Goal: Task Accomplishment & Management: Manage account settings

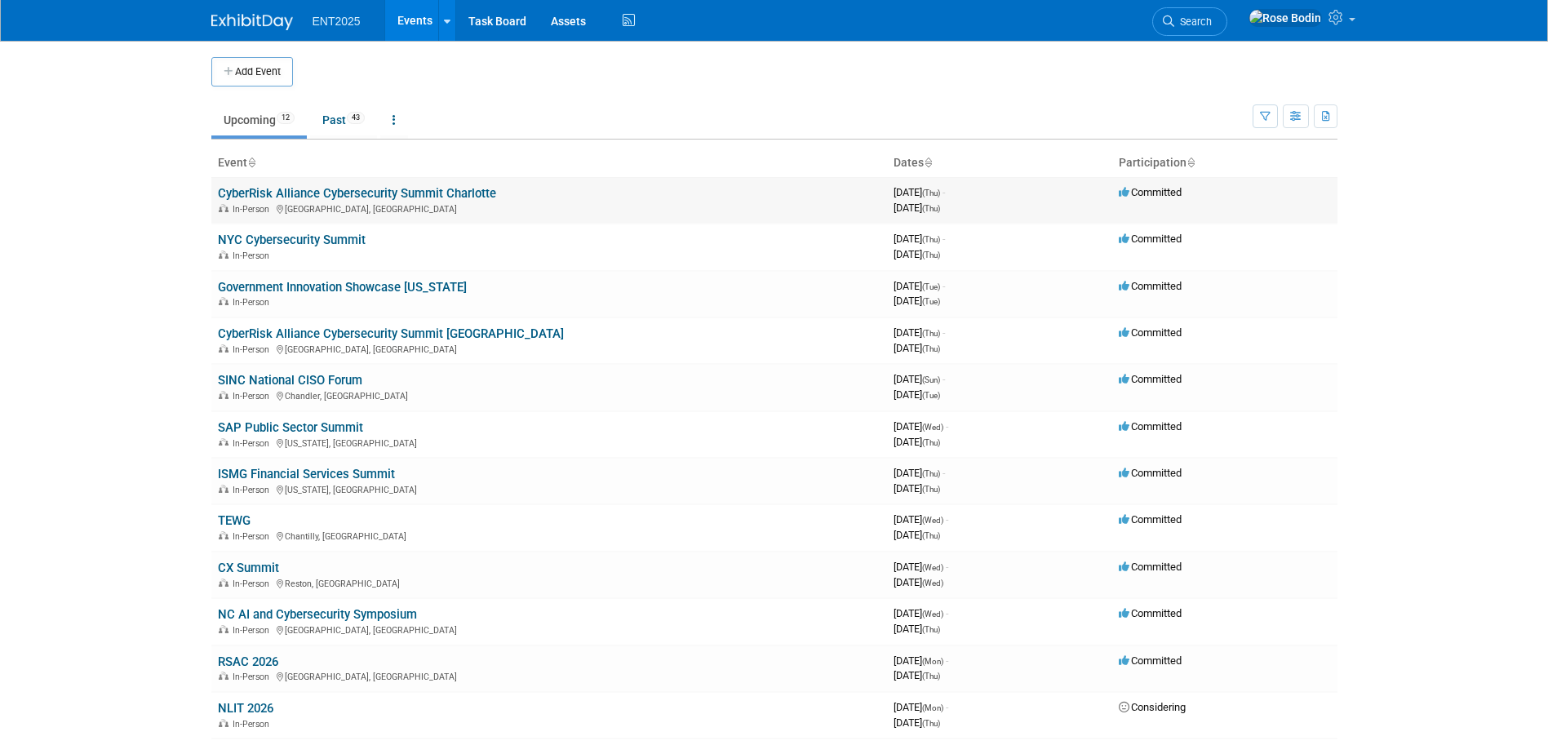
click at [430, 193] on link "CyberRisk Alliance Cybersecurity Summit Charlotte" at bounding box center [357, 193] width 278 height 15
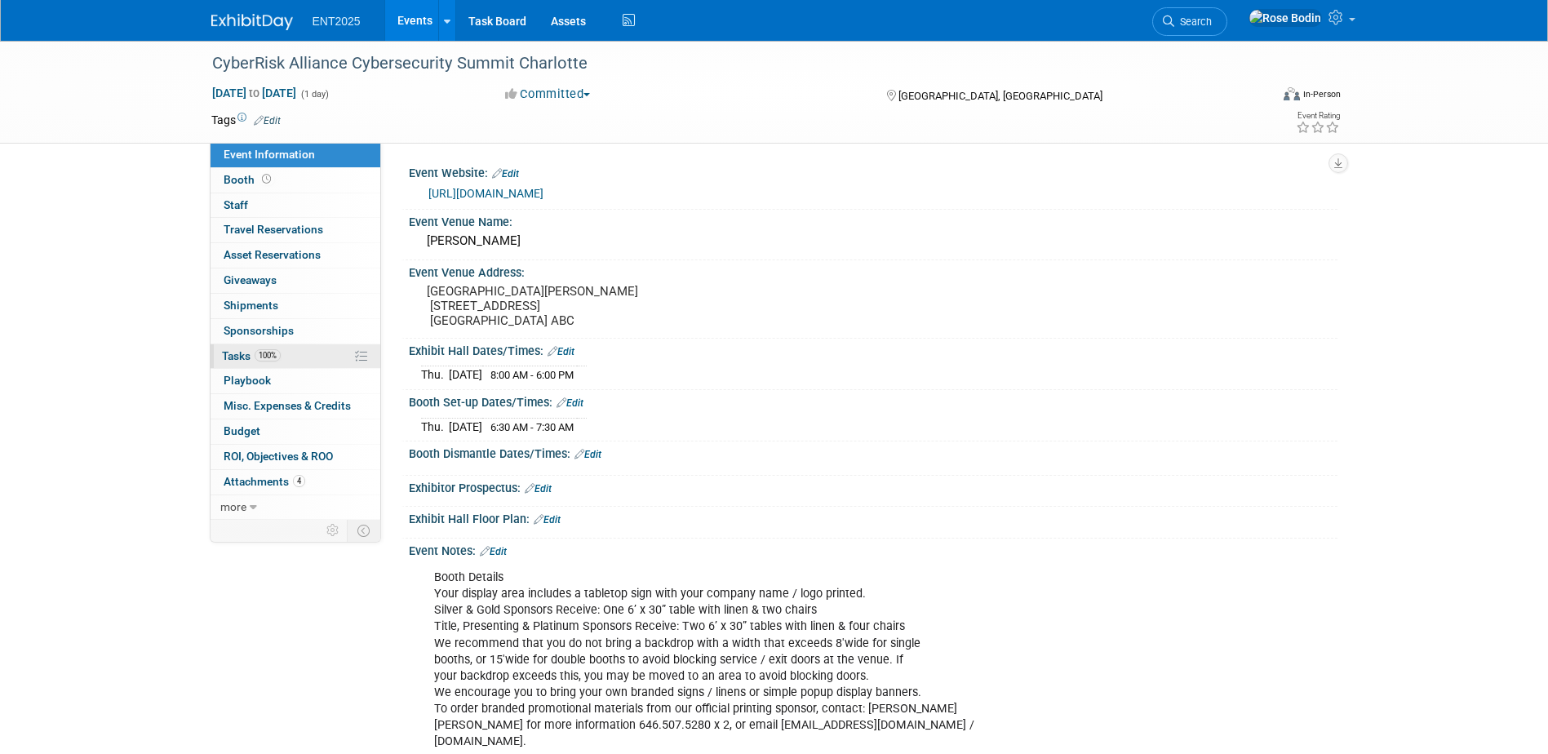
click at [326, 354] on link "100% Tasks 100%" at bounding box center [296, 356] width 170 height 24
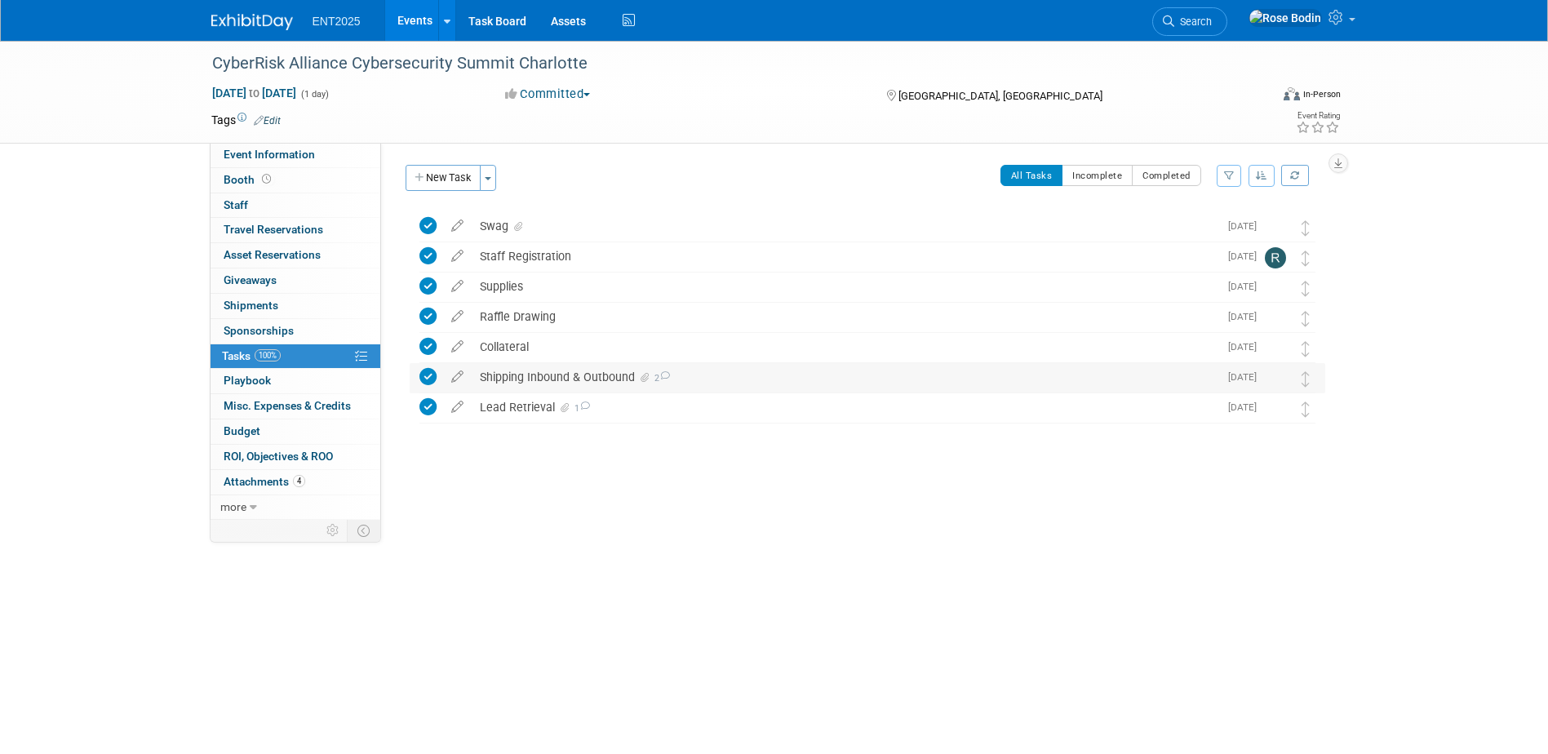
click at [783, 376] on div "Shipping Inbound & Outbound 2" at bounding box center [845, 377] width 747 height 28
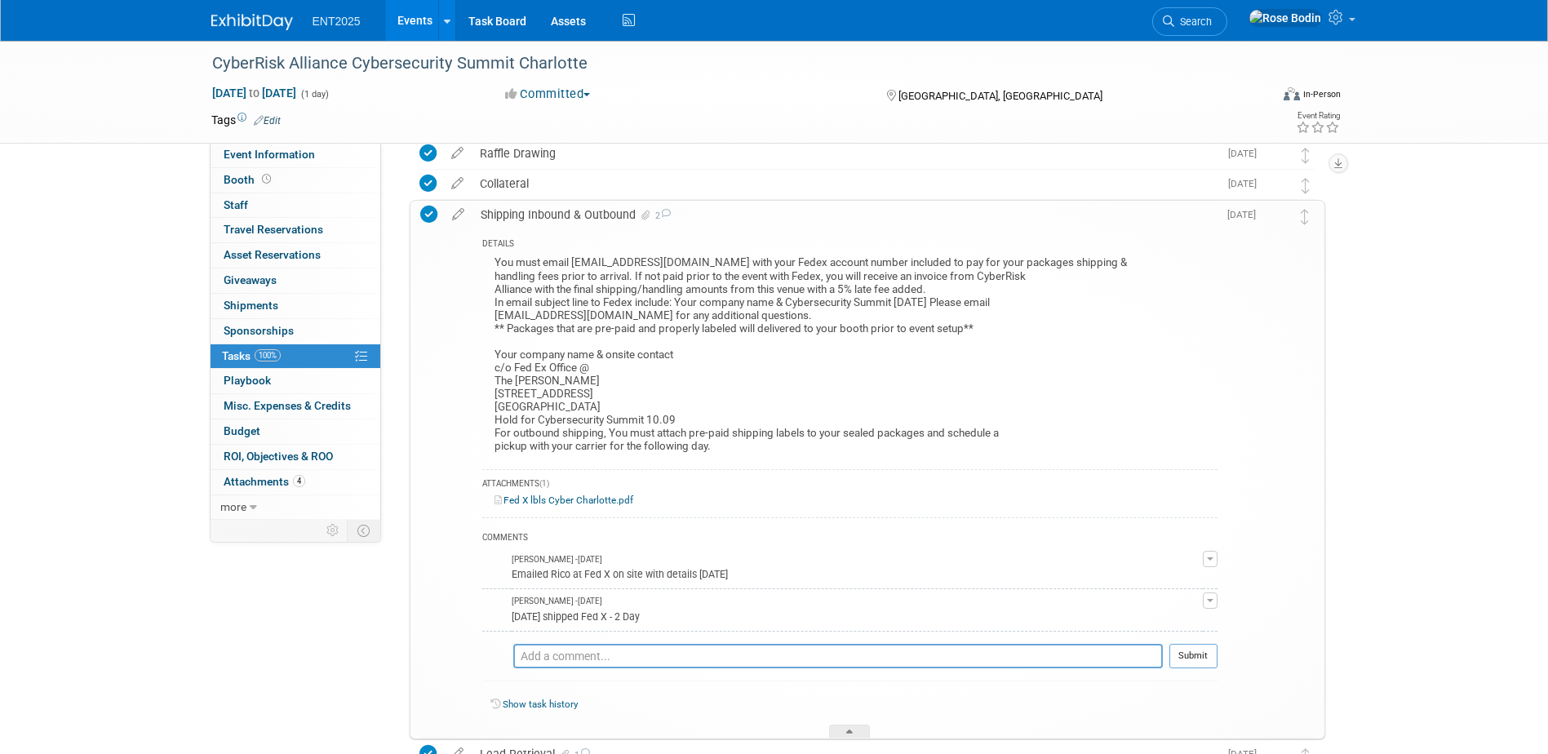
scroll to position [245, 0]
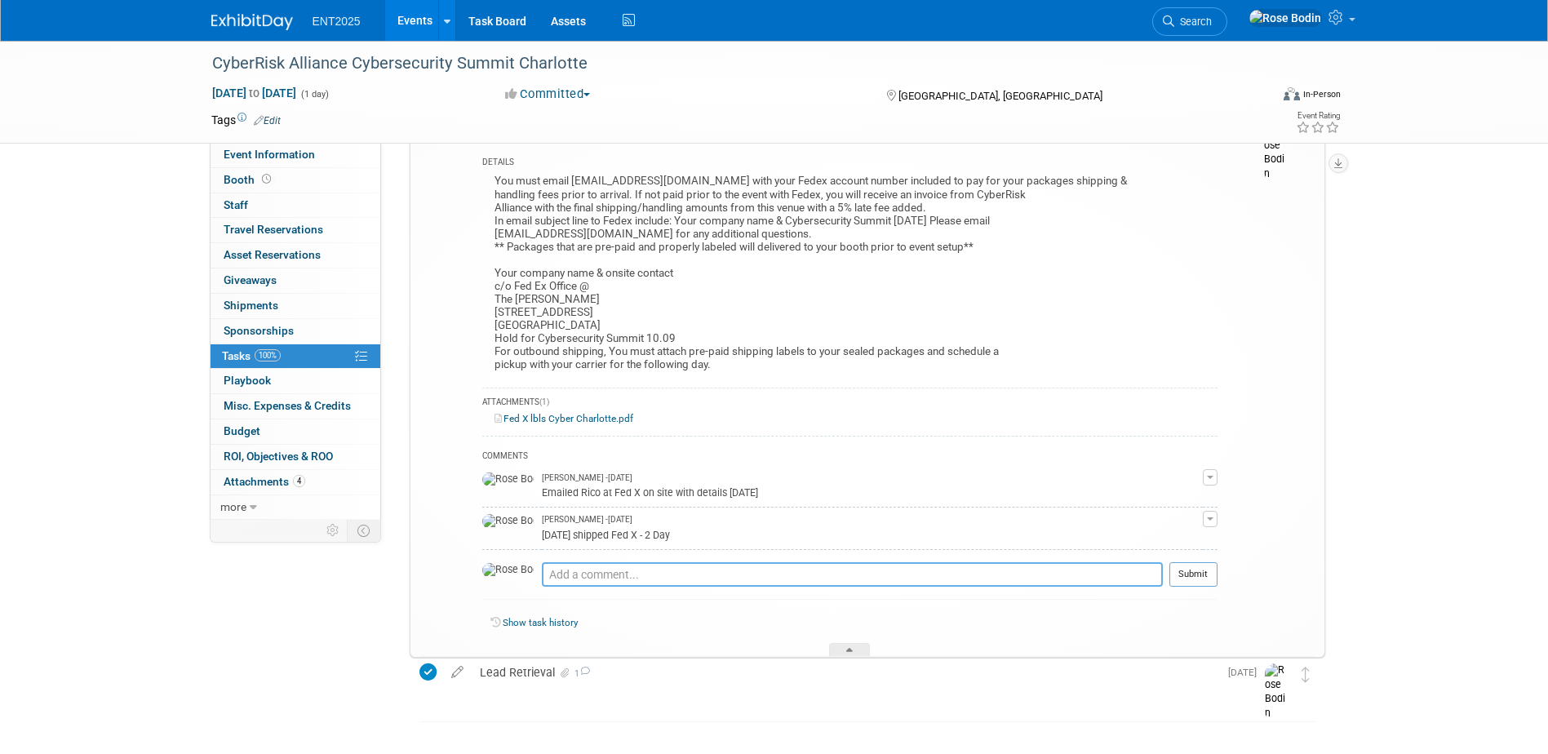
click at [554, 574] on textarea at bounding box center [852, 574] width 621 height 24
type textarea "PU Set for 10/10 @ Fed X Westin"
click at [1199, 575] on button "Submit" at bounding box center [1193, 574] width 48 height 24
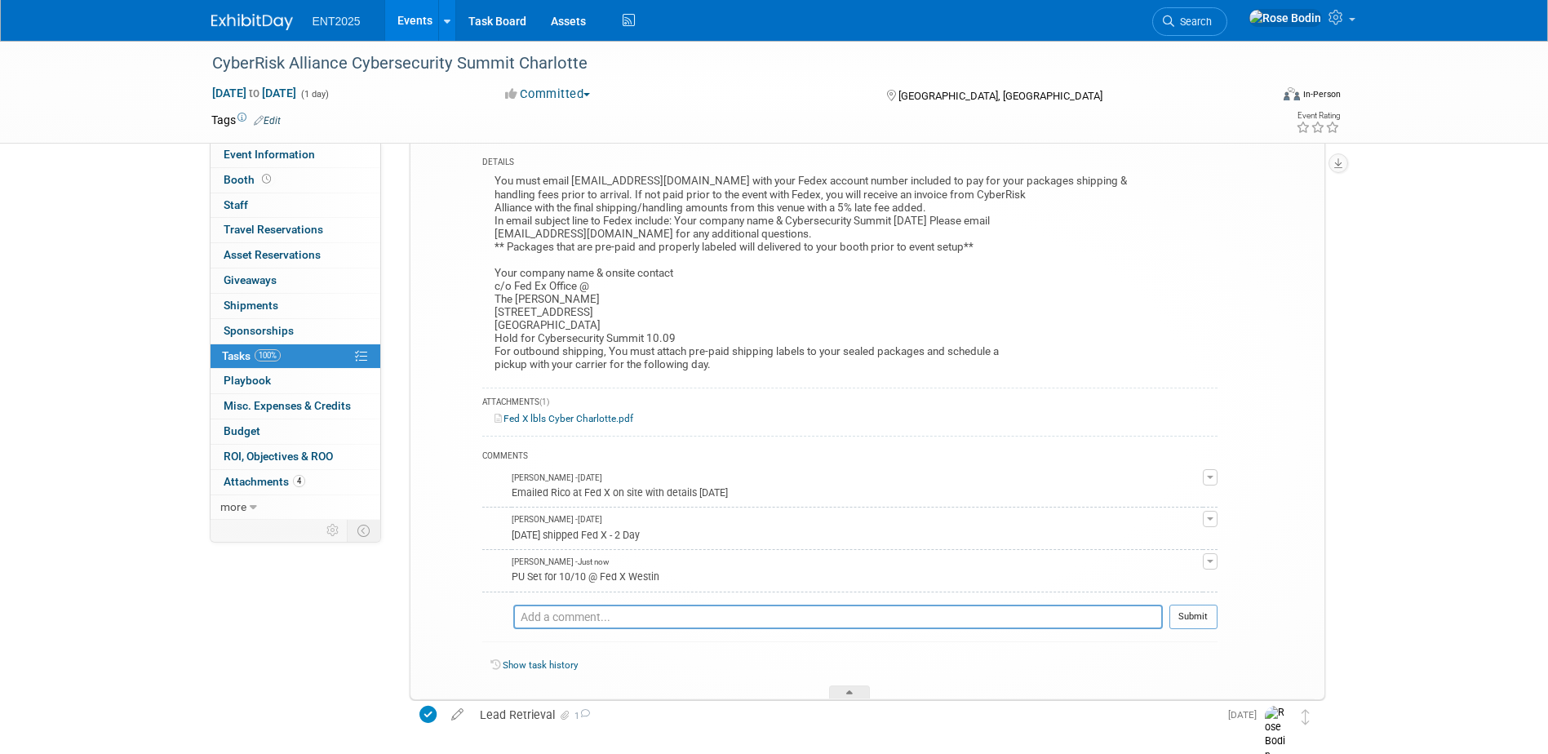
scroll to position [322, 0]
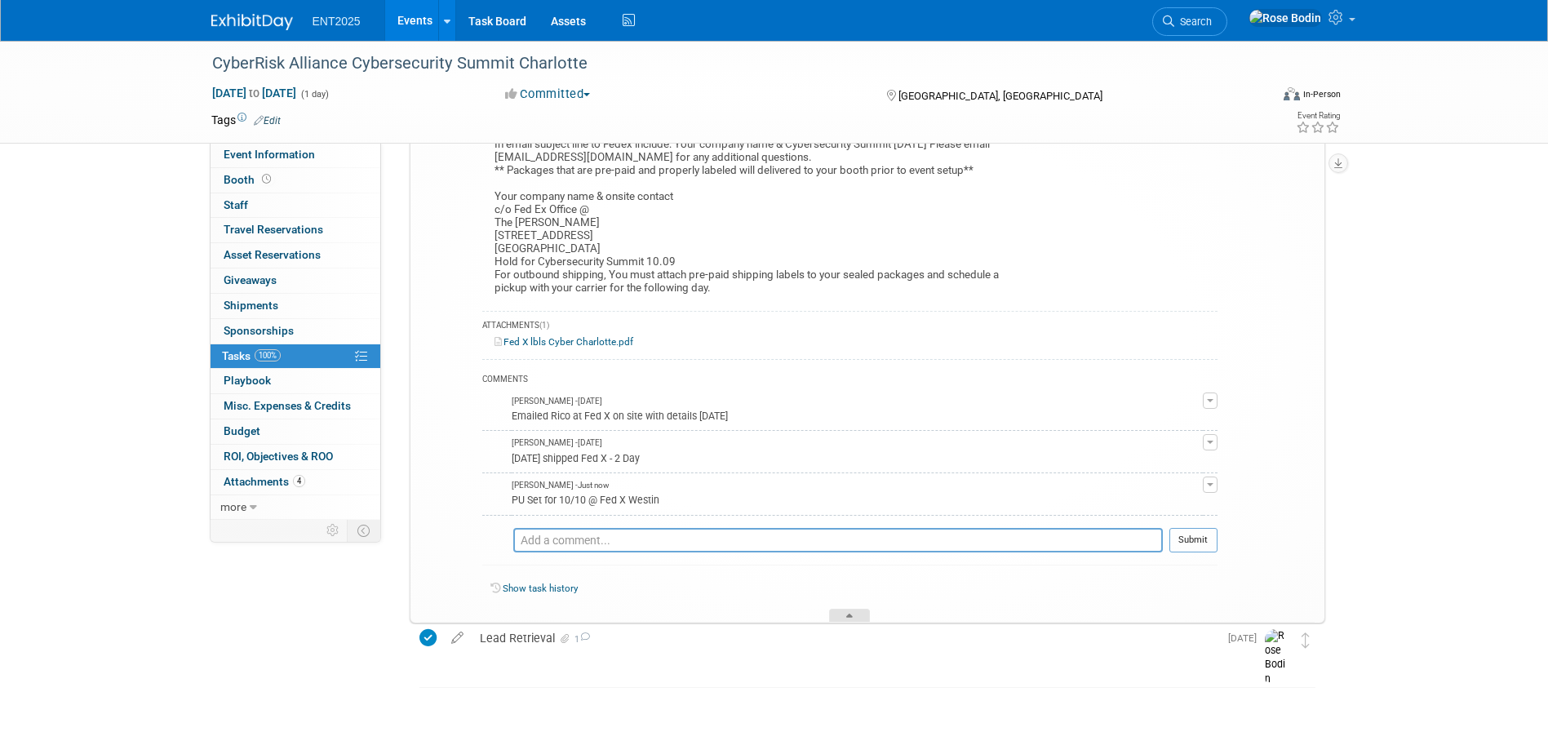
click at [850, 615] on icon at bounding box center [849, 619] width 7 height 10
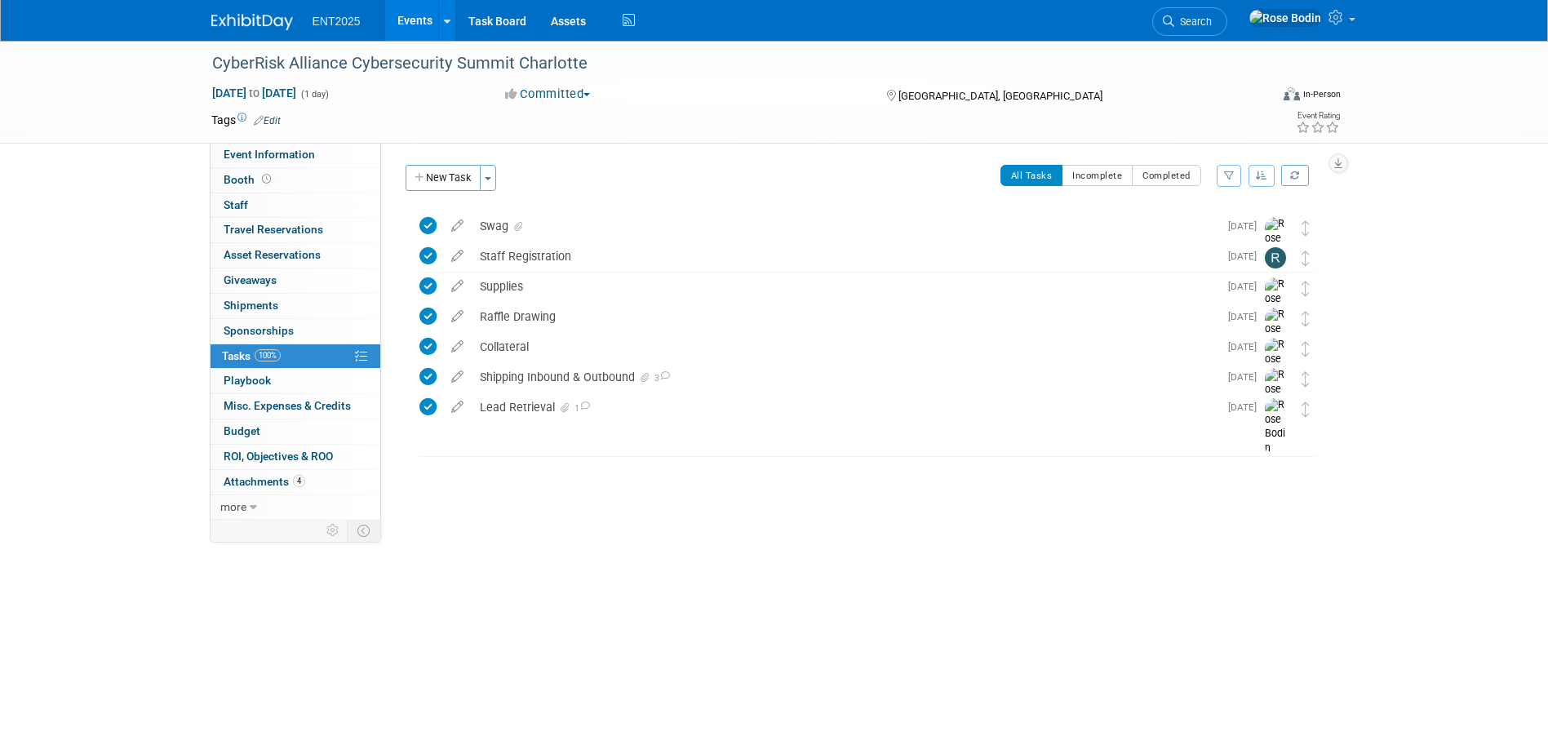
click at [418, 16] on link "Events" at bounding box center [415, 20] width 60 height 41
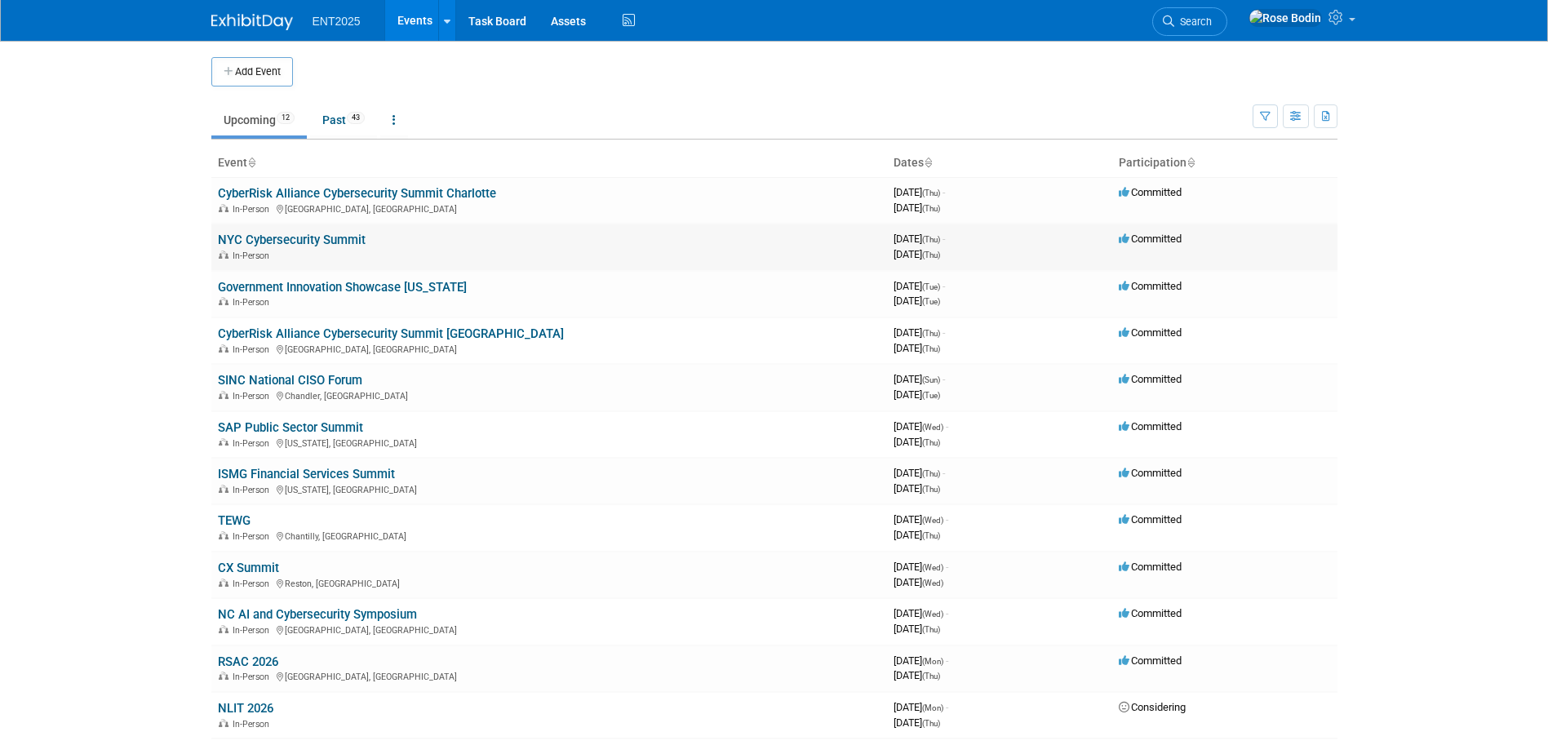
click at [353, 241] on link "NYC Cybersecurity Summit" at bounding box center [292, 240] width 148 height 15
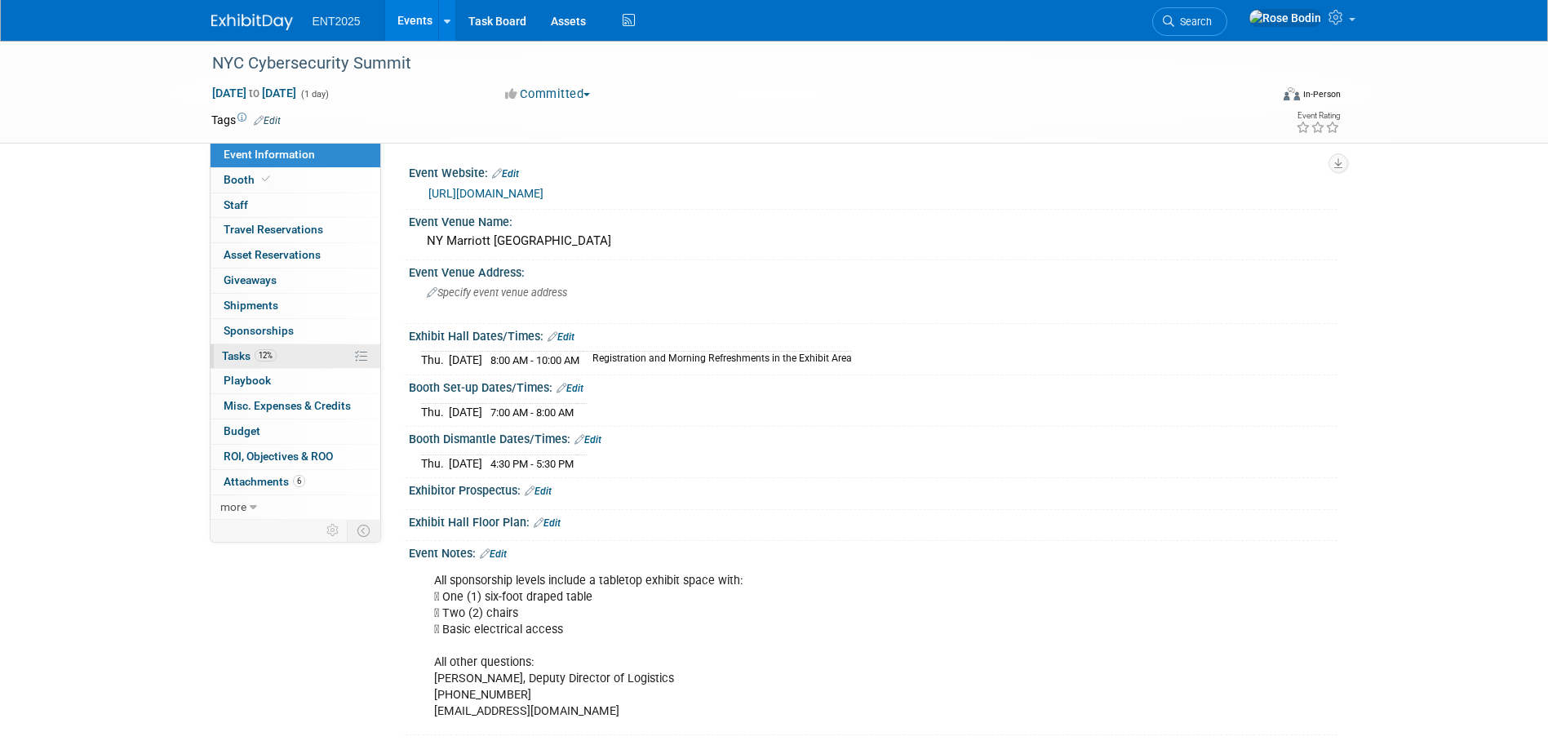
click at [321, 357] on link "12% Tasks 12%" at bounding box center [296, 356] width 170 height 24
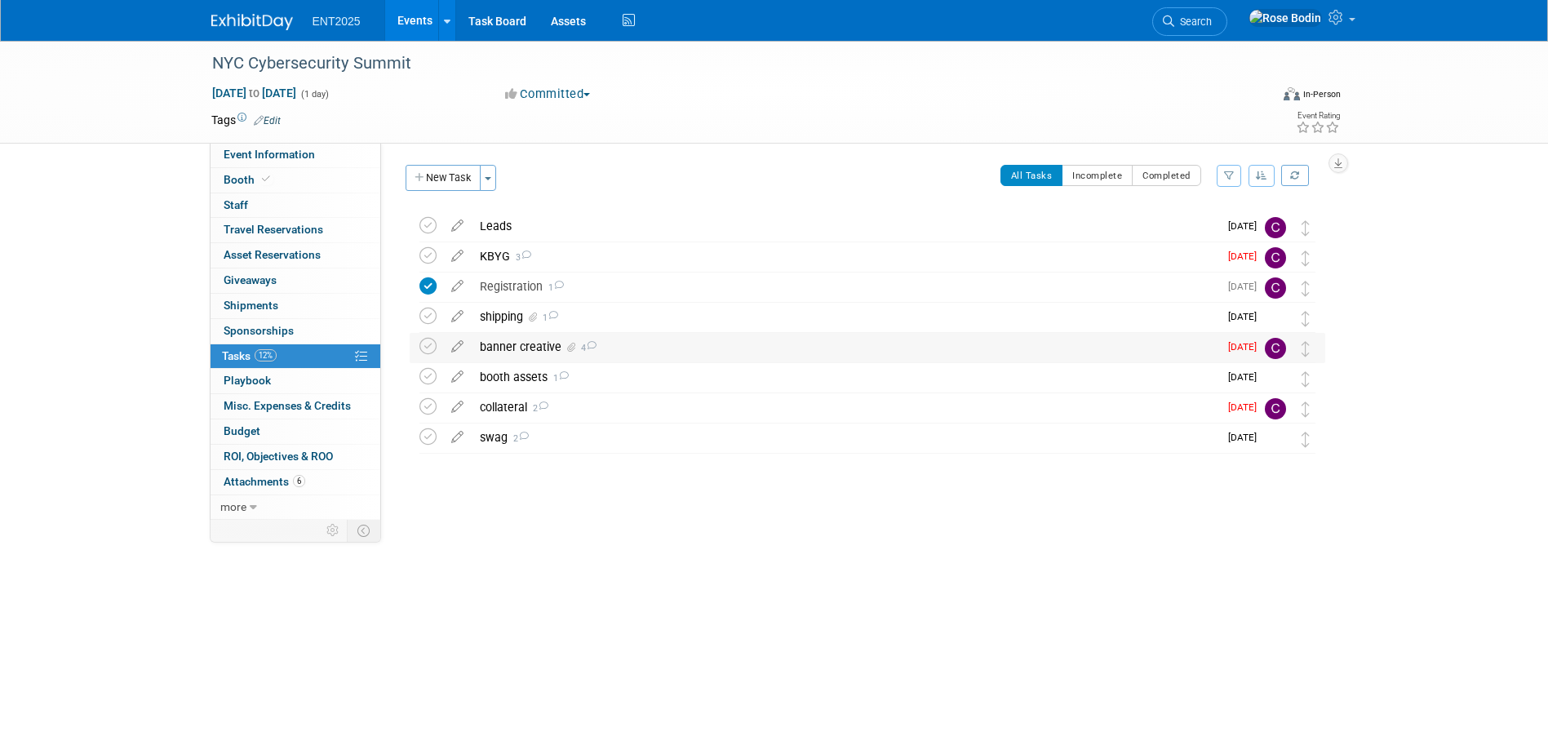
click at [664, 350] on div "banner creative 4" at bounding box center [845, 347] width 747 height 28
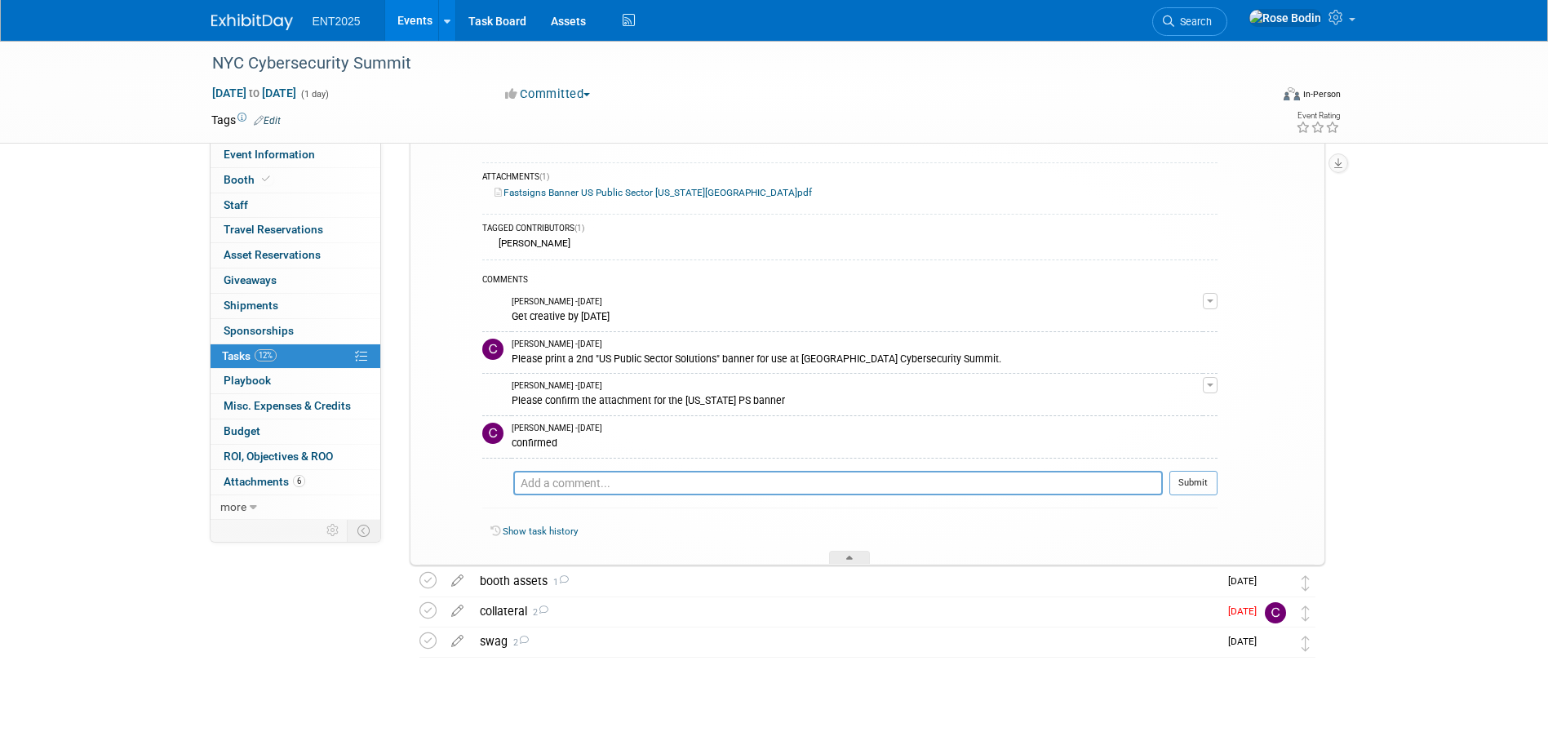
scroll to position [260, 0]
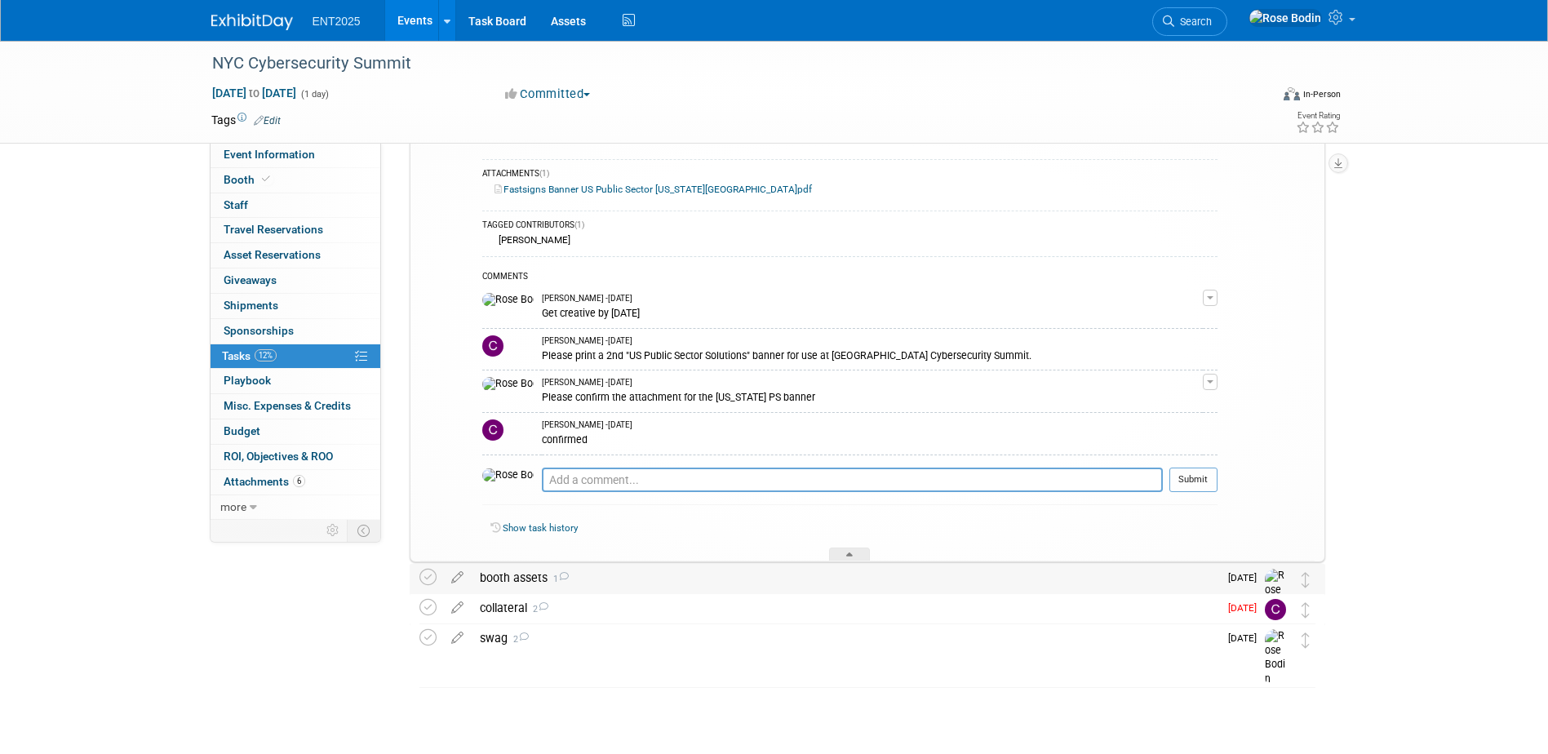
click at [703, 575] on div "booth assets 1" at bounding box center [845, 578] width 747 height 28
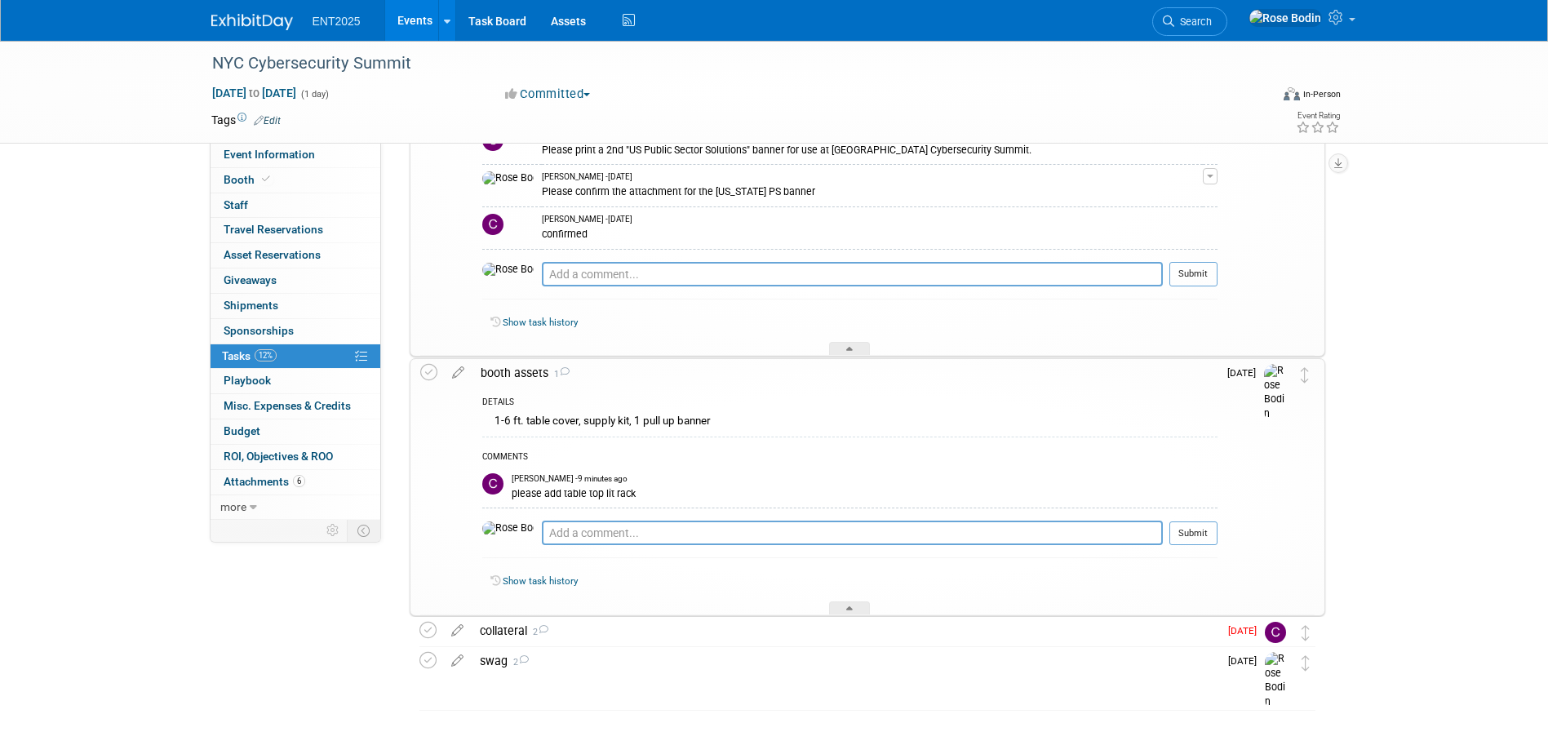
scroll to position [489, 0]
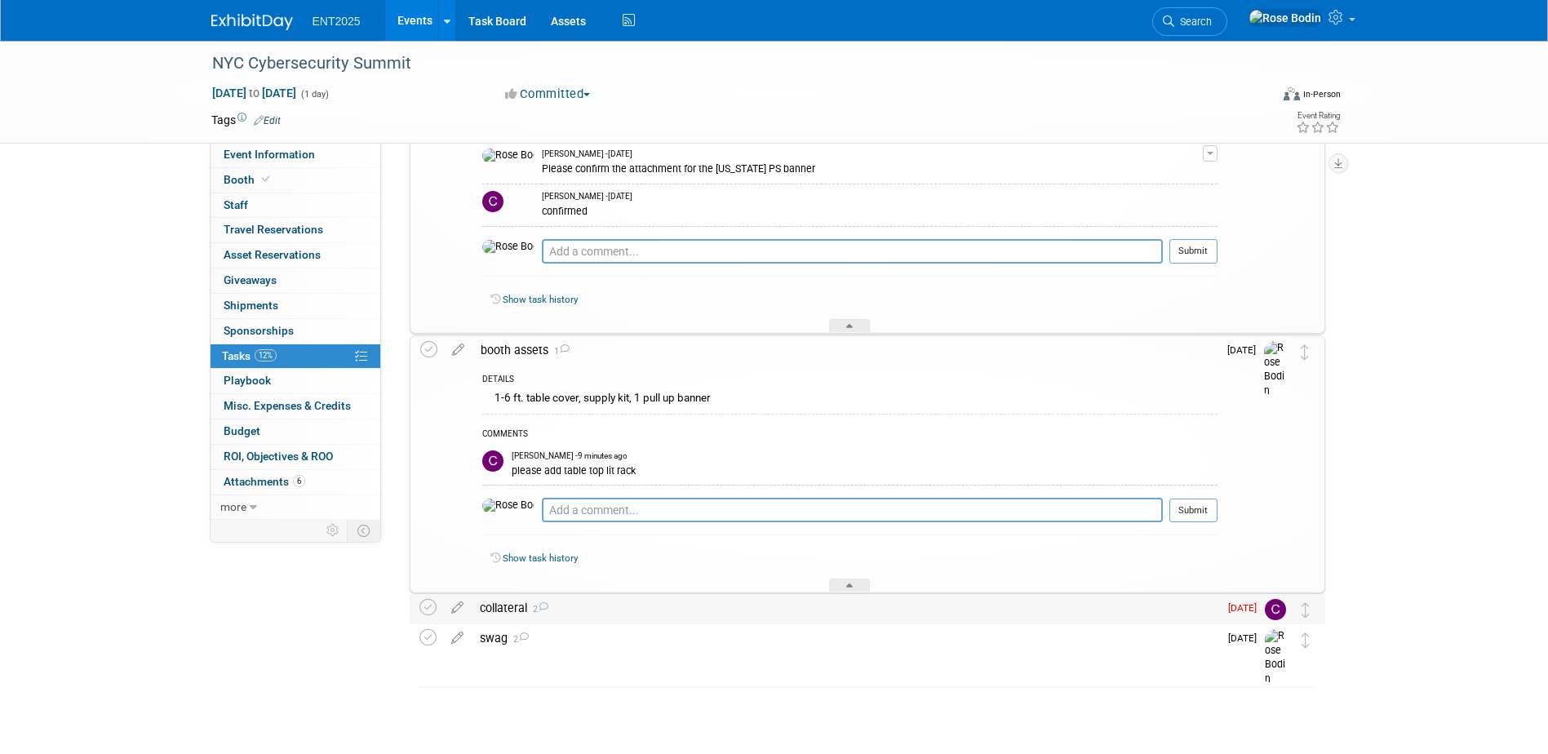
click at [757, 609] on div "collateral 2" at bounding box center [845, 608] width 747 height 28
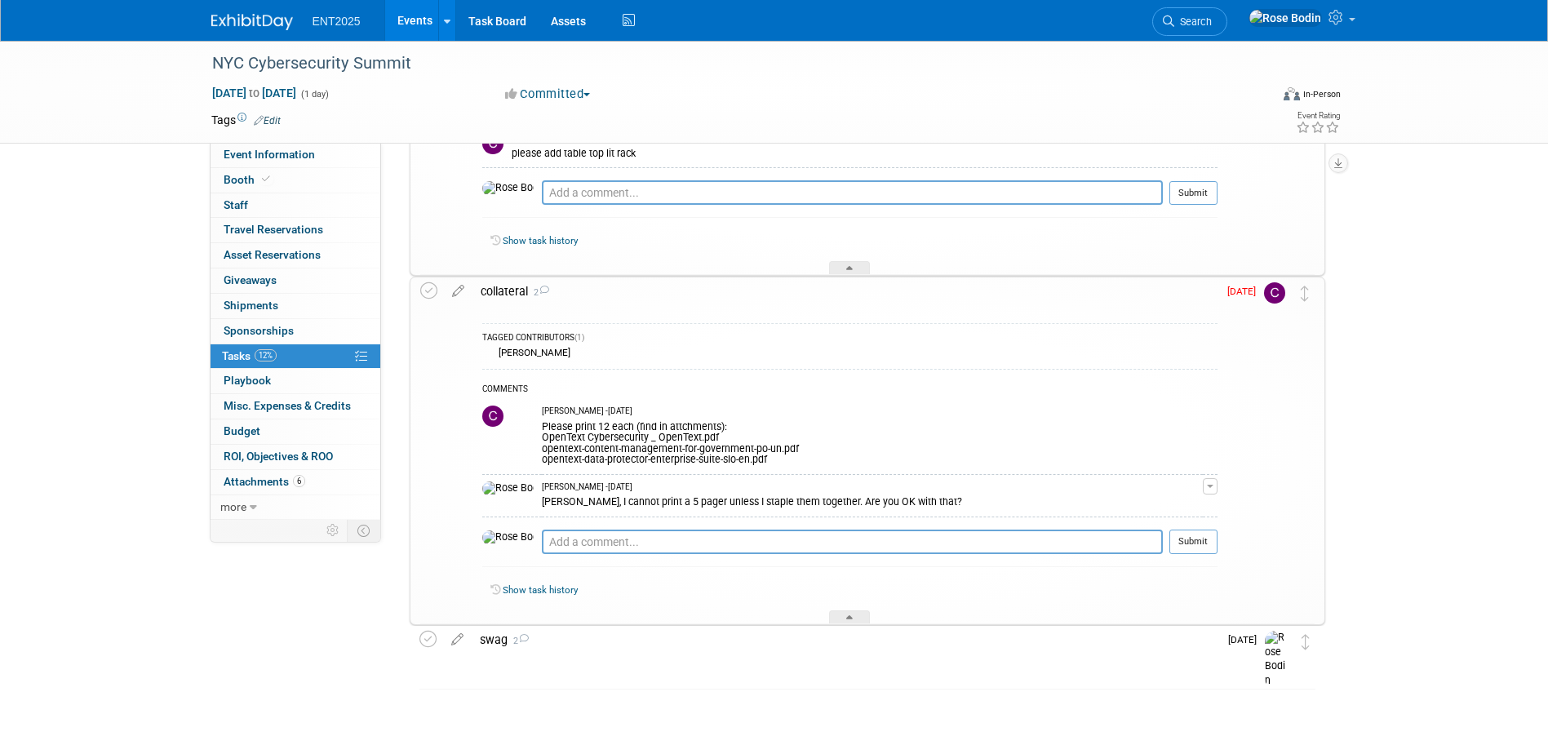
scroll to position [808, 0]
click at [820, 641] on div "swag 2" at bounding box center [845, 638] width 747 height 28
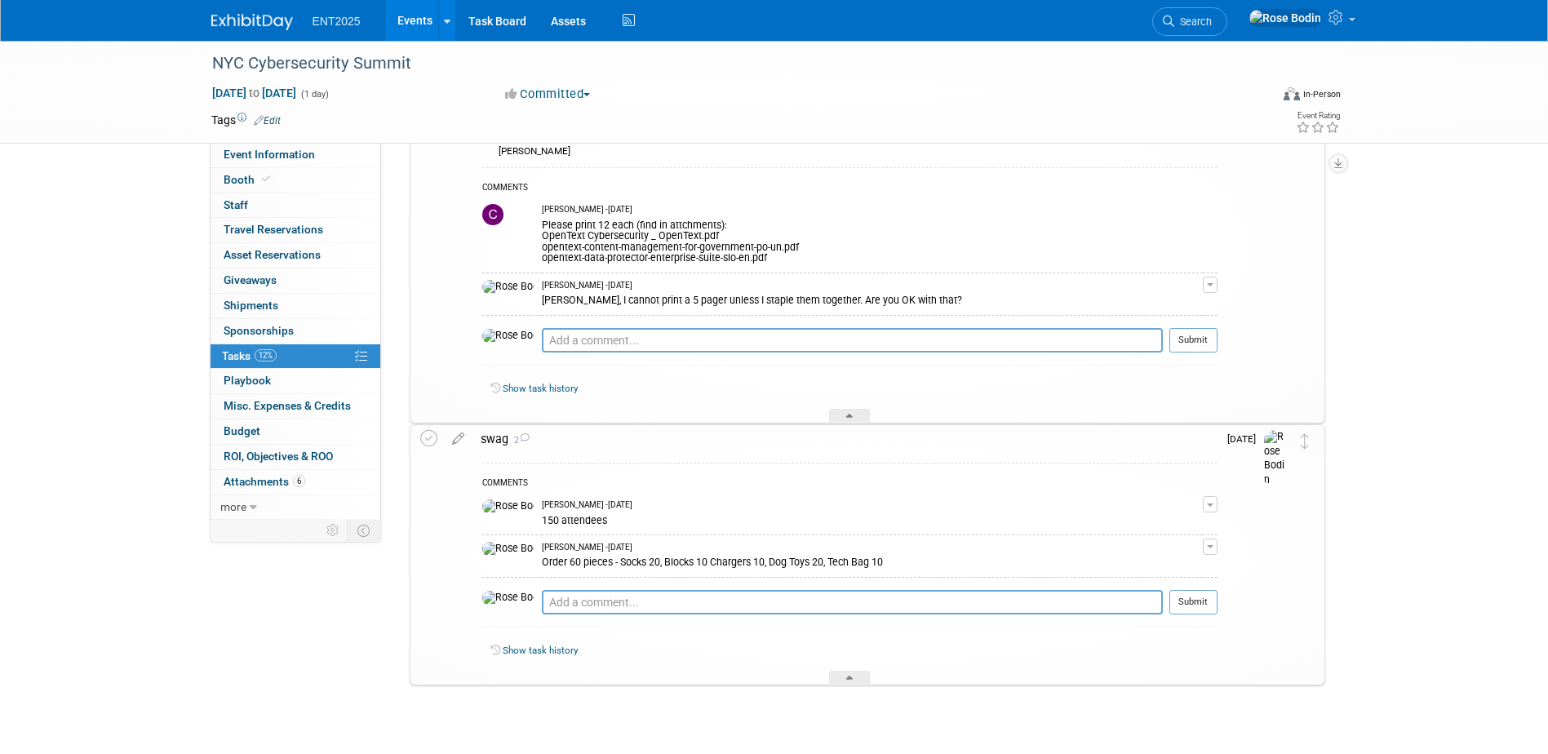
scroll to position [1040, 0]
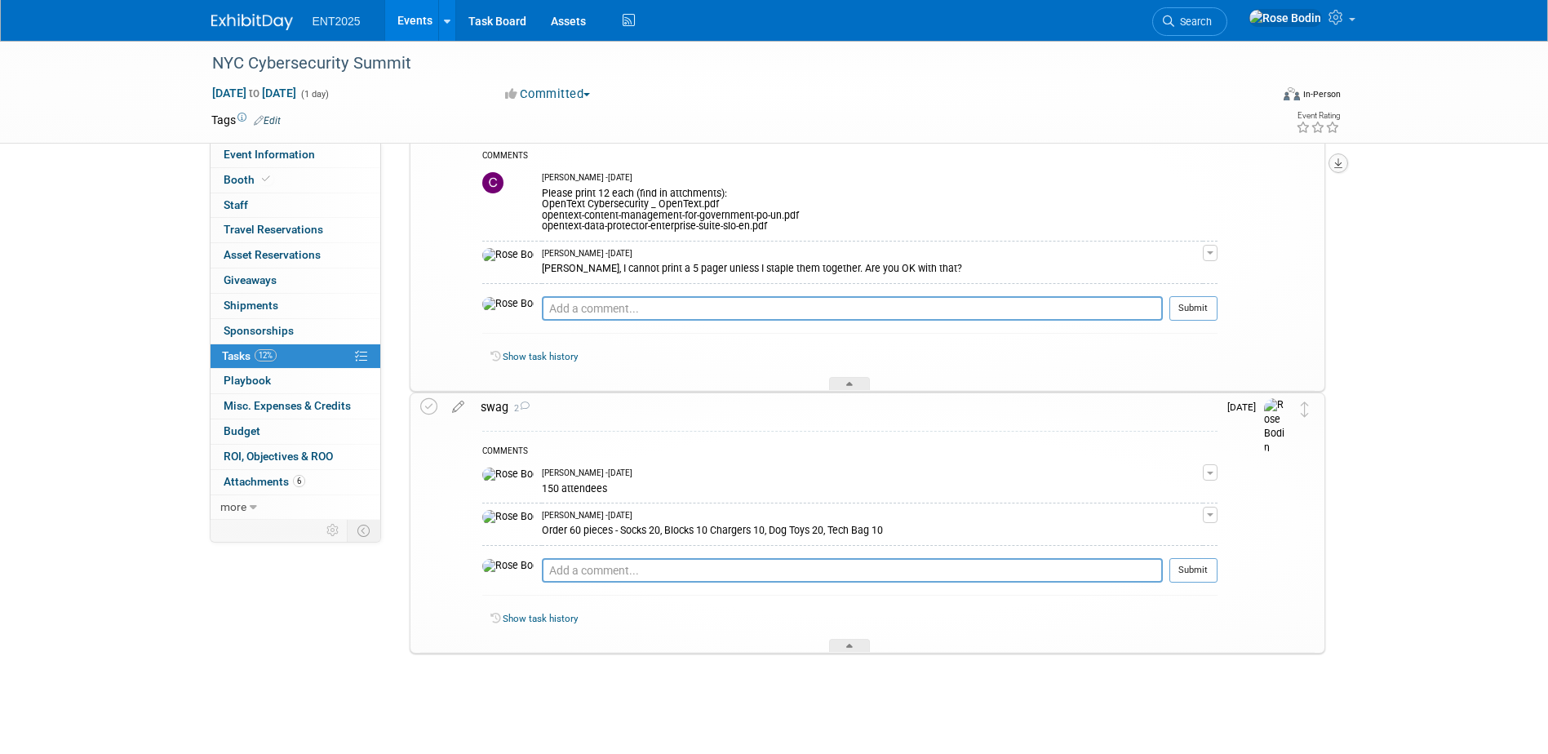
click at [1334, 163] on icon "button" at bounding box center [1338, 163] width 8 height 11
click at [1254, 206] on link "Export tab to PDF" at bounding box center [1240, 210] width 190 height 23
click at [418, 15] on link "Events" at bounding box center [415, 20] width 60 height 41
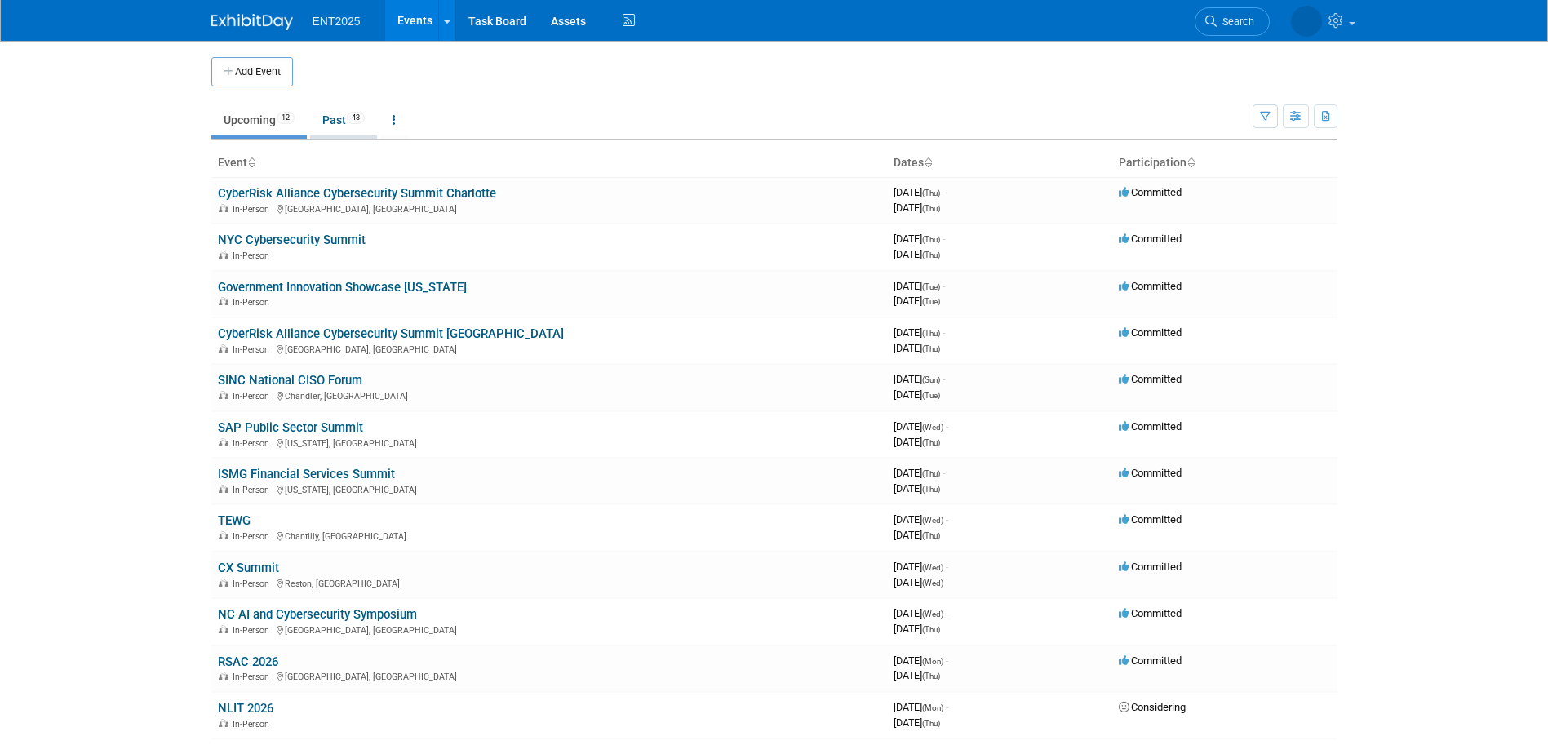
click at [337, 120] on link "Past 43" at bounding box center [343, 119] width 67 height 31
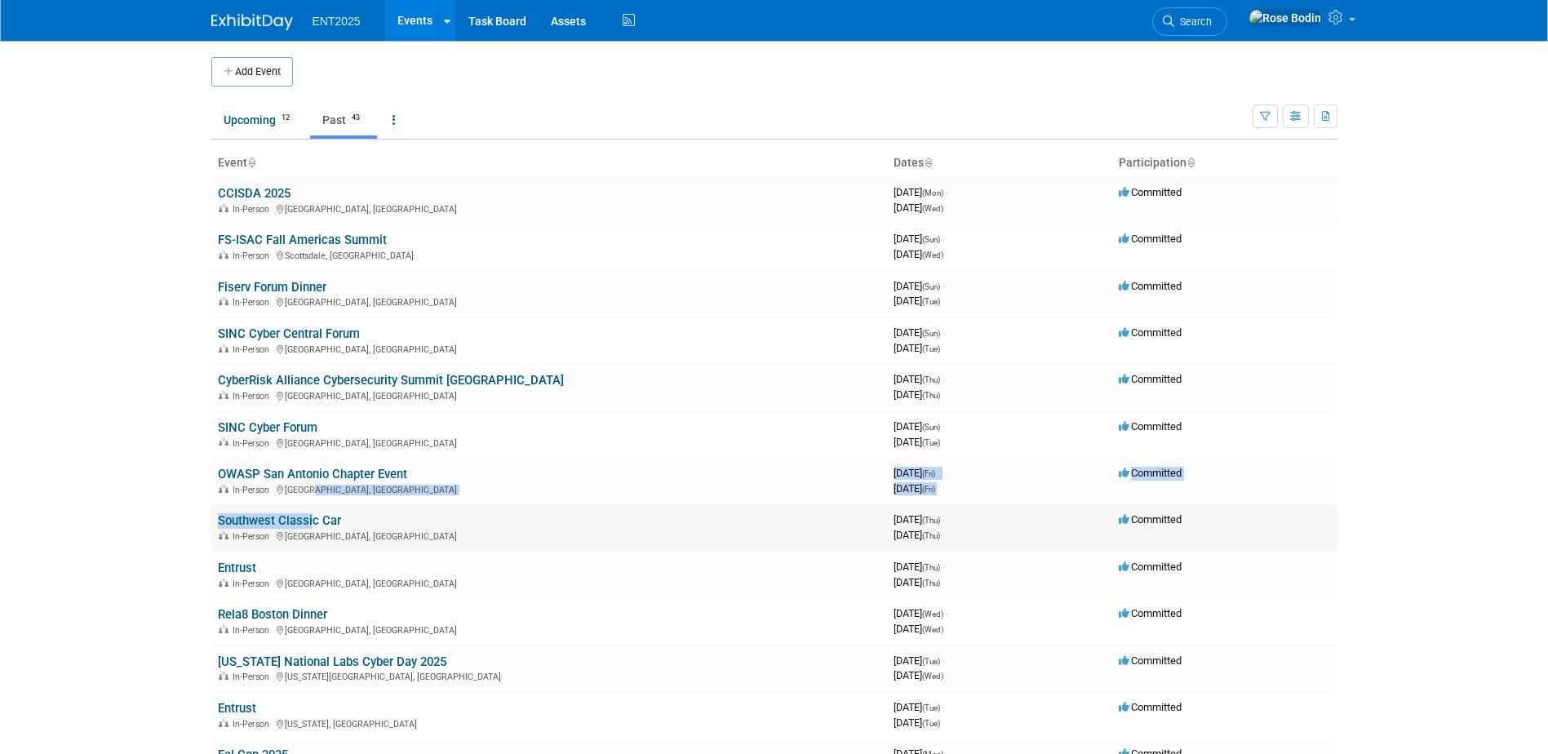
drag, startPoint x: 306, startPoint y: 509, endPoint x: 473, endPoint y: 472, distance: 170.7
click at [473, 472] on td "OWASP San Antonio Chapter Event In-Person [GEOGRAPHIC_DATA], [GEOGRAPHIC_DATA]" at bounding box center [549, 481] width 676 height 47
click at [371, 472] on link "OWASP San Antonio Chapter Event" at bounding box center [312, 474] width 189 height 15
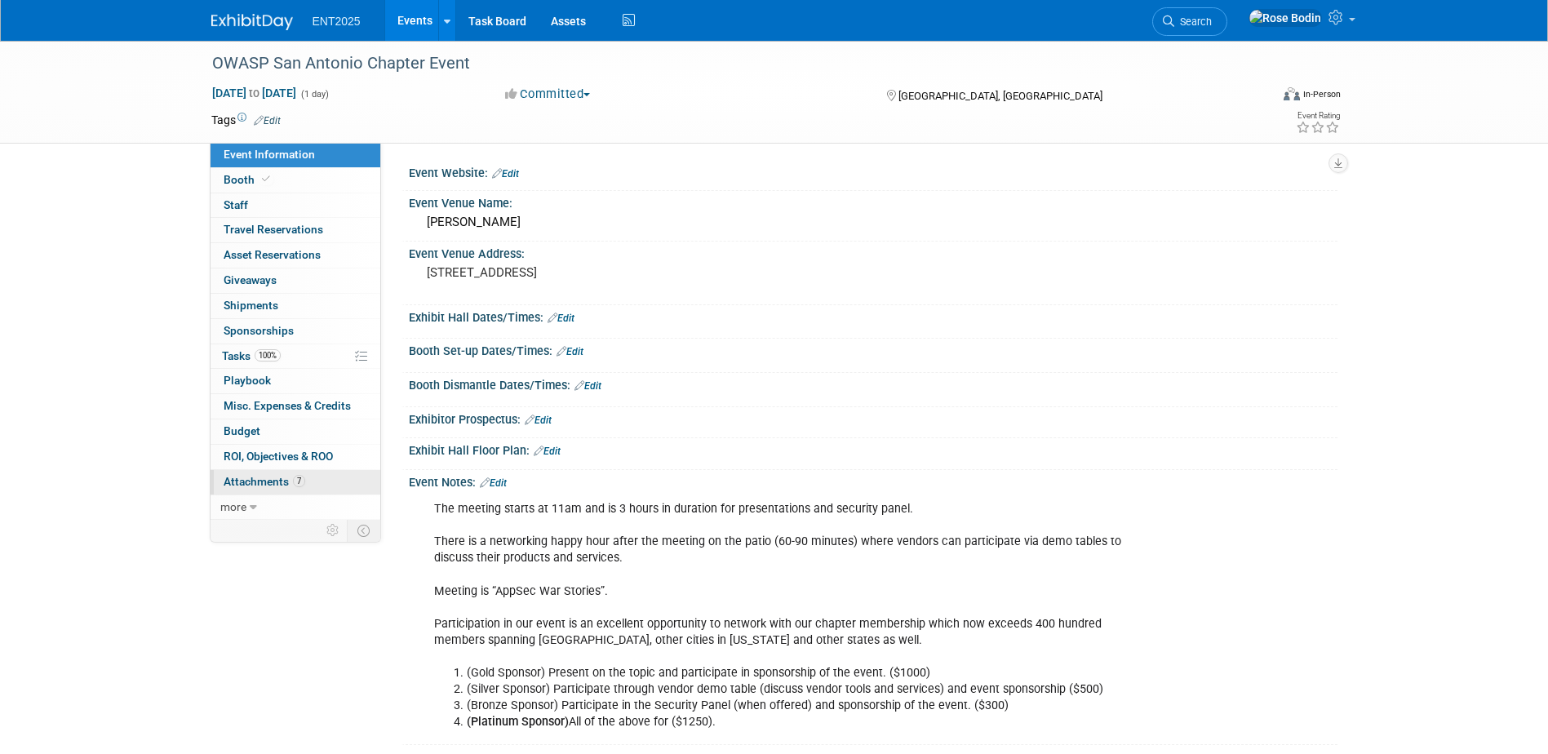
click at [341, 481] on link "7 Attachments 7" at bounding box center [296, 482] width 170 height 24
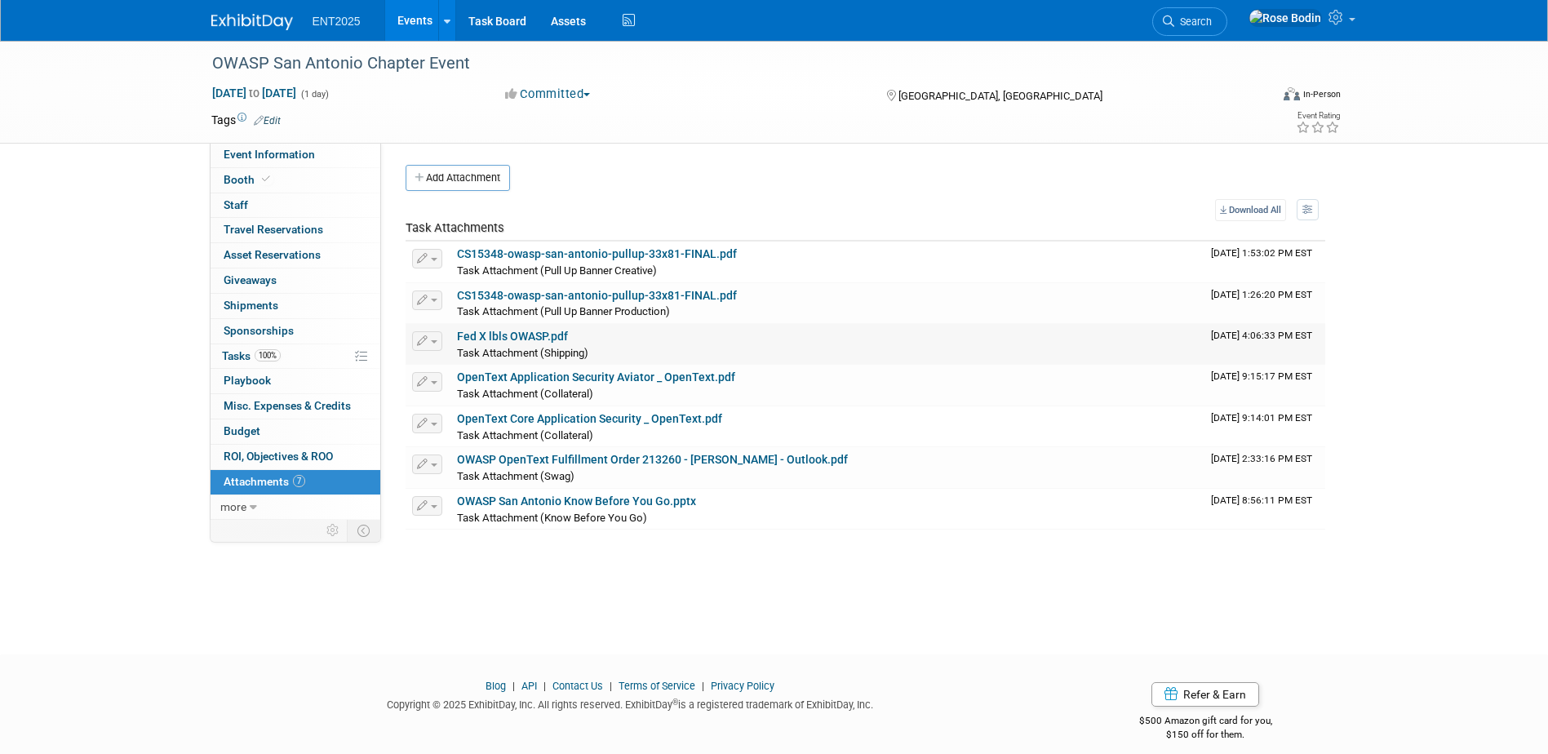
click at [545, 328] on td "Fed X lbls OWASP.pdf Task Attachment (Shipping)" at bounding box center [827, 344] width 754 height 41
click at [530, 334] on link "Fed X lbls OWASP.pdf" at bounding box center [512, 336] width 111 height 13
click at [716, 251] on link "CS15348-owasp-san-antonio-pullup-33x81-FINAL.pdf" at bounding box center [597, 253] width 280 height 13
click at [644, 291] on link "CS15348-owasp-san-antonio-pullup-33x81-FINAL.pdf" at bounding box center [597, 295] width 280 height 13
click at [650, 251] on link "CS15348-owasp-san-antonio-pullup-33x81-FINAL.pdf" at bounding box center [597, 253] width 280 height 13
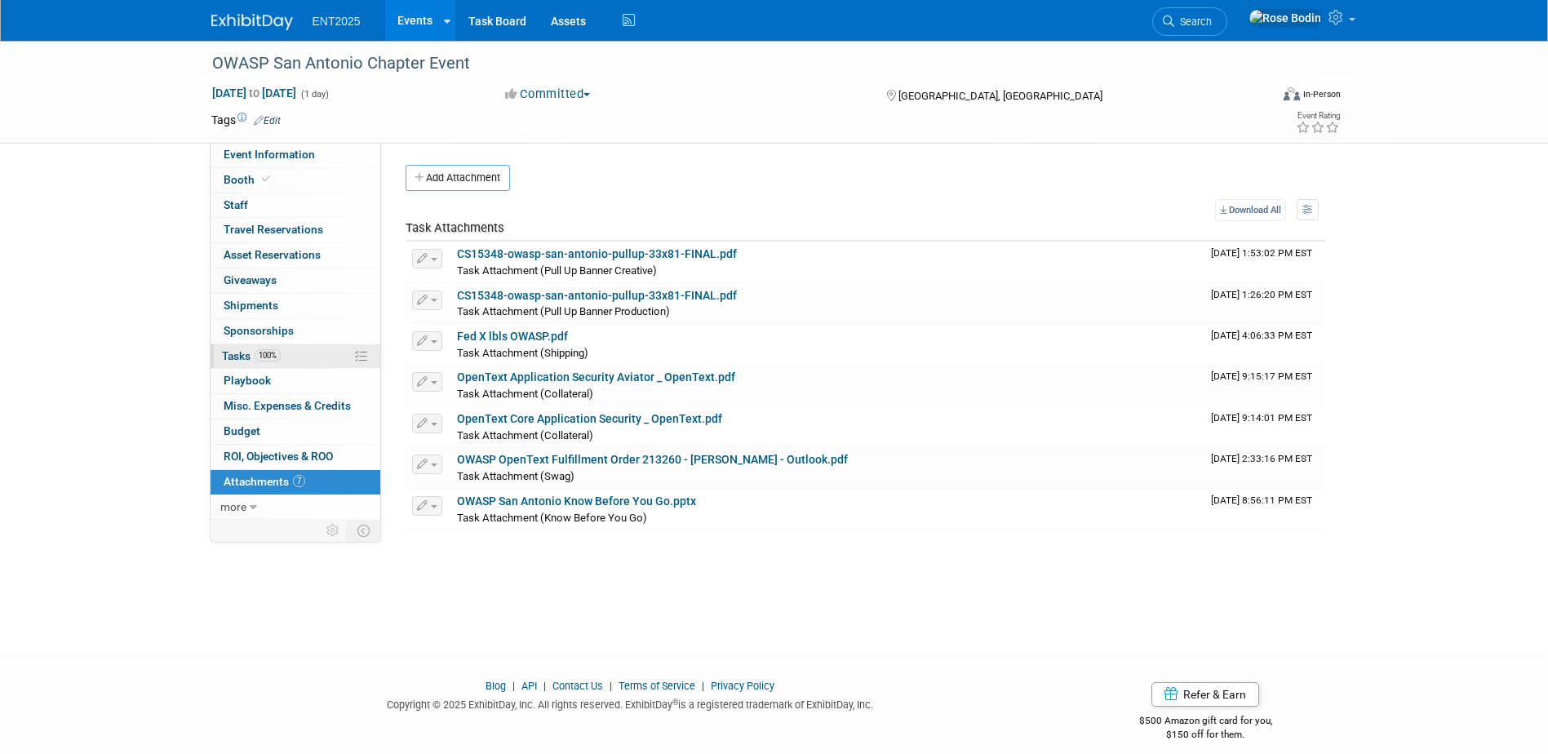
click at [326, 356] on link "100% Tasks 100%" at bounding box center [296, 356] width 170 height 24
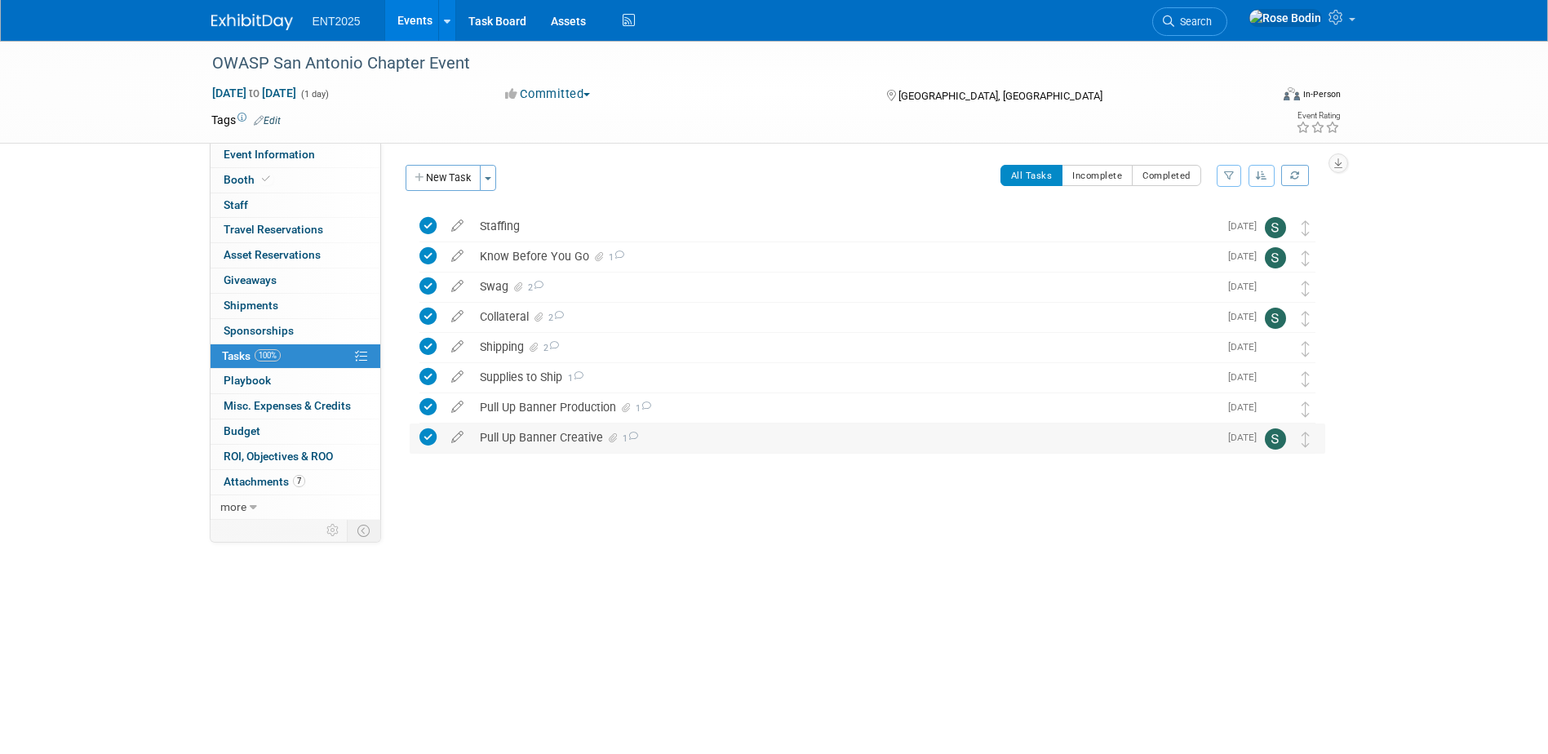
click at [699, 440] on div "Pull Up Banner Creative 1" at bounding box center [845, 438] width 747 height 28
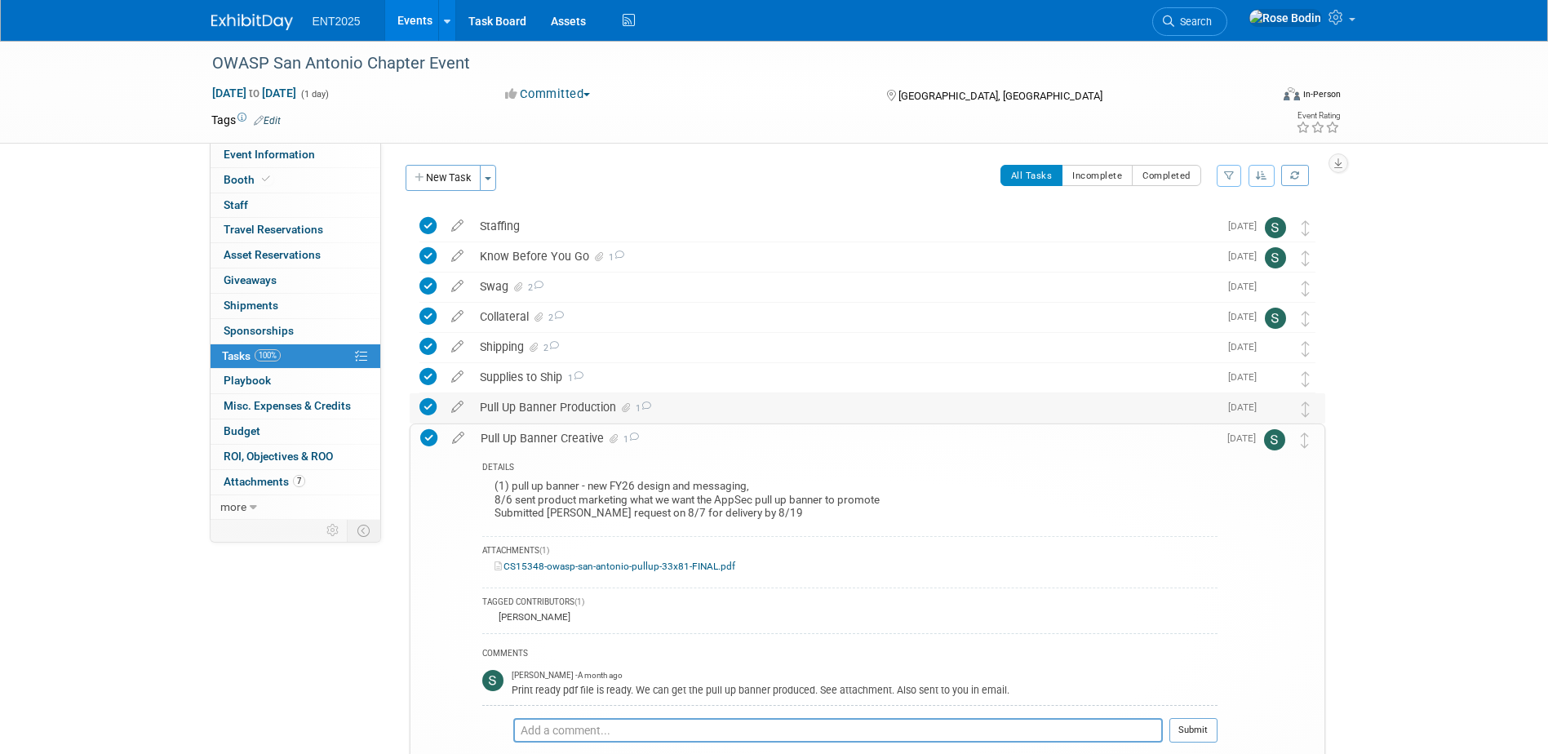
click at [792, 413] on div "Pull Up Banner Production 1" at bounding box center [845, 407] width 747 height 28
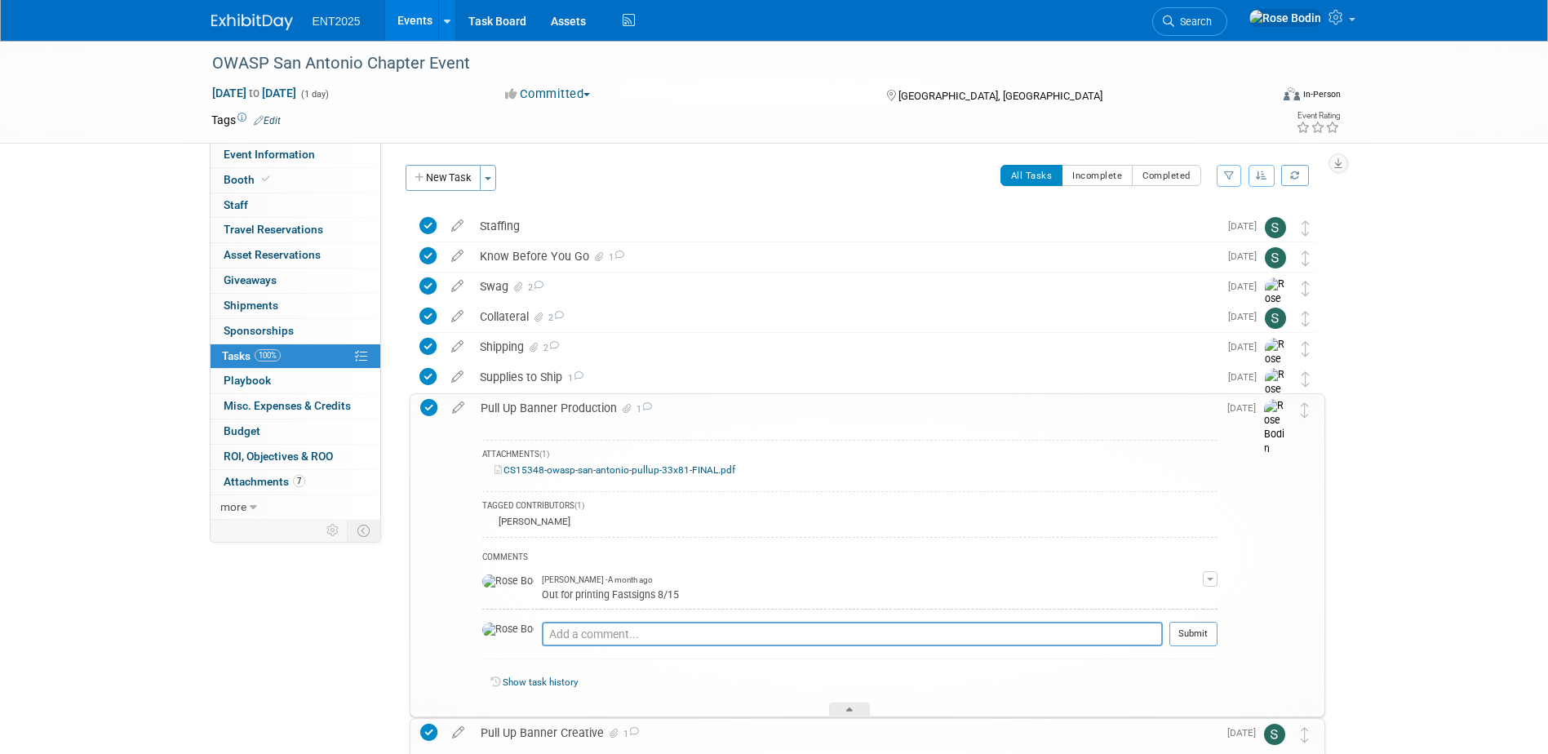
click at [410, 13] on link "Events" at bounding box center [415, 20] width 60 height 41
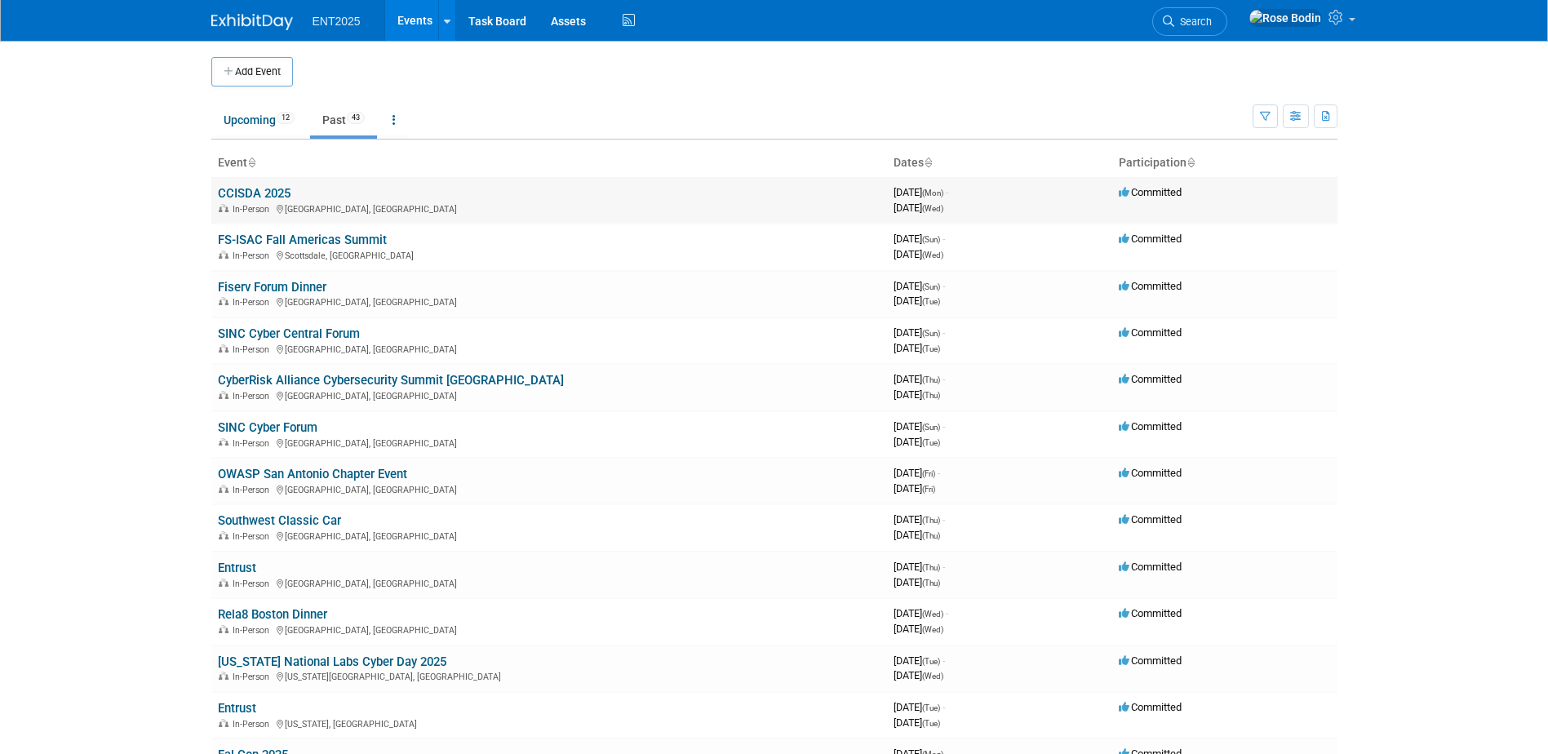
click at [278, 191] on link "CCISDA 2025" at bounding box center [254, 193] width 73 height 15
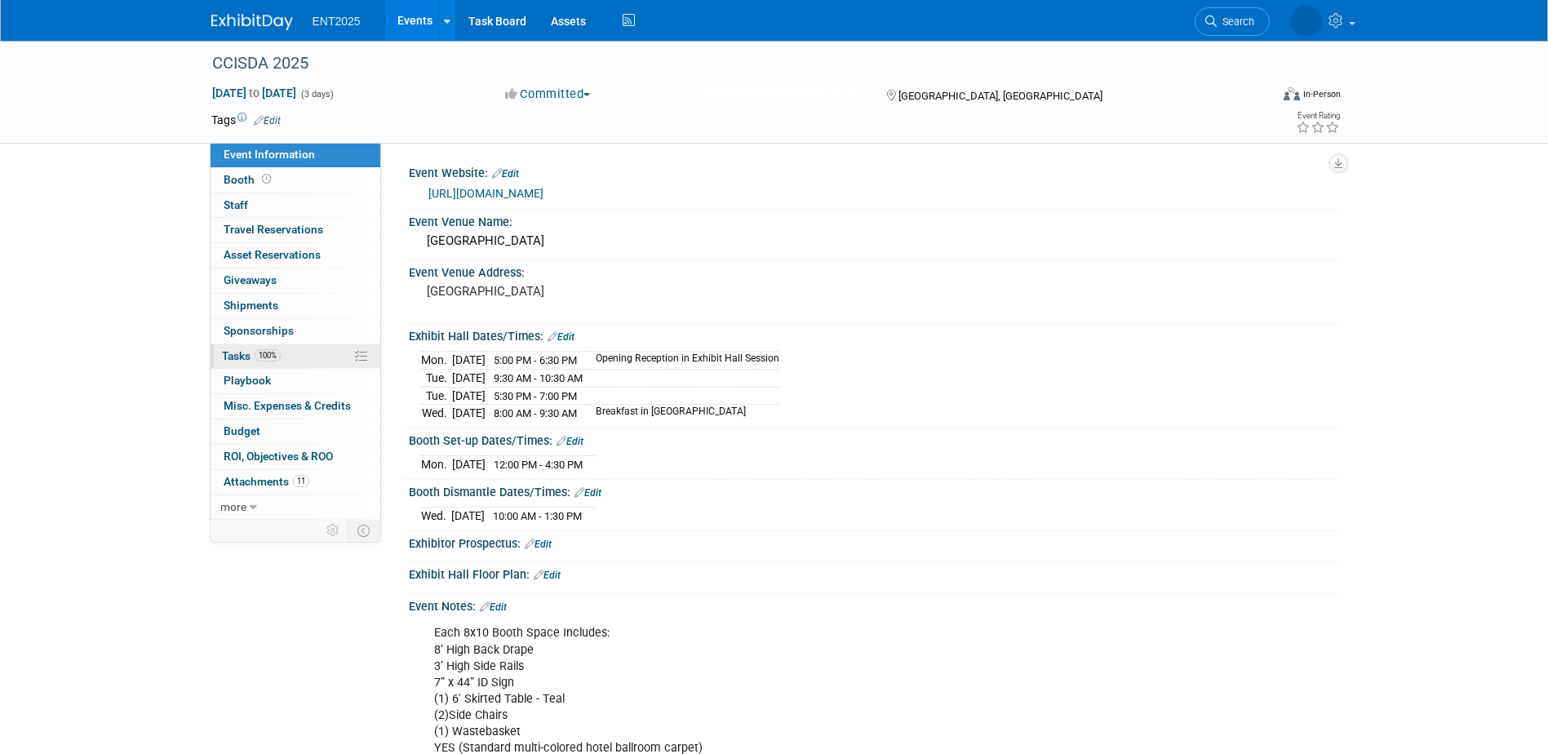
click at [293, 348] on link "100% Tasks 100%" at bounding box center [296, 356] width 170 height 24
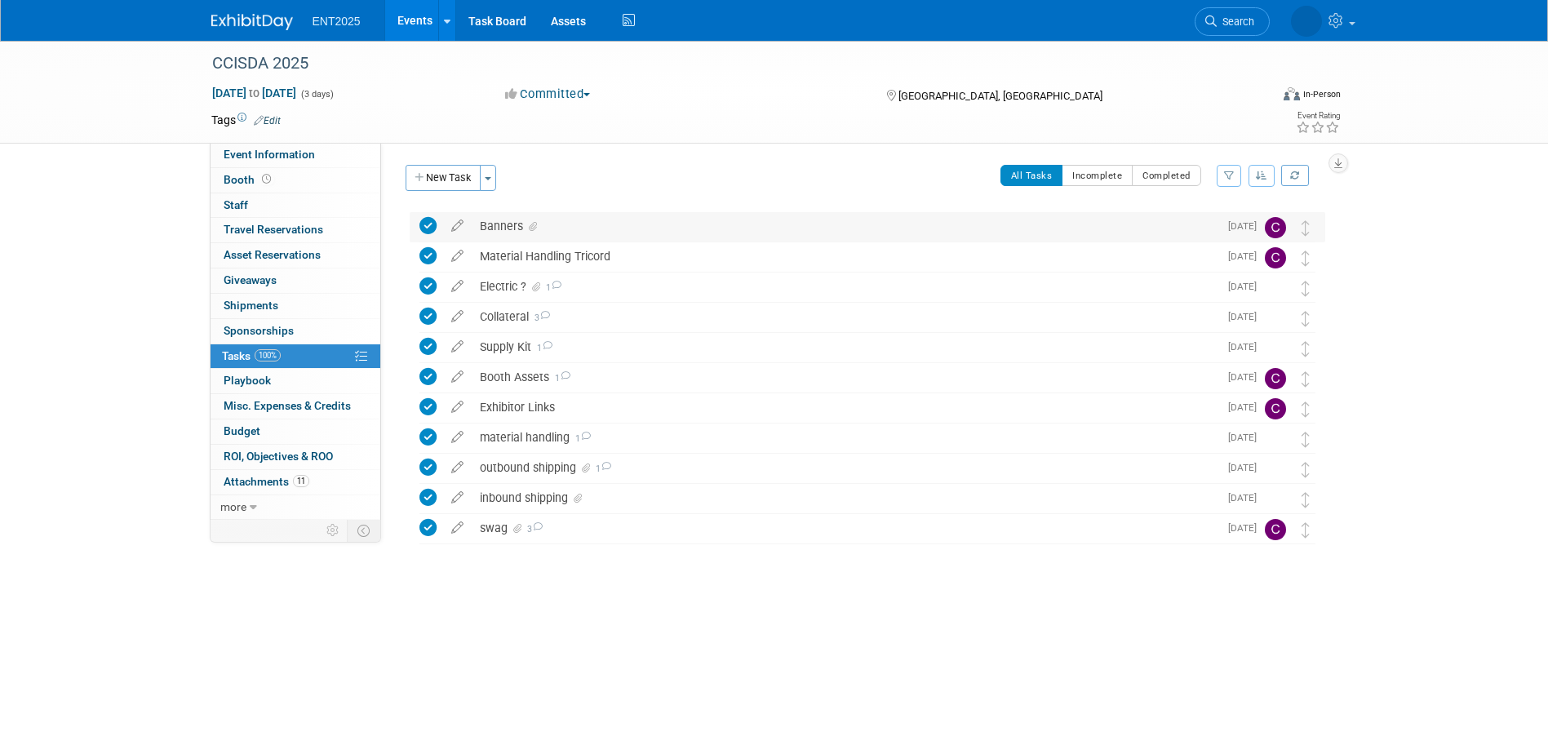
click at [675, 229] on div "Banners" at bounding box center [845, 226] width 747 height 28
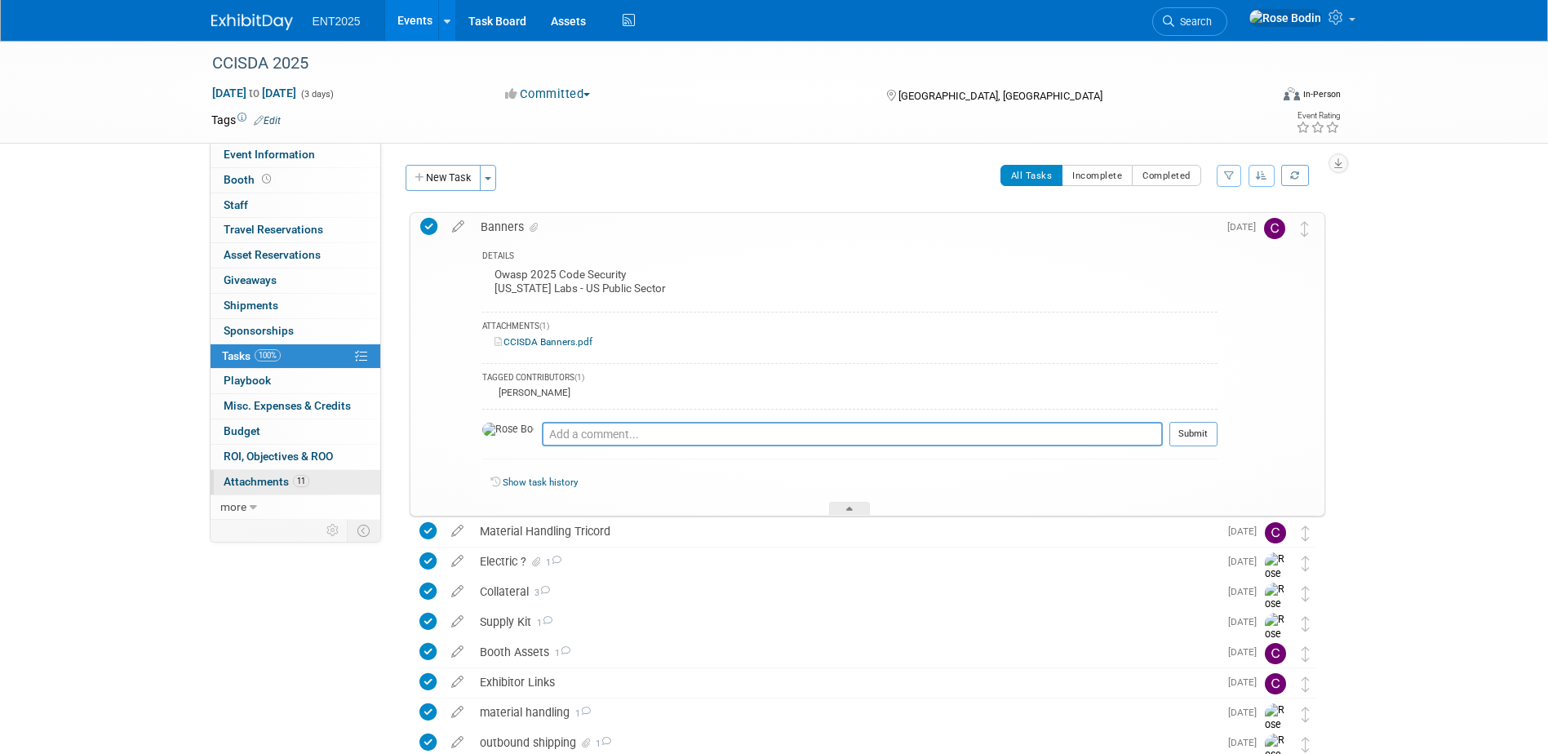
click at [340, 477] on link "11 Attachments 11" at bounding box center [296, 482] width 170 height 24
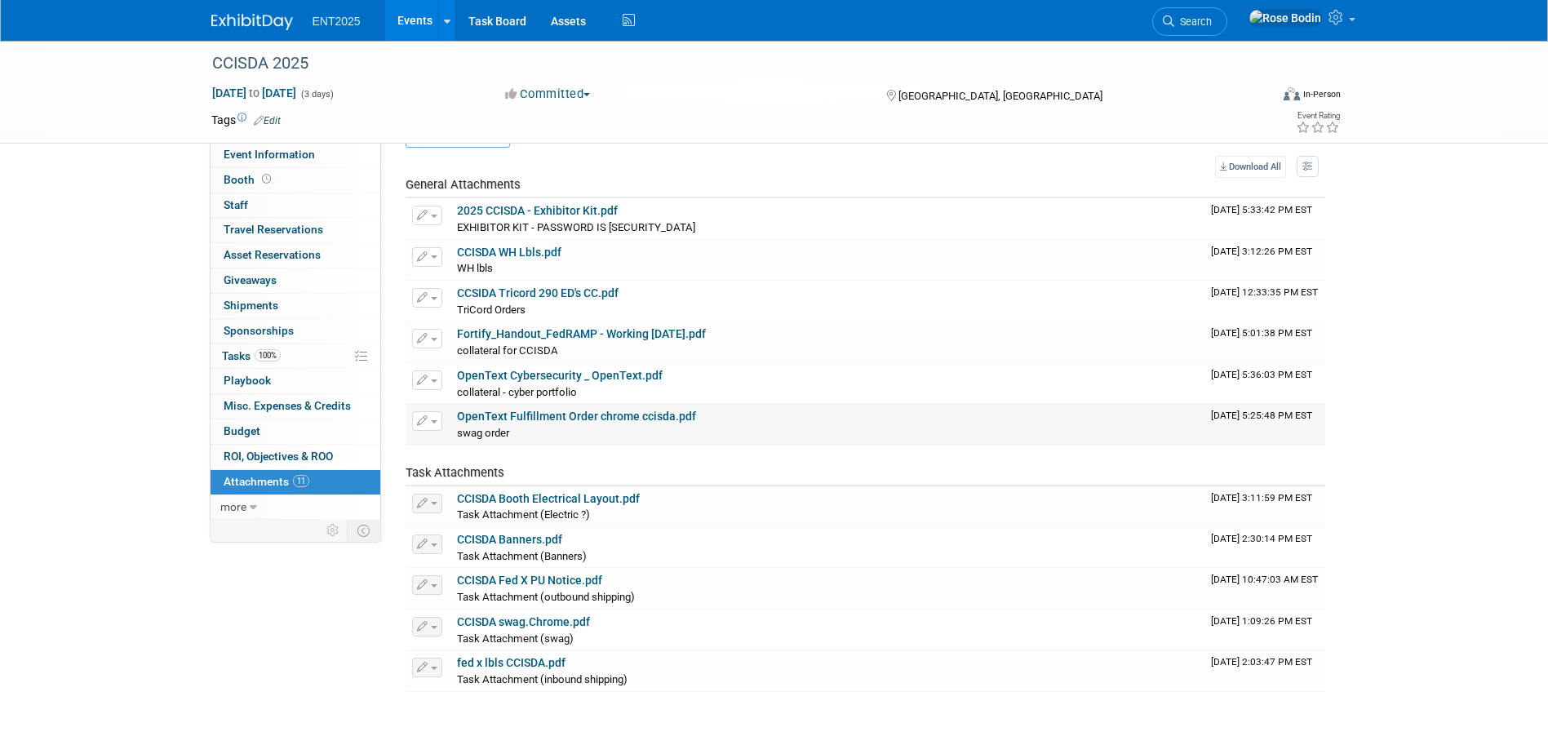
scroll to position [82, 0]
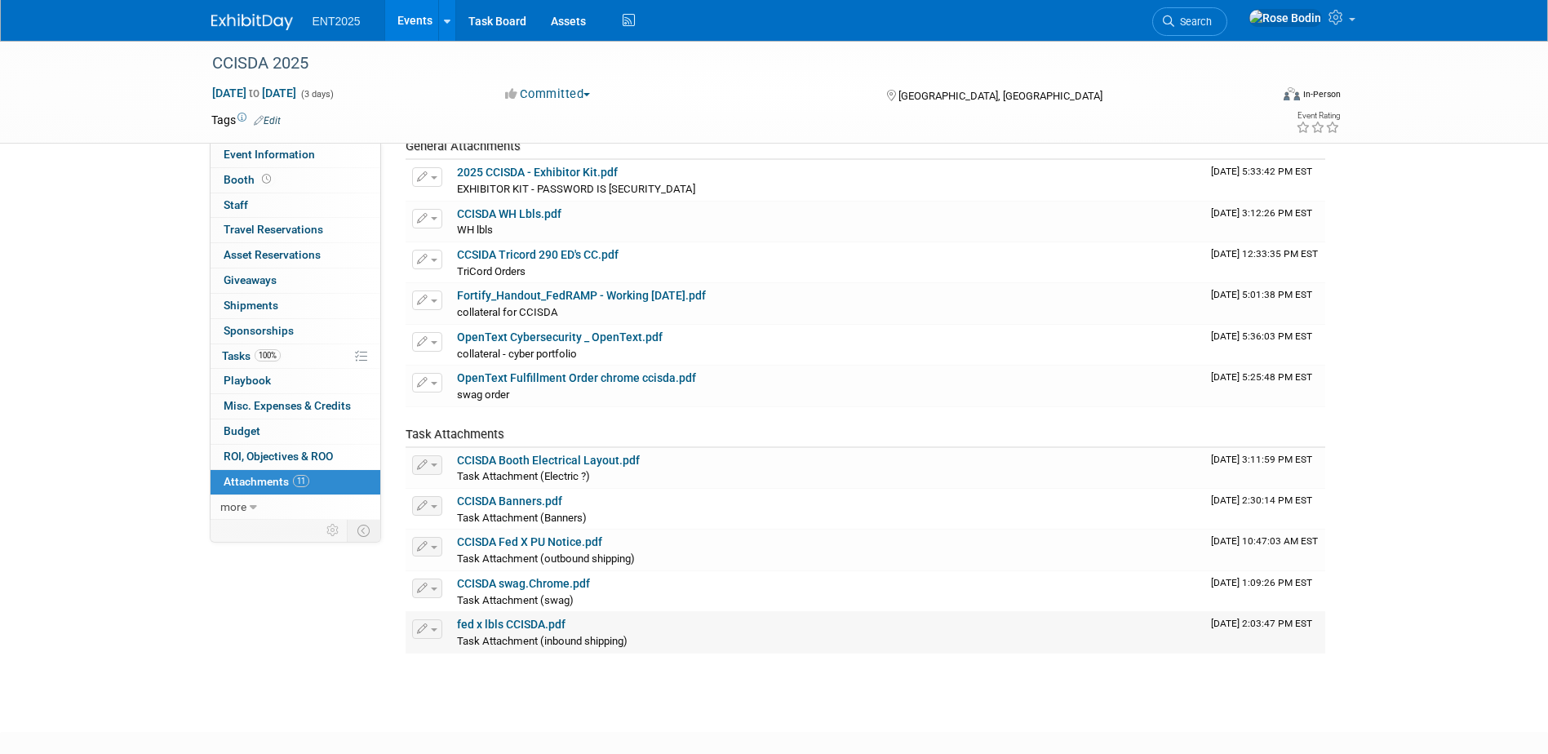
click at [511, 623] on link "fed x lbls CCISDA.pdf" at bounding box center [511, 624] width 109 height 13
click at [415, 19] on link "Events" at bounding box center [415, 20] width 60 height 41
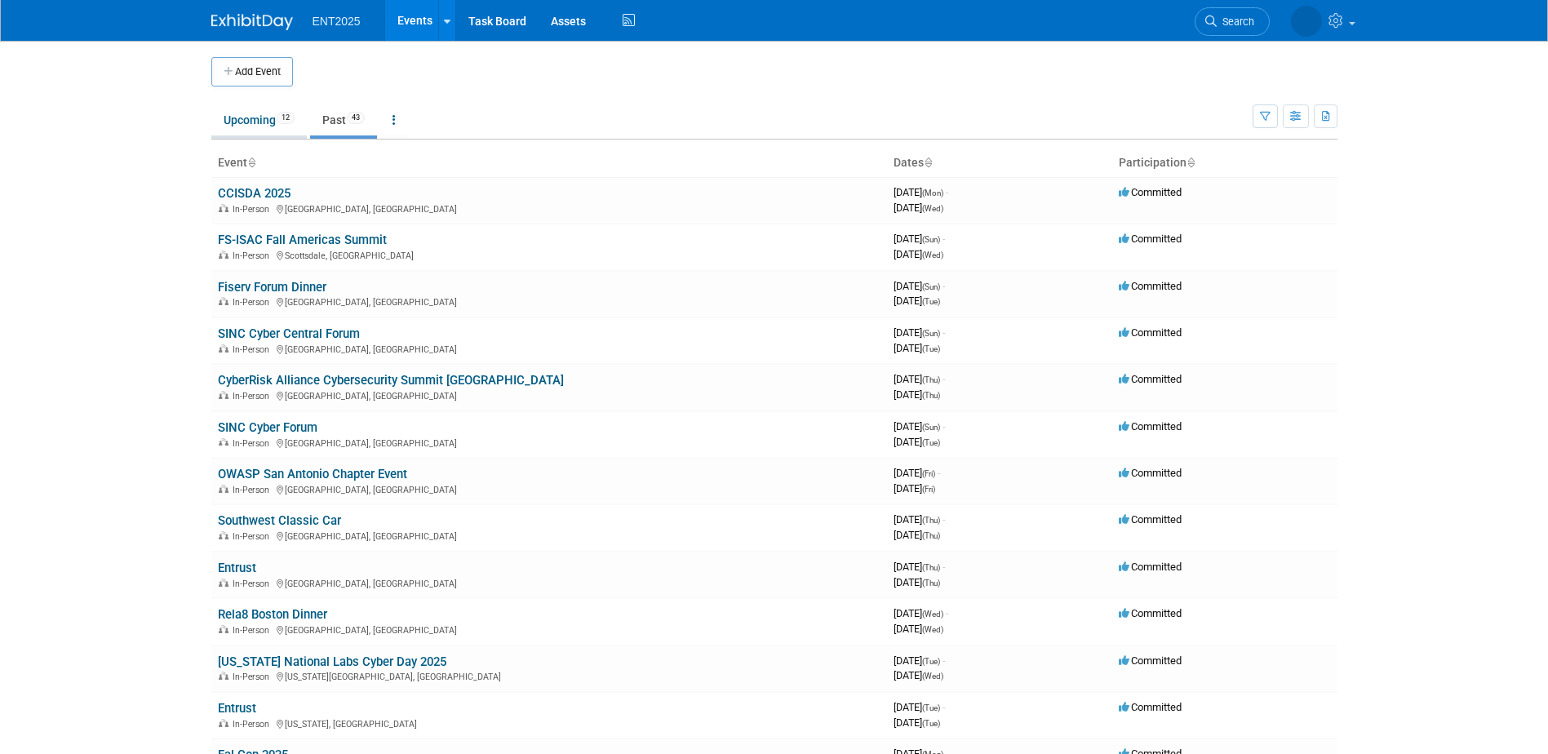
click at [246, 116] on link "Upcoming 12" at bounding box center [258, 119] width 95 height 31
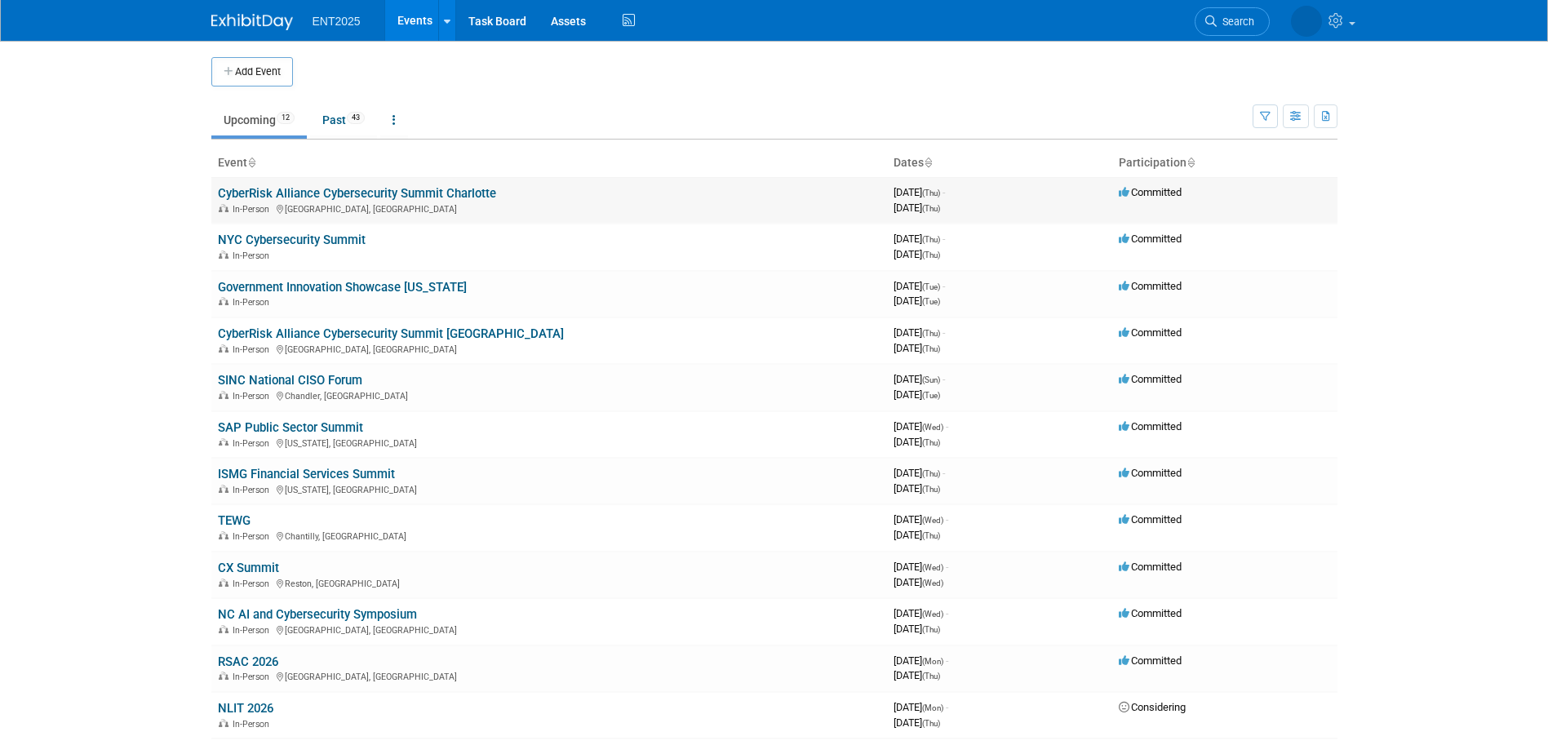
click at [431, 190] on link "CyberRisk Alliance Cybersecurity Summit Charlotte" at bounding box center [357, 193] width 278 height 15
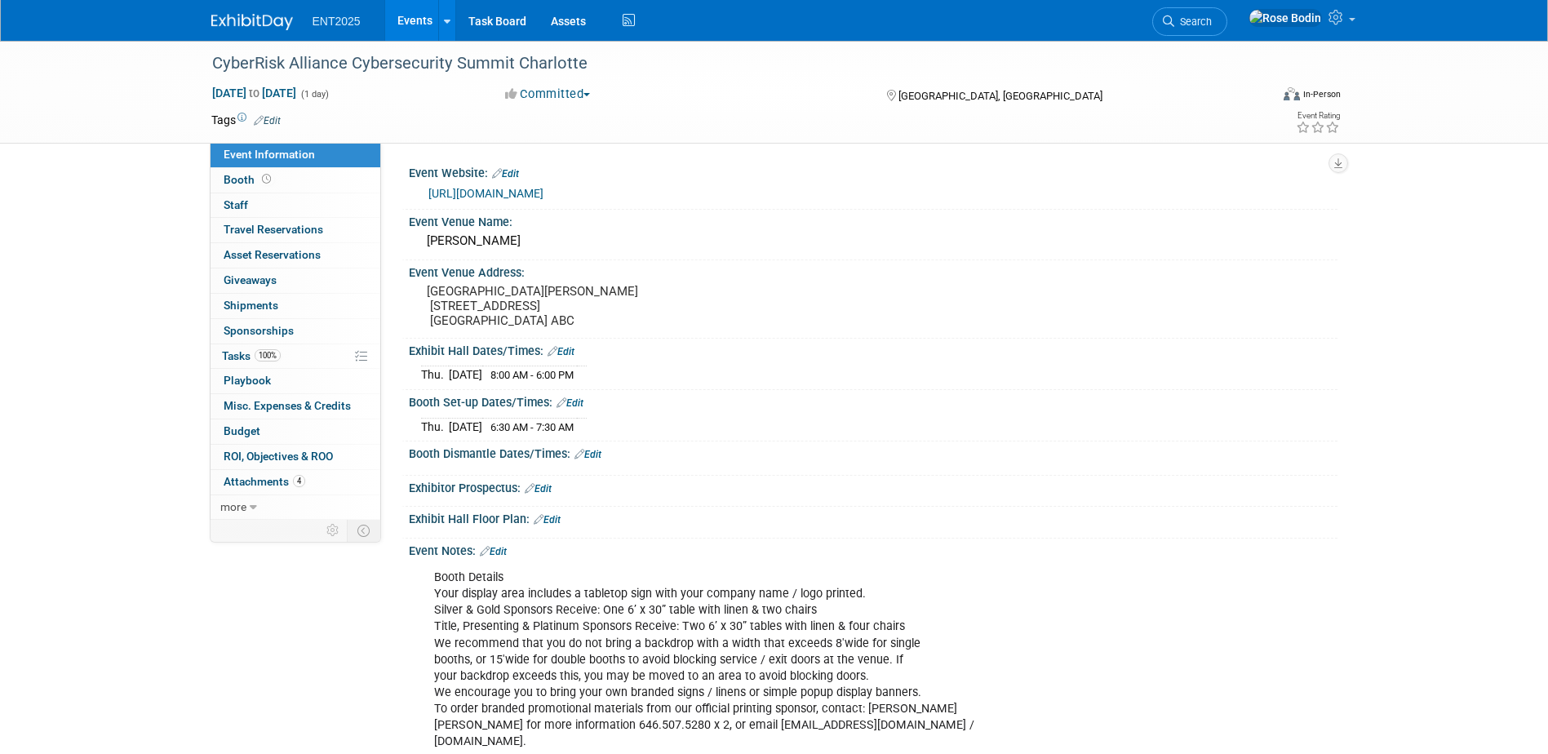
click at [410, 20] on link "Events" at bounding box center [415, 20] width 60 height 41
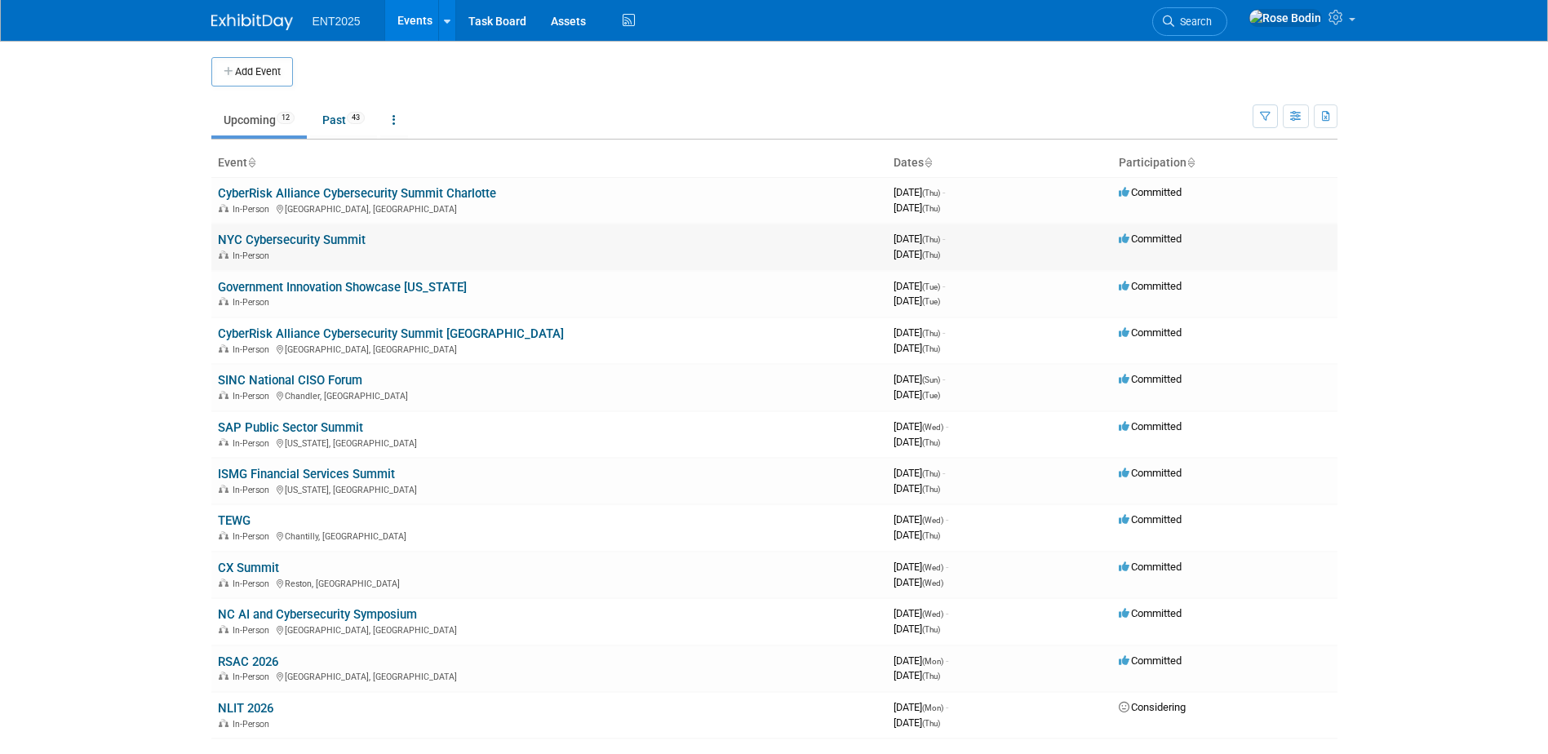
click at [342, 236] on link "NYC Cybersecurity Summit" at bounding box center [292, 240] width 148 height 15
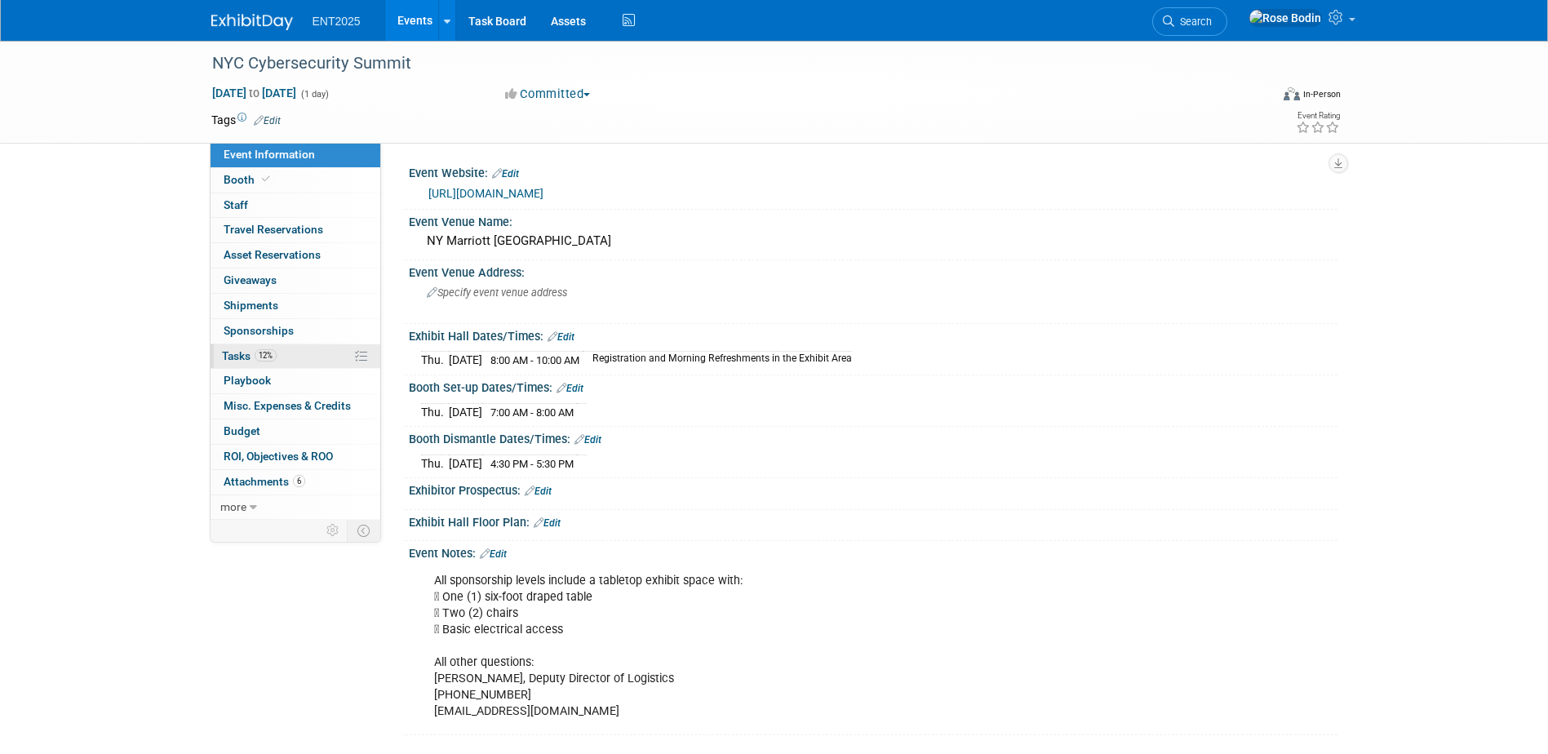
click at [319, 353] on link "12% Tasks 12%" at bounding box center [296, 356] width 170 height 24
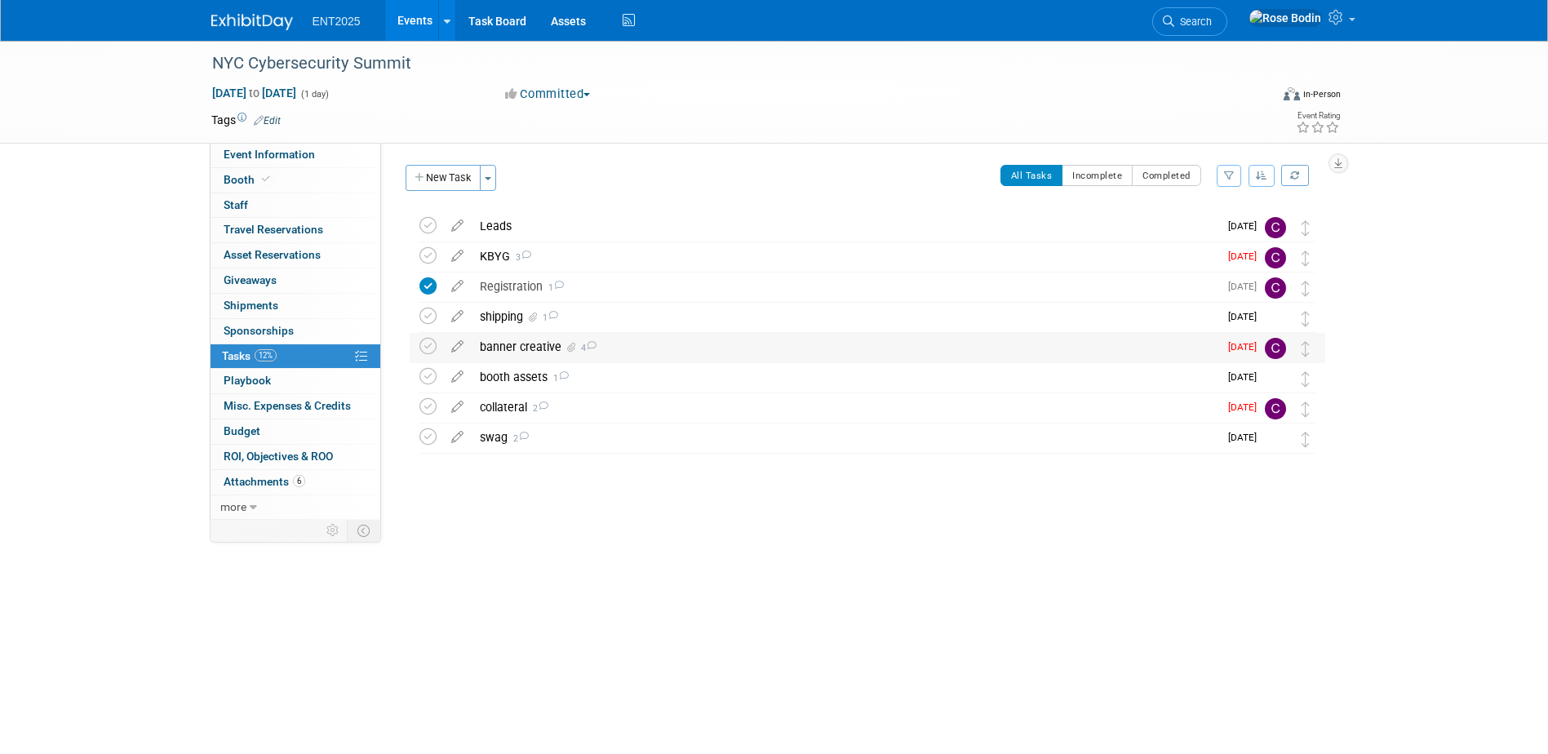
click at [706, 353] on div "banner creative 4" at bounding box center [845, 347] width 747 height 28
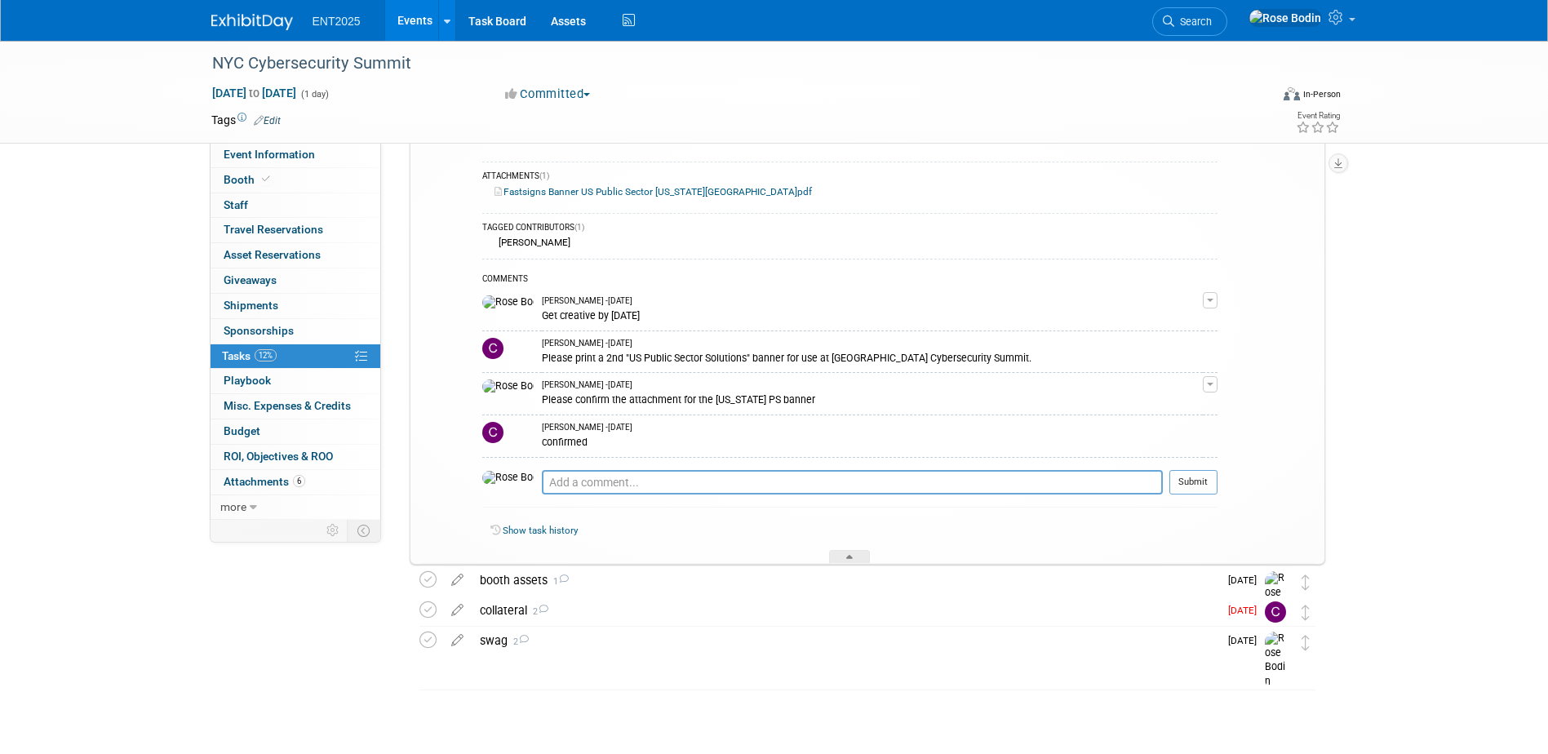
scroll to position [260, 0]
click at [638, 583] on div "booth assets 1" at bounding box center [845, 578] width 747 height 28
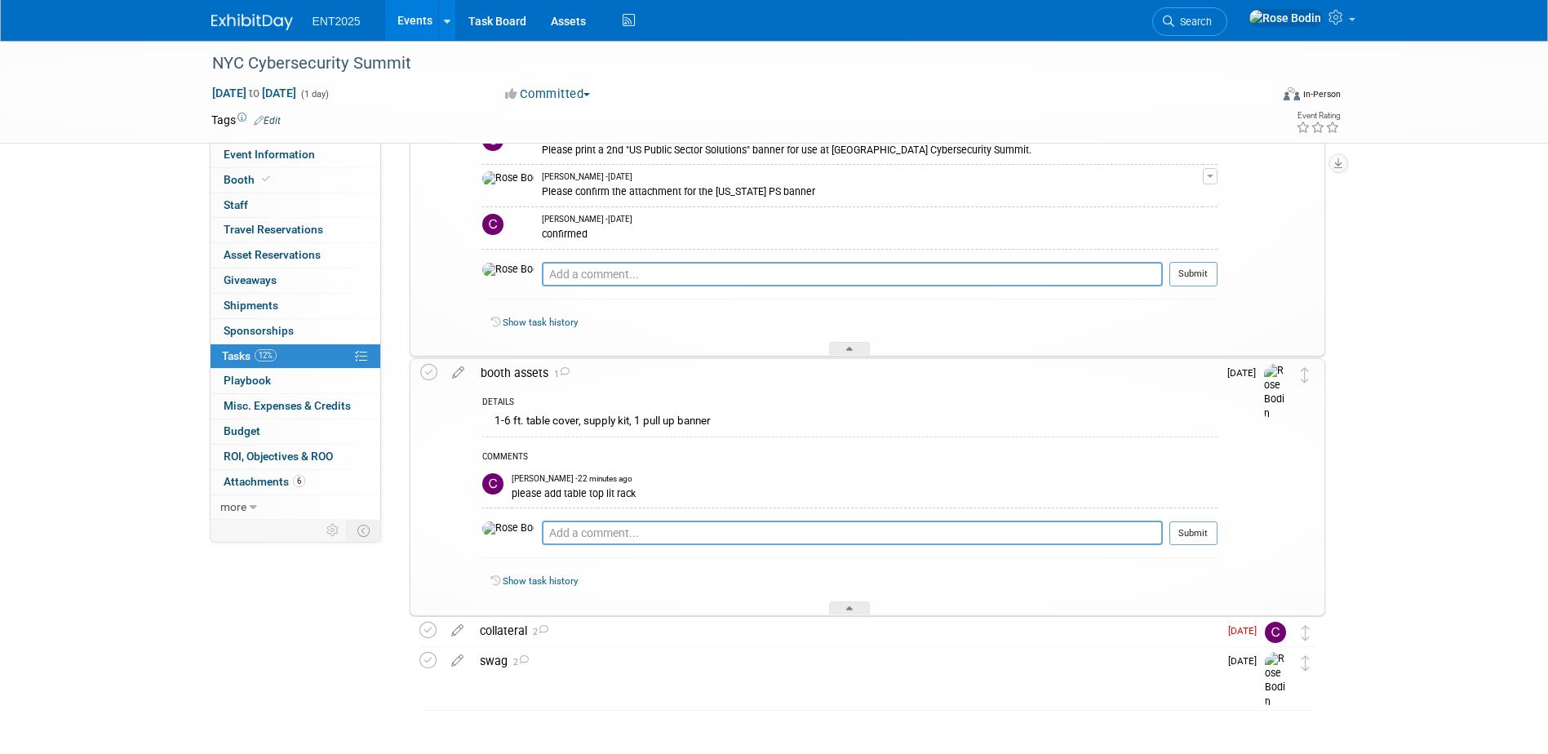
scroll to position [489, 0]
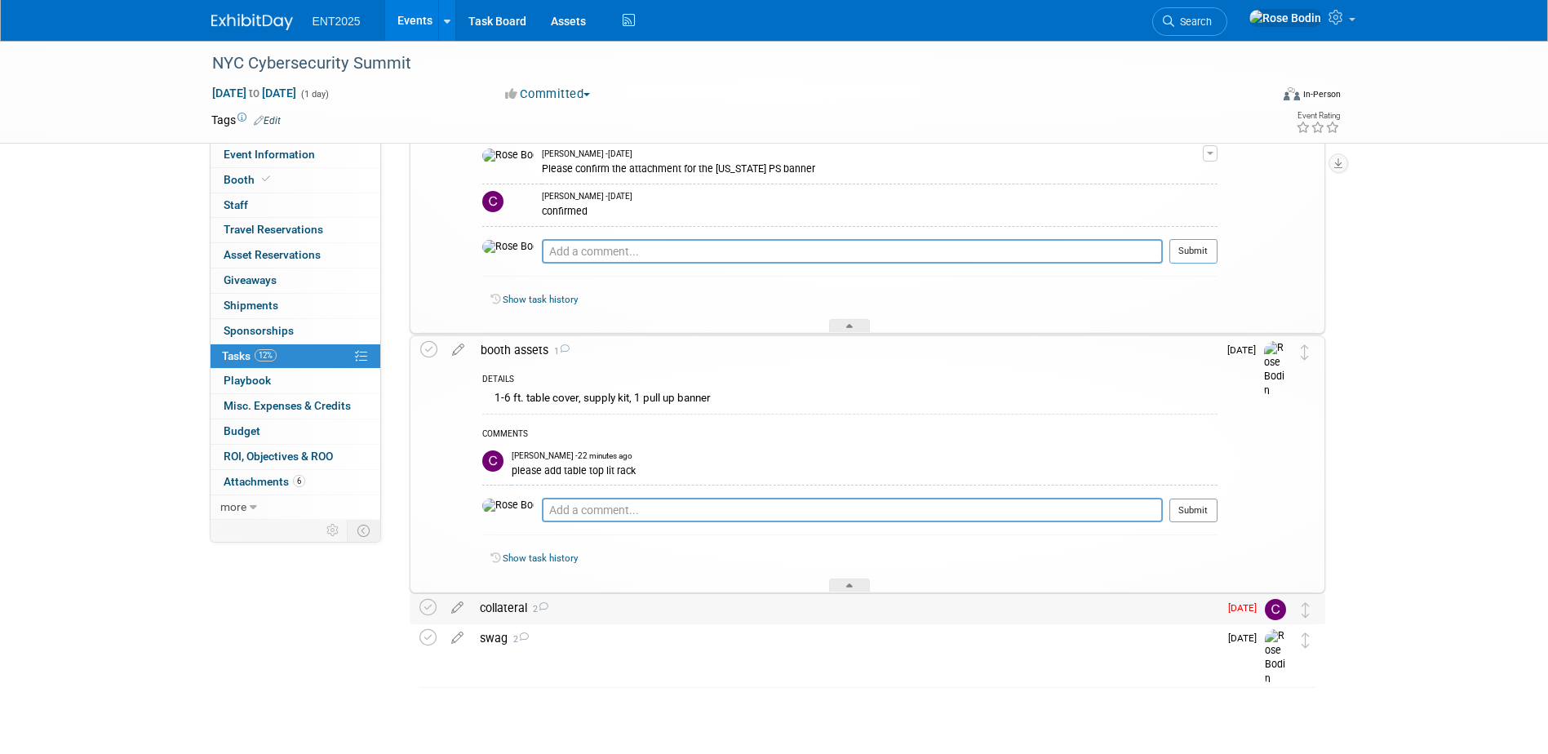
click at [737, 611] on div "collateral 2" at bounding box center [845, 608] width 747 height 28
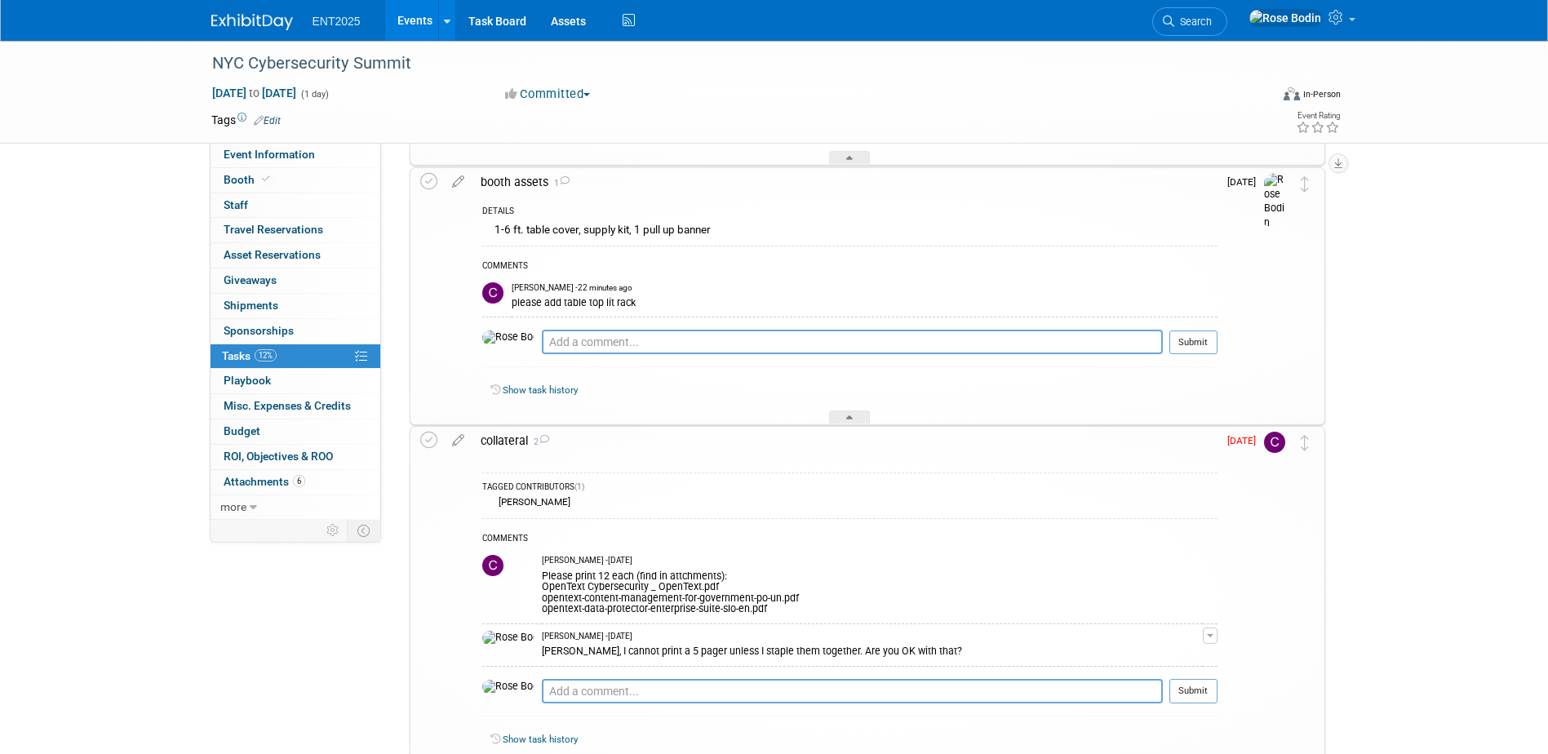
scroll to position [734, 0]
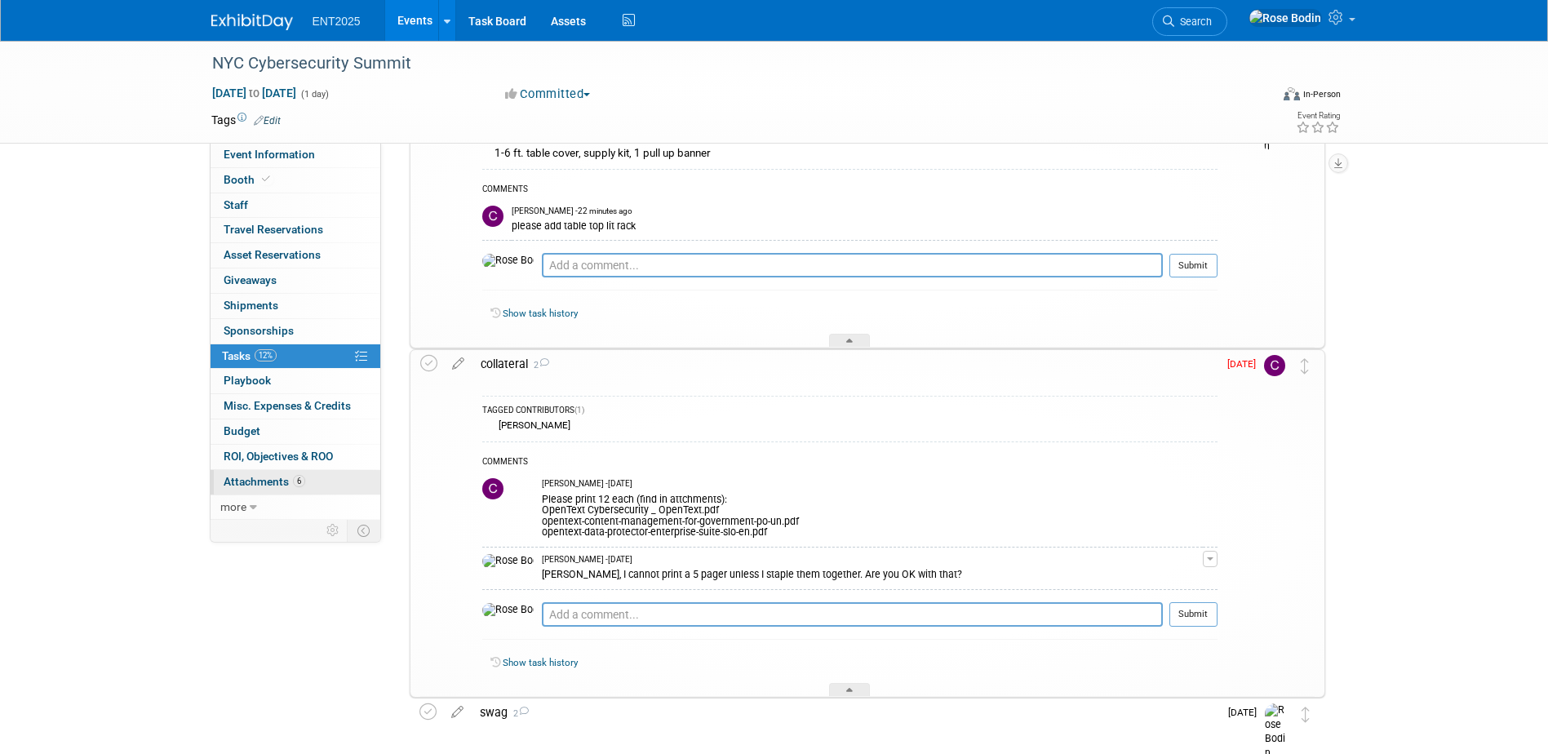
click at [323, 479] on link "6 Attachments 6" at bounding box center [296, 482] width 170 height 24
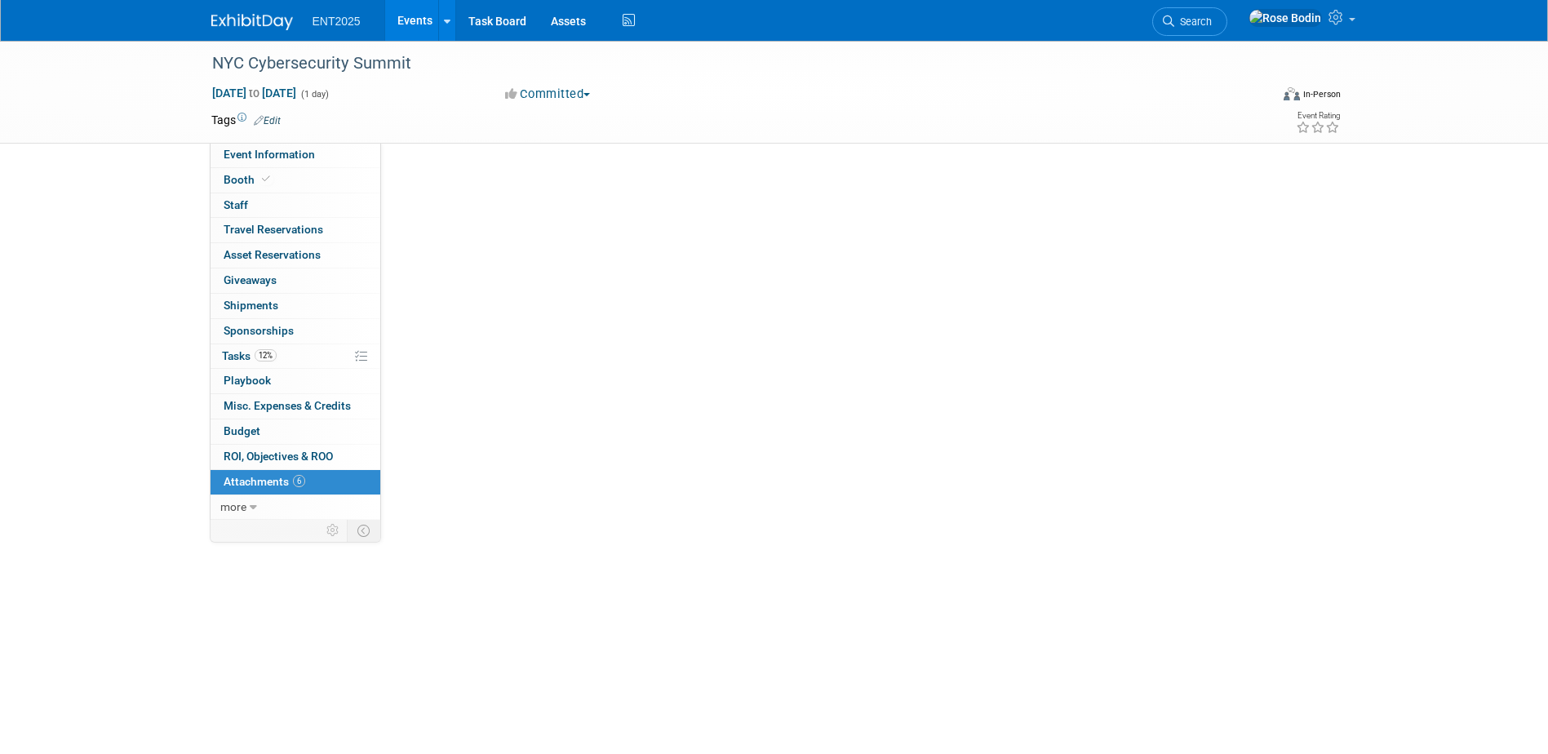
scroll to position [0, 0]
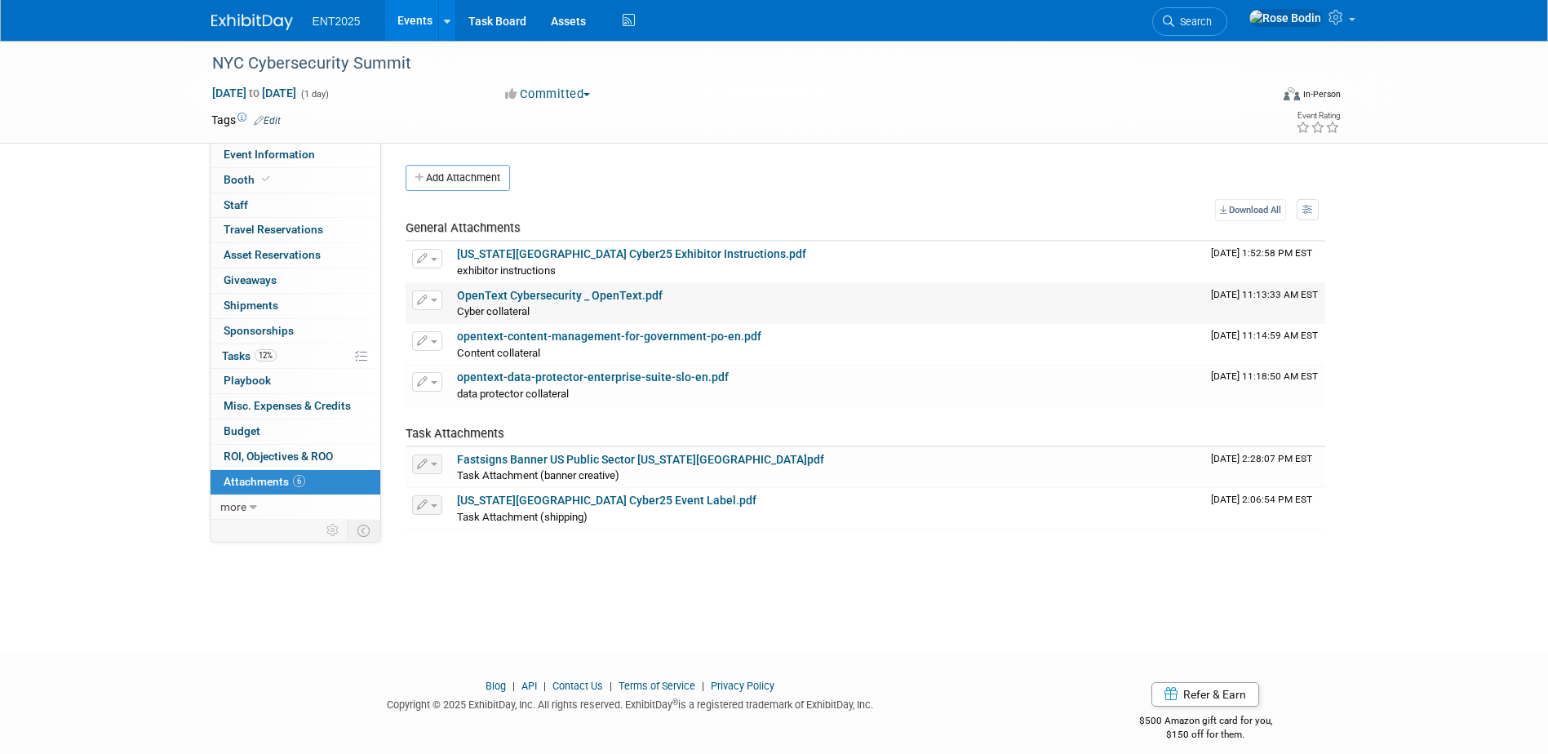
click at [613, 296] on link "OpenText Cybersecurity _ OpenText.pdf" at bounding box center [560, 295] width 206 height 13
click at [672, 334] on link "opentext-content-management-for-government-po-en.pdf" at bounding box center [609, 336] width 304 height 13
click at [619, 379] on link "opentext-data-protector-enterprise-suite-slo-en.pdf" at bounding box center [593, 376] width 272 height 13
click at [316, 357] on link "12% Tasks 12%" at bounding box center [296, 356] width 170 height 24
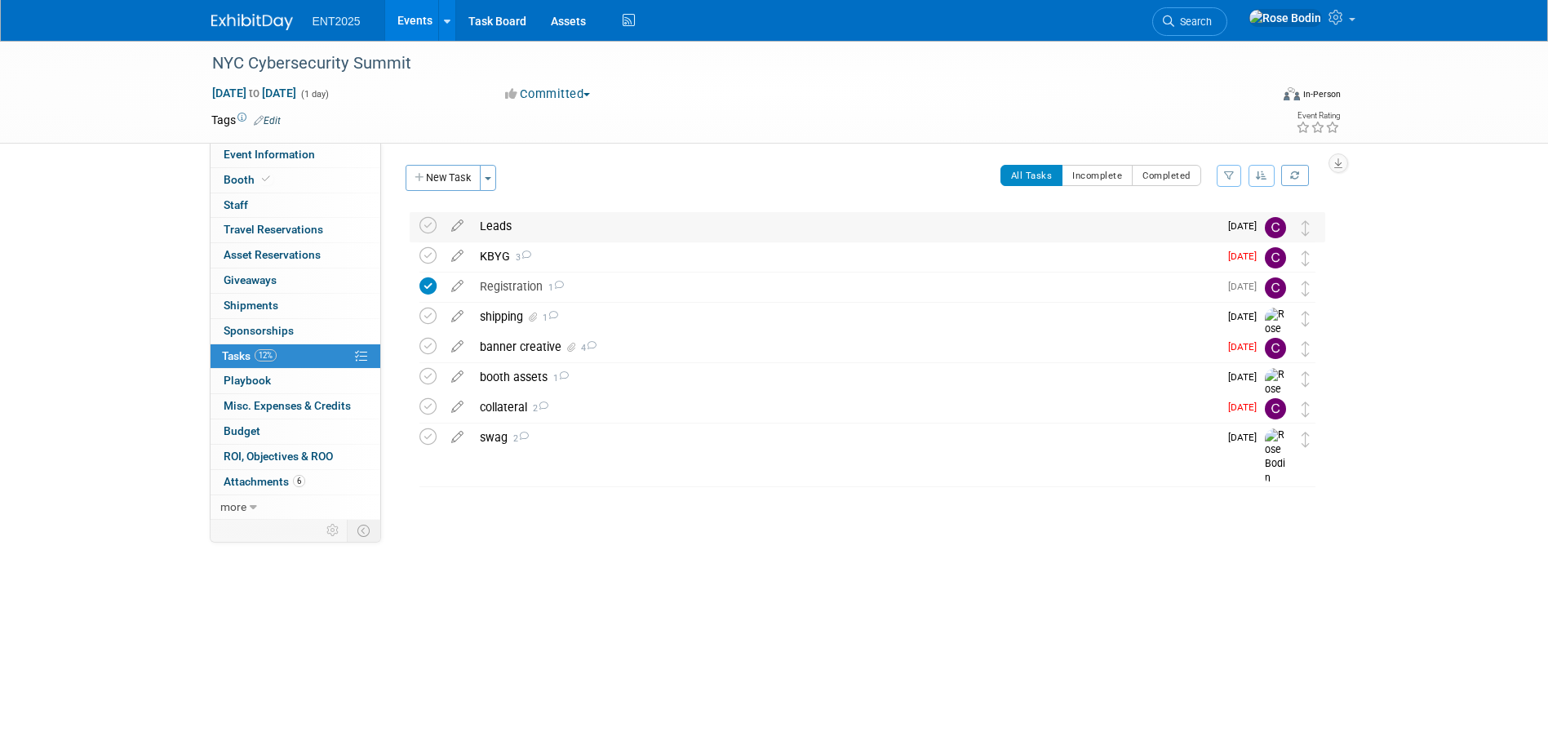
click at [691, 233] on div "Leads" at bounding box center [845, 226] width 747 height 28
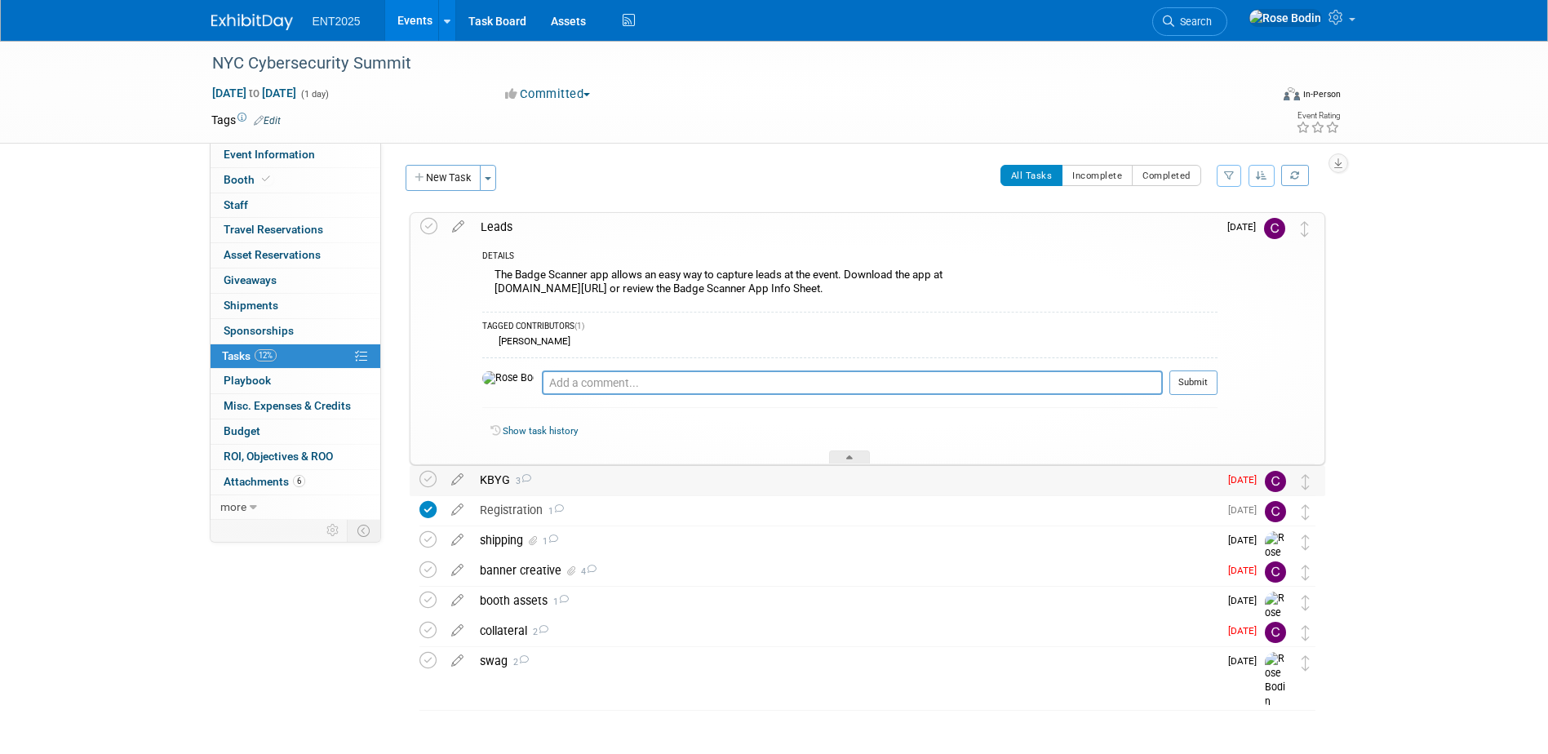
click at [739, 477] on div "KBYG 3" at bounding box center [845, 480] width 747 height 28
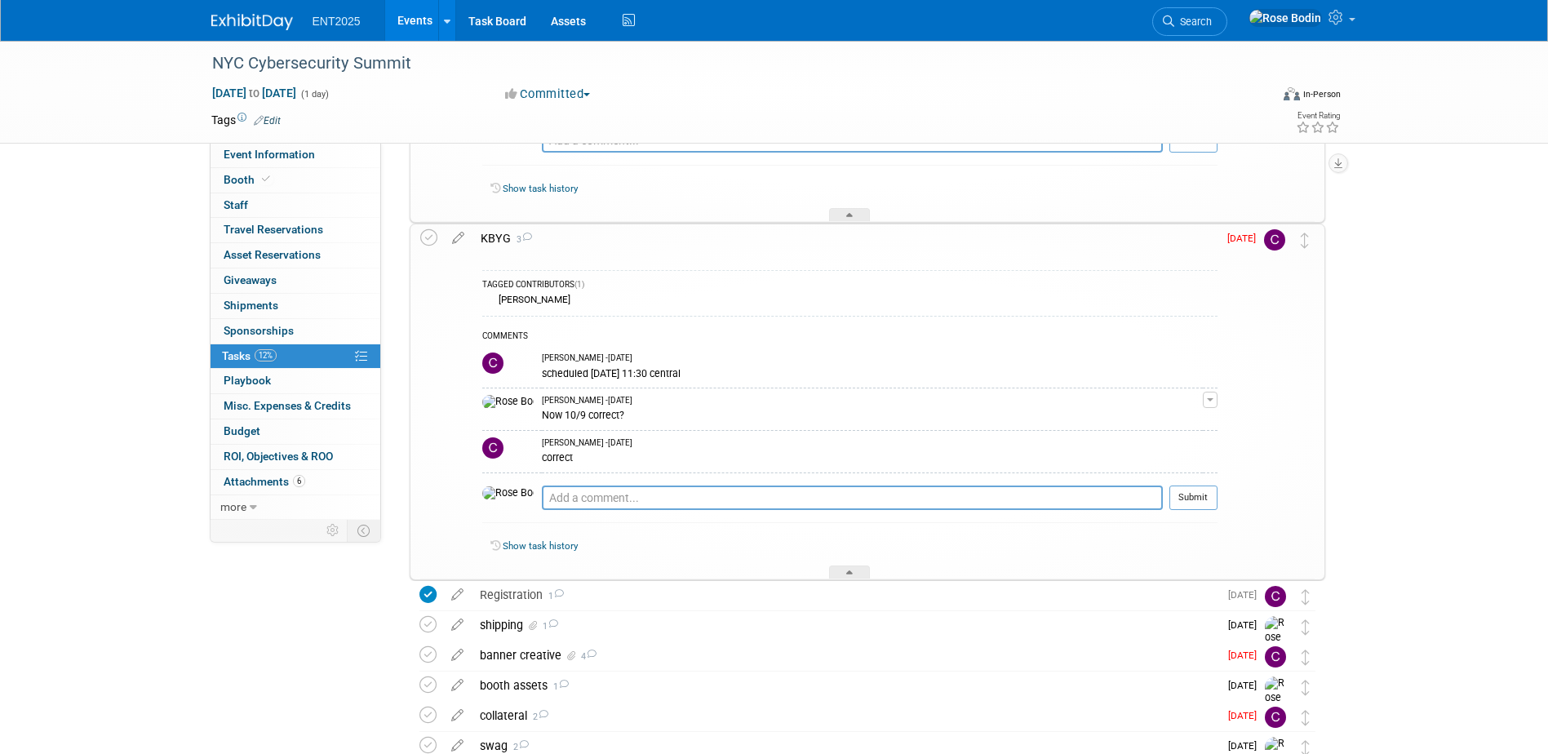
scroll to position [245, 0]
click at [778, 600] on div "Registration 1" at bounding box center [845, 593] width 747 height 28
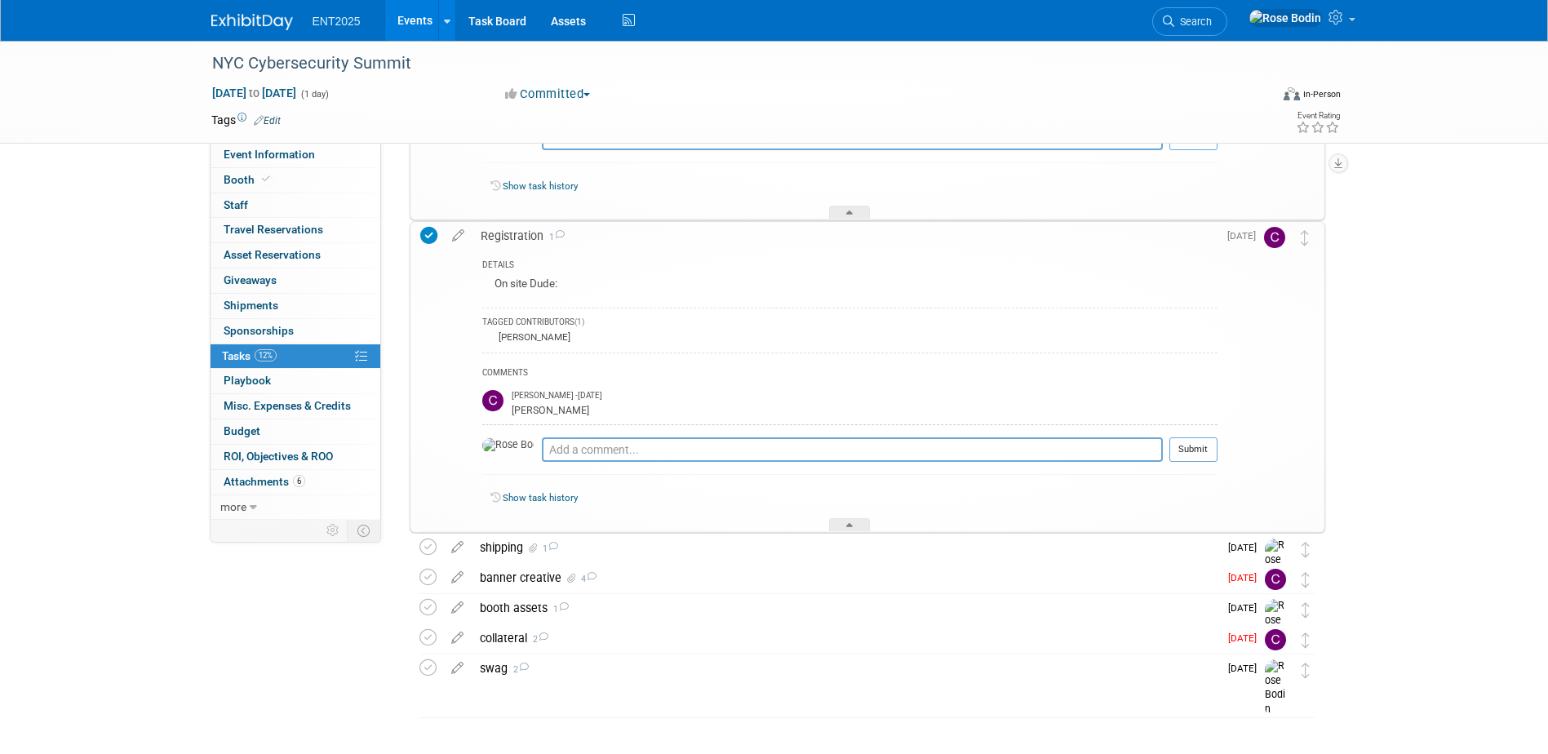
scroll to position [632, 0]
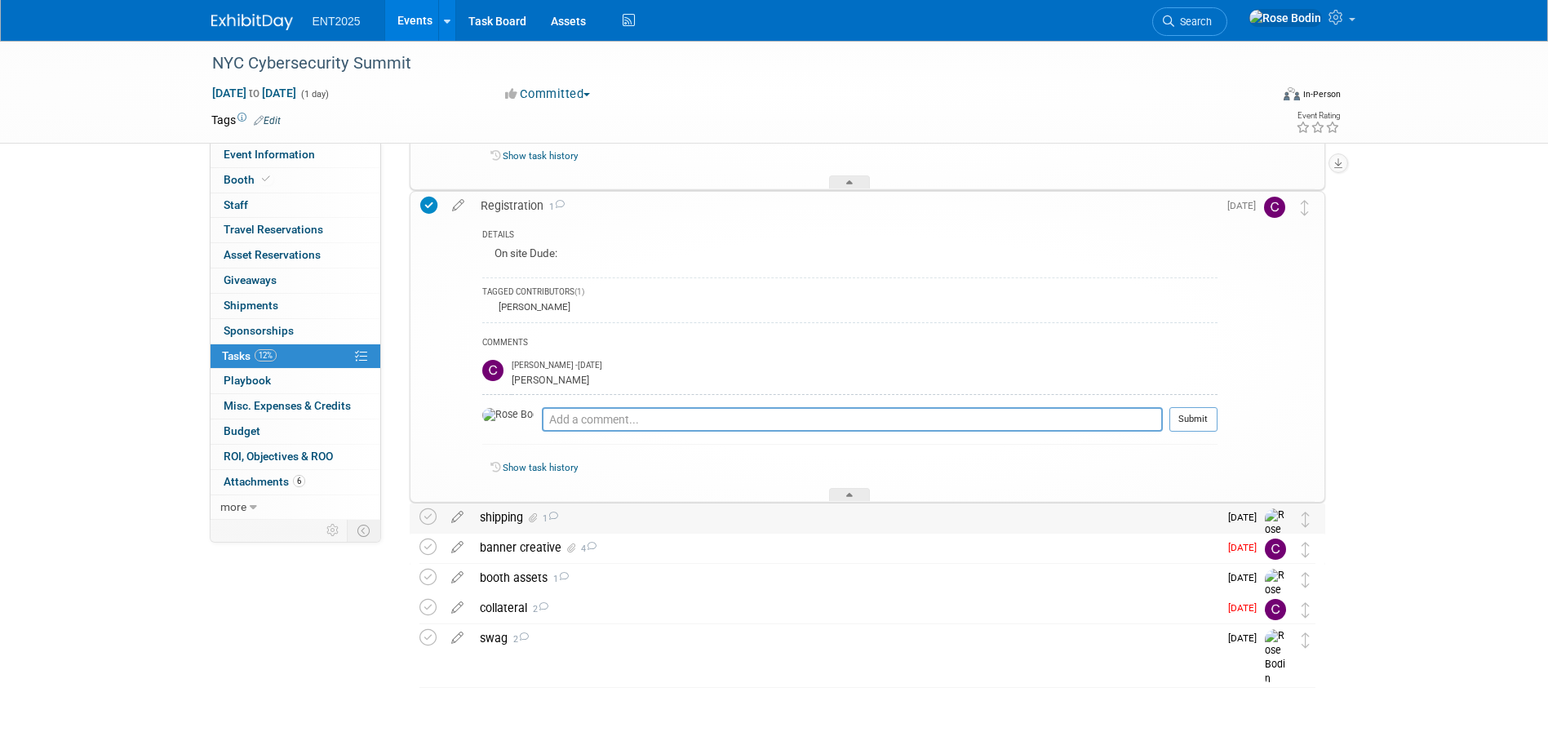
click at [794, 523] on div "shipping 1" at bounding box center [845, 518] width 747 height 28
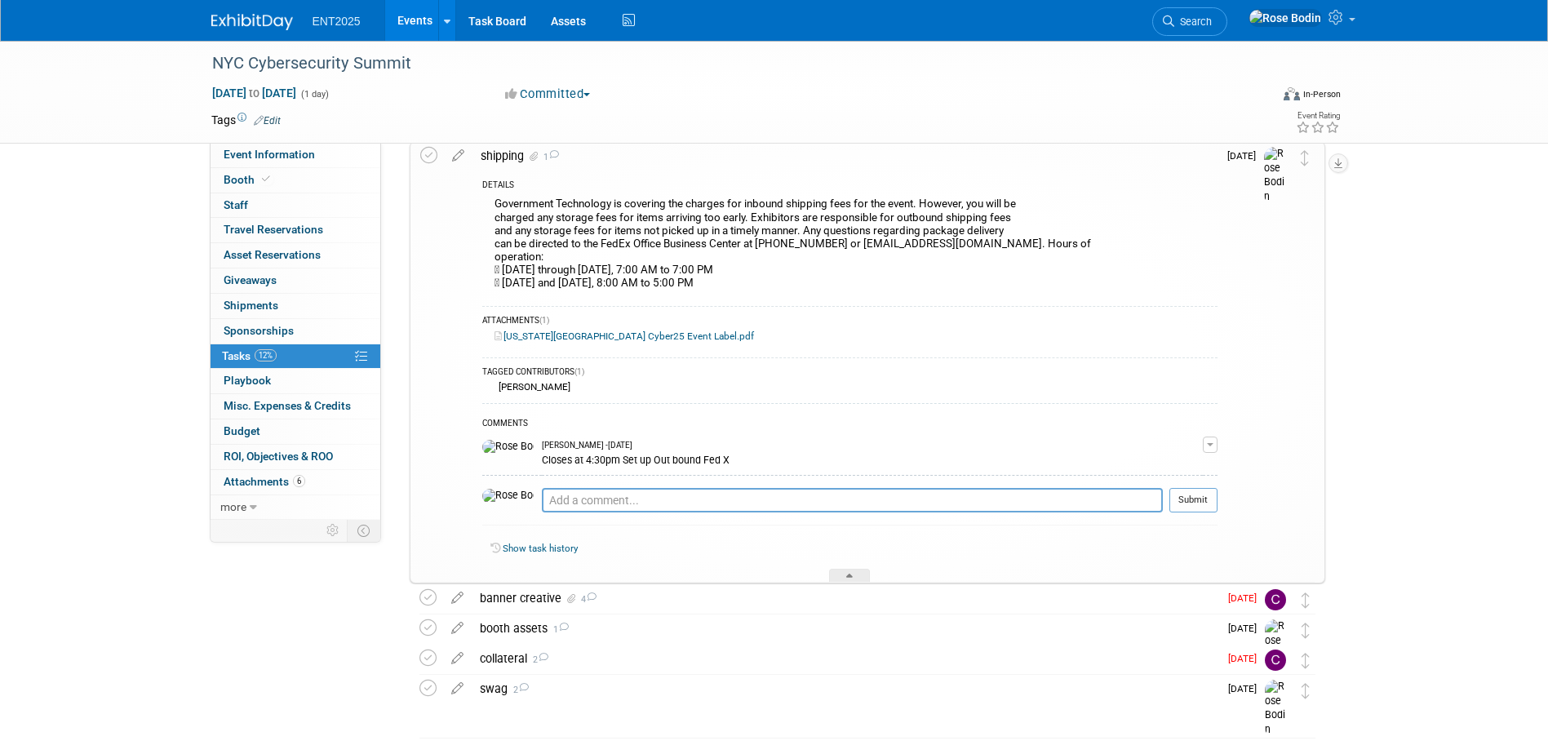
scroll to position [1040, 0]
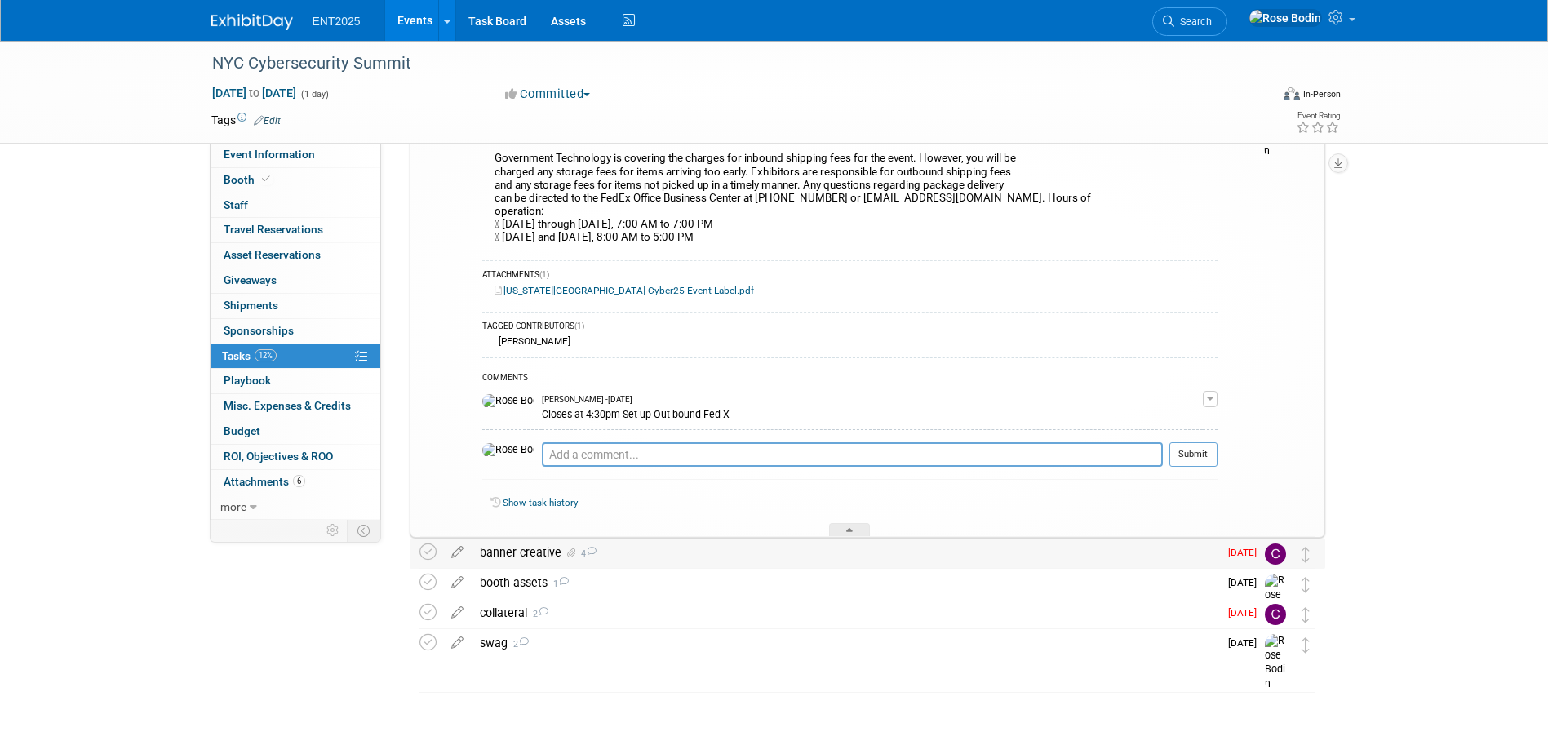
click at [783, 550] on div "banner creative 4" at bounding box center [845, 553] width 747 height 28
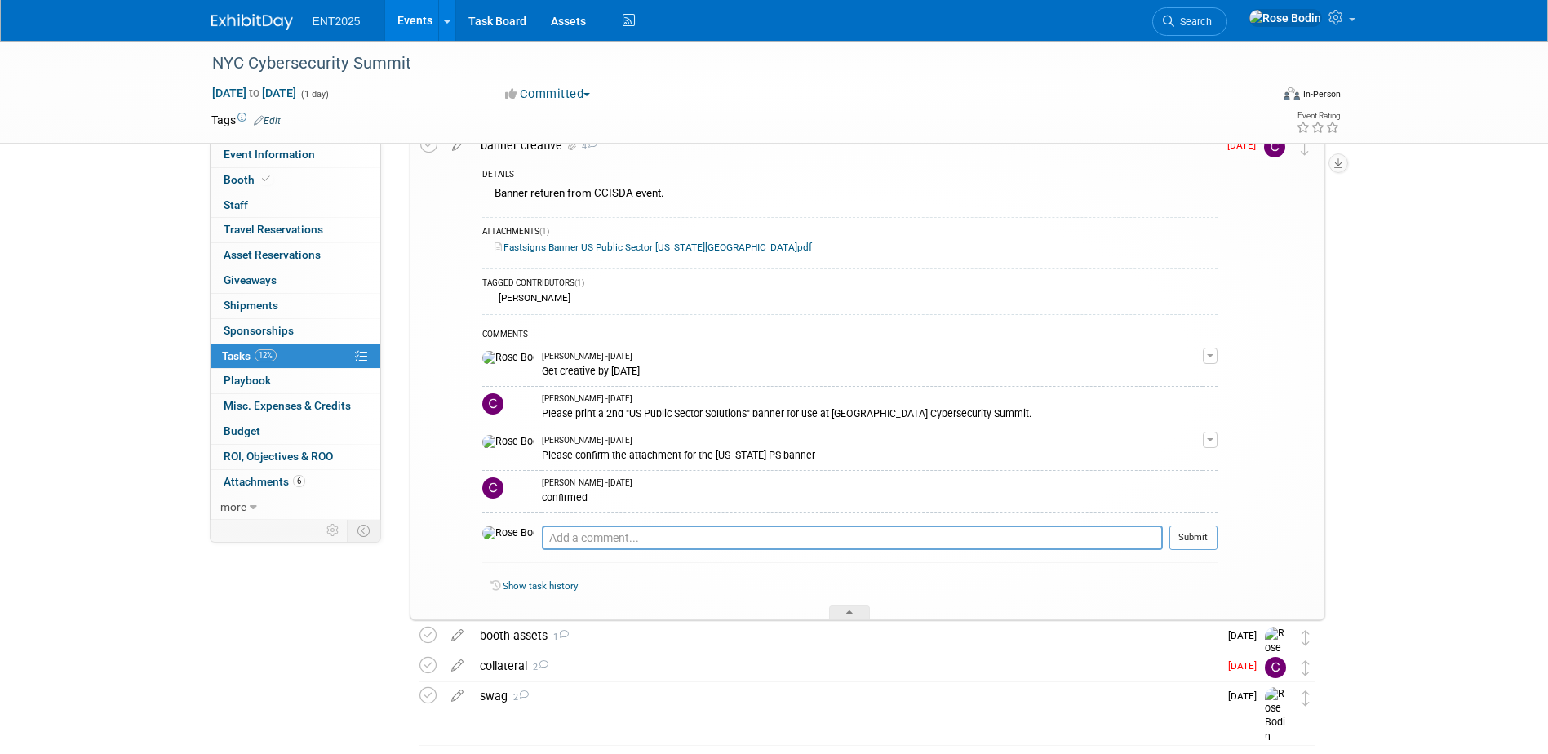
scroll to position [1506, 0]
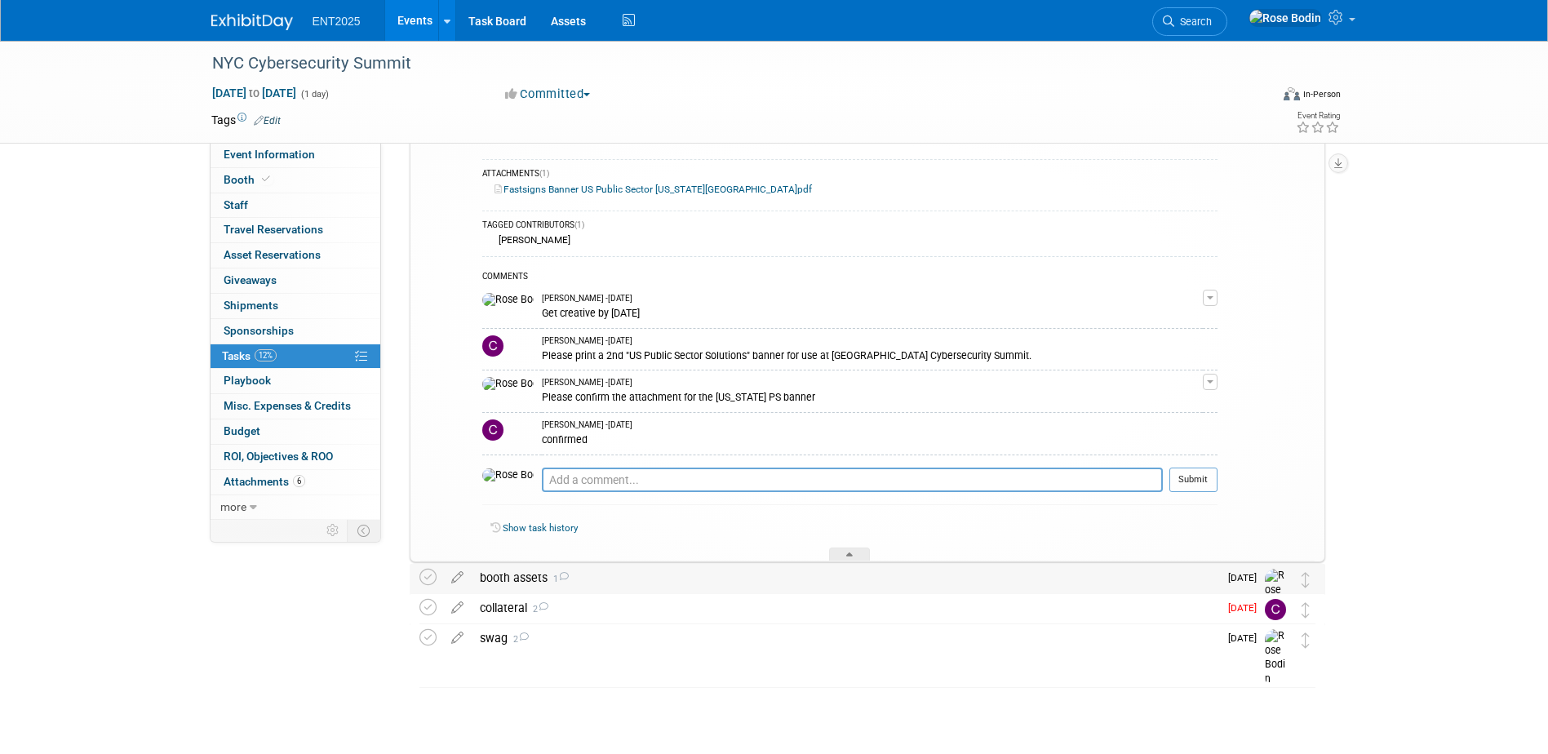
click at [774, 583] on div "booth assets 1" at bounding box center [845, 578] width 747 height 28
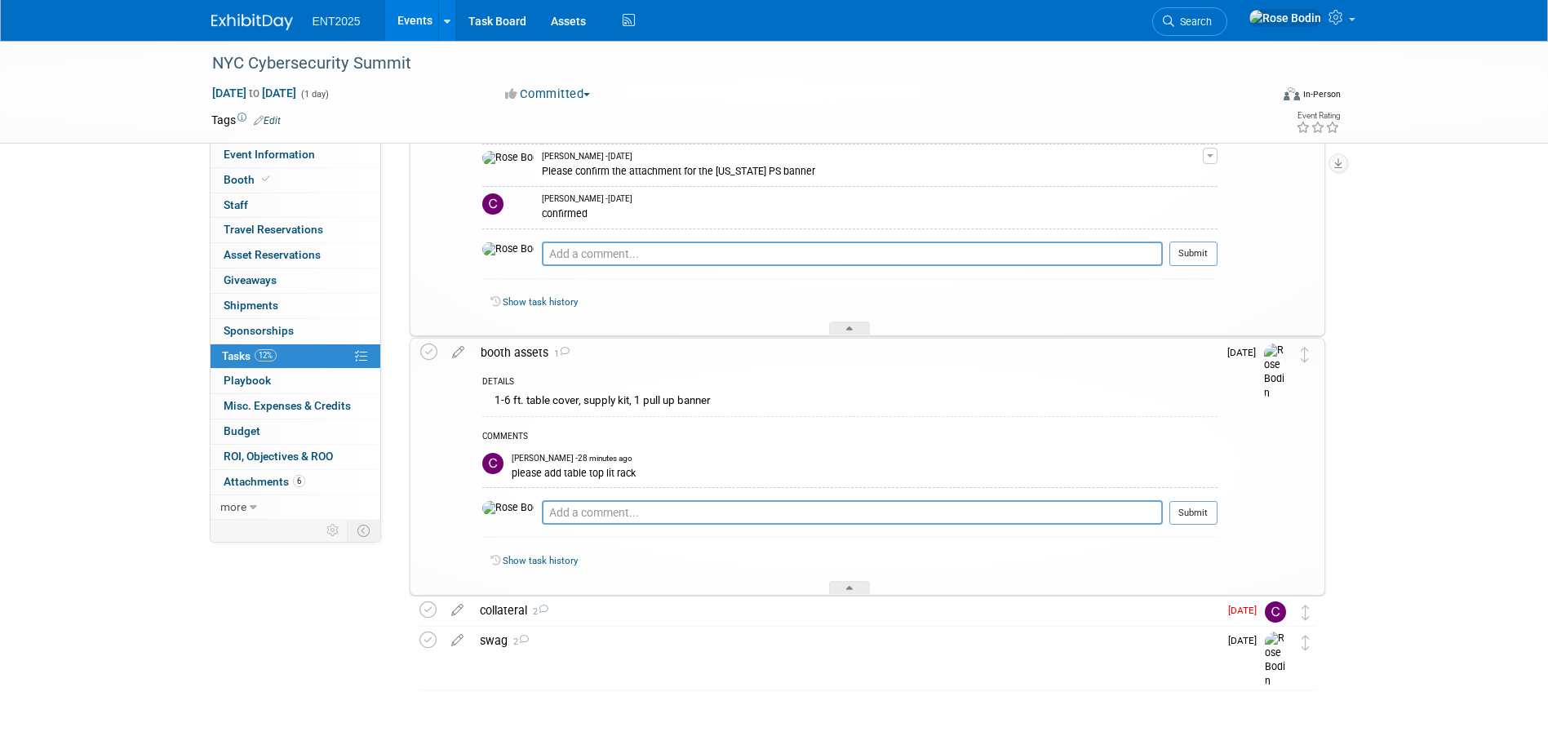
scroll to position [1735, 0]
click at [764, 608] on div "collateral 2" at bounding box center [845, 608] width 747 height 28
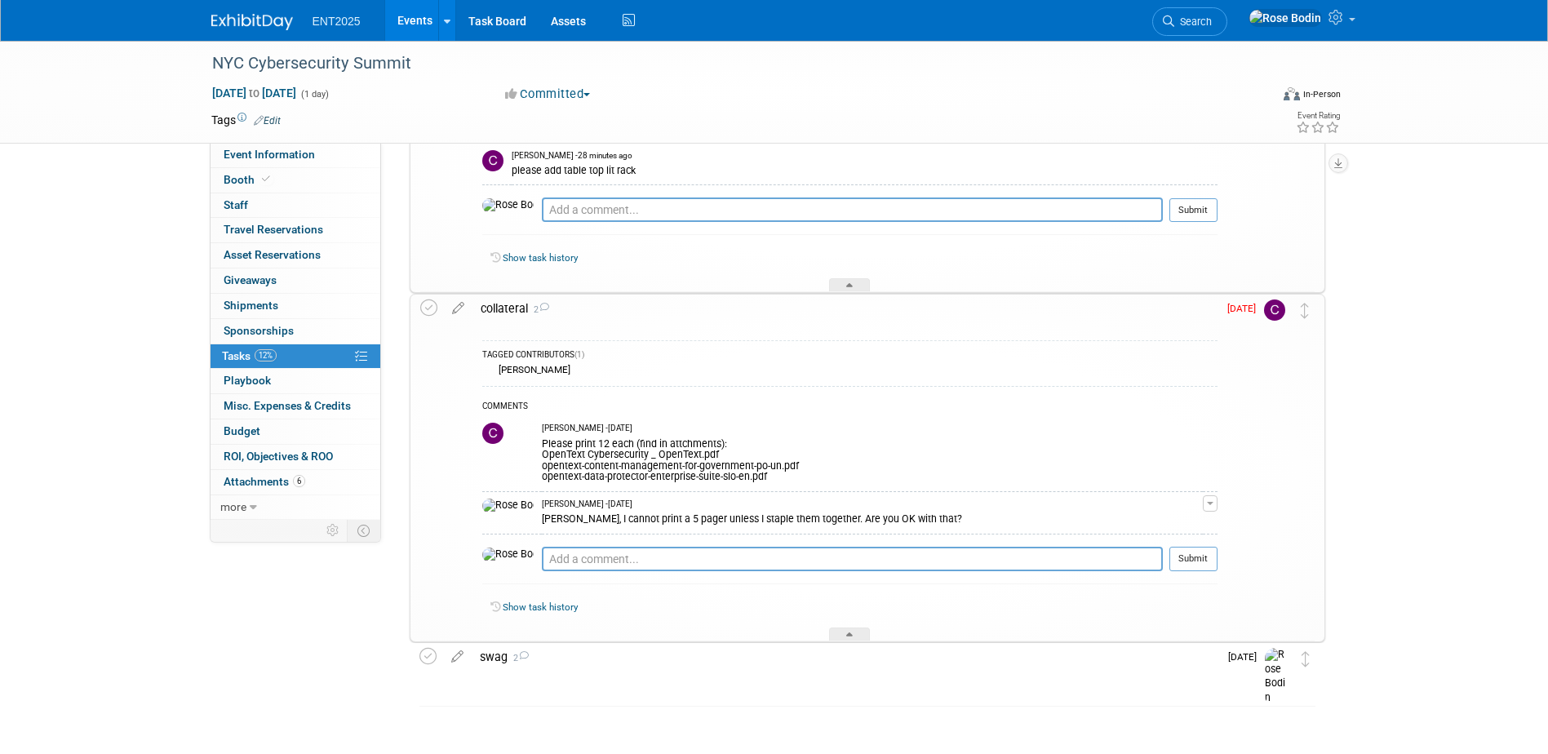
scroll to position [2054, 0]
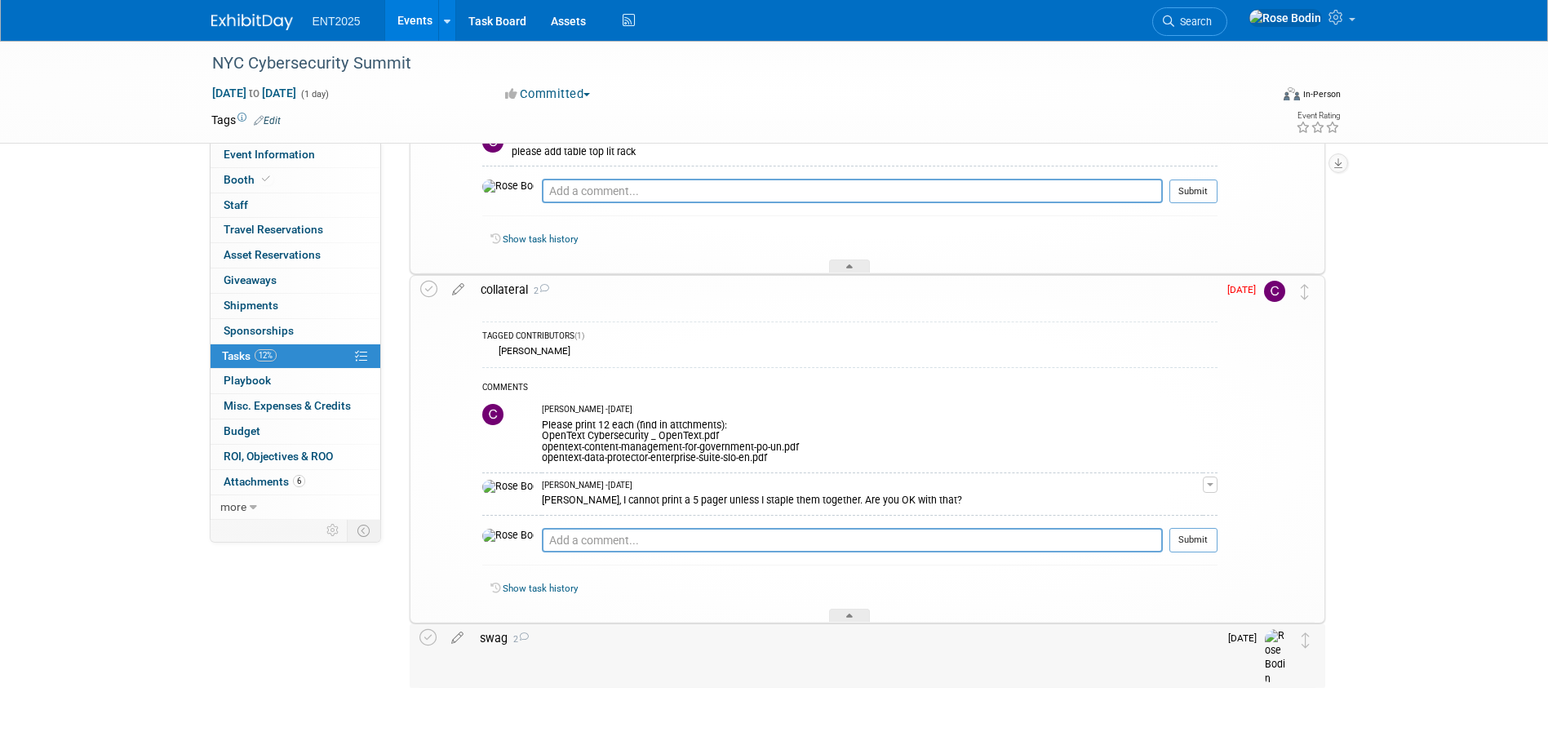
click at [757, 636] on div "swag 2" at bounding box center [845, 638] width 747 height 28
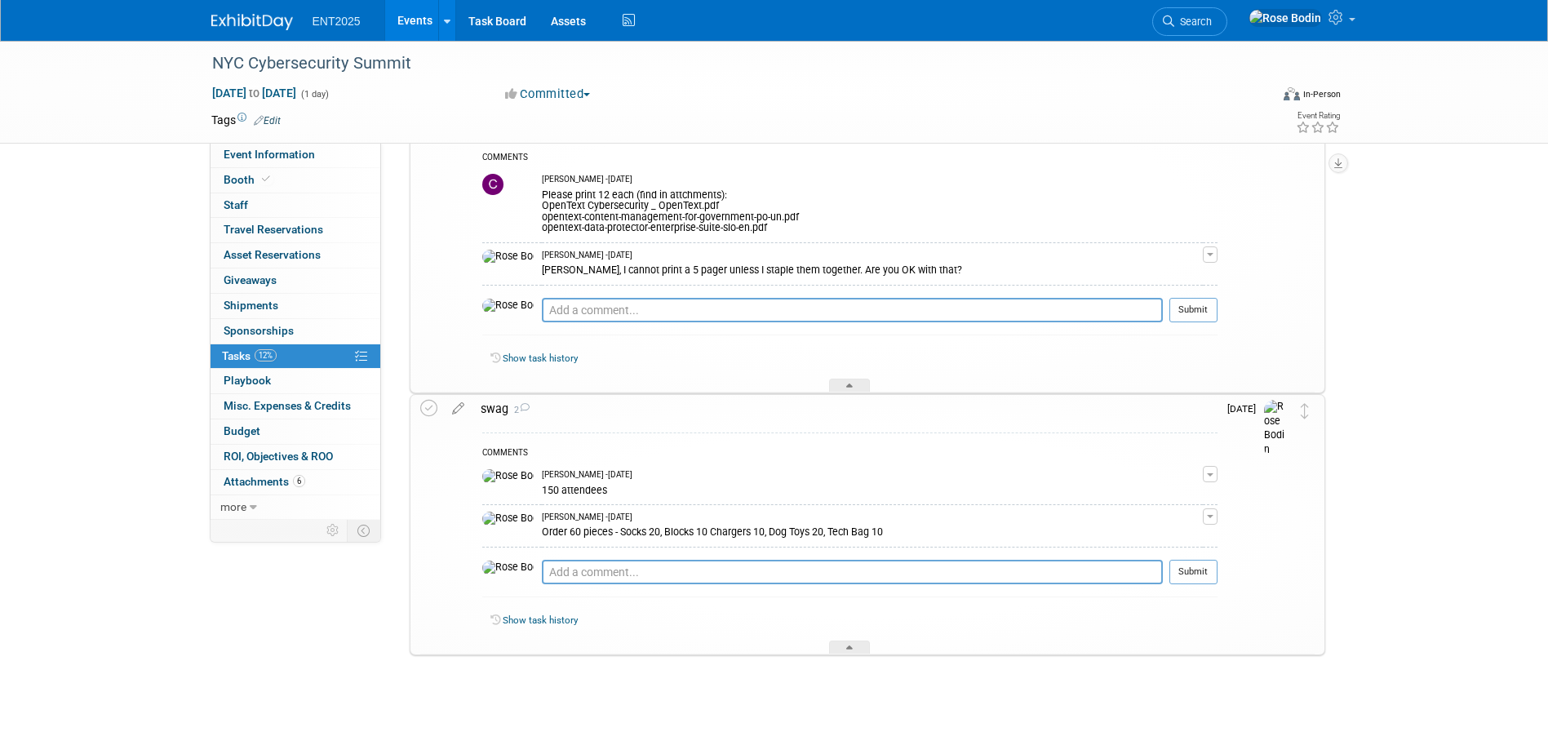
scroll to position [2286, 0]
click at [1339, 164] on icon "button" at bounding box center [1338, 163] width 8 height 11
click at [1248, 205] on link "Export tab to PDF" at bounding box center [1240, 210] width 190 height 23
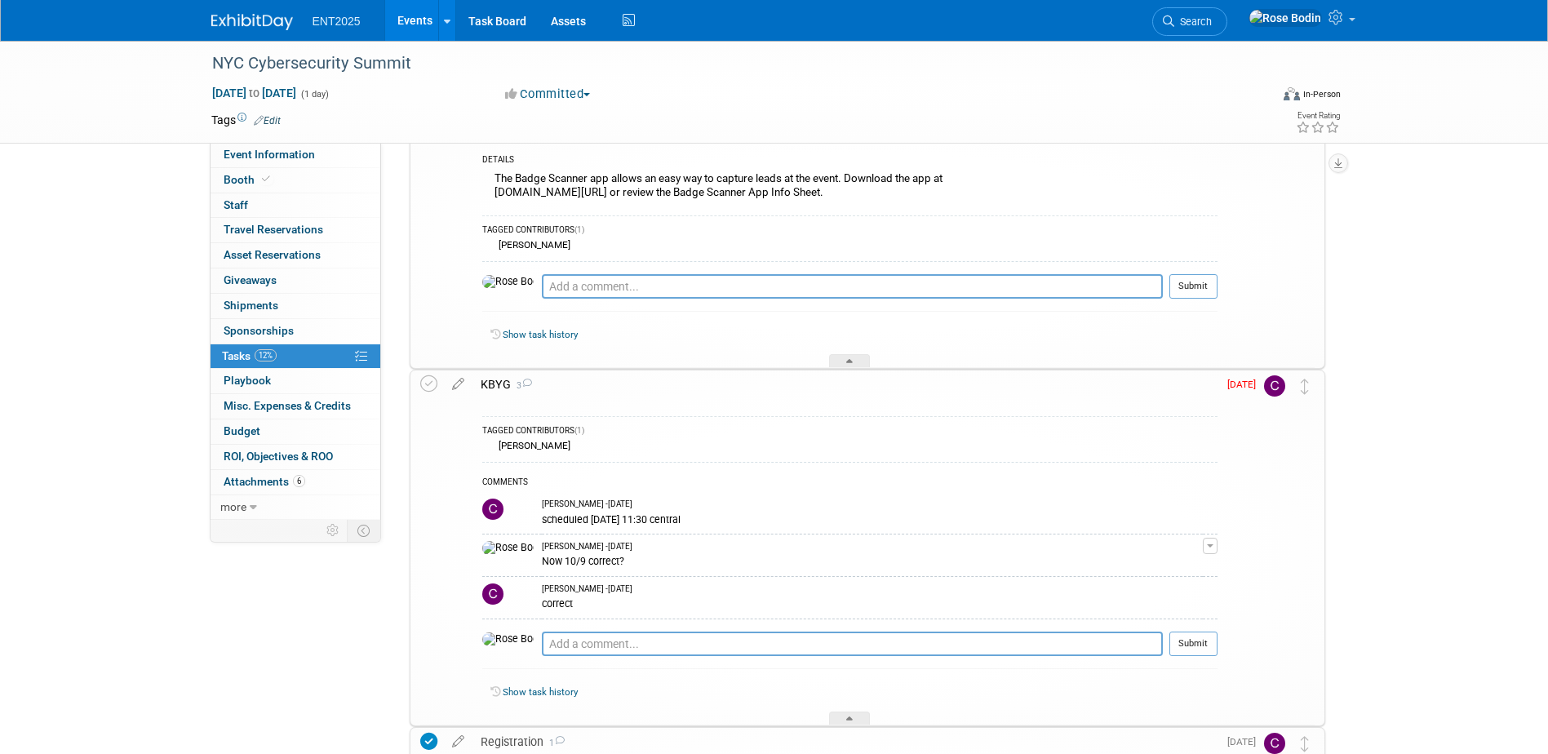
scroll to position [0, 0]
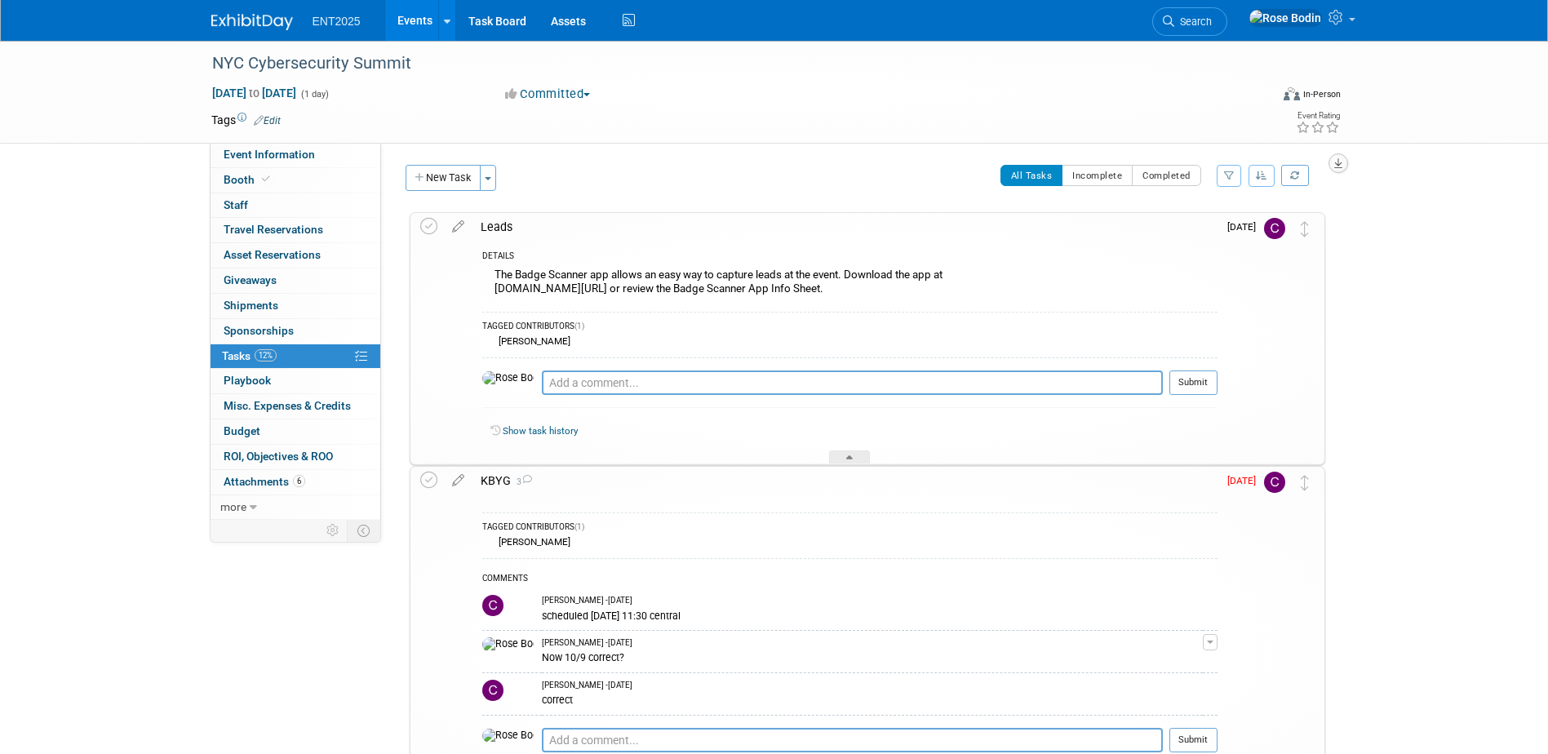
click at [1339, 161] on icon "button" at bounding box center [1338, 163] width 8 height 11
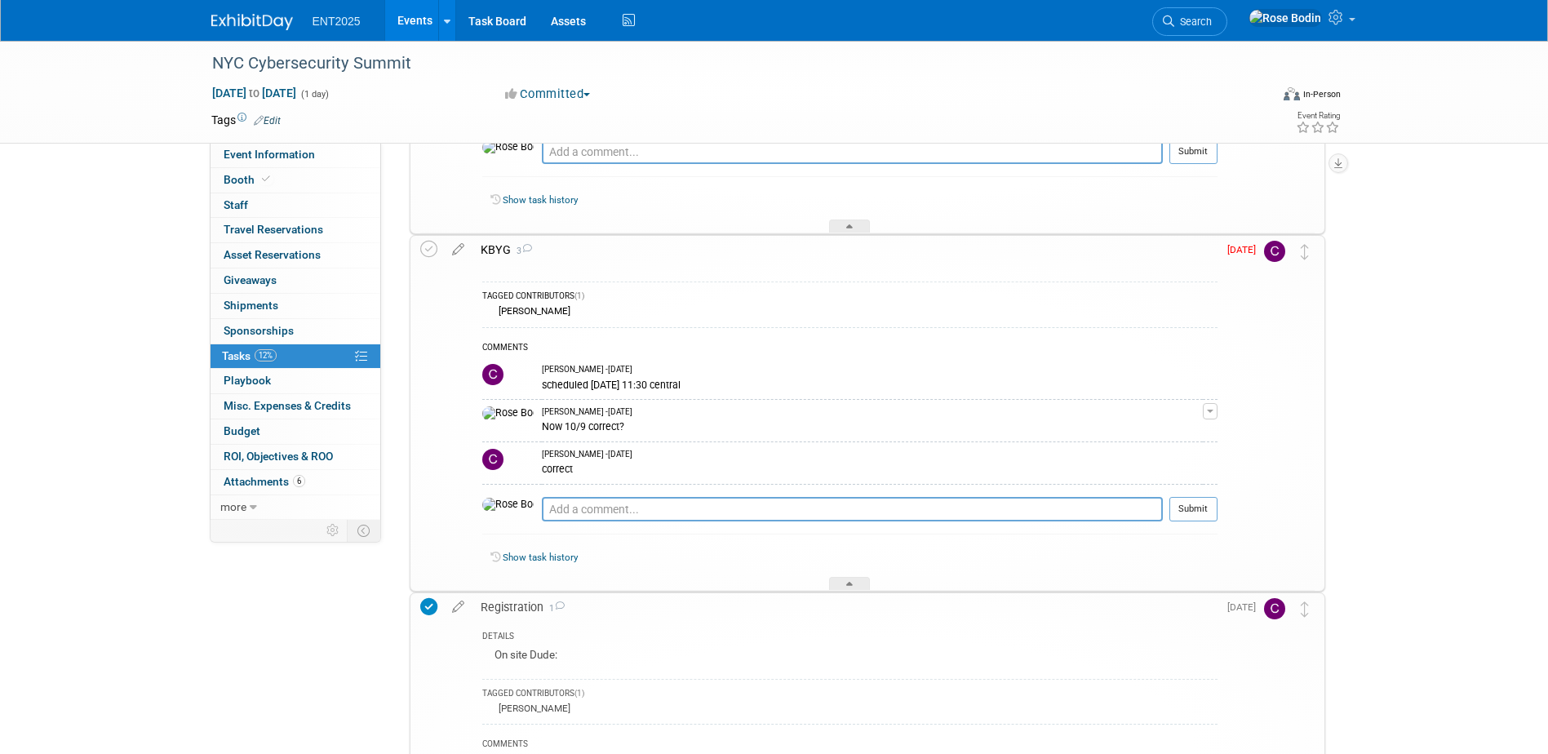
scroll to position [245, 0]
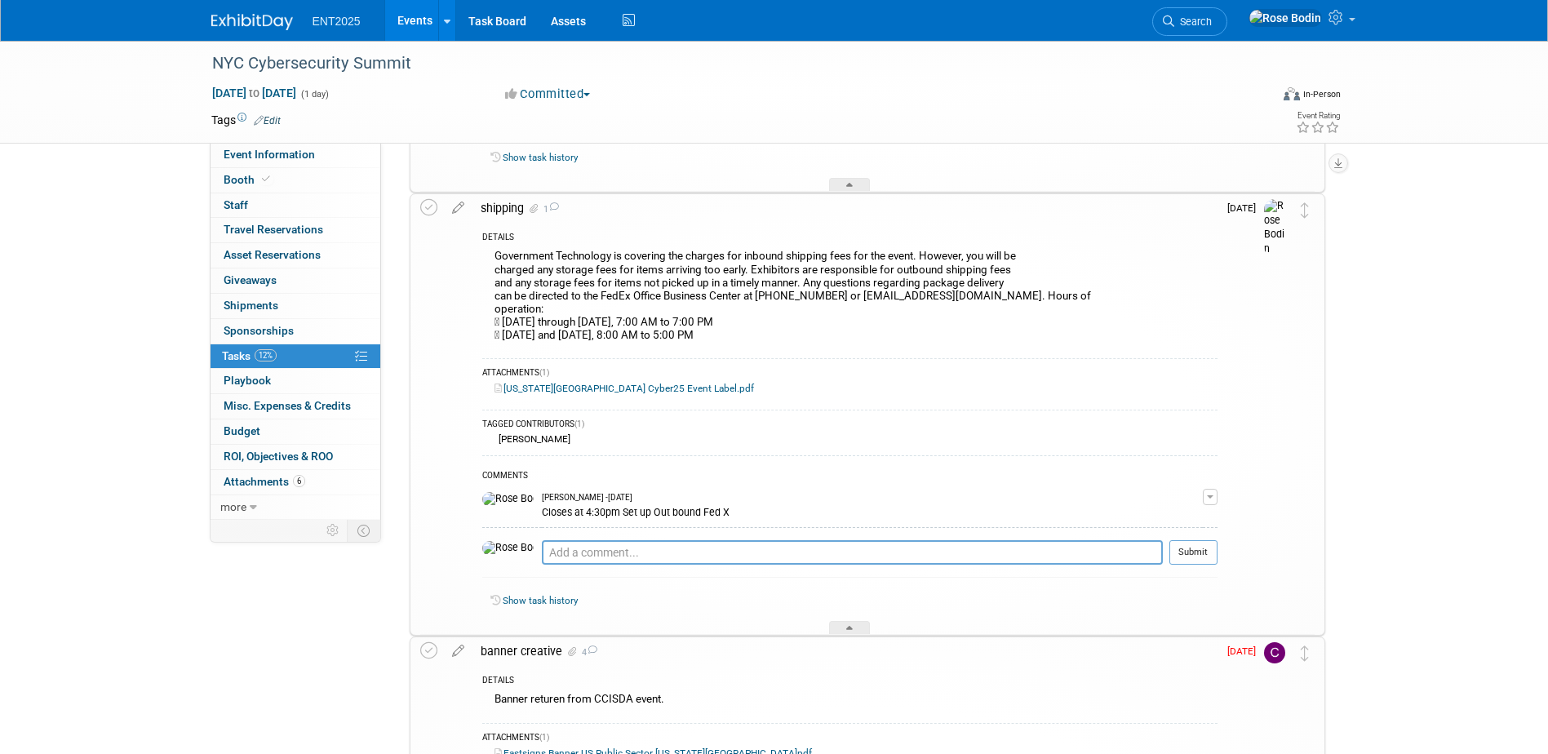
scroll to position [979, 0]
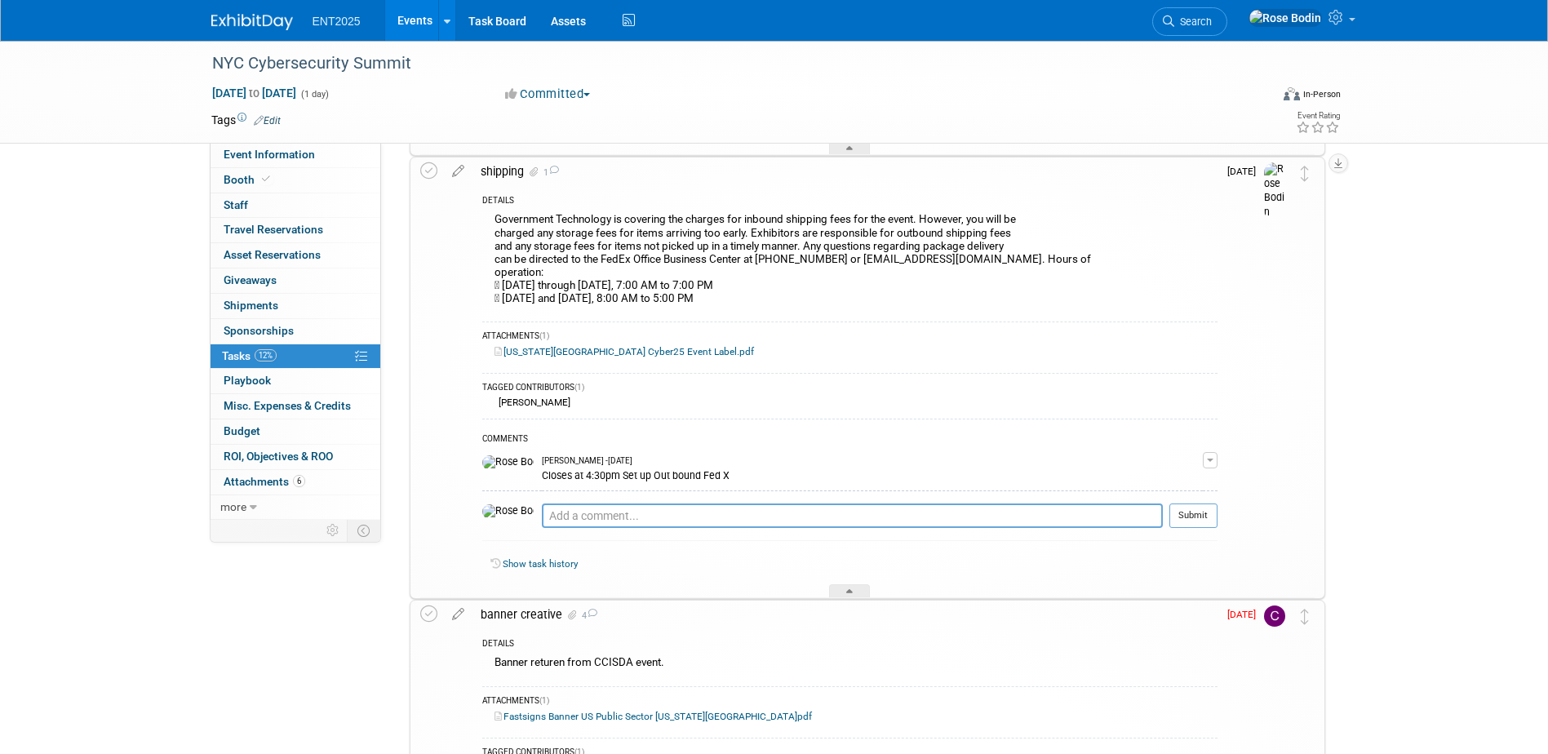
click at [796, 278] on div "Government Technology is covering the charges for inbound shipping fees for the…" at bounding box center [849, 261] width 735 height 104
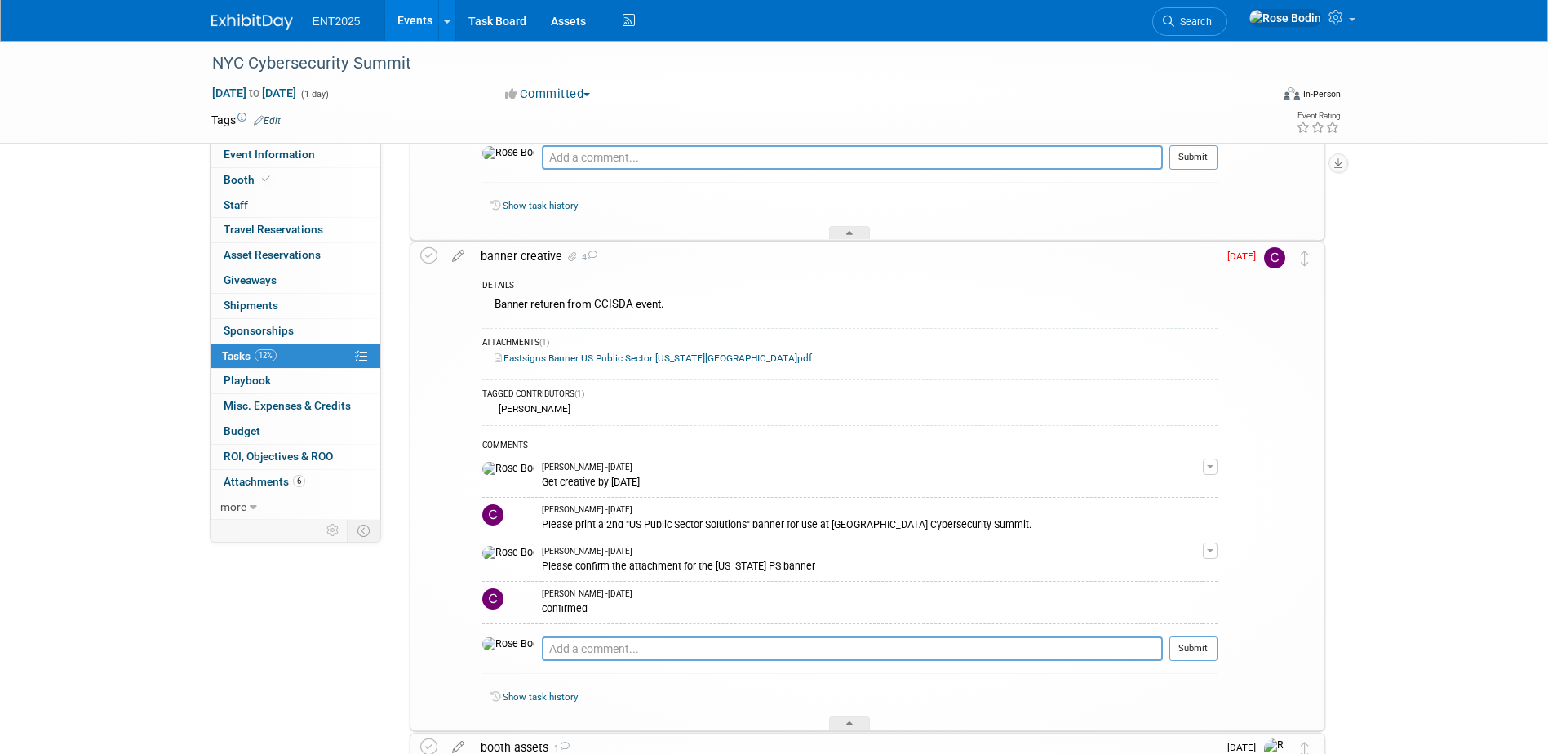
scroll to position [1387, 0]
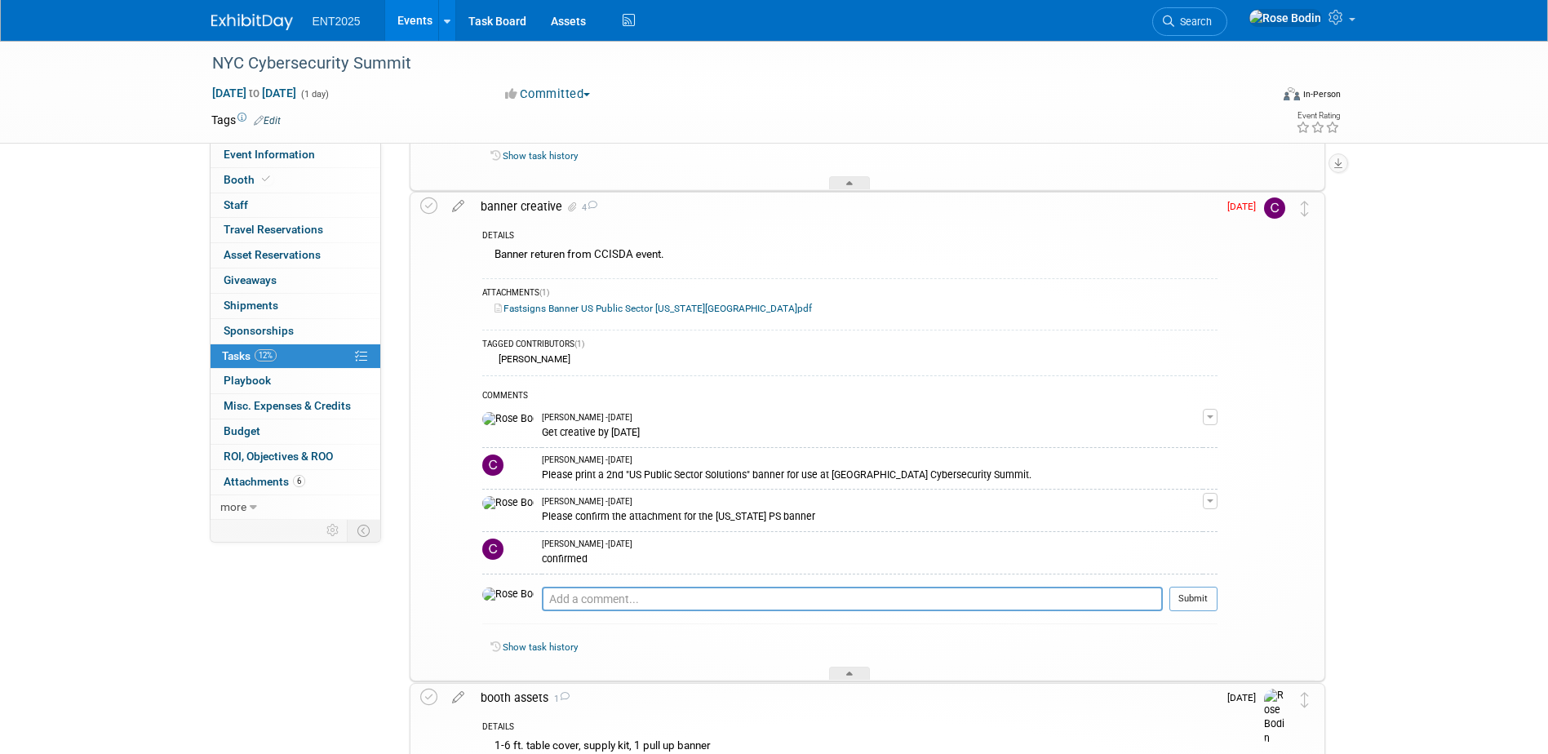
click at [677, 306] on link "Fastsigns Banner US Public Sector Idaho.pdf" at bounding box center [653, 308] width 317 height 11
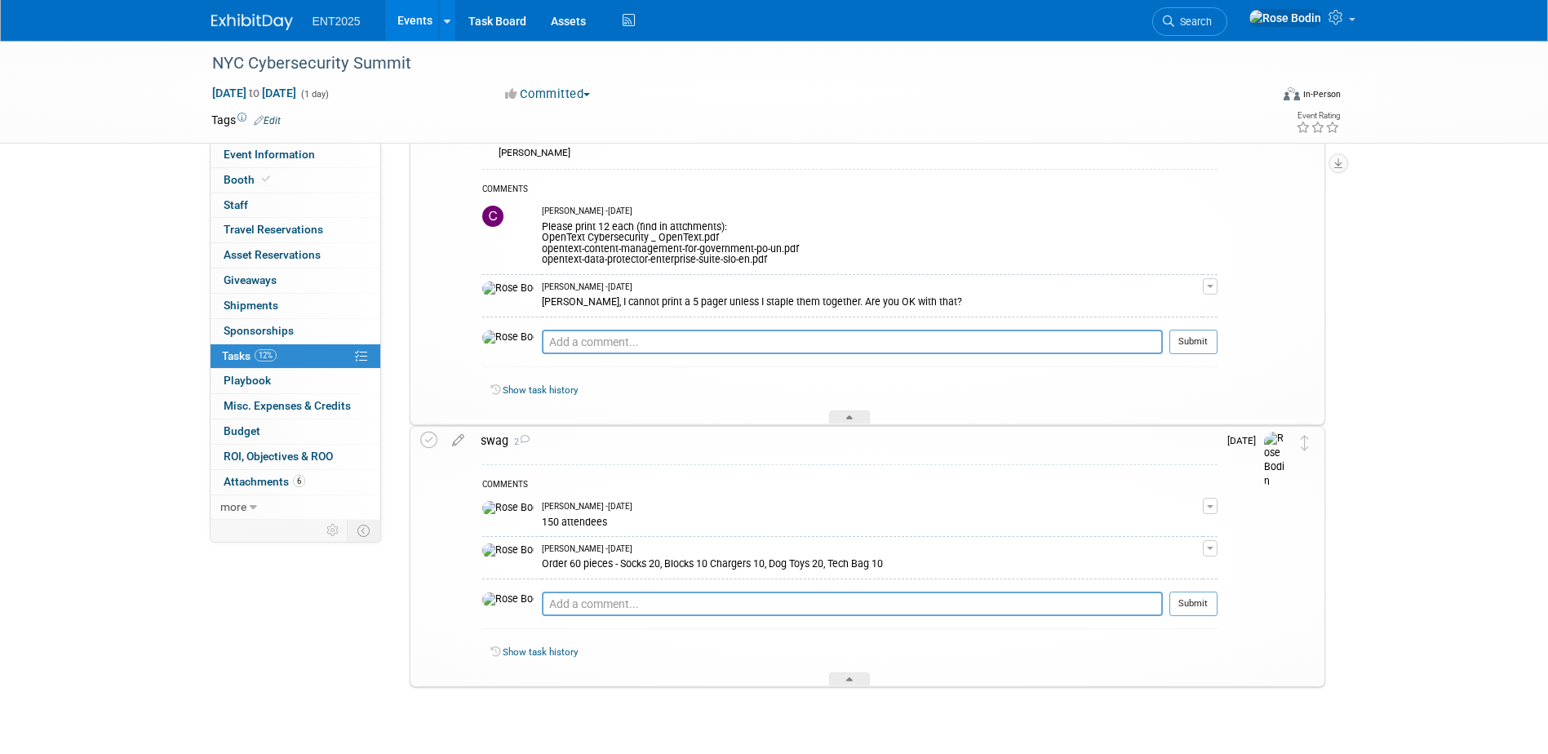
scroll to position [2286, 0]
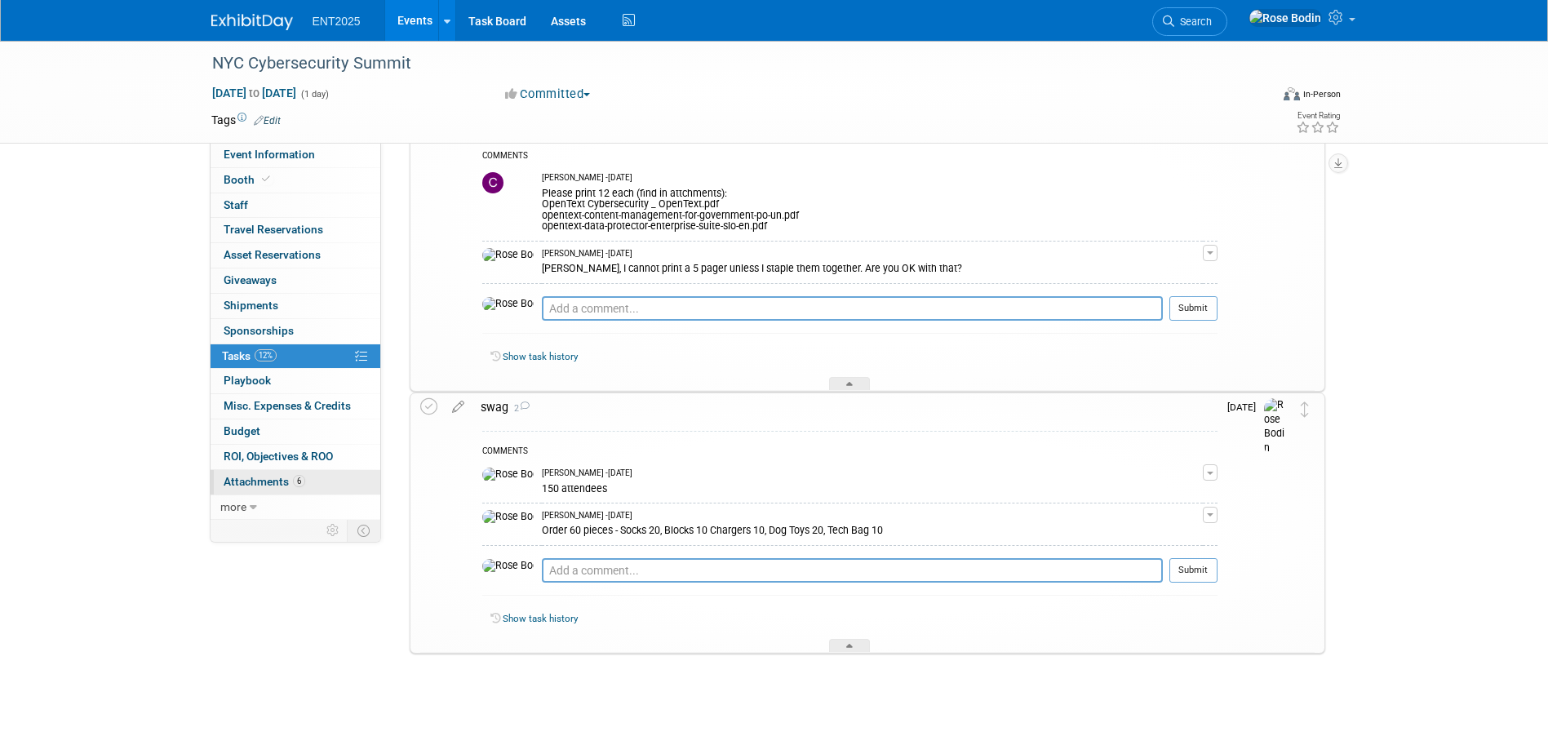
click at [318, 481] on link "6 Attachments 6" at bounding box center [296, 482] width 170 height 24
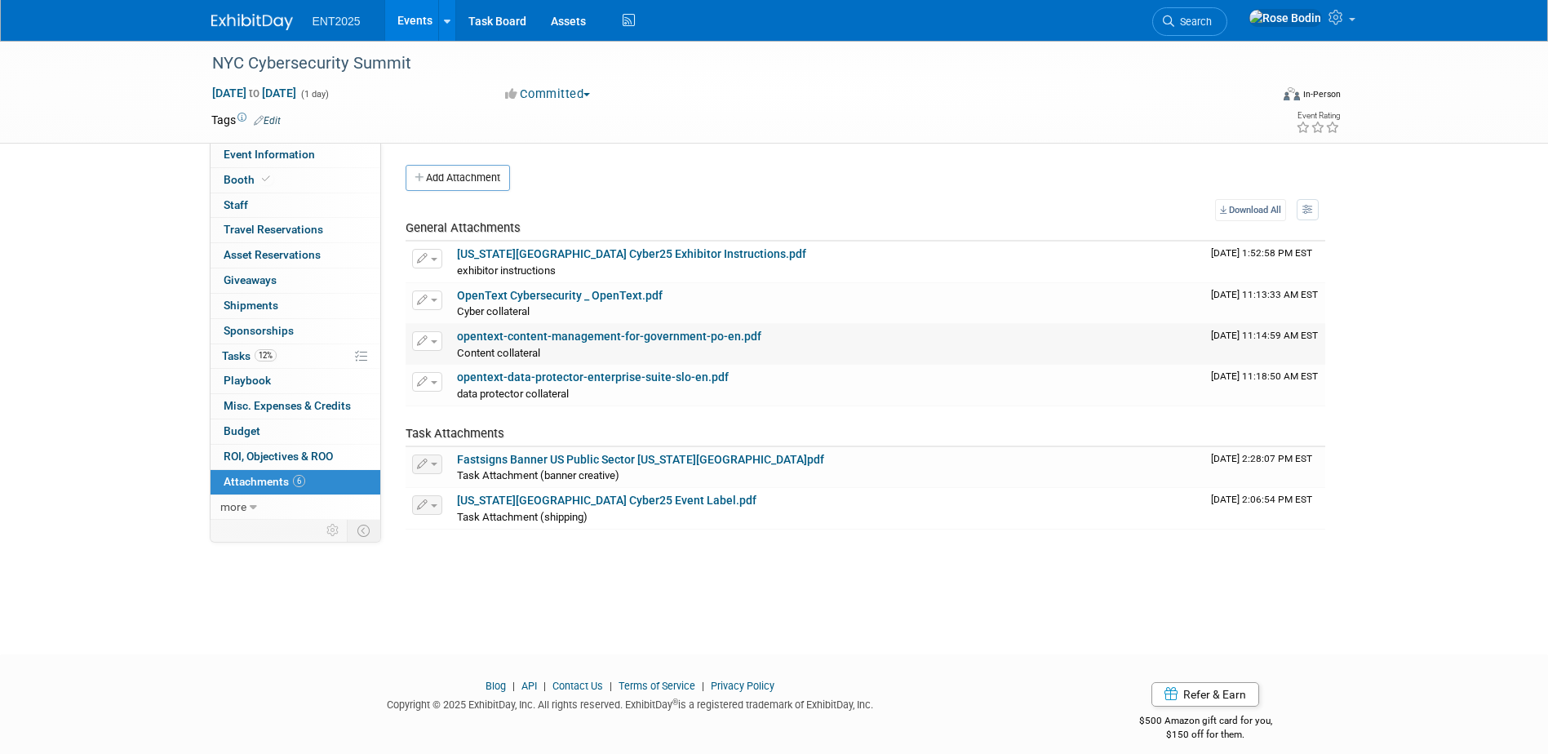
click at [606, 336] on link "opentext-content-management-for-government-po-en.pdf" at bounding box center [609, 336] width 304 height 13
click at [561, 375] on link "opentext-data-protector-enterprise-suite-slo-en.pdf" at bounding box center [593, 376] width 272 height 13
click at [632, 295] on link "OpenText Cybersecurity _ OpenText.pdf" at bounding box center [560, 295] width 206 height 13
click at [421, 16] on link "Events" at bounding box center [415, 20] width 60 height 41
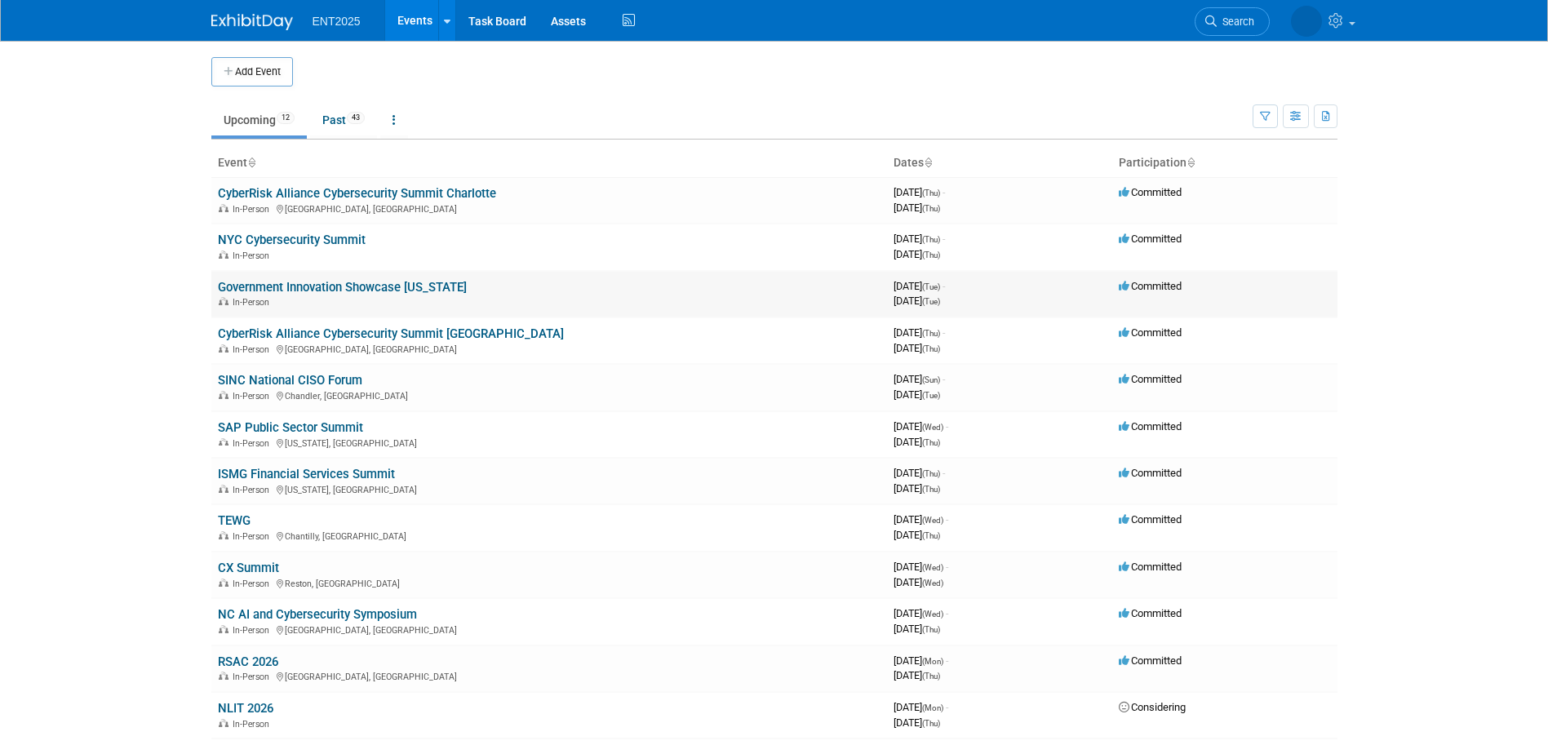
click at [379, 285] on link "Government Innovation Showcase [US_STATE]" at bounding box center [342, 287] width 249 height 15
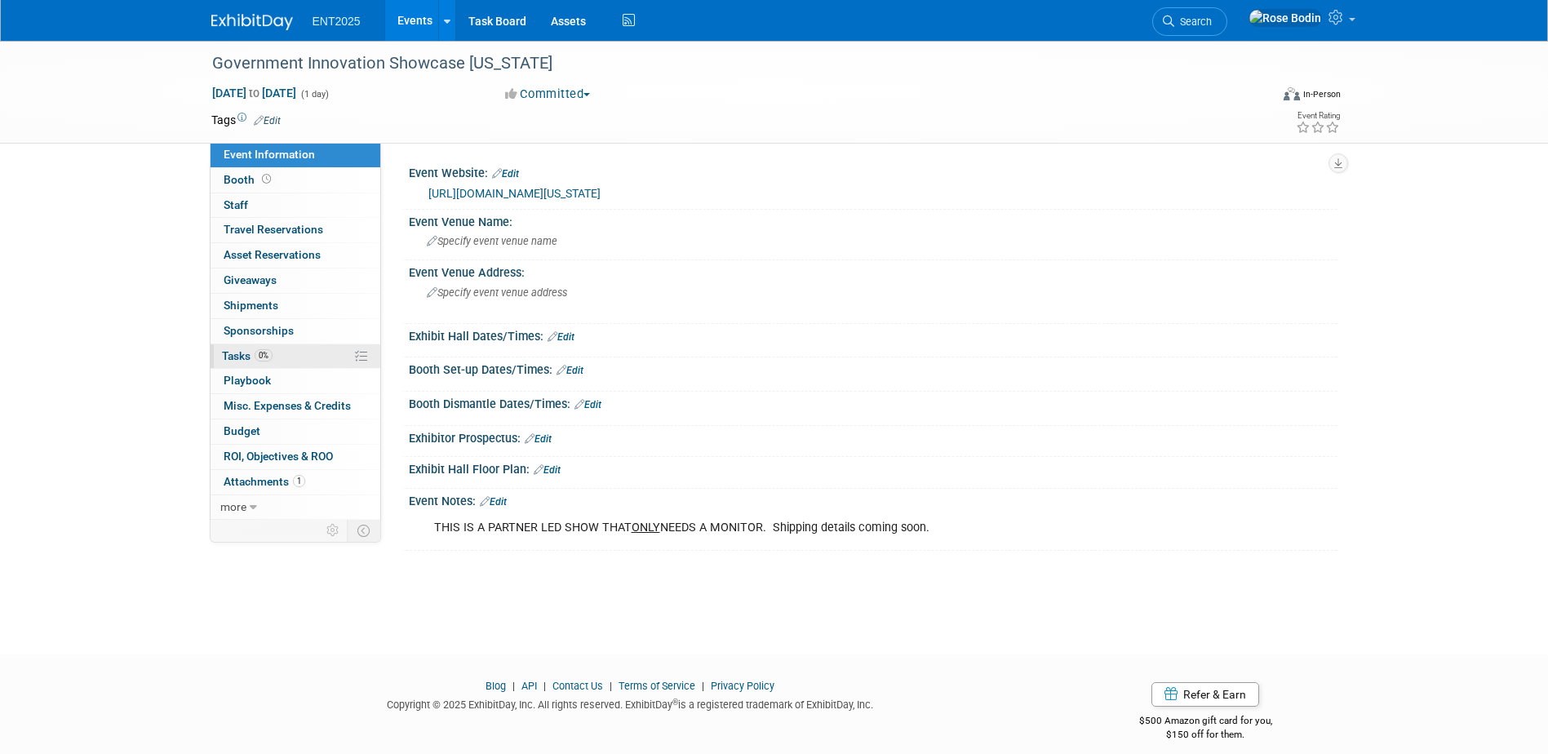
click at [313, 362] on link "0% Tasks 0%" at bounding box center [296, 356] width 170 height 24
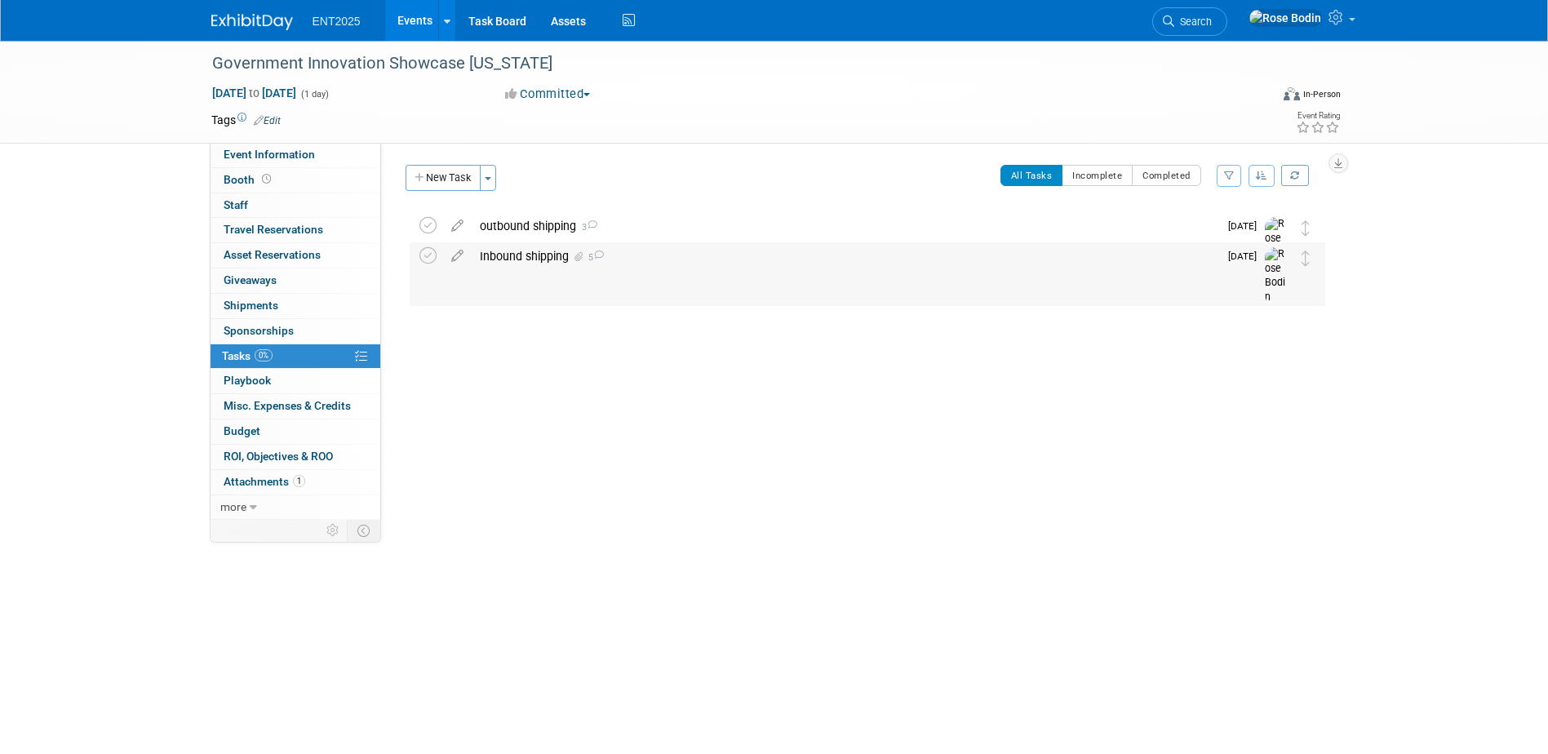
click at [668, 251] on div "Inbound shipping 5" at bounding box center [845, 256] width 747 height 28
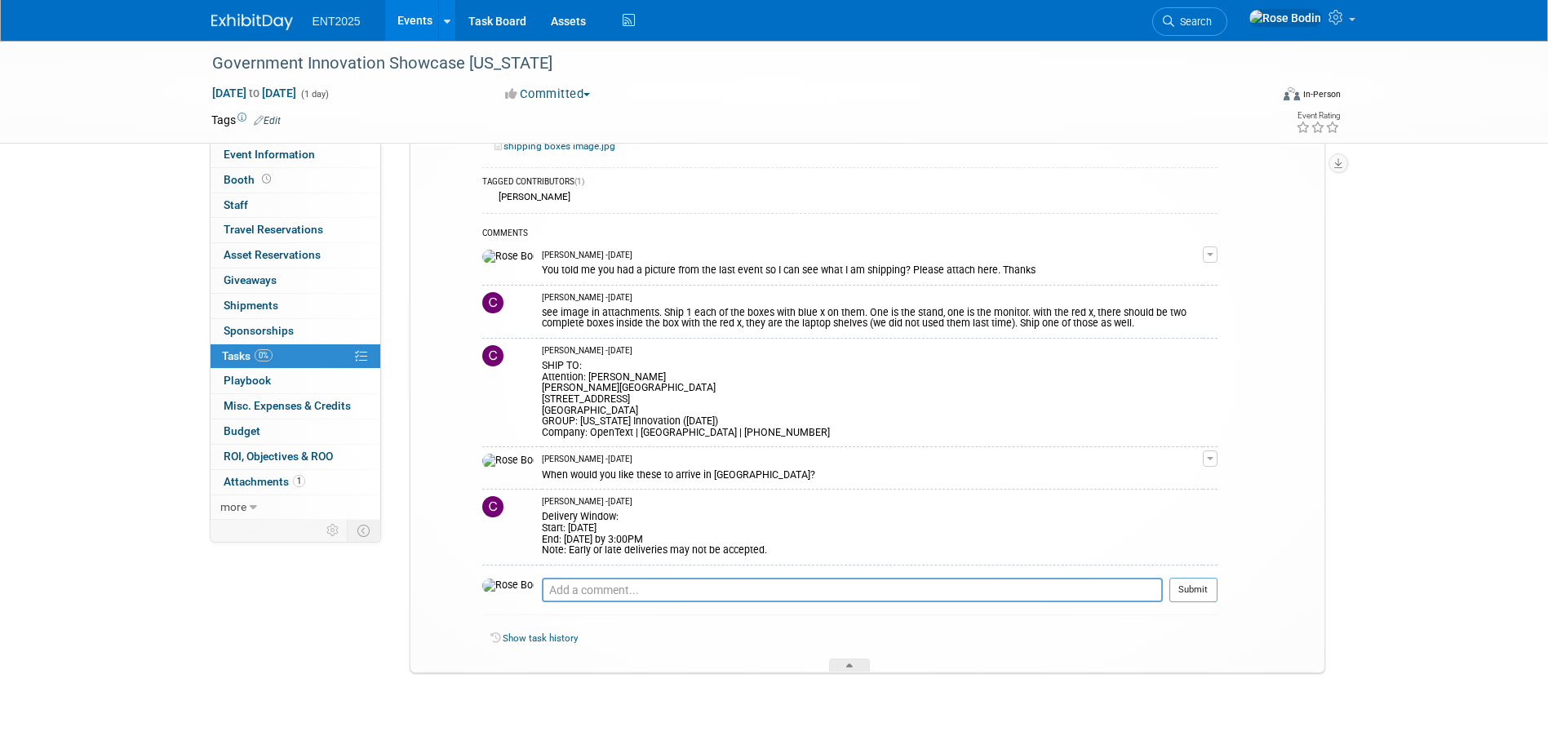
scroll to position [233, 0]
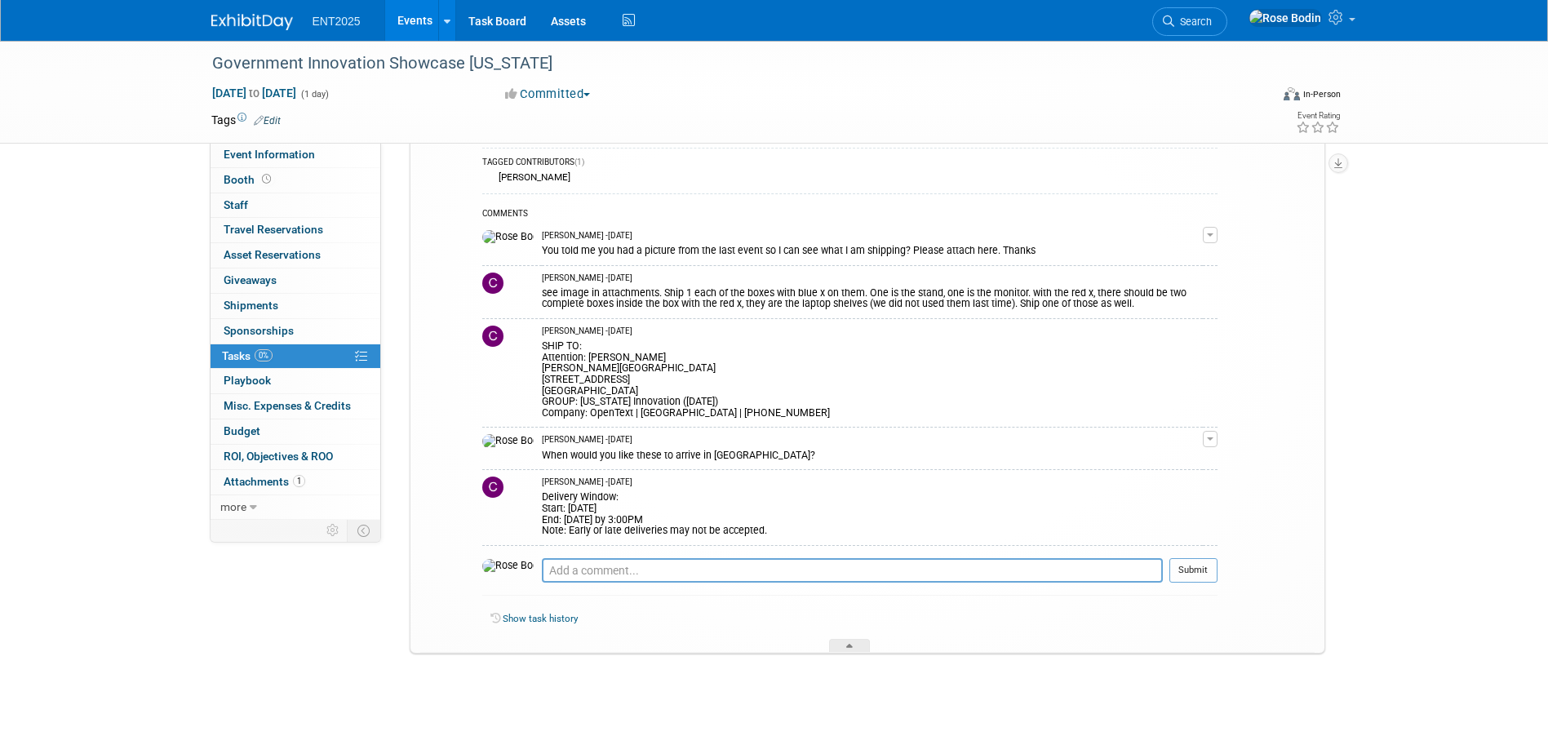
click at [413, 11] on link "Events" at bounding box center [415, 20] width 60 height 41
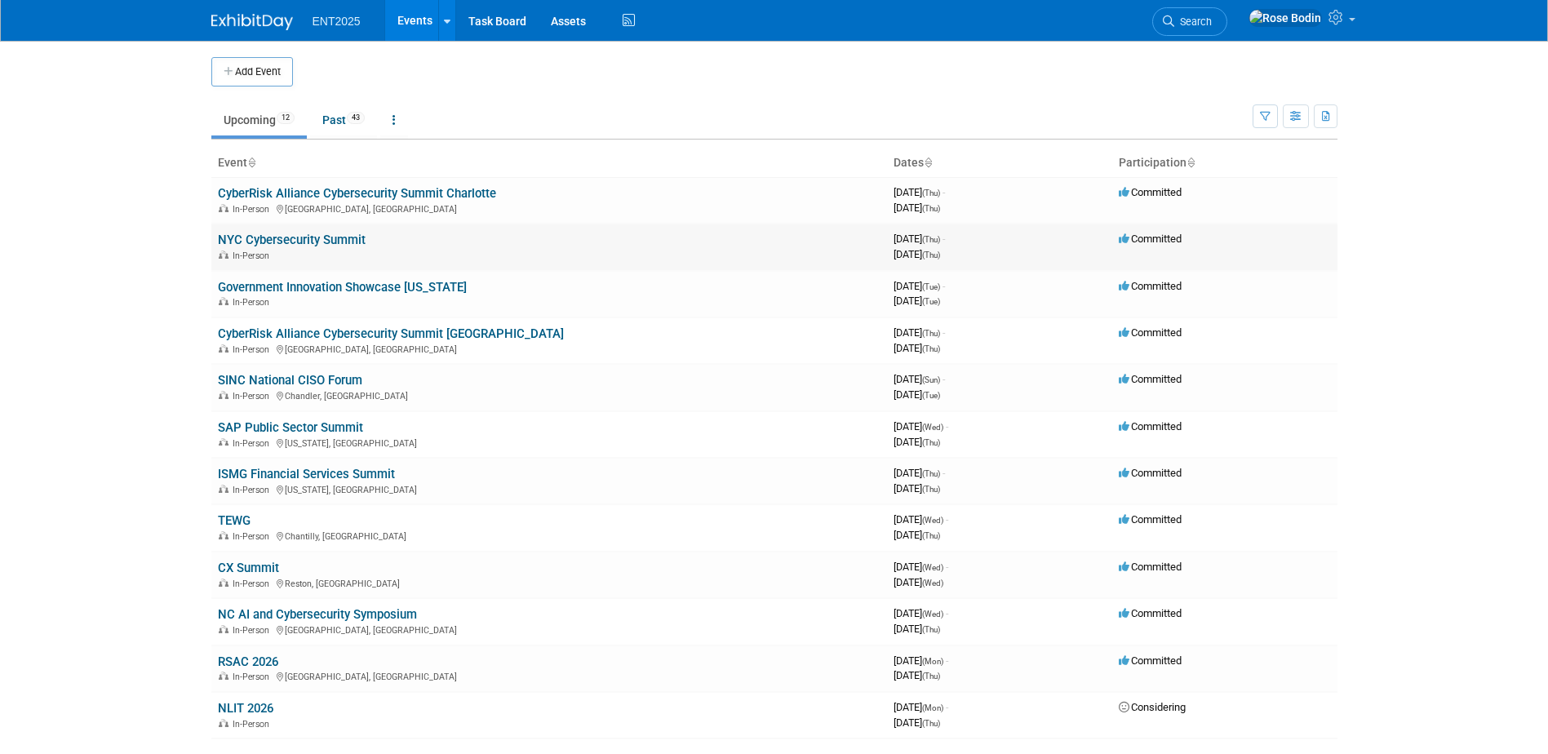
click at [348, 240] on link "NYC Cybersecurity Summit" at bounding box center [292, 240] width 148 height 15
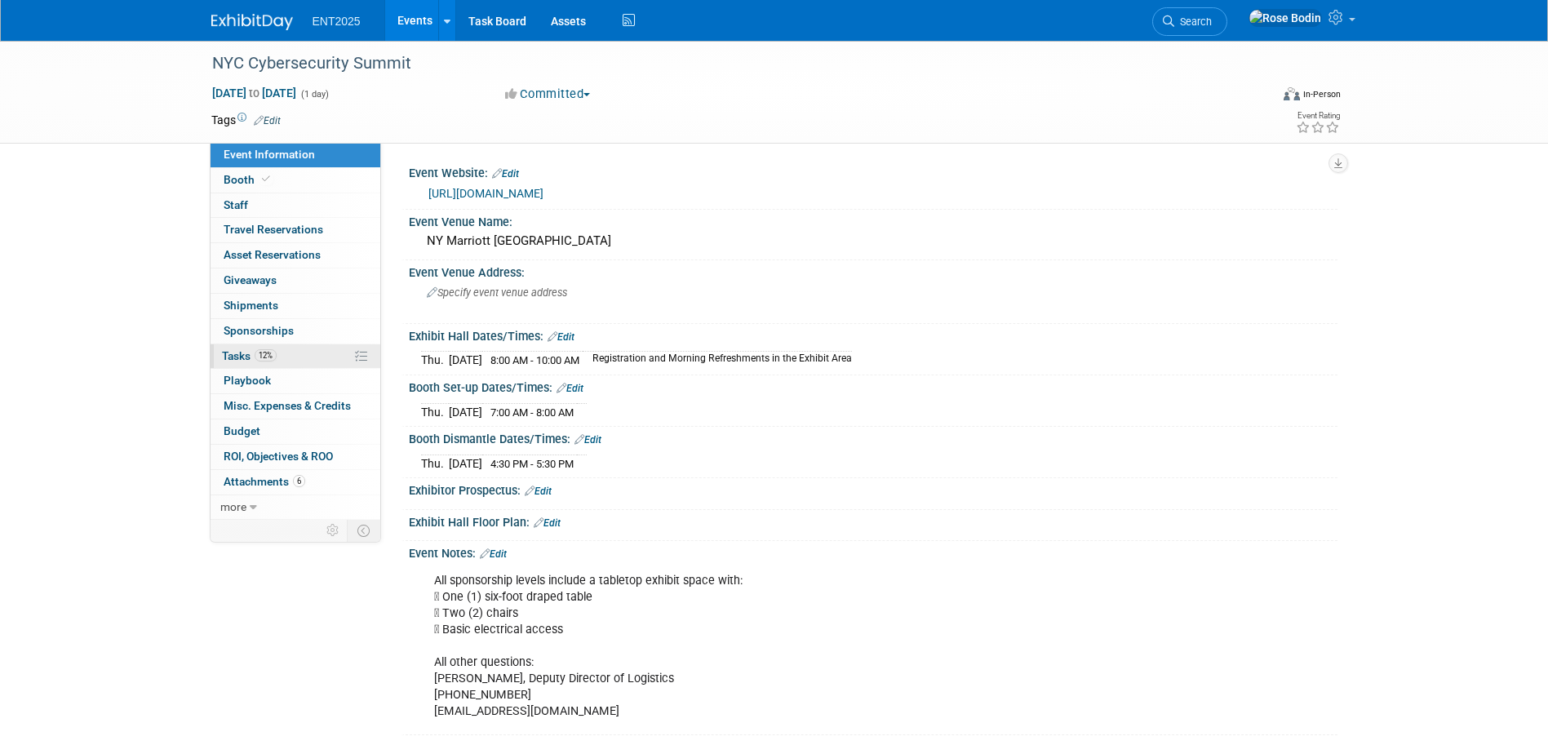
click at [326, 362] on link "12% Tasks 12%" at bounding box center [296, 356] width 170 height 24
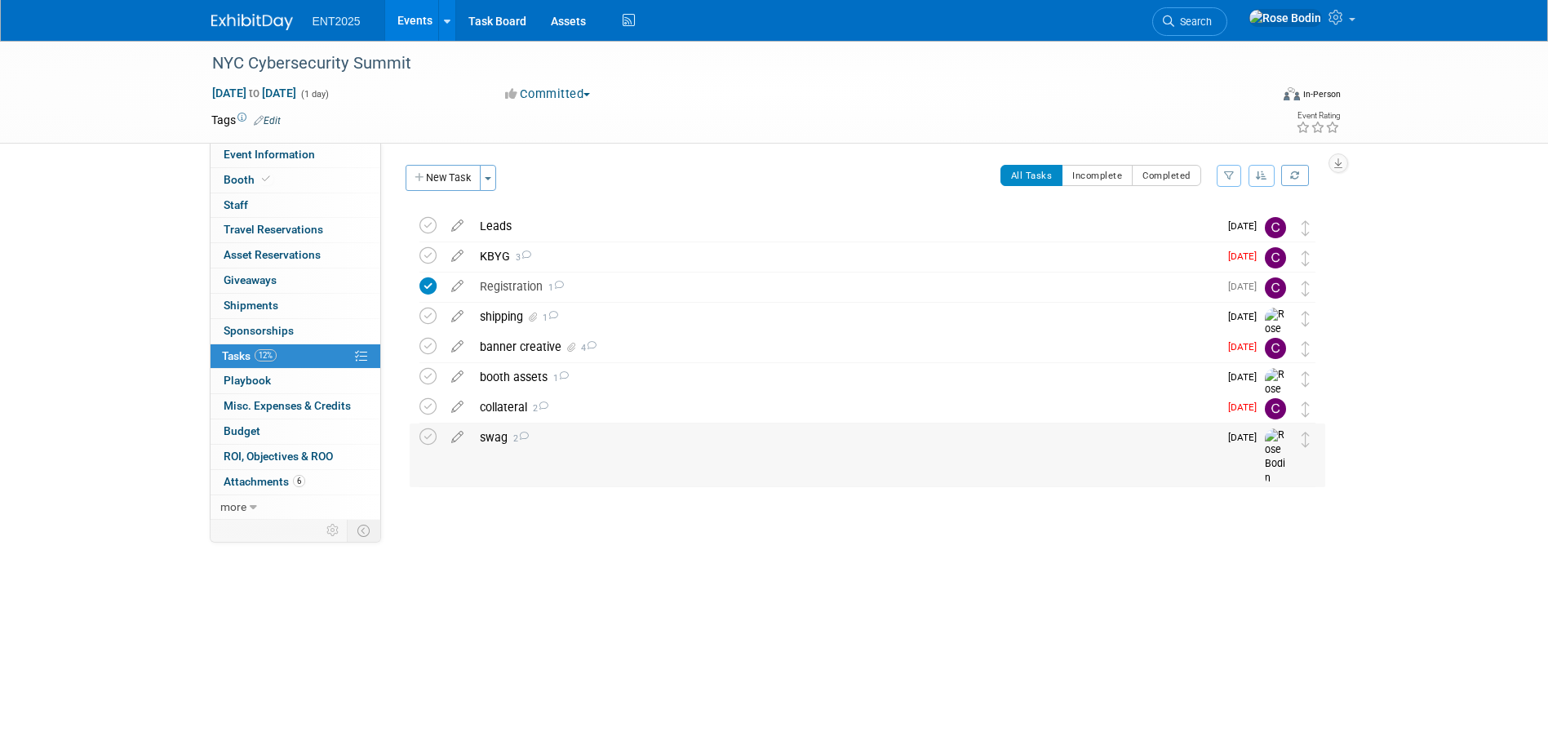
click at [579, 437] on div "swag 2" at bounding box center [845, 438] width 747 height 28
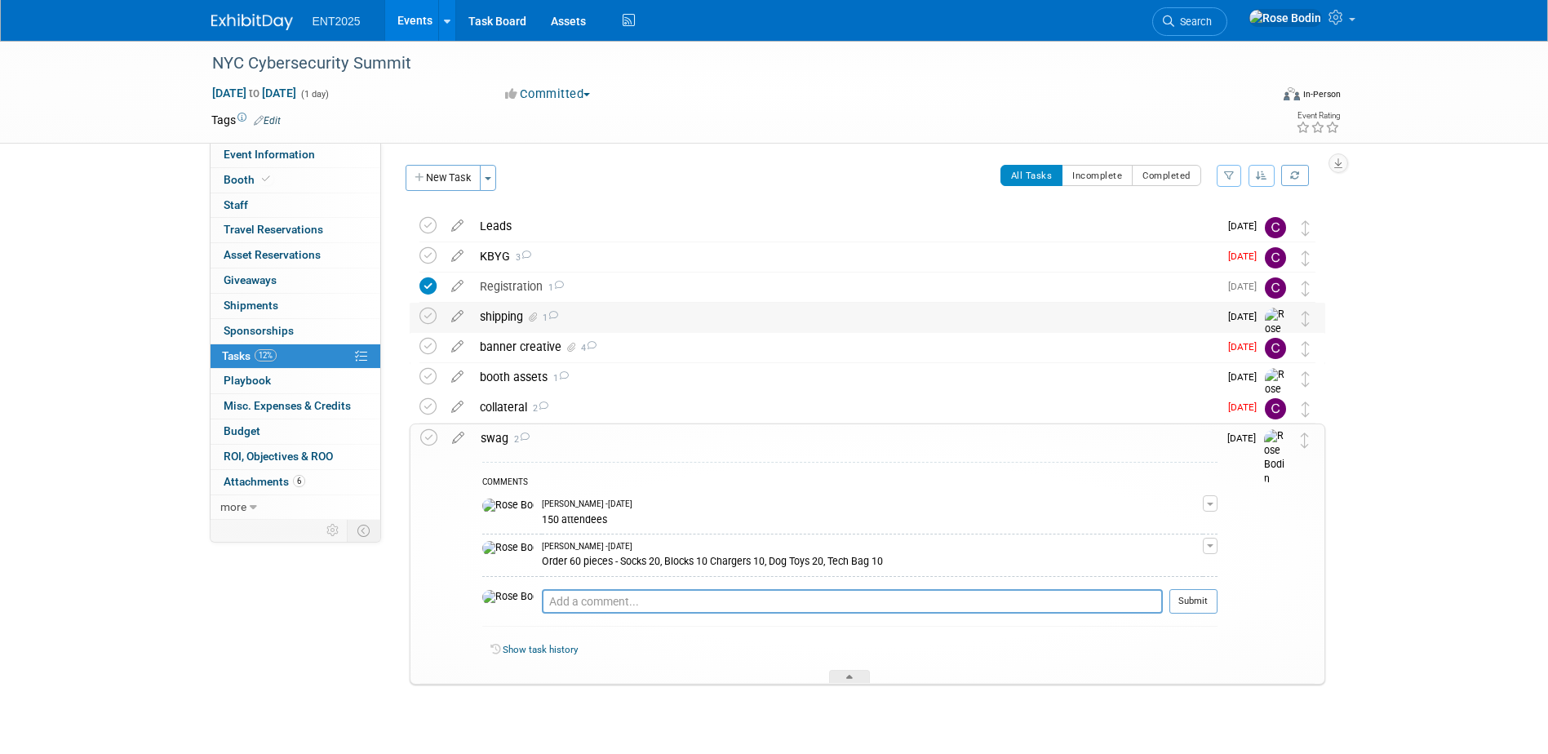
click at [672, 317] on div "shipping 1" at bounding box center [845, 317] width 747 height 28
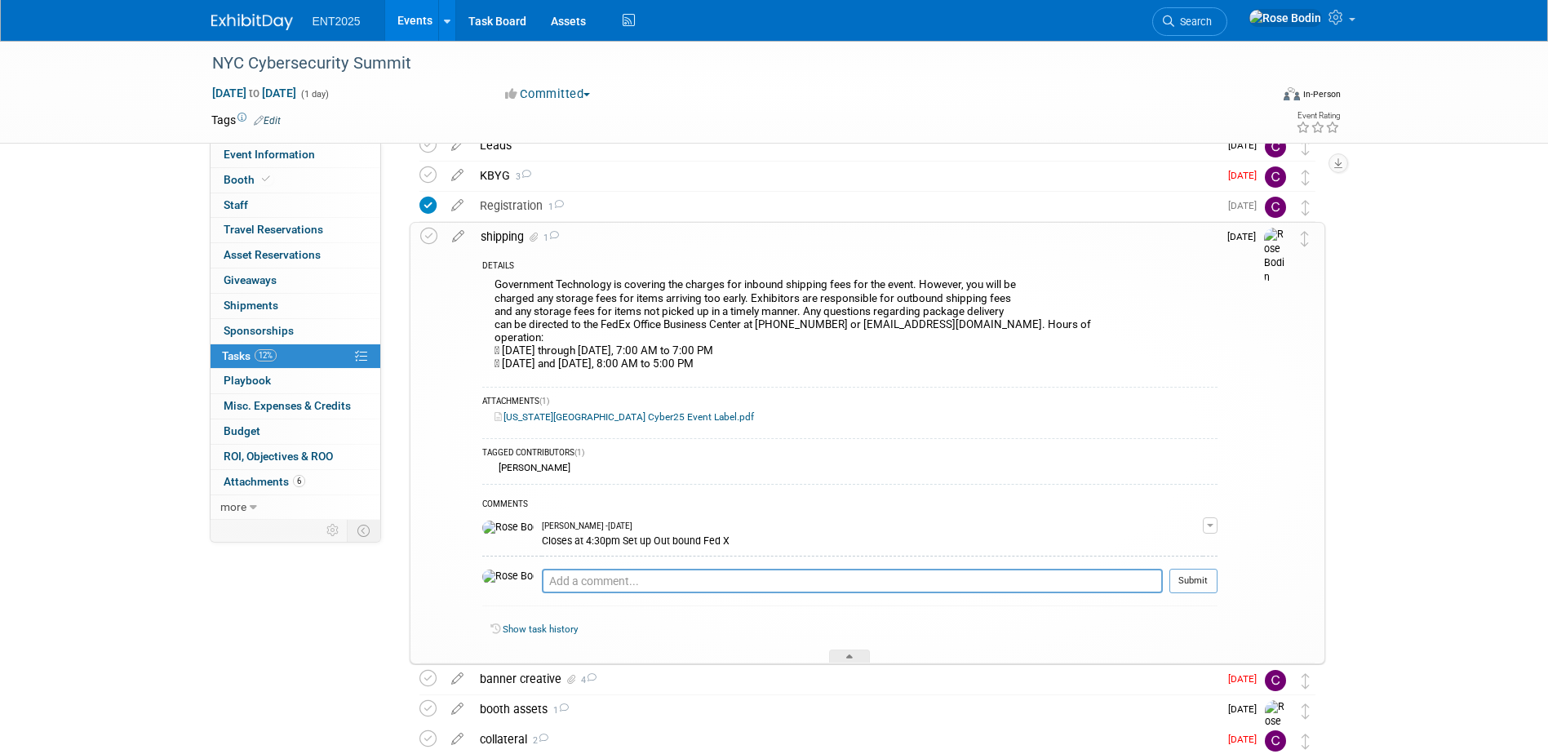
scroll to position [82, 0]
click at [277, 478] on span "Attachments 6" at bounding box center [265, 481] width 82 height 13
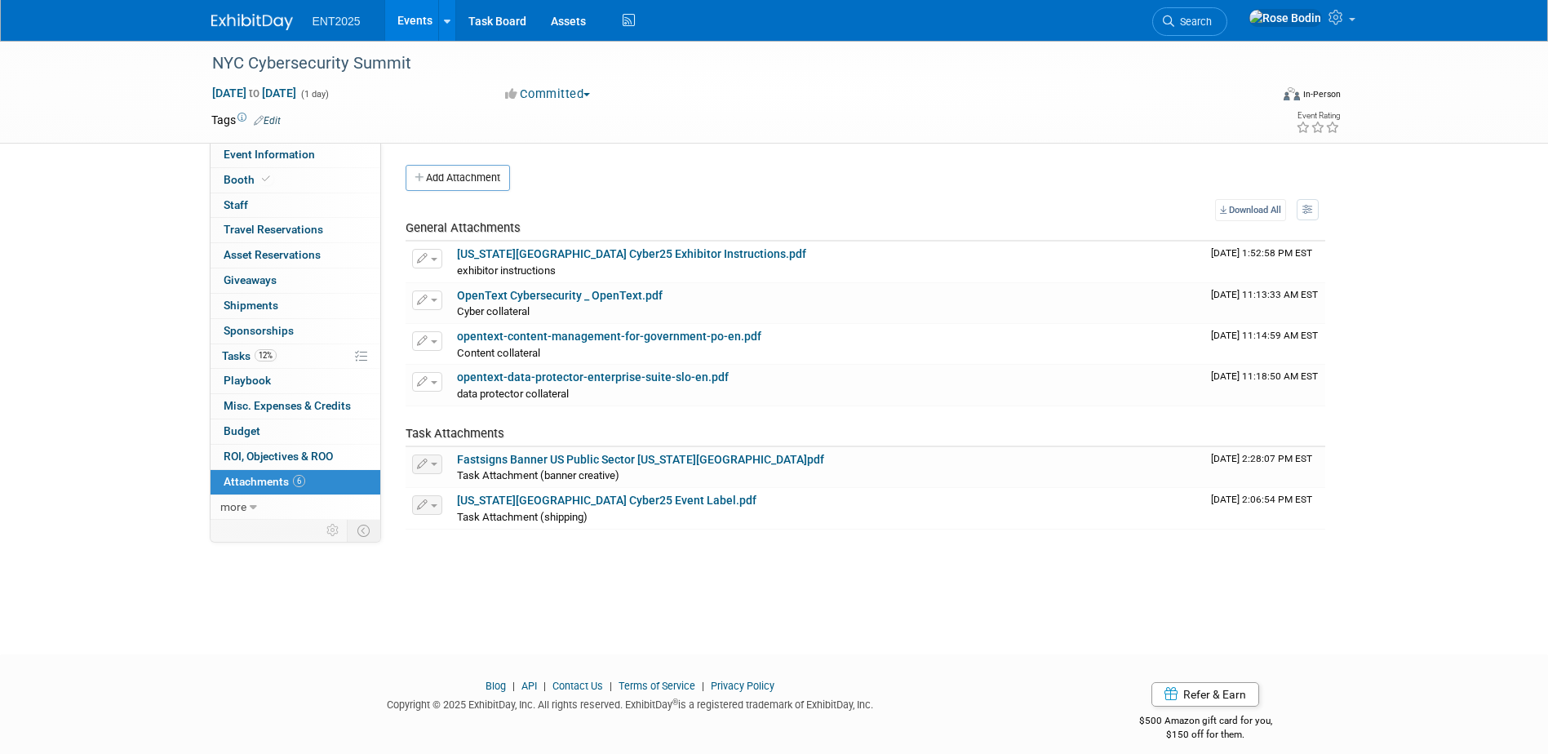
click at [404, 18] on link "Events" at bounding box center [415, 20] width 60 height 41
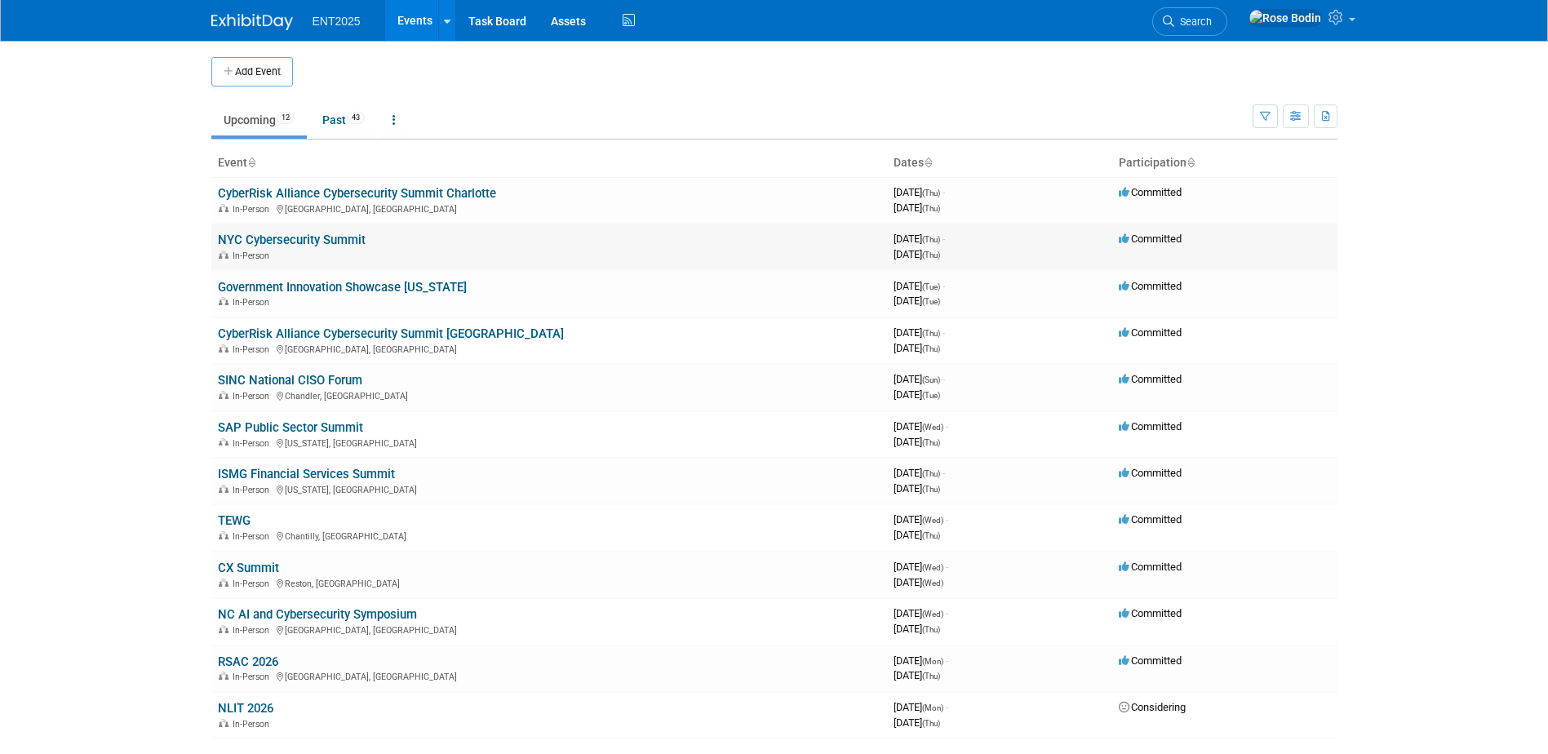
click at [344, 237] on link "NYC Cybersecurity Summit" at bounding box center [292, 240] width 148 height 15
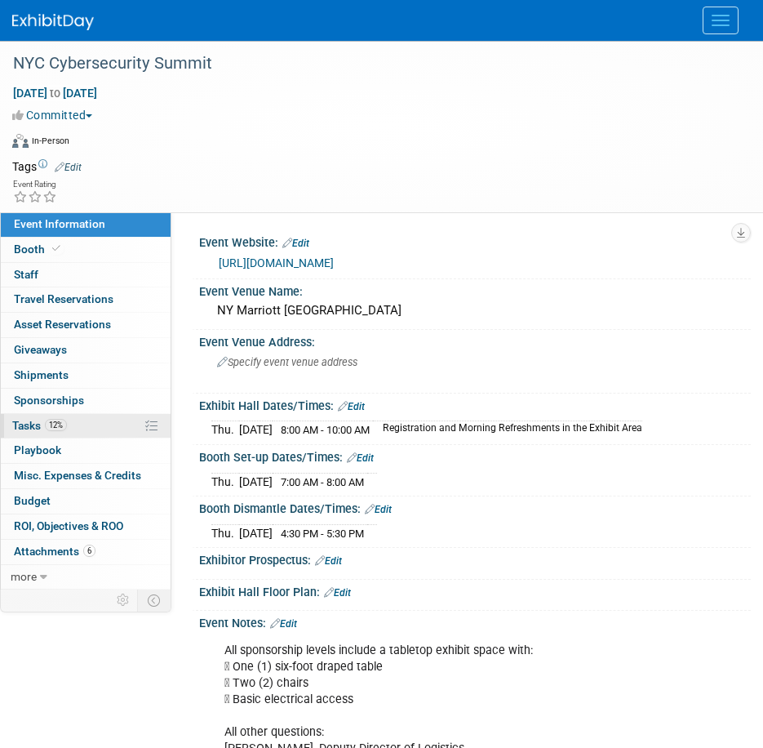
click at [96, 429] on link "12% Tasks 12%" at bounding box center [86, 426] width 170 height 24
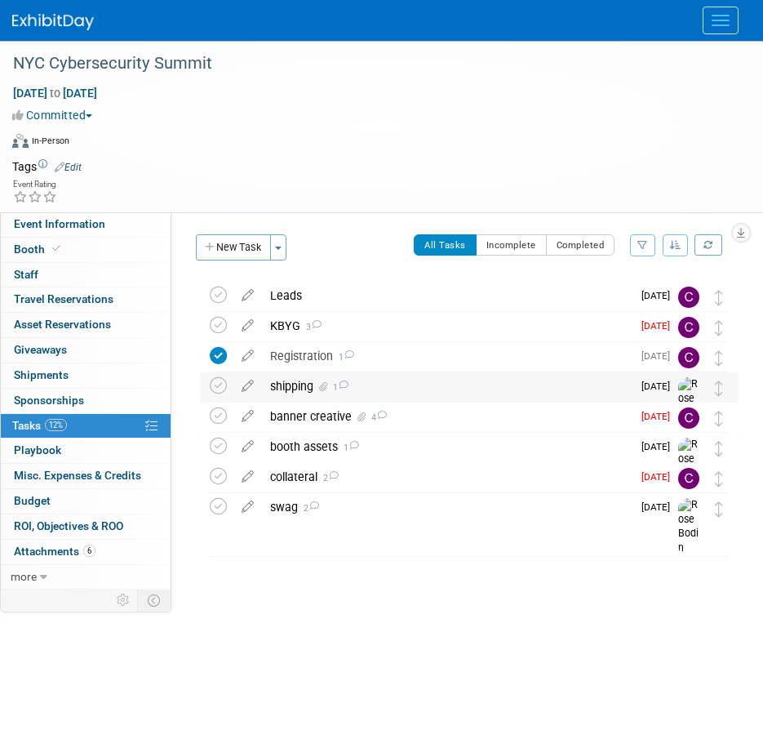
click at [422, 385] on div "shipping 1" at bounding box center [447, 386] width 370 height 28
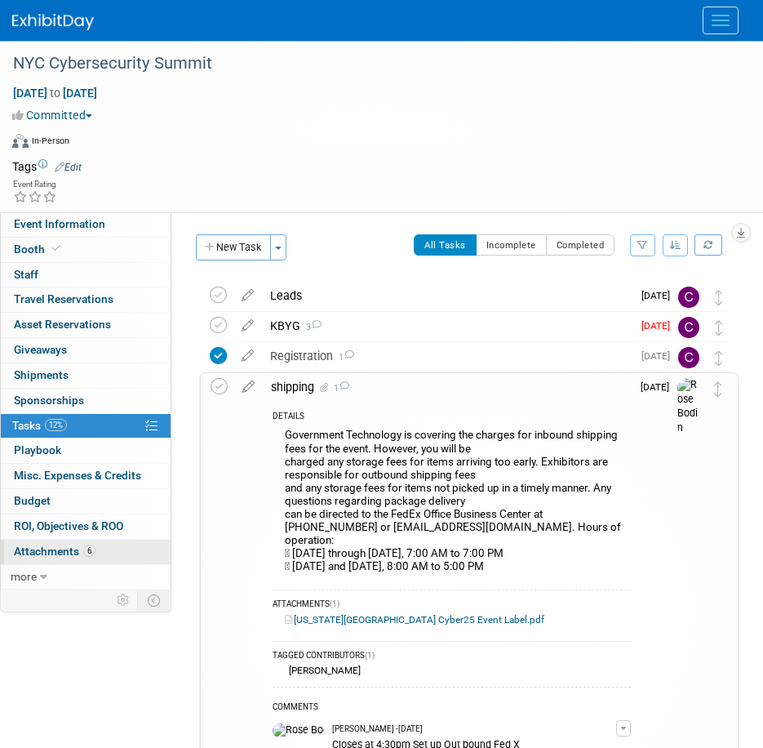
click at [121, 552] on link "6 Attachments 6" at bounding box center [86, 551] width 170 height 24
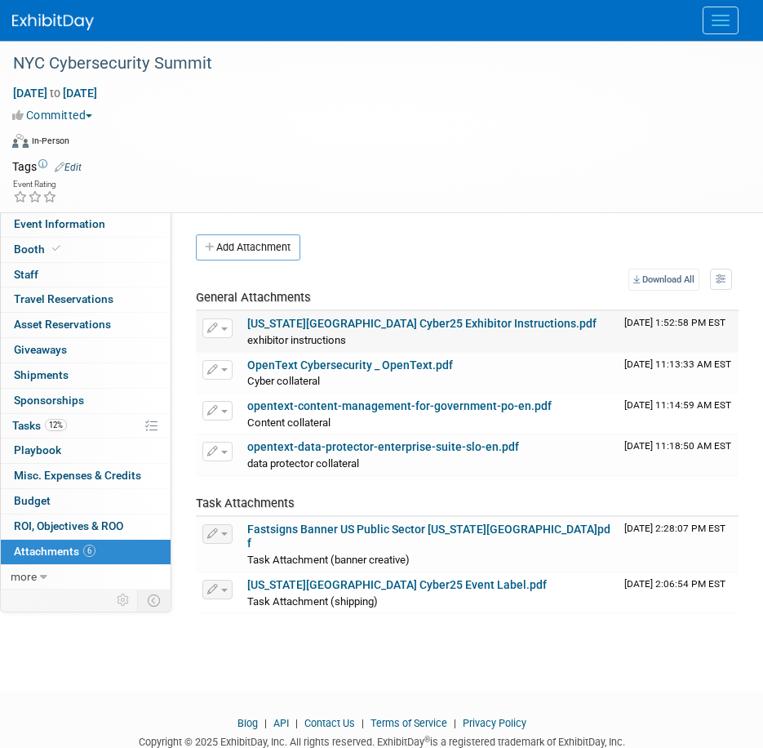
click at [402, 326] on link "New York City Cyber25 Exhibitor Instructions.pdf" at bounding box center [421, 323] width 349 height 13
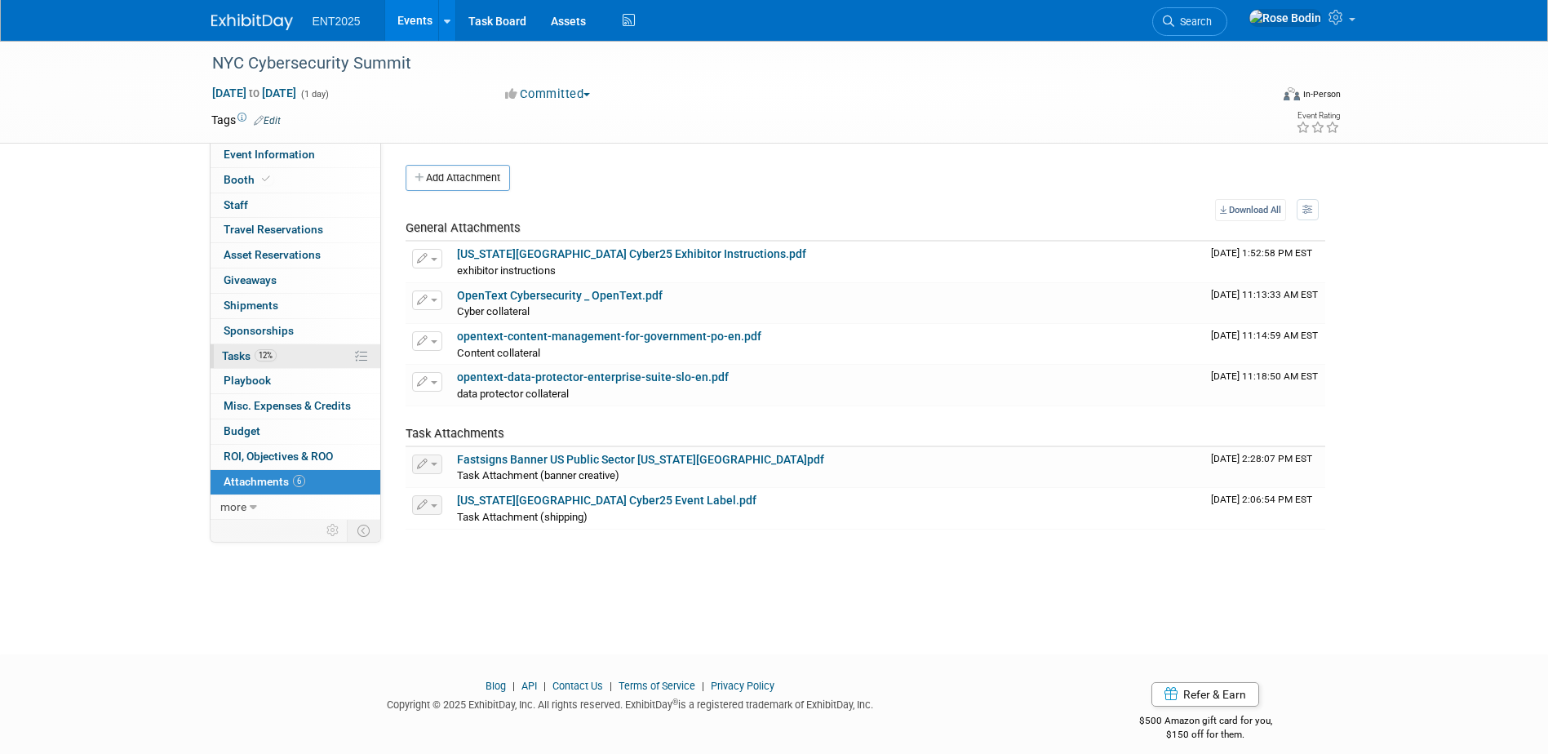
click at [320, 357] on link "12% Tasks 12%" at bounding box center [296, 356] width 170 height 24
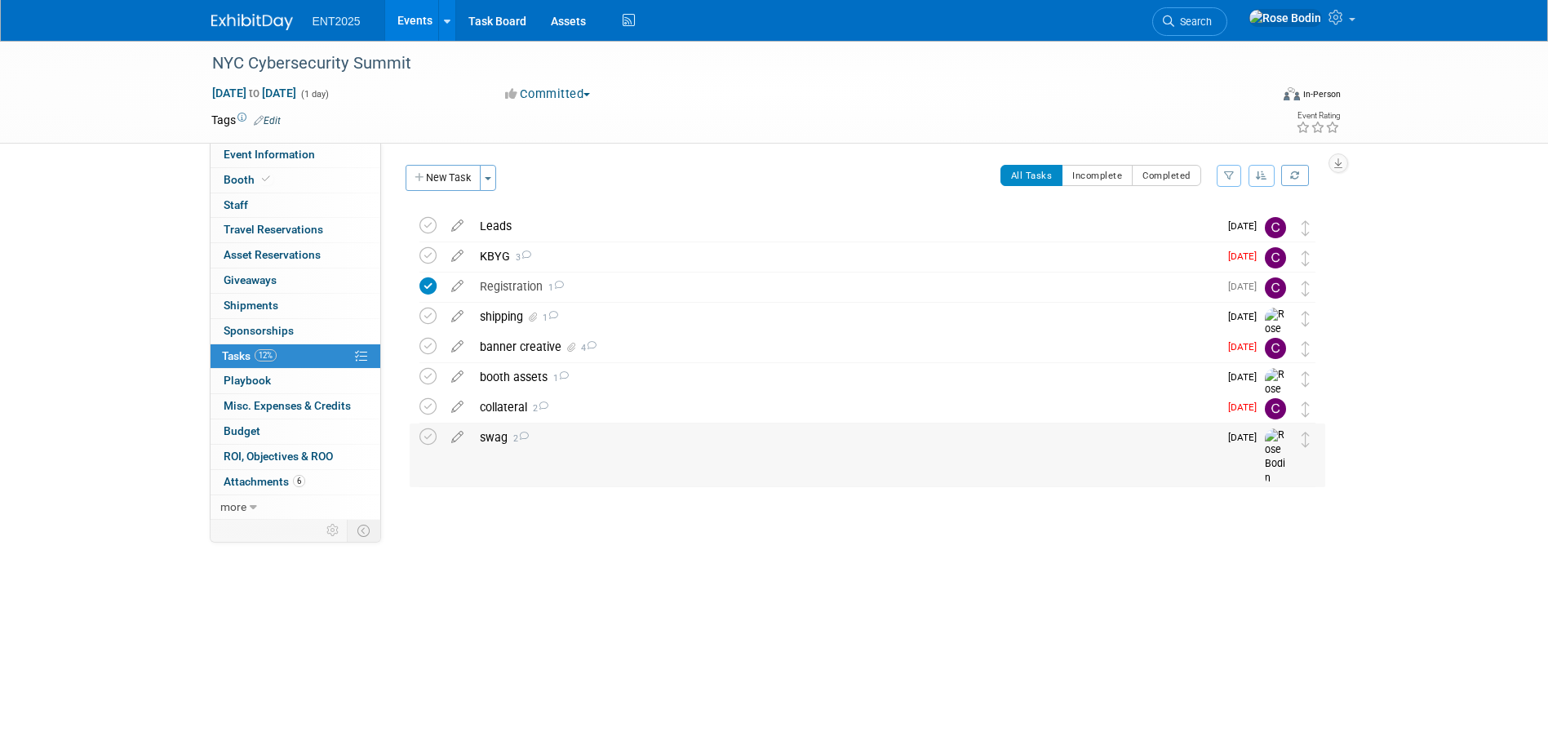
click at [619, 435] on div "swag 2" at bounding box center [845, 438] width 747 height 28
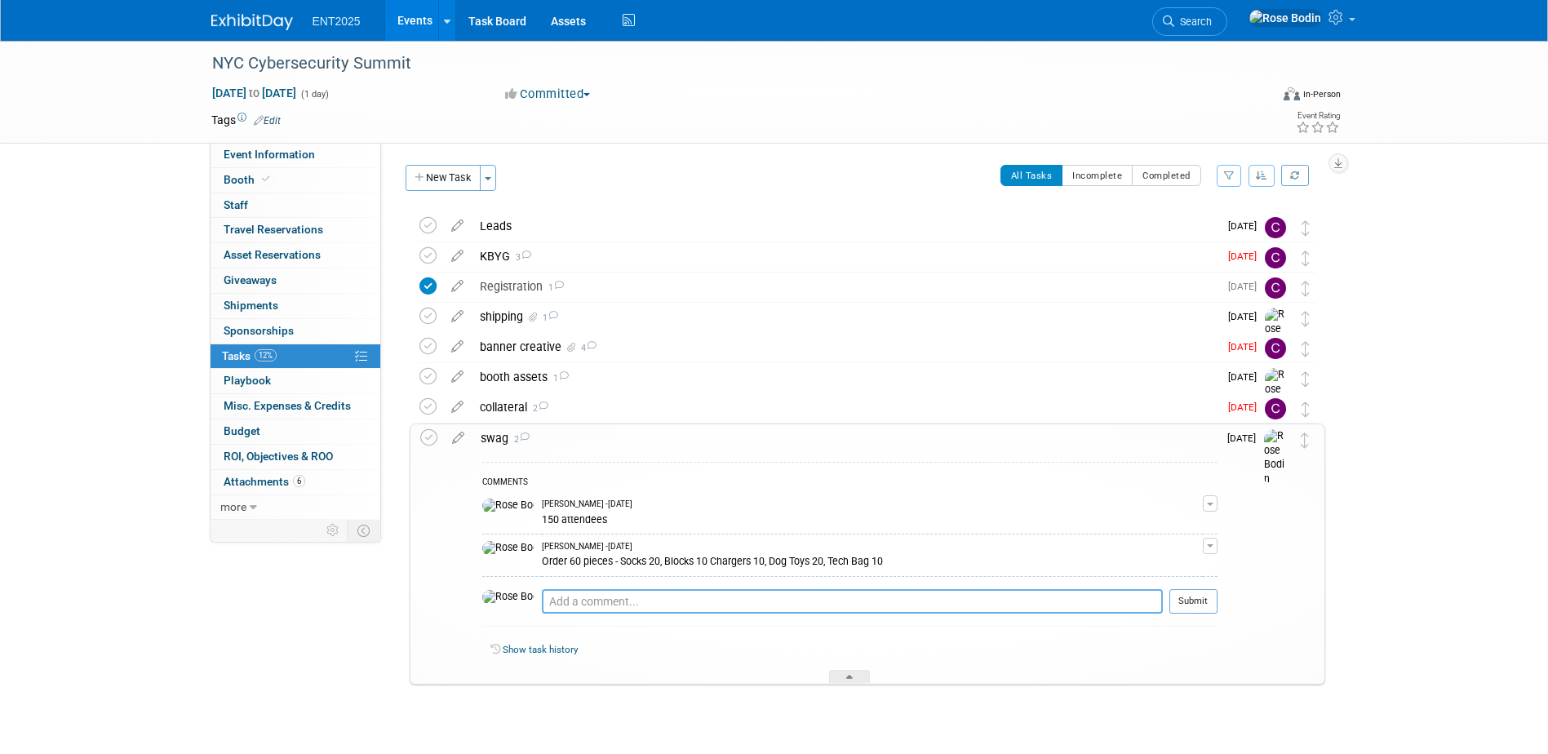
click at [629, 604] on textarea at bounding box center [852, 601] width 621 height 24
type textarea "See order for updated counts. Set to arrive 10/20 NYC"
click at [1195, 599] on button "Submit" at bounding box center [1193, 601] width 48 height 24
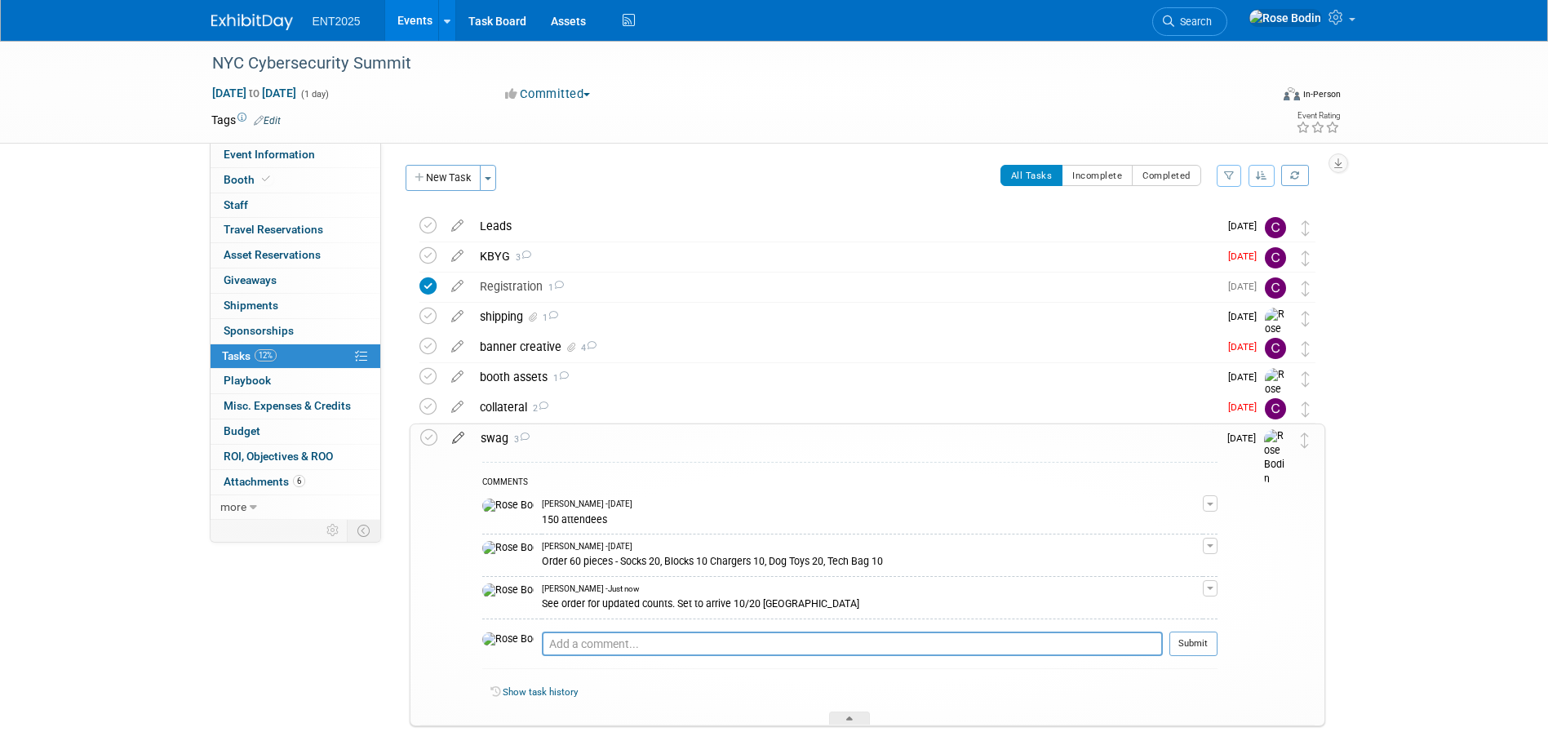
click at [459, 436] on icon at bounding box center [458, 434] width 29 height 20
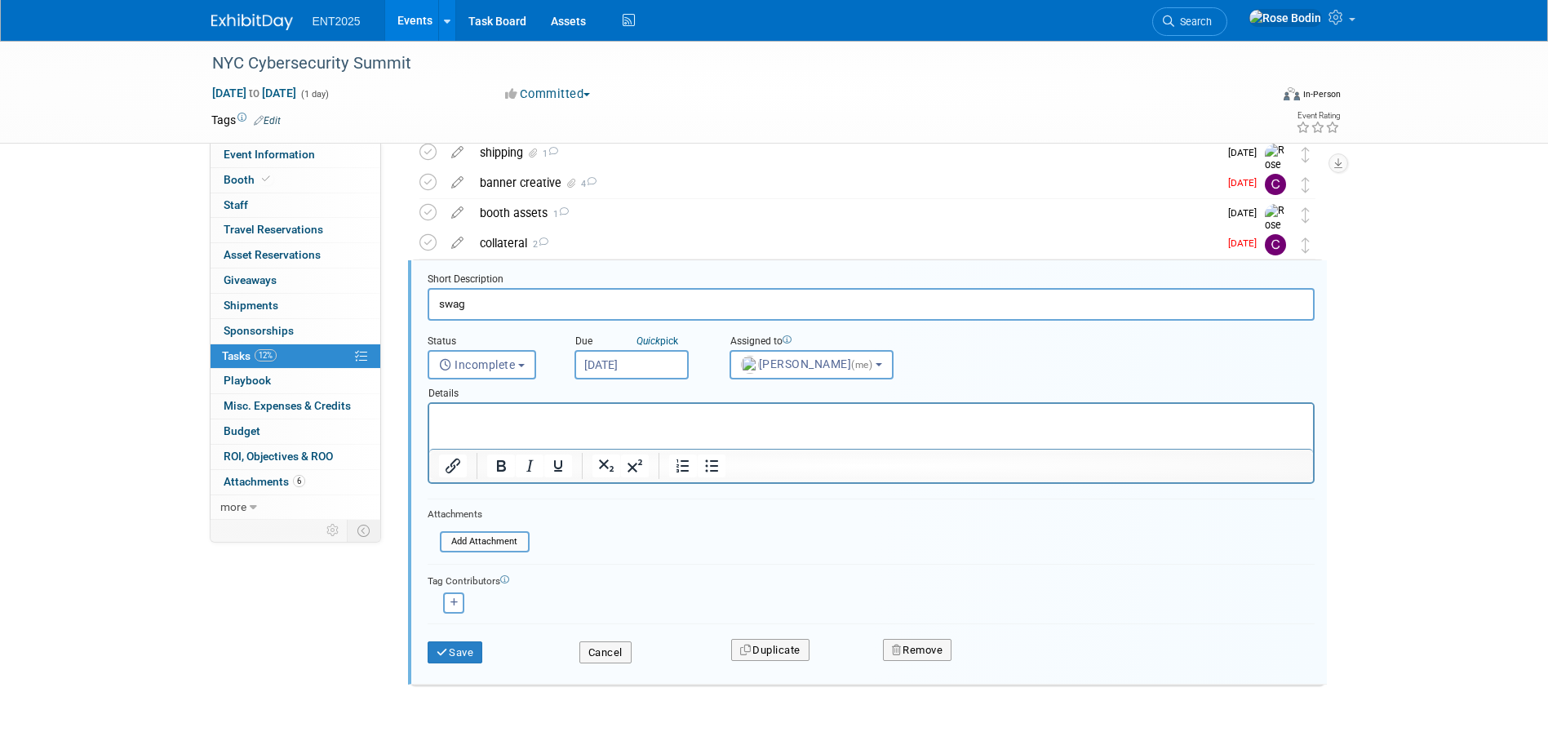
scroll to position [185, 0]
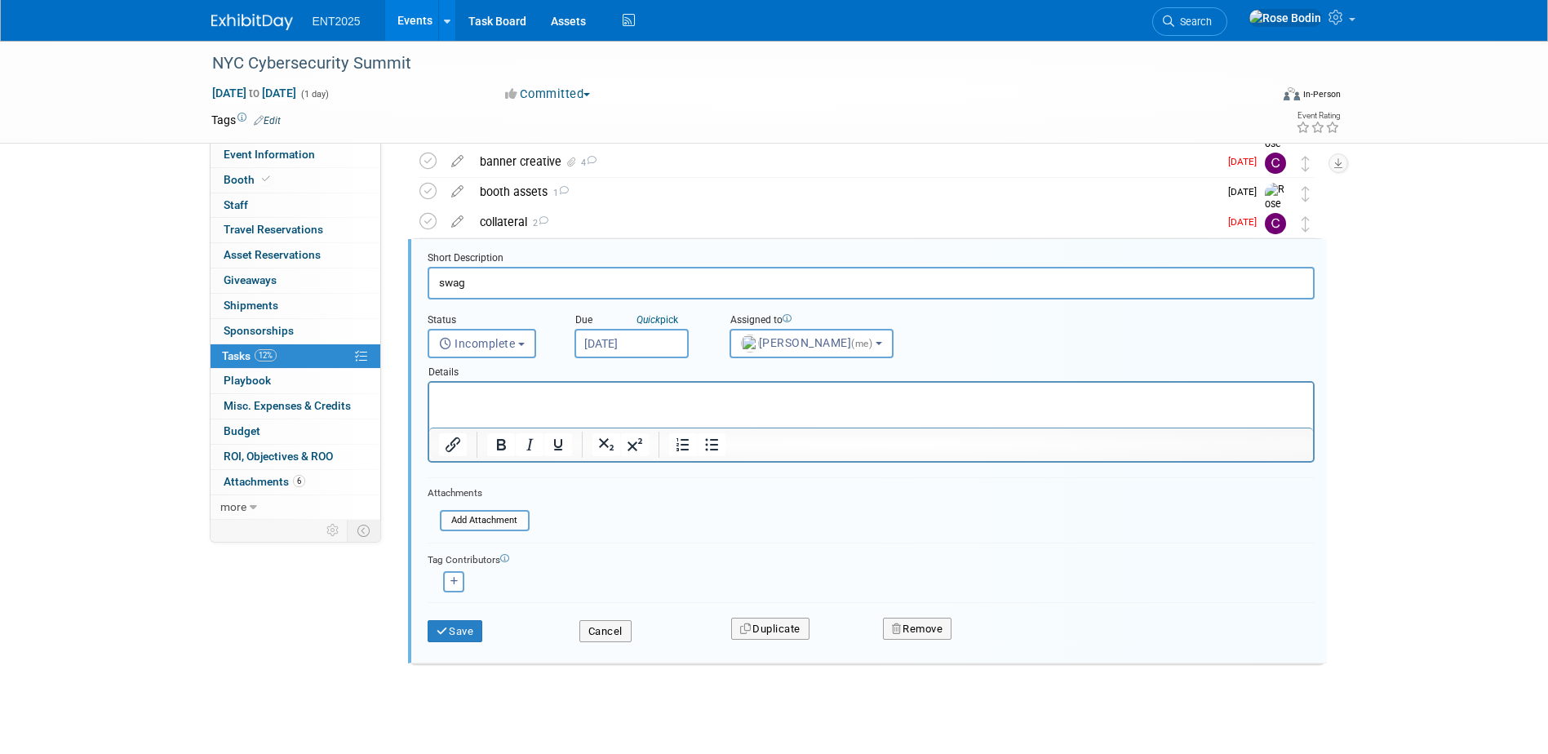
click at [563, 398] on p "Rich Text Area. Press ALT-0 for help." at bounding box center [870, 397] width 865 height 16
click at [509, 526] on input "file" at bounding box center [445, 521] width 166 height 18
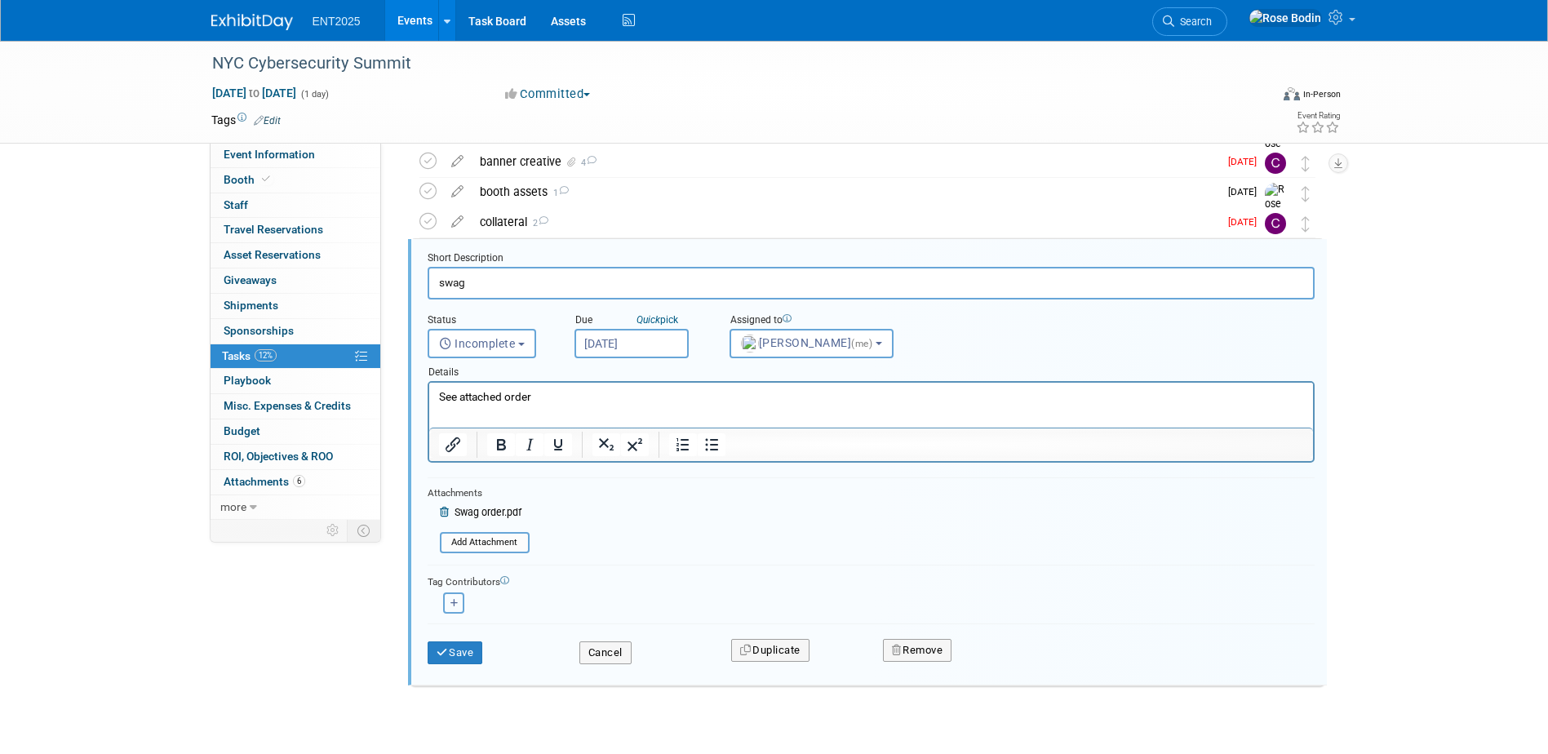
click at [455, 601] on icon "button" at bounding box center [454, 603] width 8 height 9
select select
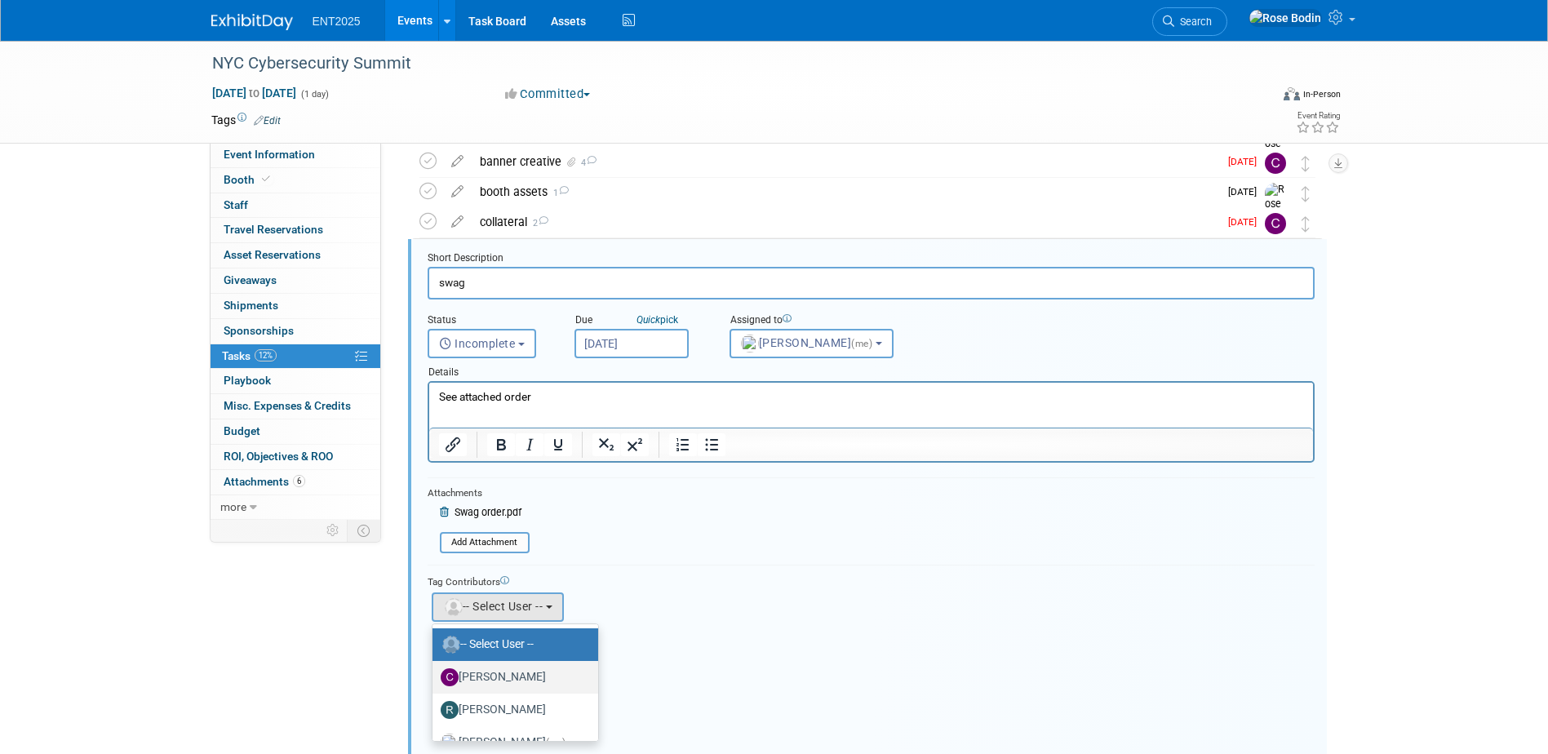
click at [486, 676] on label "Colleen Mueller" at bounding box center [511, 677] width 141 height 26
click at [435, 676] on input "Colleen Mueller" at bounding box center [429, 675] width 11 height 11
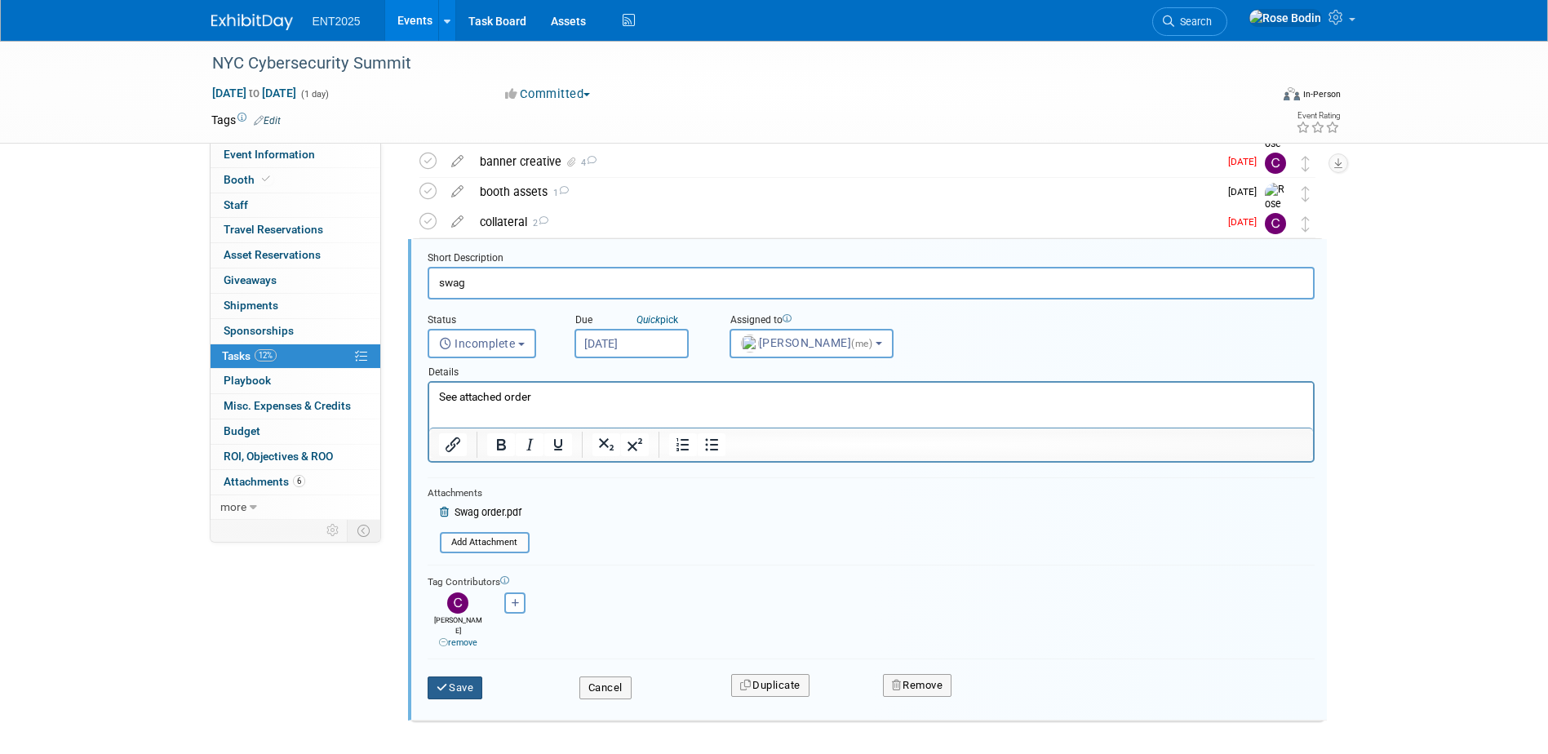
click at [457, 677] on button "Save" at bounding box center [455, 688] width 55 height 23
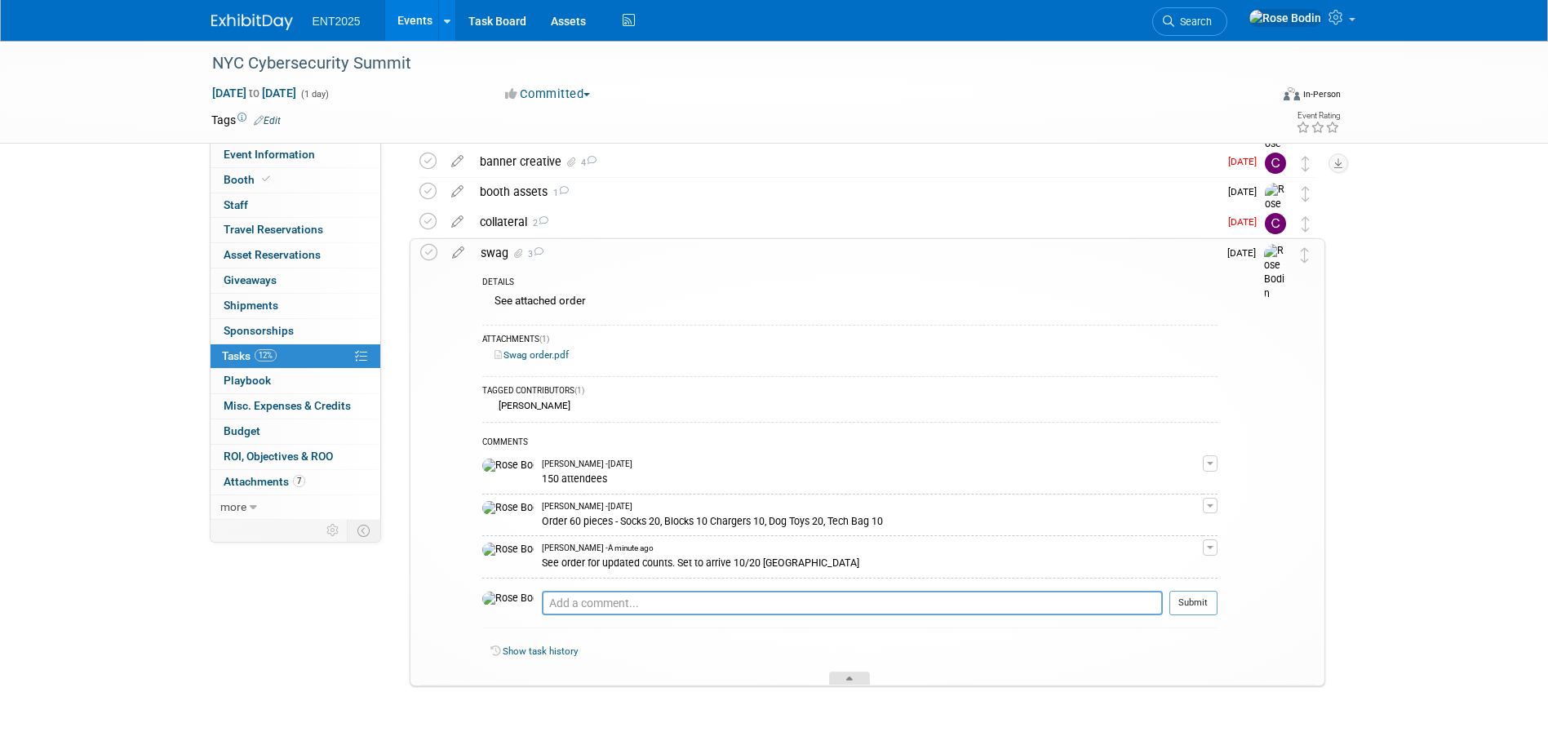
click at [847, 672] on div at bounding box center [849, 679] width 41 height 14
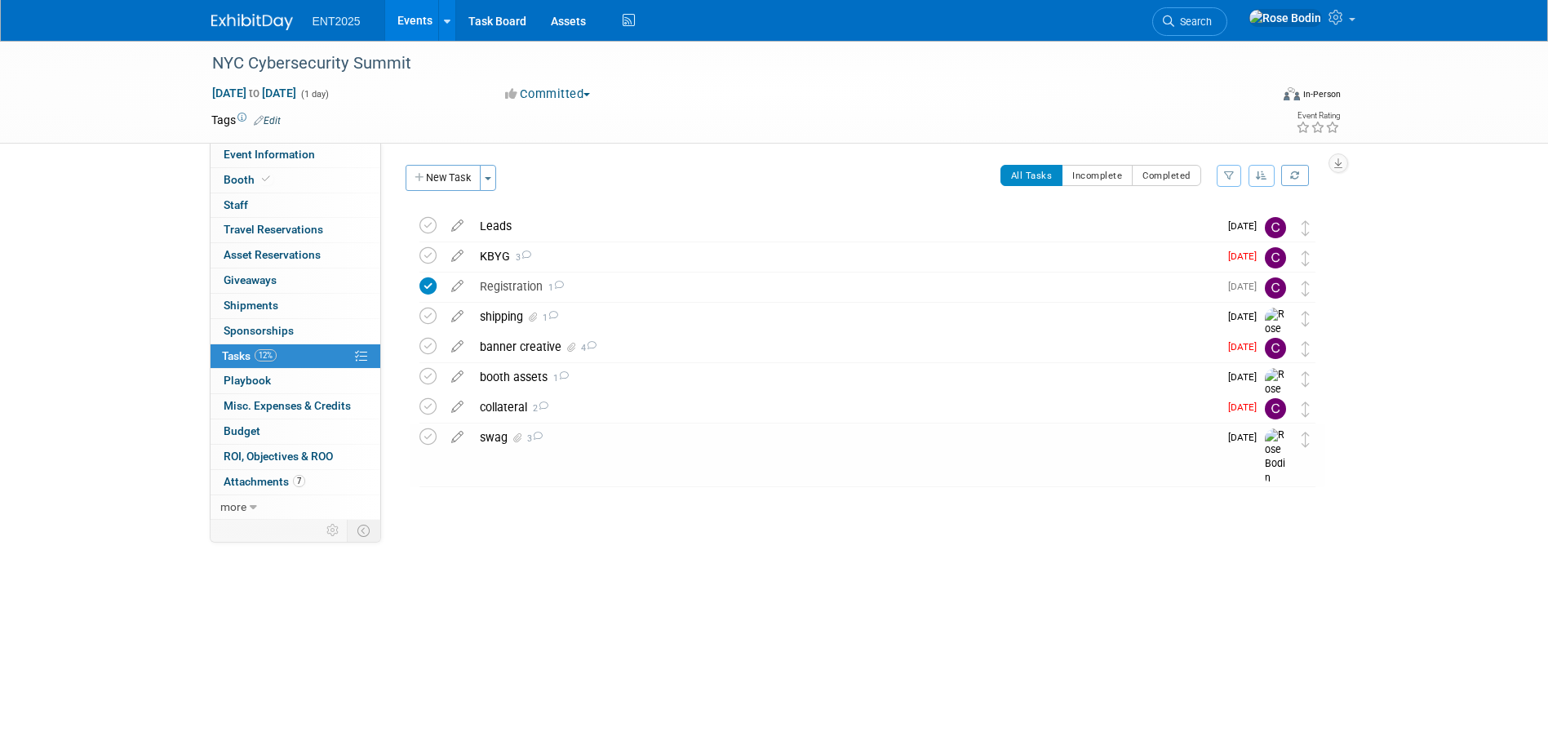
scroll to position [0, 0]
click at [427, 433] on icon at bounding box center [427, 436] width 17 height 17
click at [590, 409] on div "collateral 2" at bounding box center [845, 407] width 747 height 28
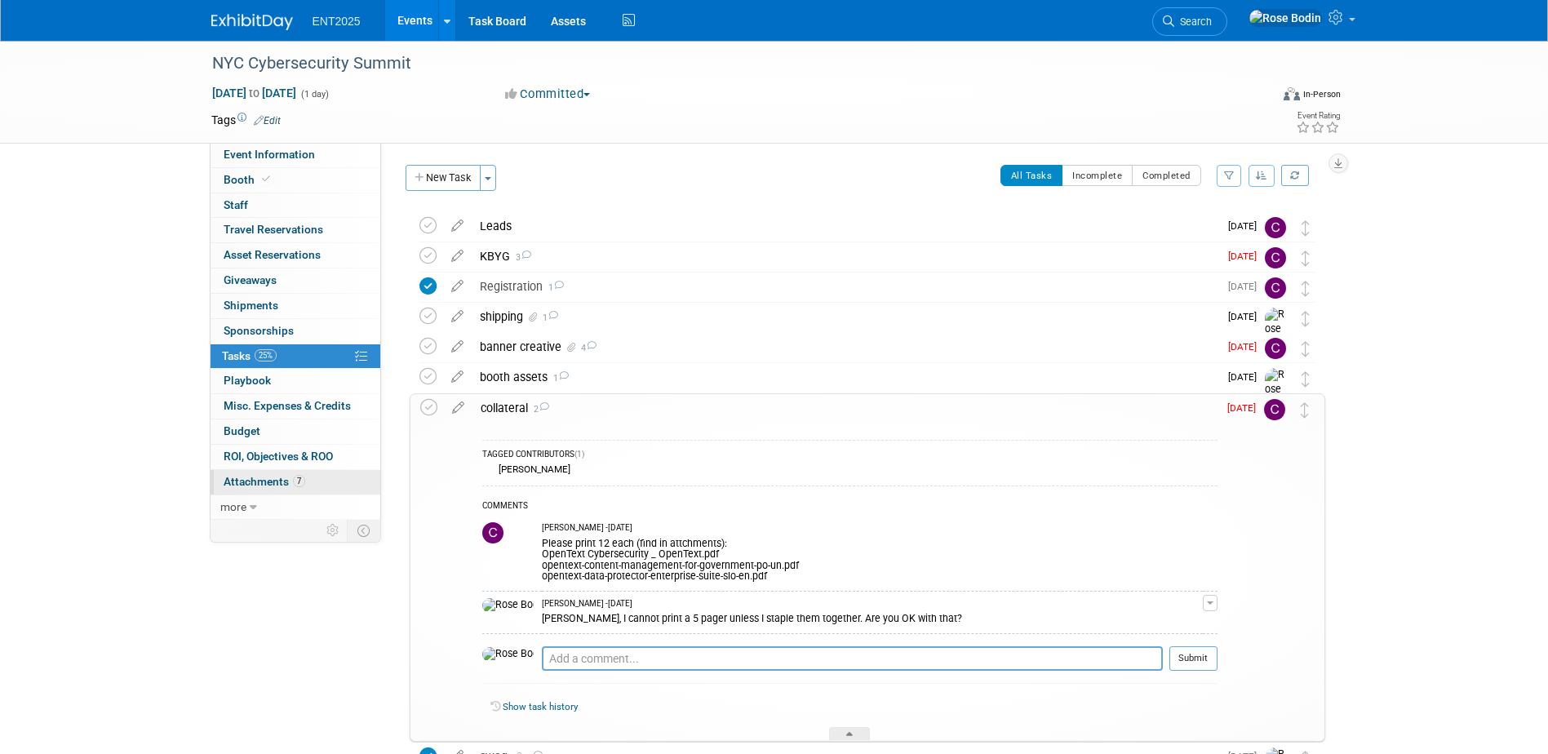
click at [326, 485] on link "7 Attachments 7" at bounding box center [296, 482] width 170 height 24
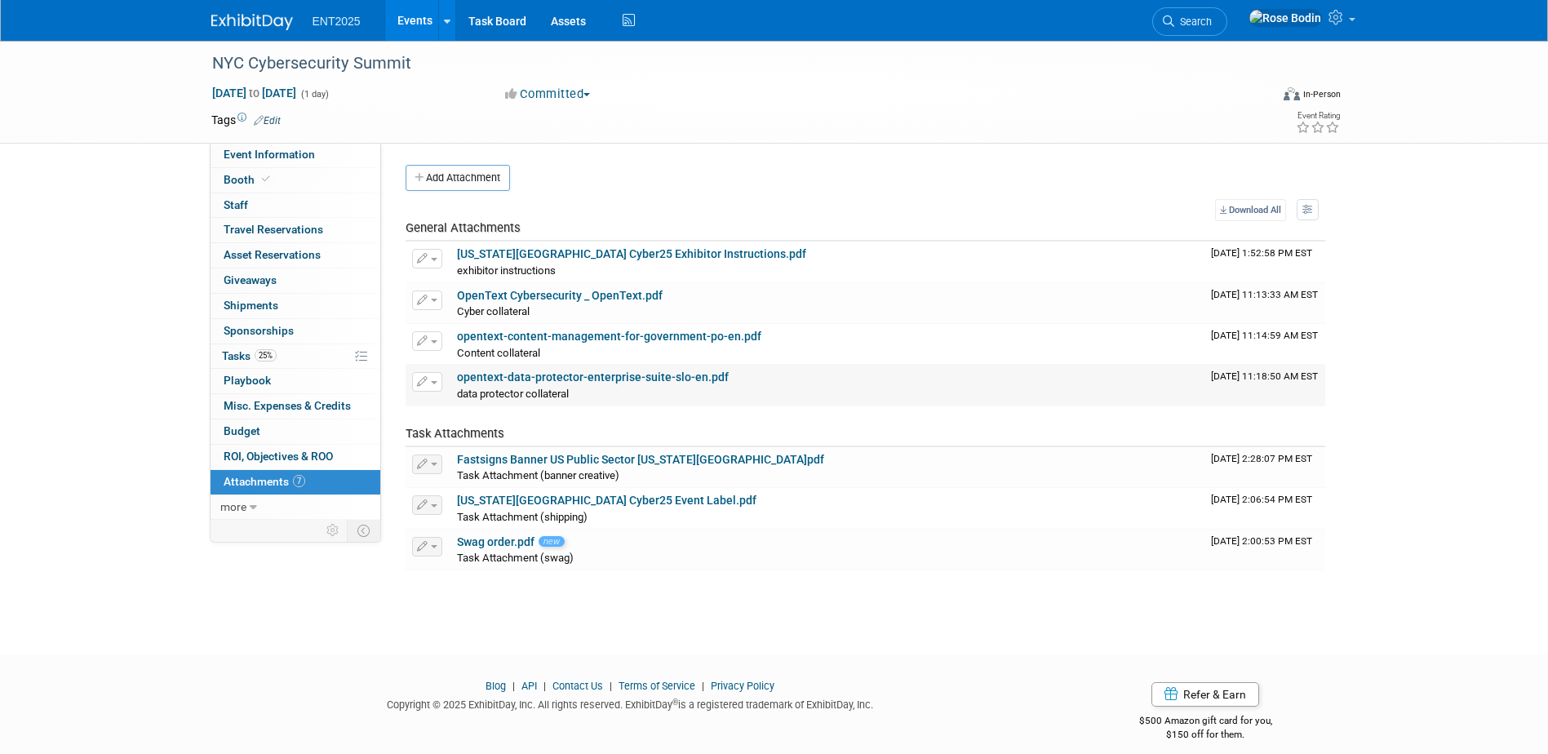
click at [618, 377] on link "opentext-data-protector-enterprise-suite-slo-en.pdf" at bounding box center [593, 376] width 272 height 13
click at [309, 352] on link "25% Tasks 25%" at bounding box center [296, 356] width 170 height 24
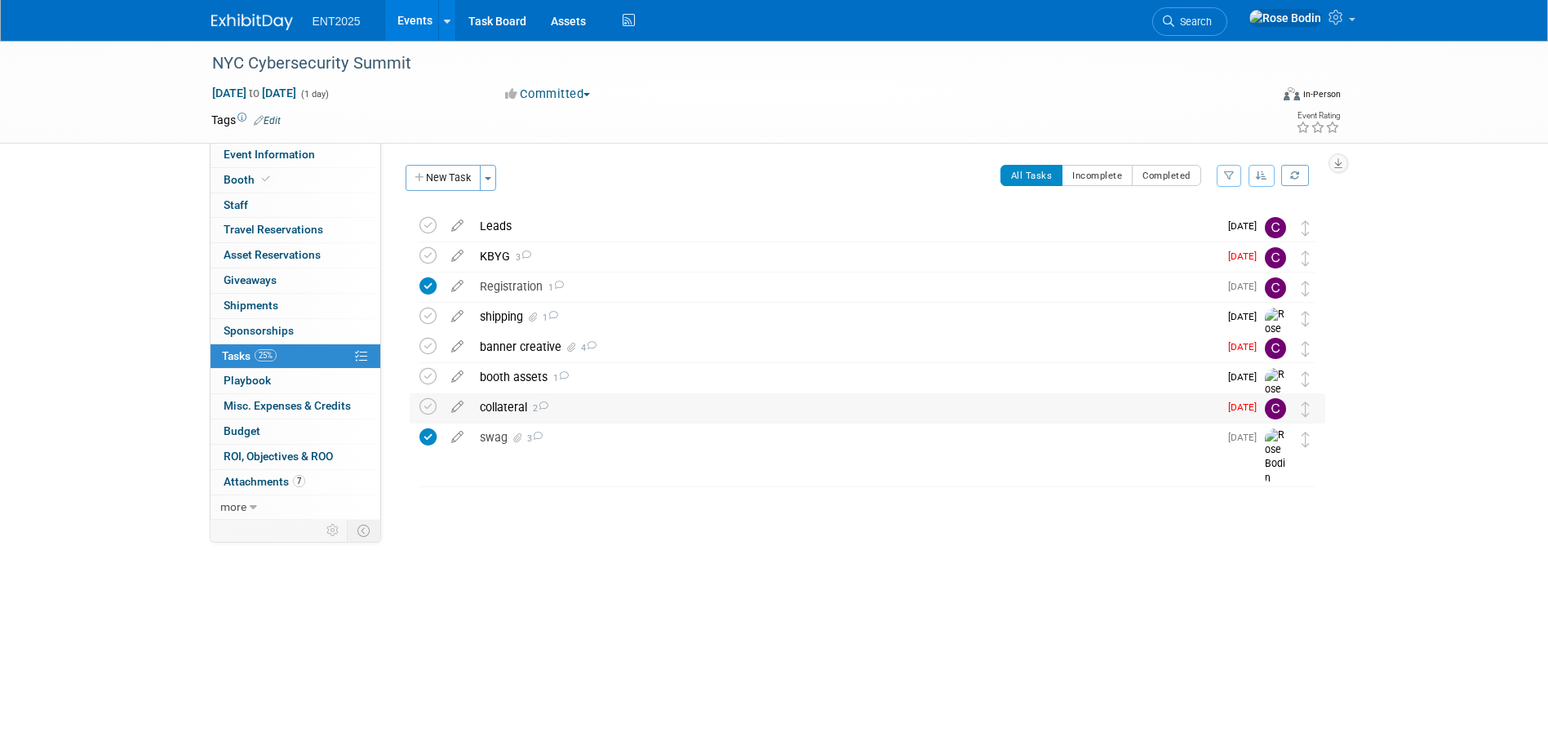
click at [588, 402] on div "collateral 2" at bounding box center [845, 407] width 747 height 28
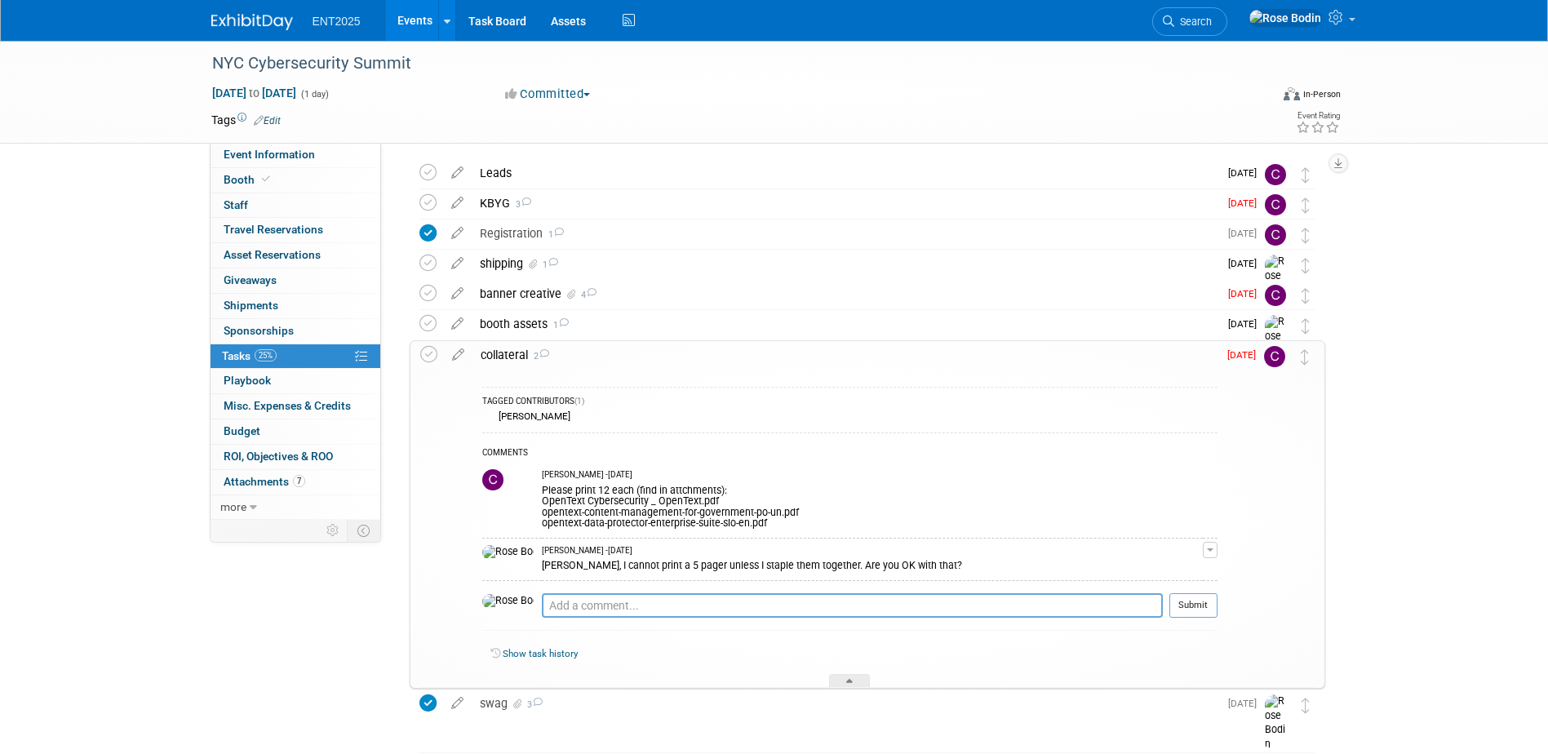
scroll to position [82, 0]
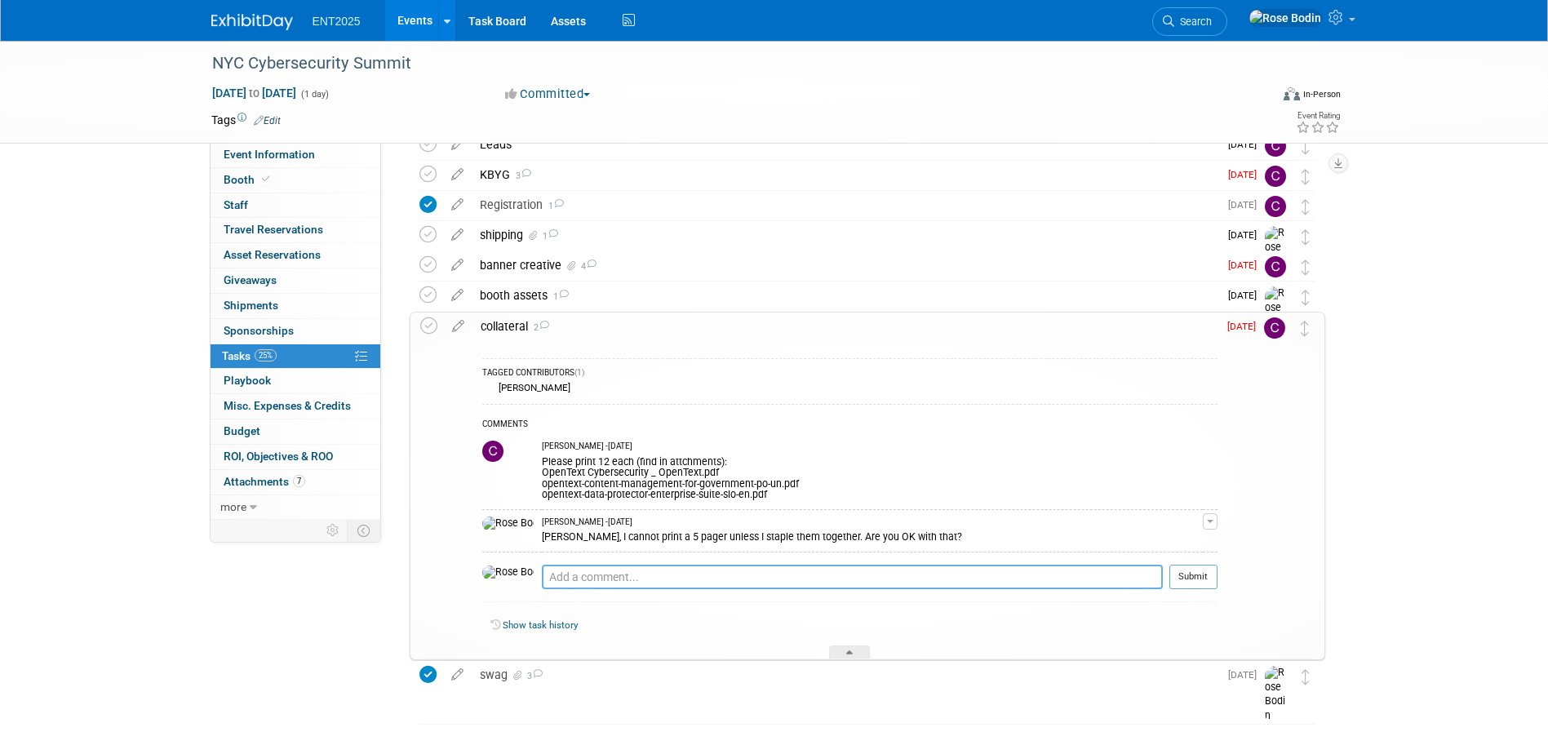
click at [570, 580] on textarea at bounding box center [852, 577] width 621 height 24
type textarea "At printer now 10/9/2025"
click at [1201, 576] on button "Submit" at bounding box center [1193, 577] width 48 height 24
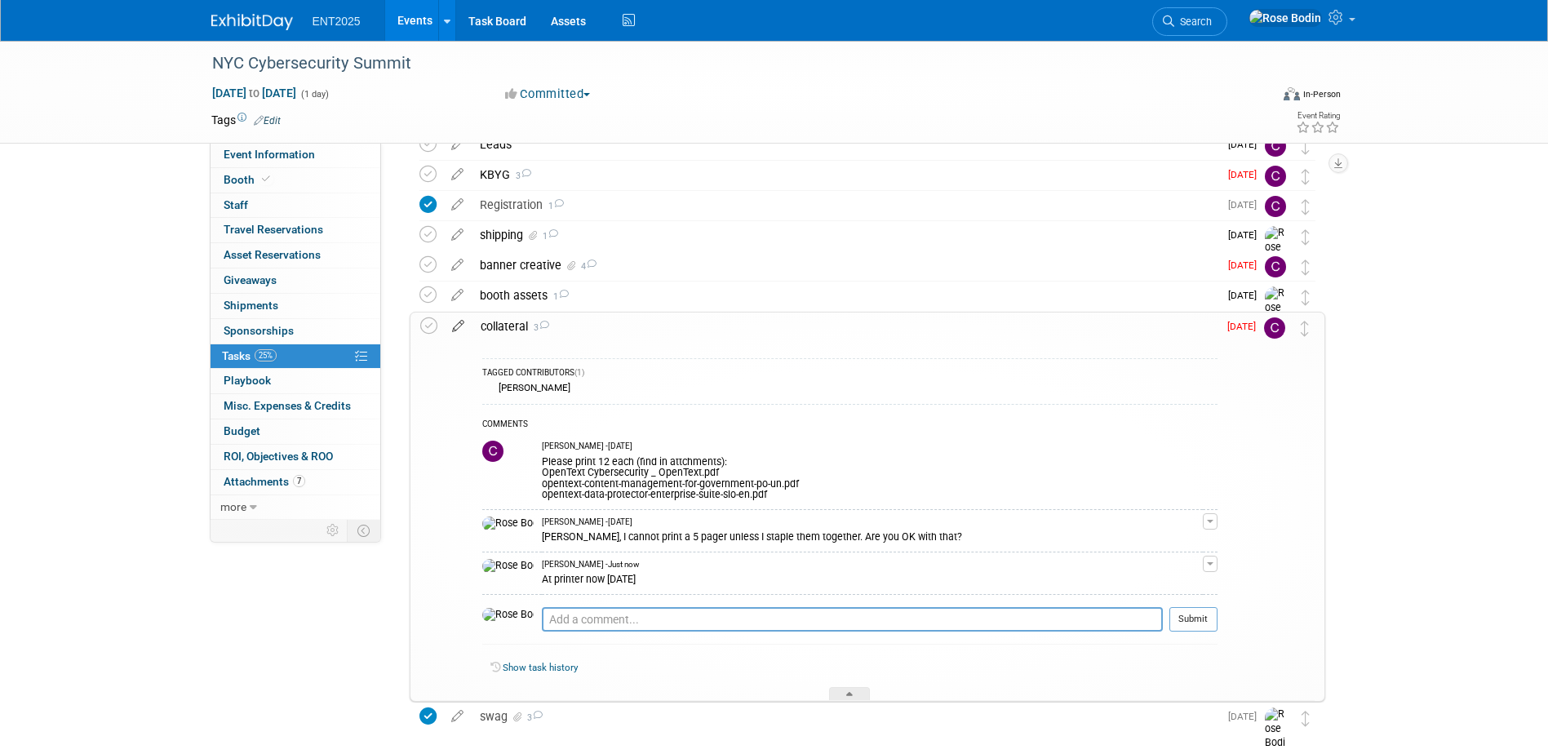
click at [458, 322] on icon at bounding box center [458, 323] width 29 height 20
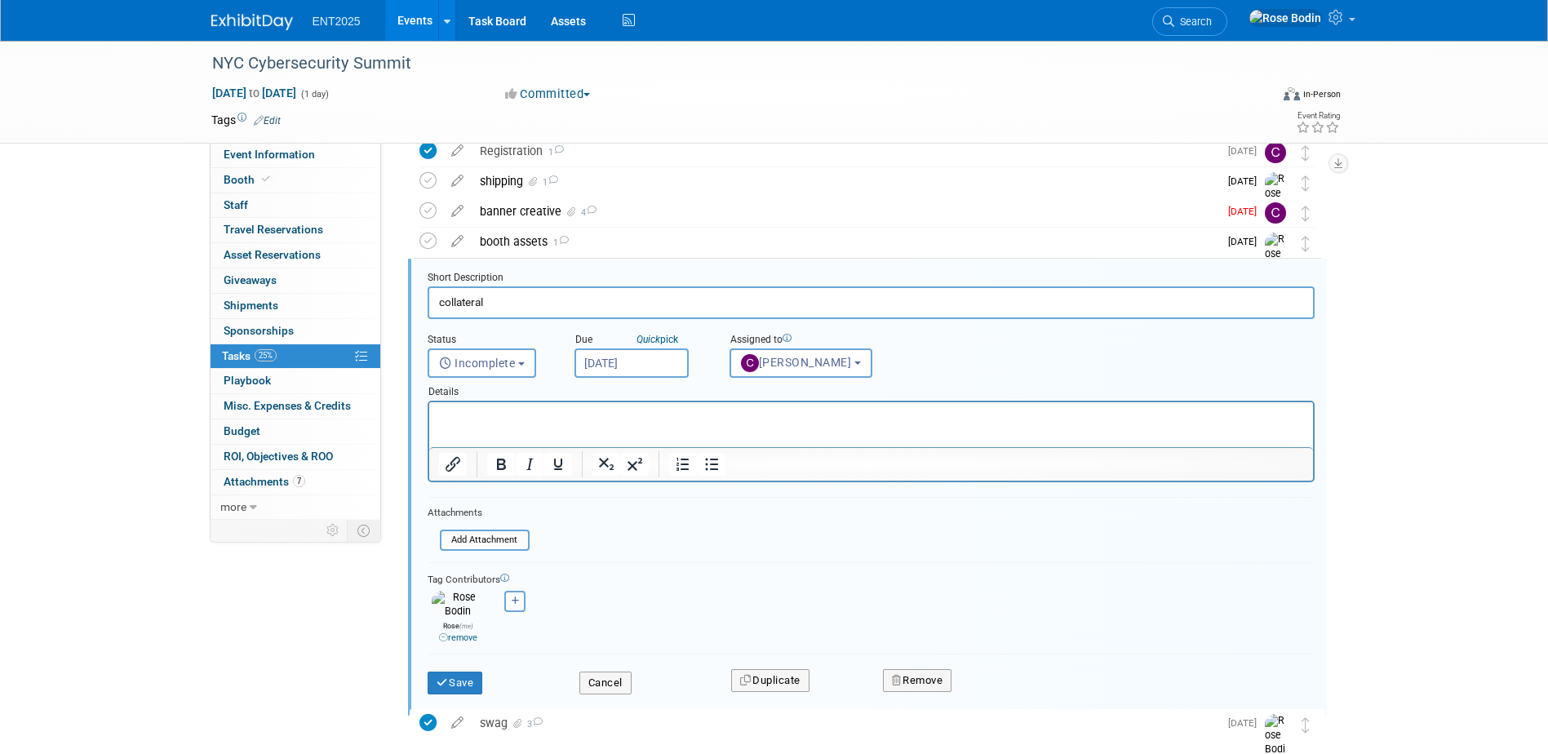
scroll to position [155, 0]
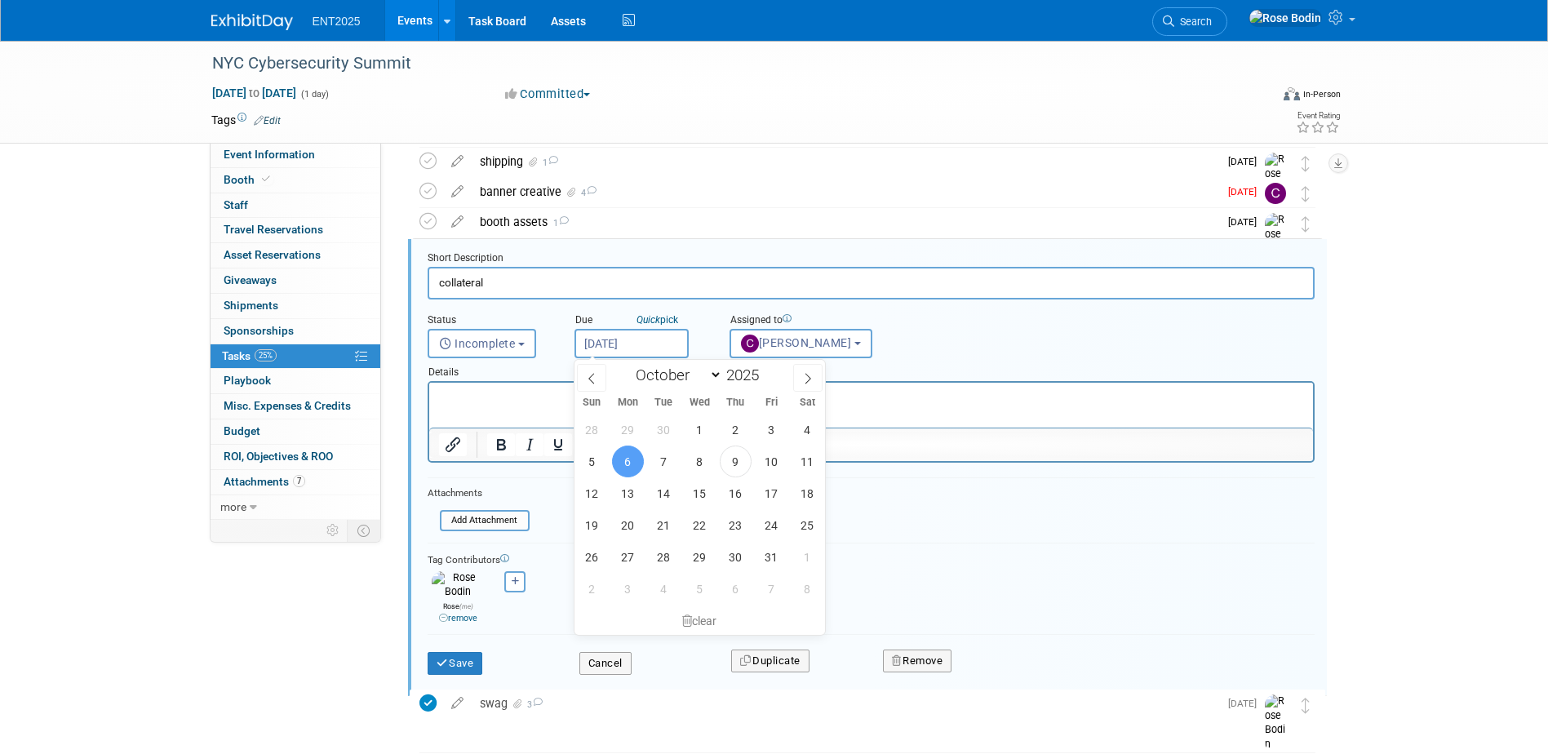
click at [632, 336] on input "Oct 6, 2025" at bounding box center [632, 343] width 114 height 29
click at [662, 487] on span "14" at bounding box center [664, 493] width 32 height 32
type input "Oct 14, 2025"
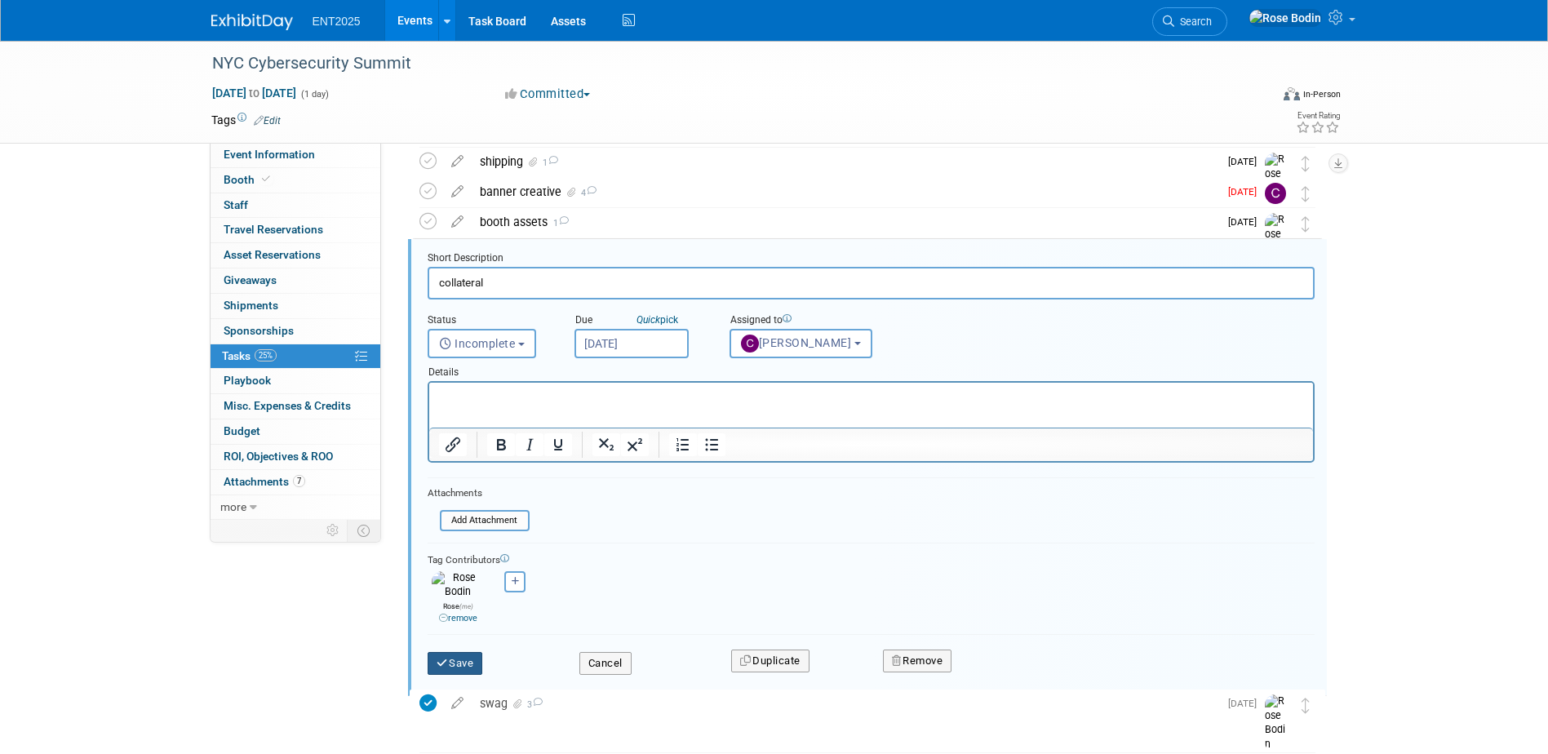
click at [469, 652] on button "Save" at bounding box center [455, 663] width 55 height 23
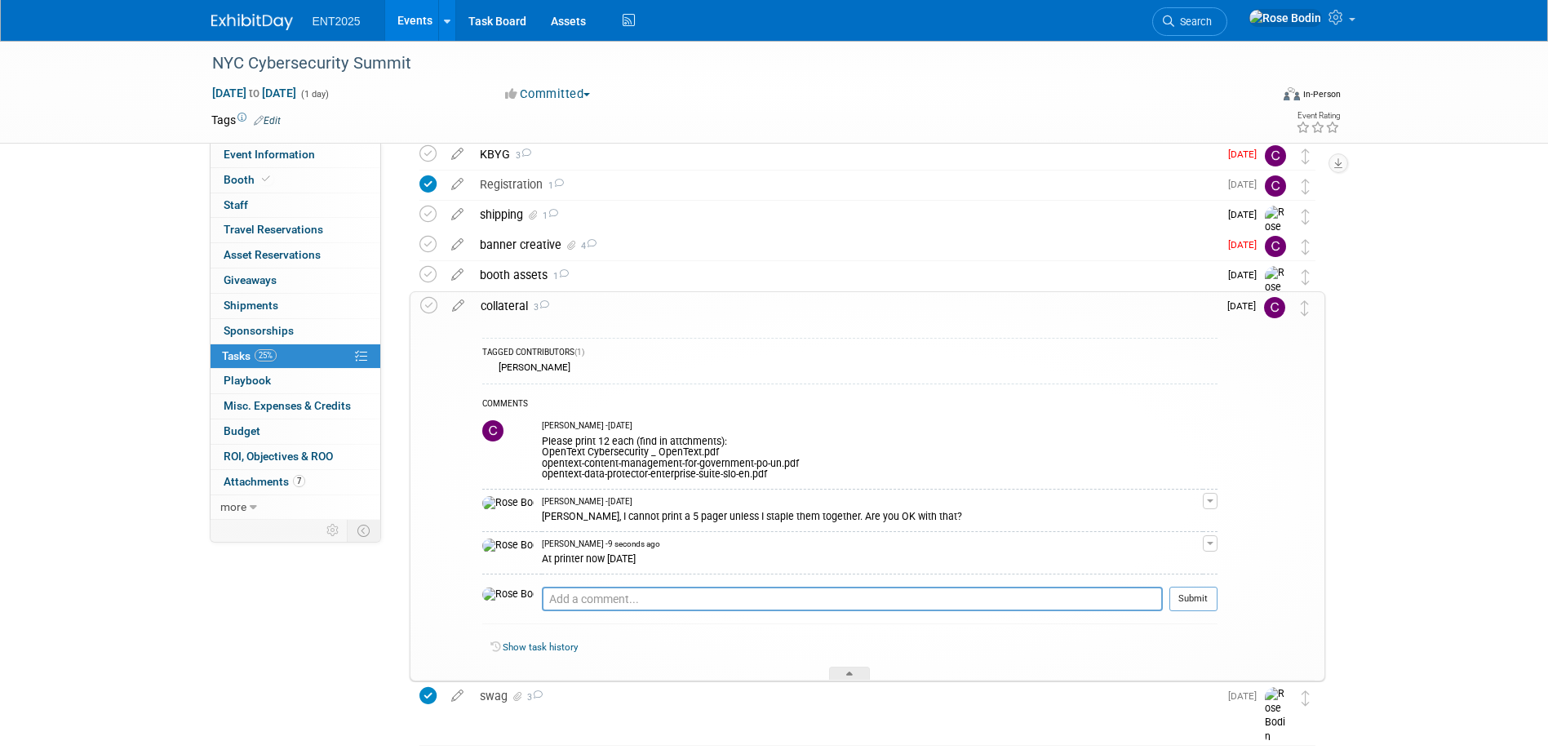
scroll to position [73, 0]
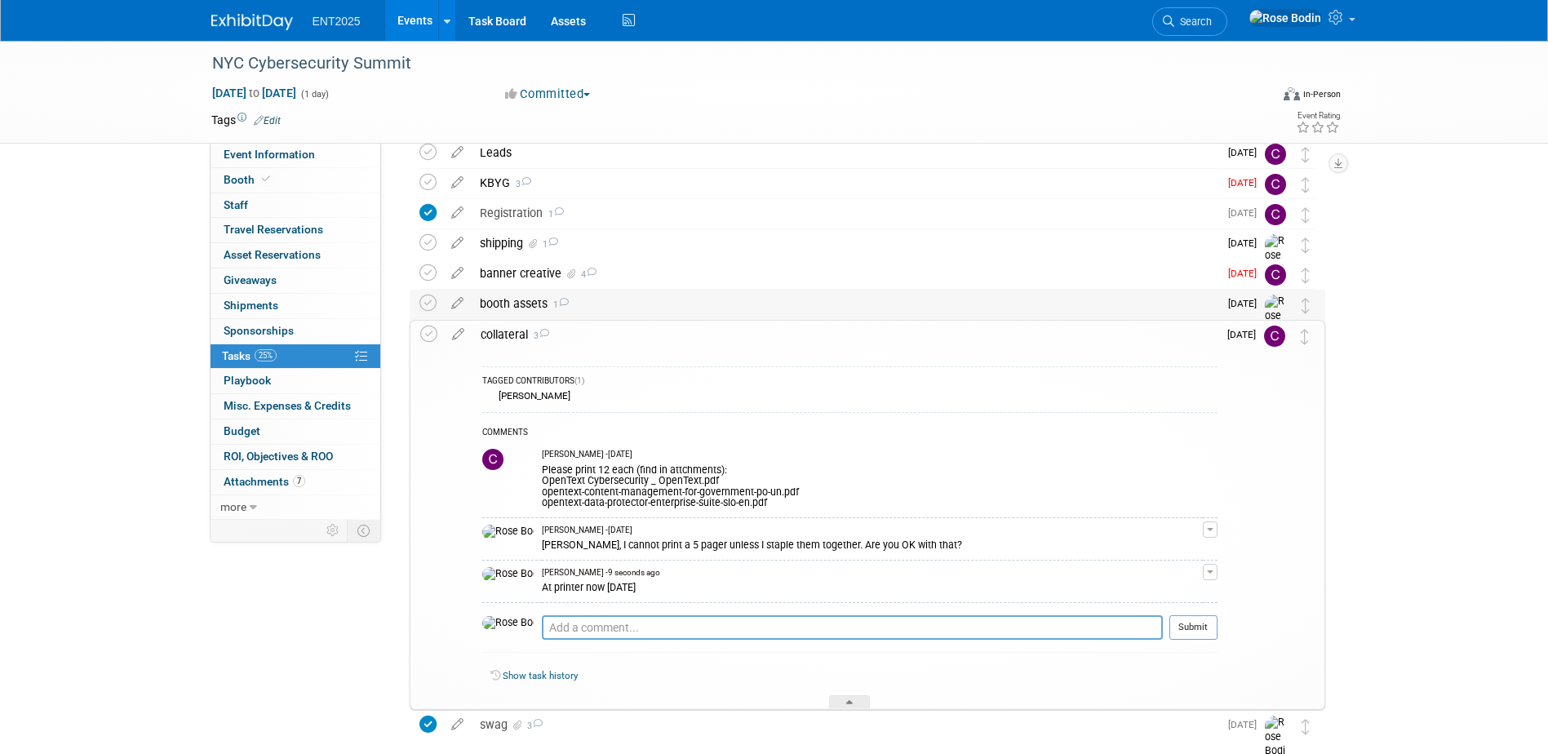
click at [881, 307] on div "booth assets 1" at bounding box center [845, 304] width 747 height 28
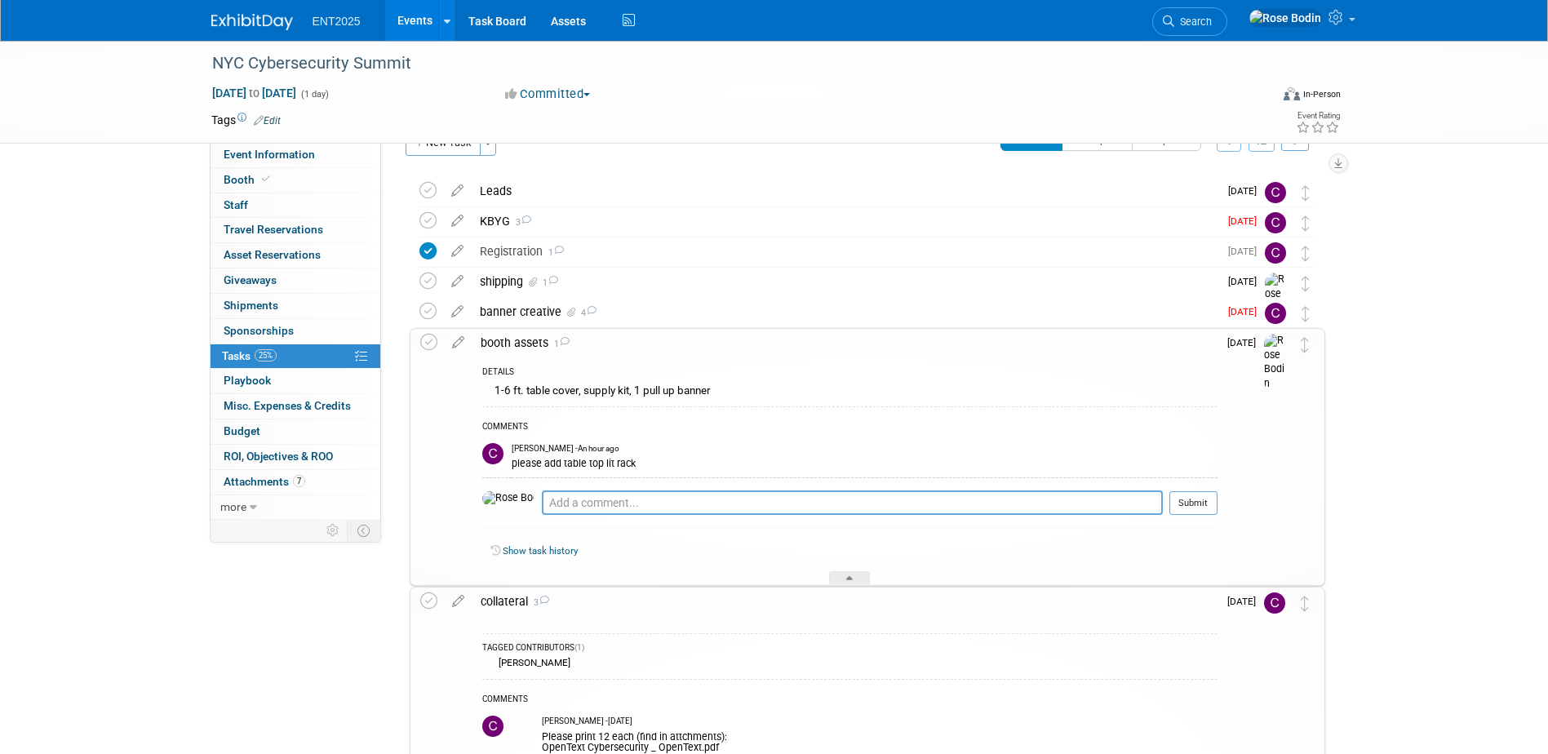
scroll to position [0, 0]
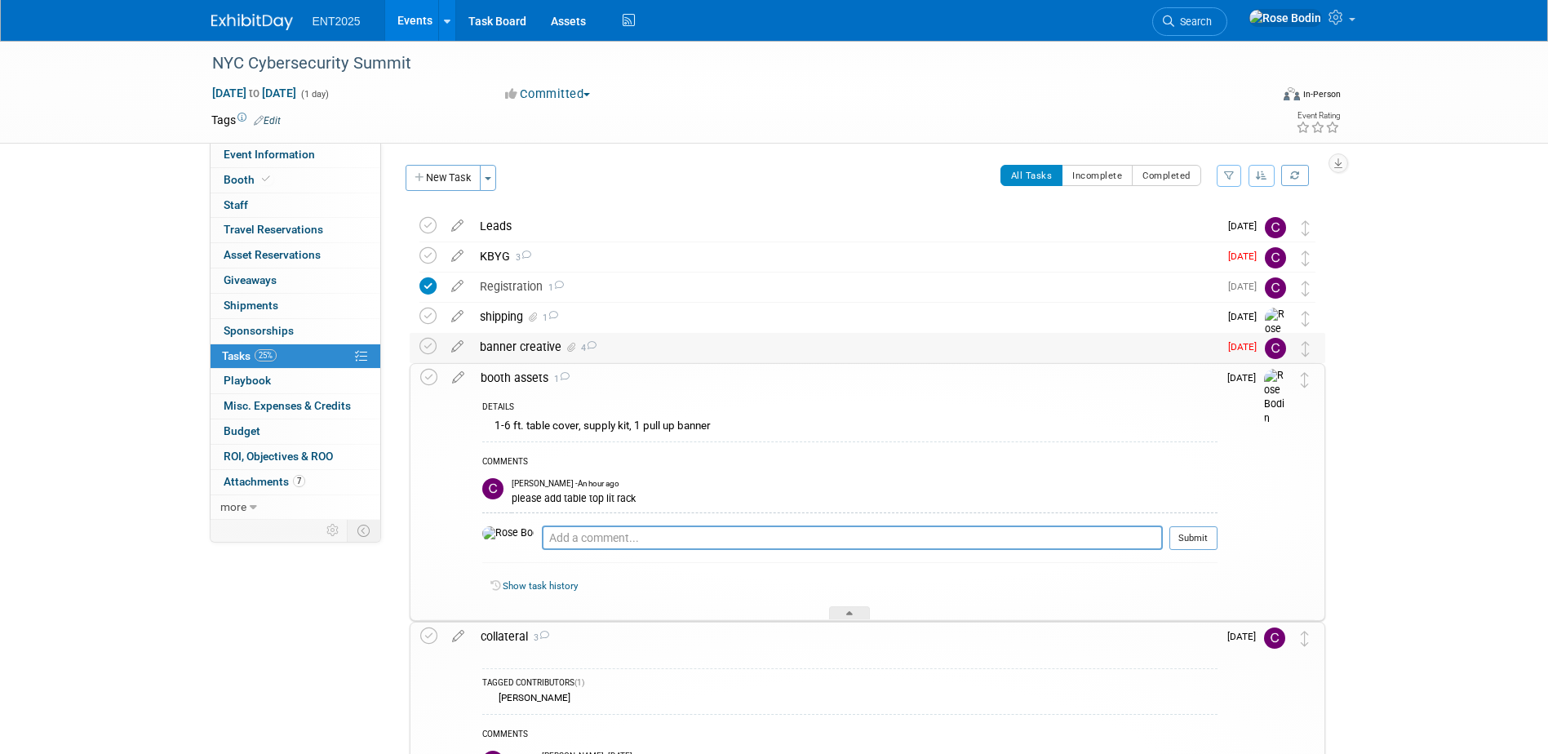
click at [770, 351] on div "banner creative 4" at bounding box center [845, 347] width 747 height 28
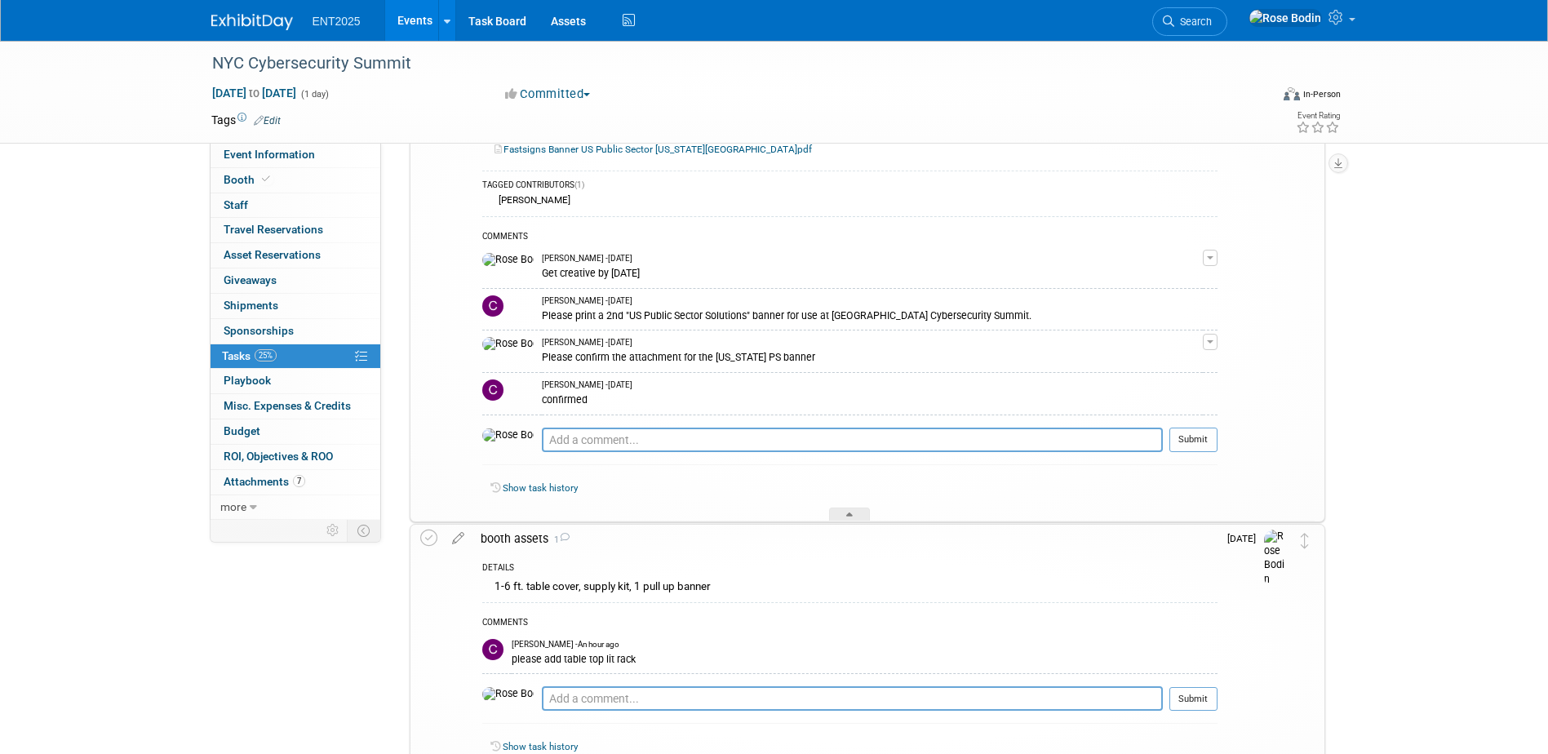
scroll to position [326, 0]
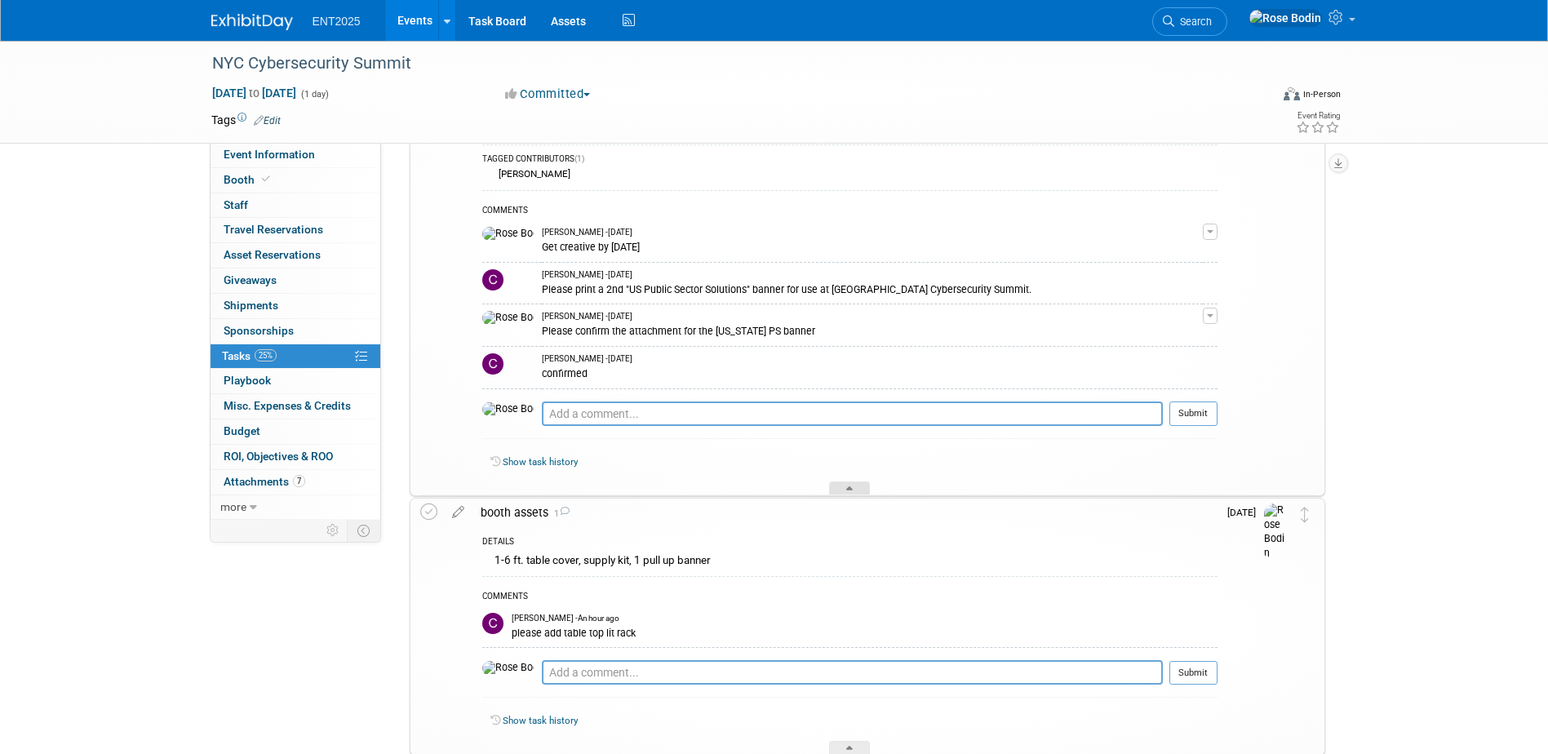
click at [851, 489] on icon at bounding box center [849, 491] width 7 height 10
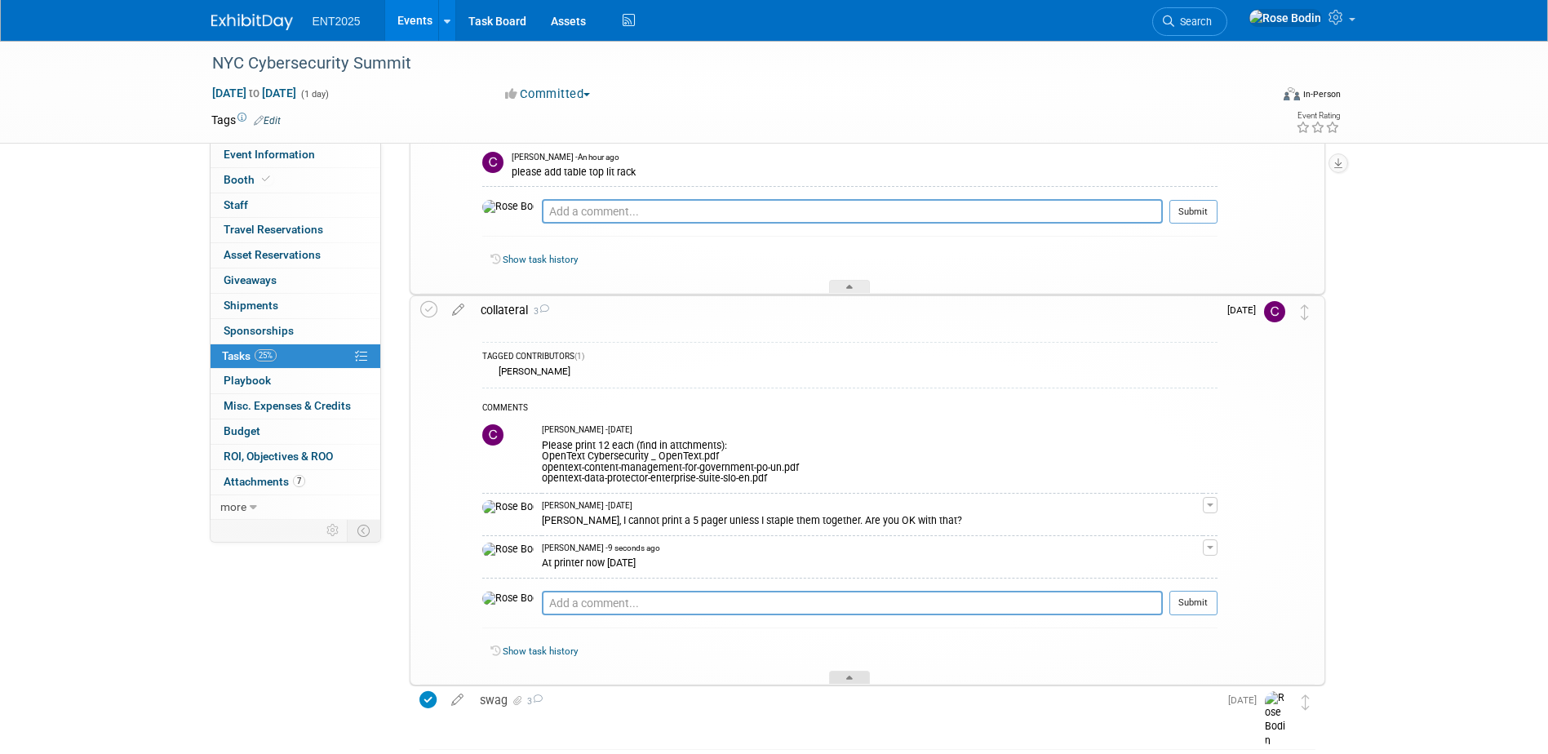
click at [846, 675] on div at bounding box center [849, 678] width 41 height 14
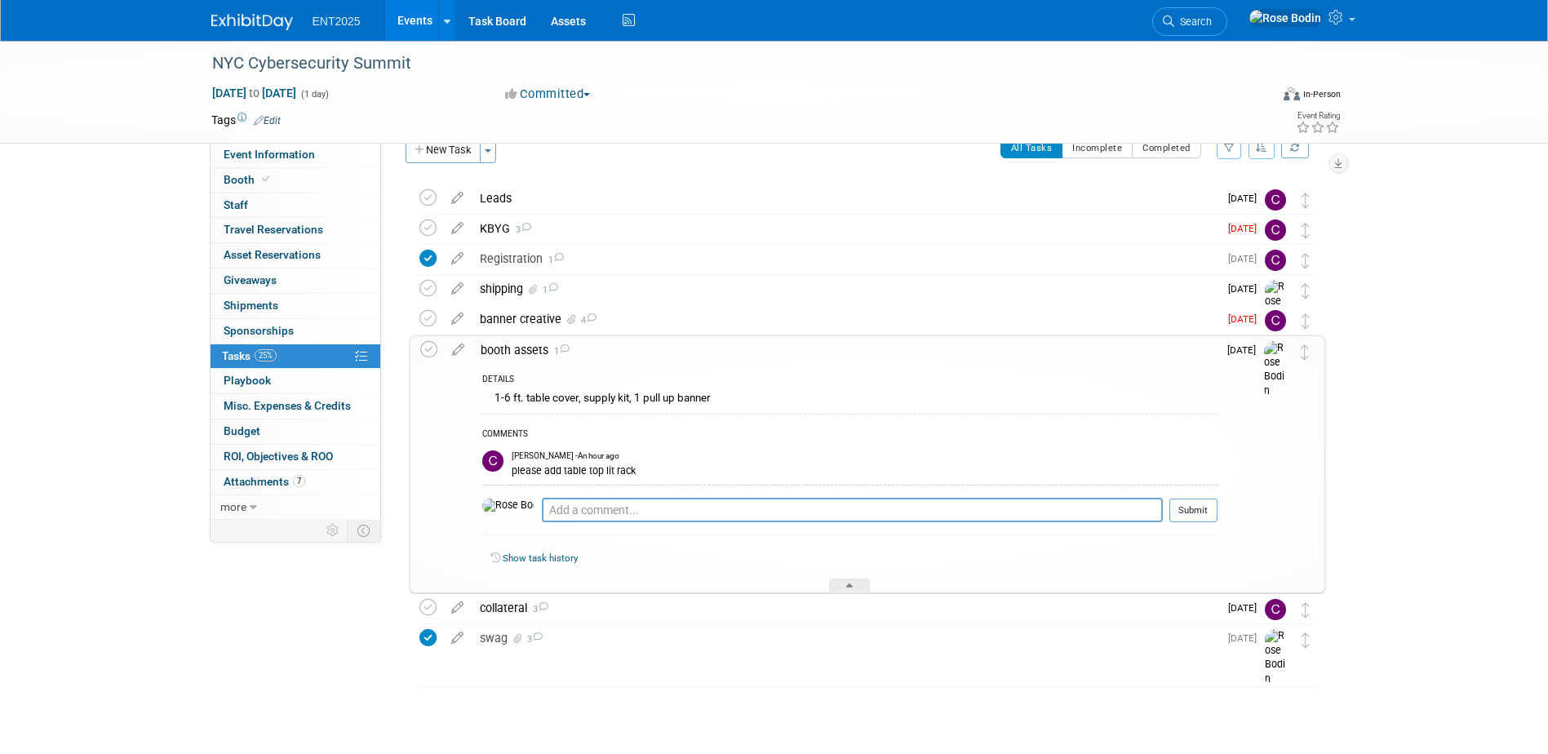
scroll to position [28, 0]
click at [816, 324] on div "banner creative 4" at bounding box center [845, 319] width 747 height 28
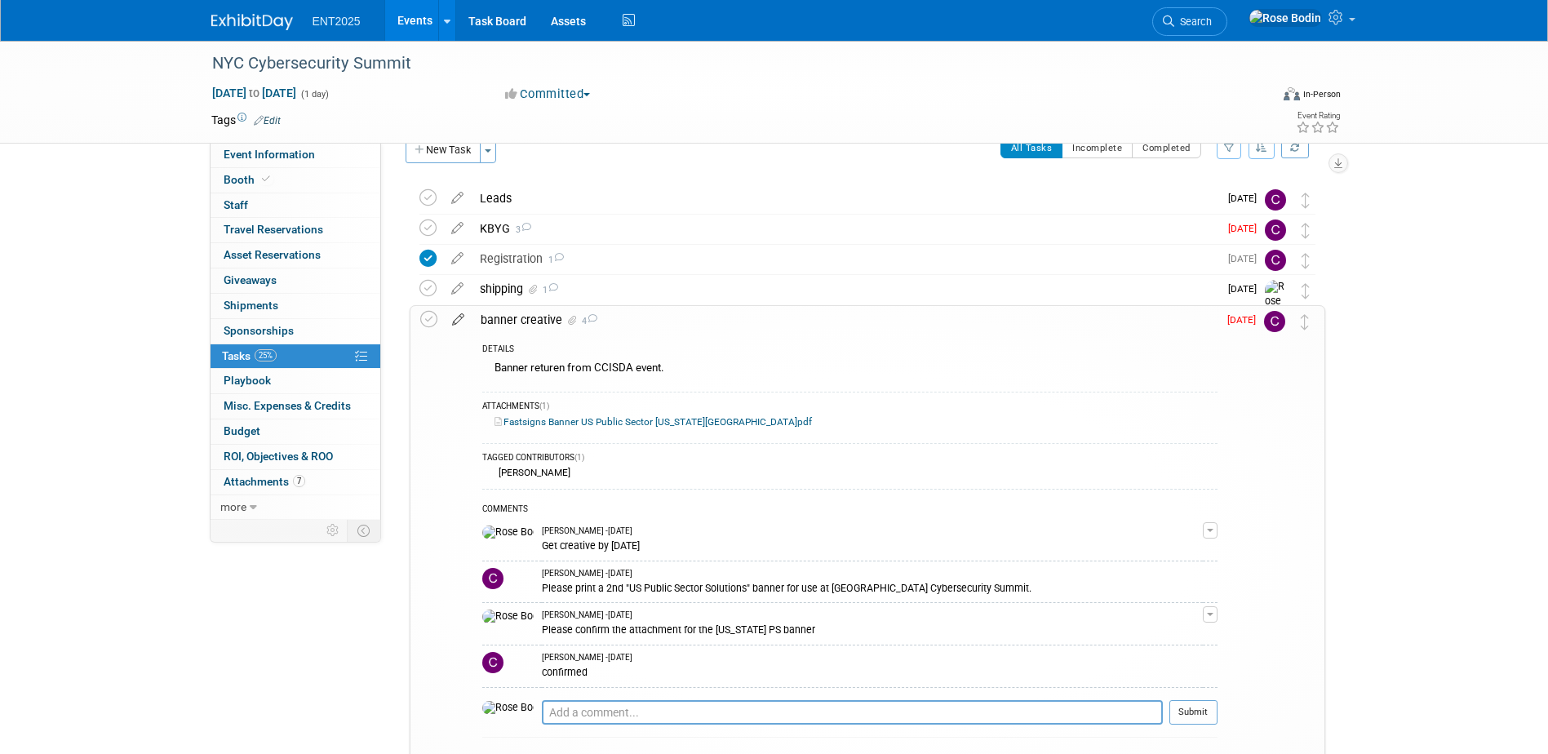
click at [458, 317] on icon at bounding box center [458, 316] width 29 height 20
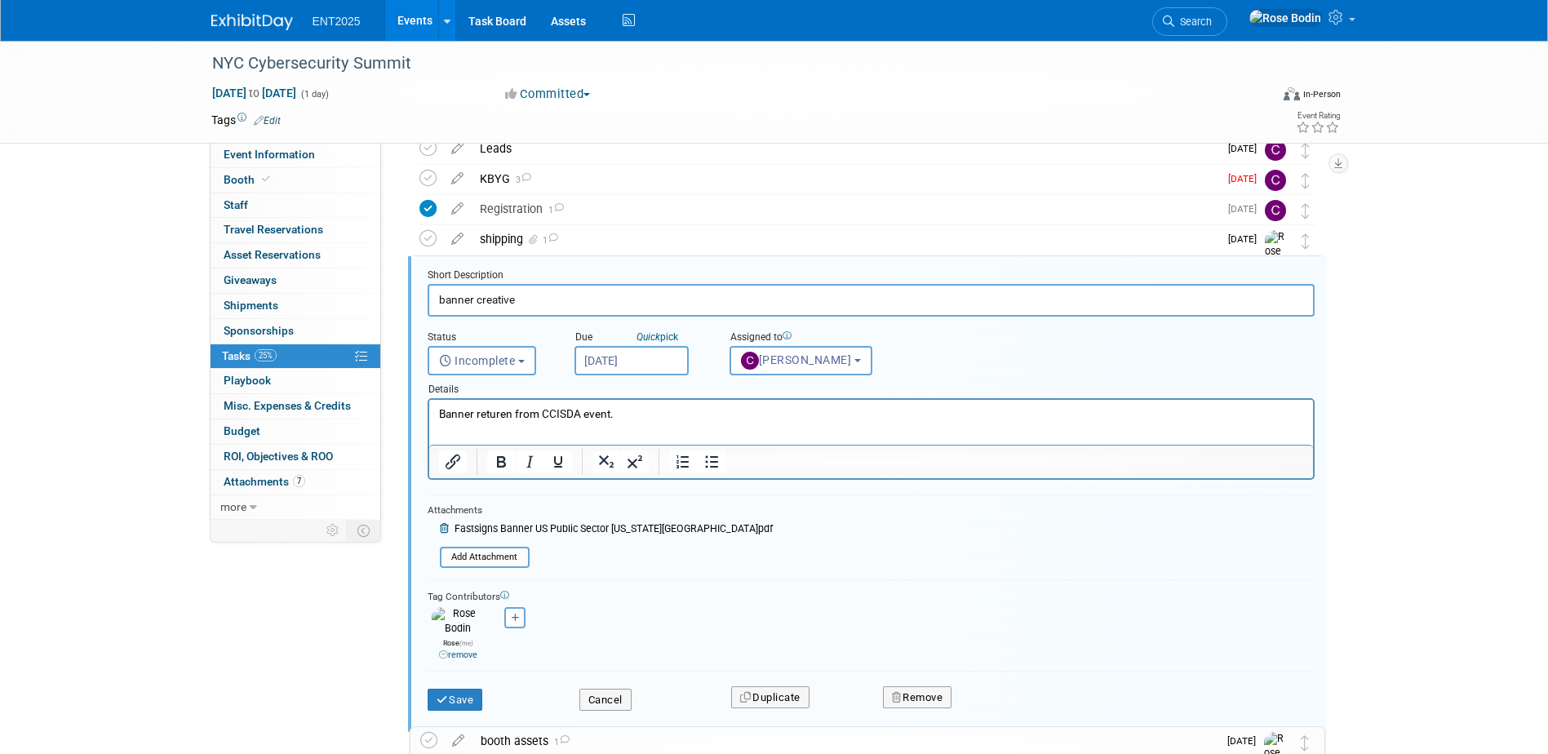
scroll to position [95, 0]
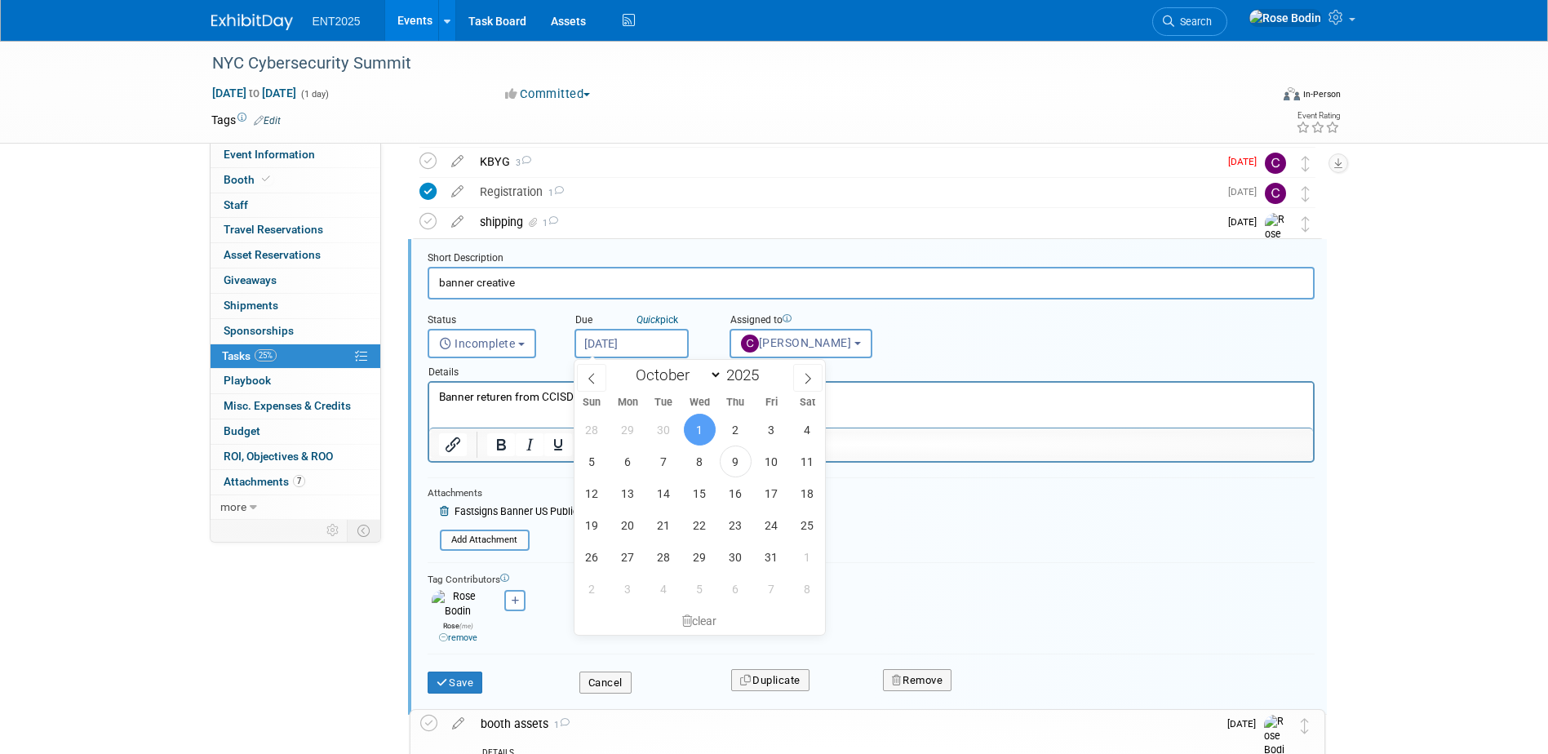
click at [630, 339] on input "Oct 1, 2025" at bounding box center [632, 343] width 114 height 29
click at [662, 494] on span "14" at bounding box center [664, 493] width 32 height 32
type input "Oct 14, 2025"
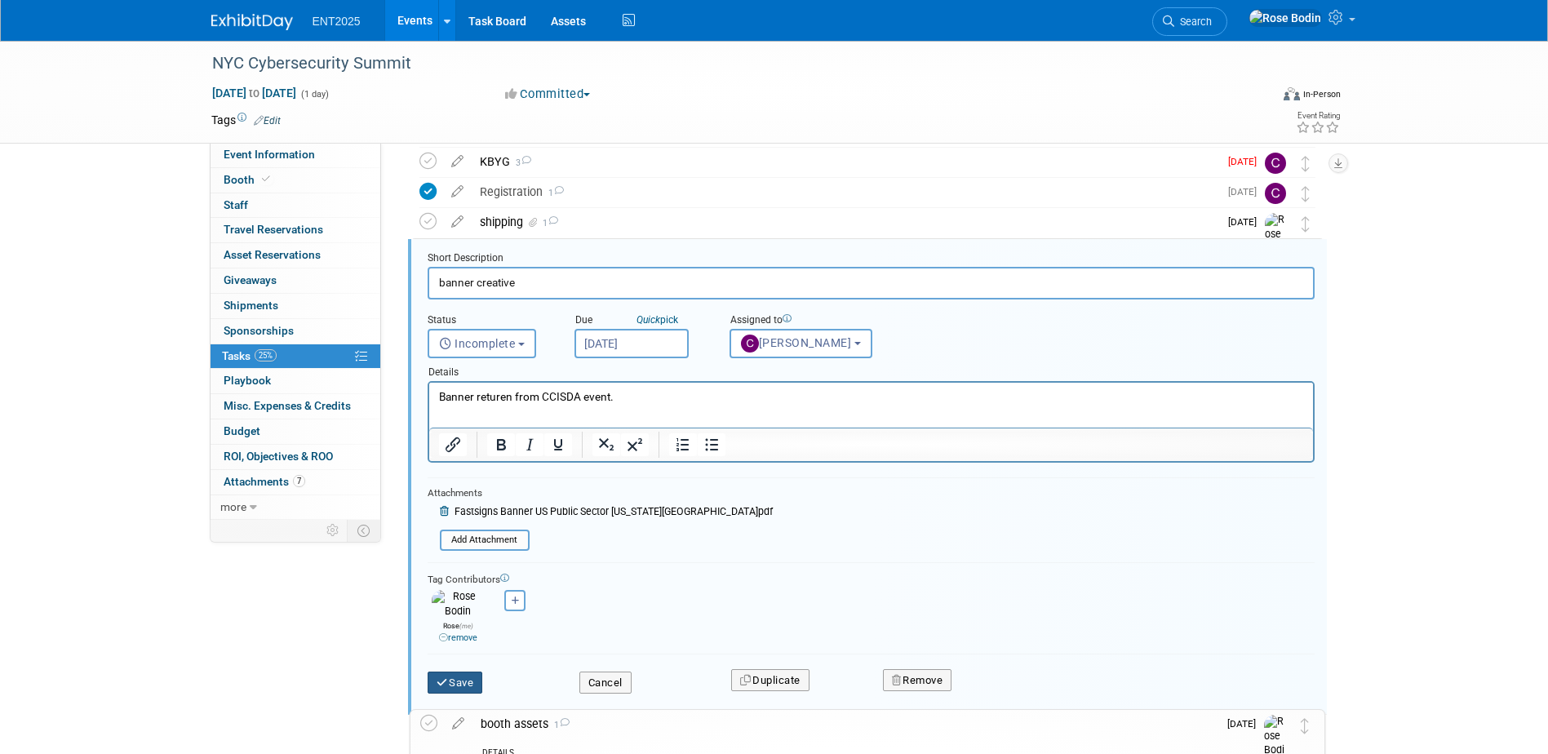
click at [463, 672] on button "Save" at bounding box center [455, 683] width 55 height 23
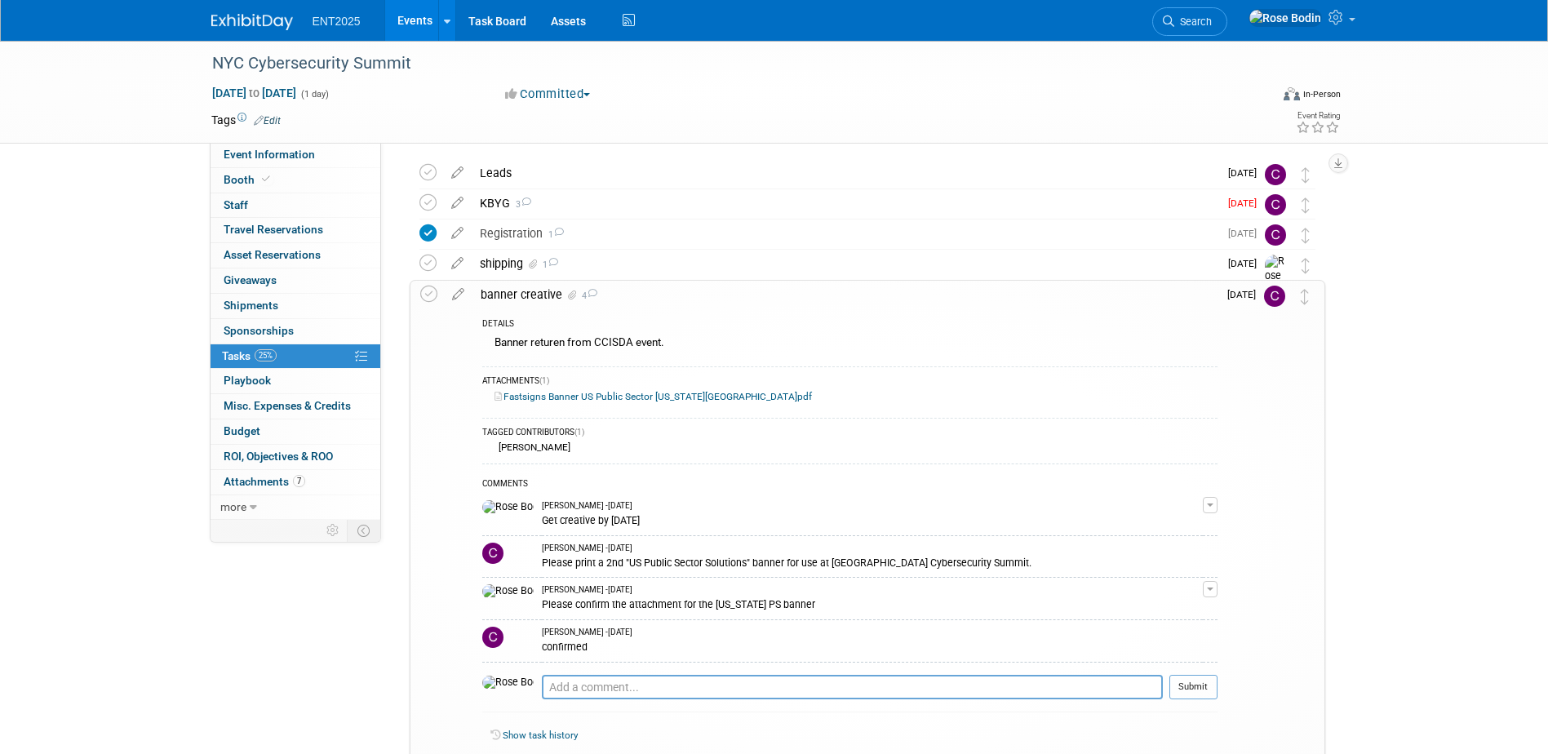
scroll to position [0, 0]
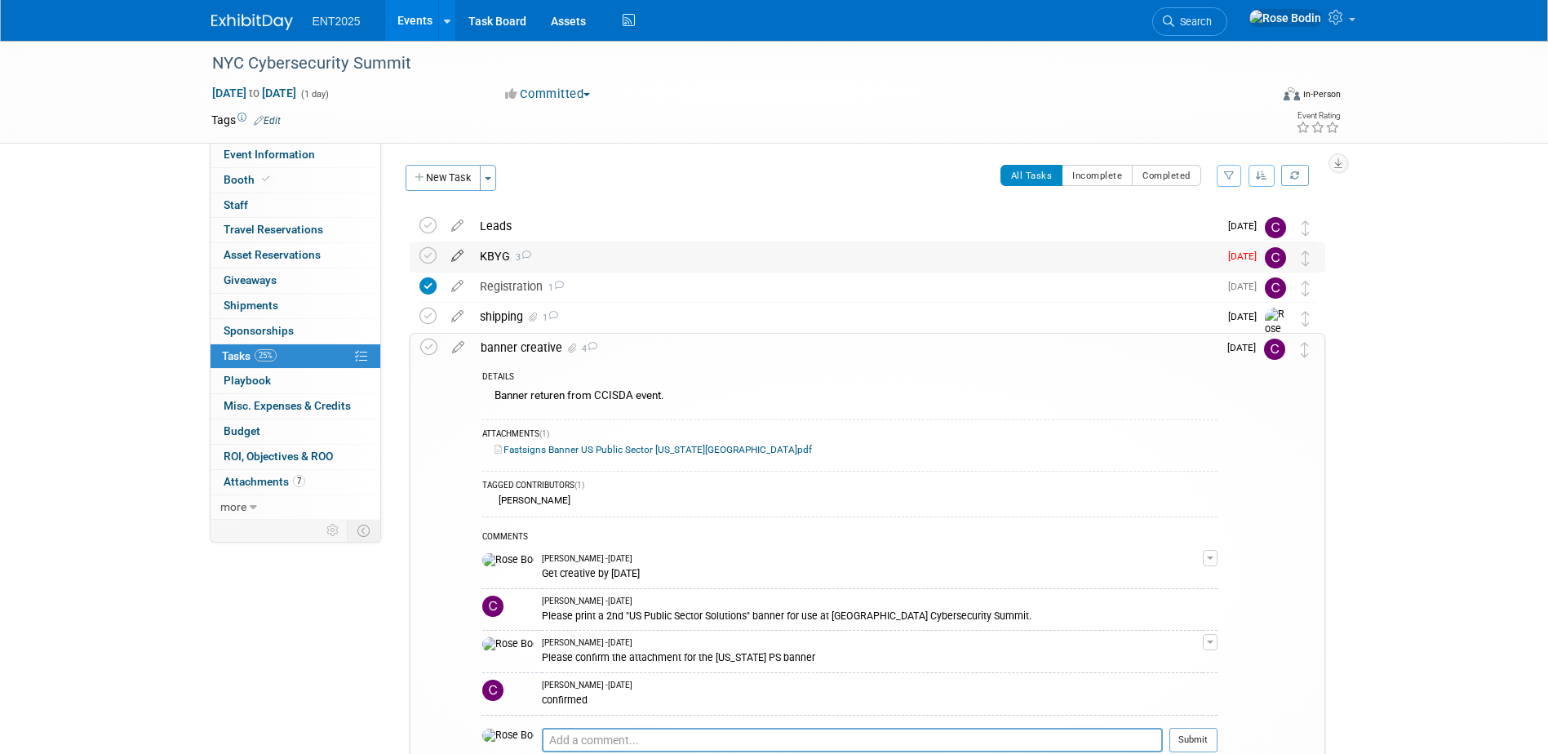
click at [457, 251] on icon at bounding box center [457, 252] width 29 height 20
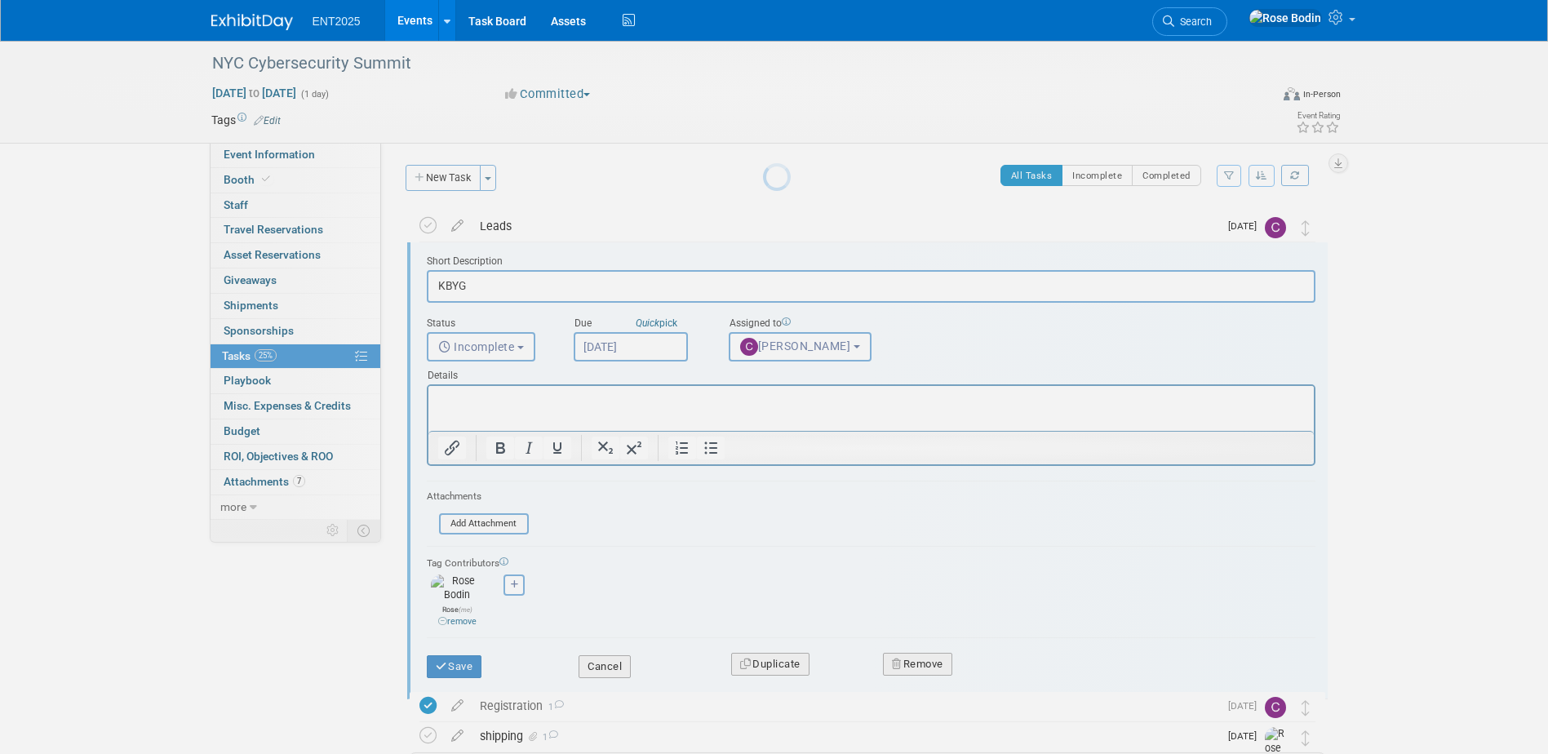
scroll to position [3, 0]
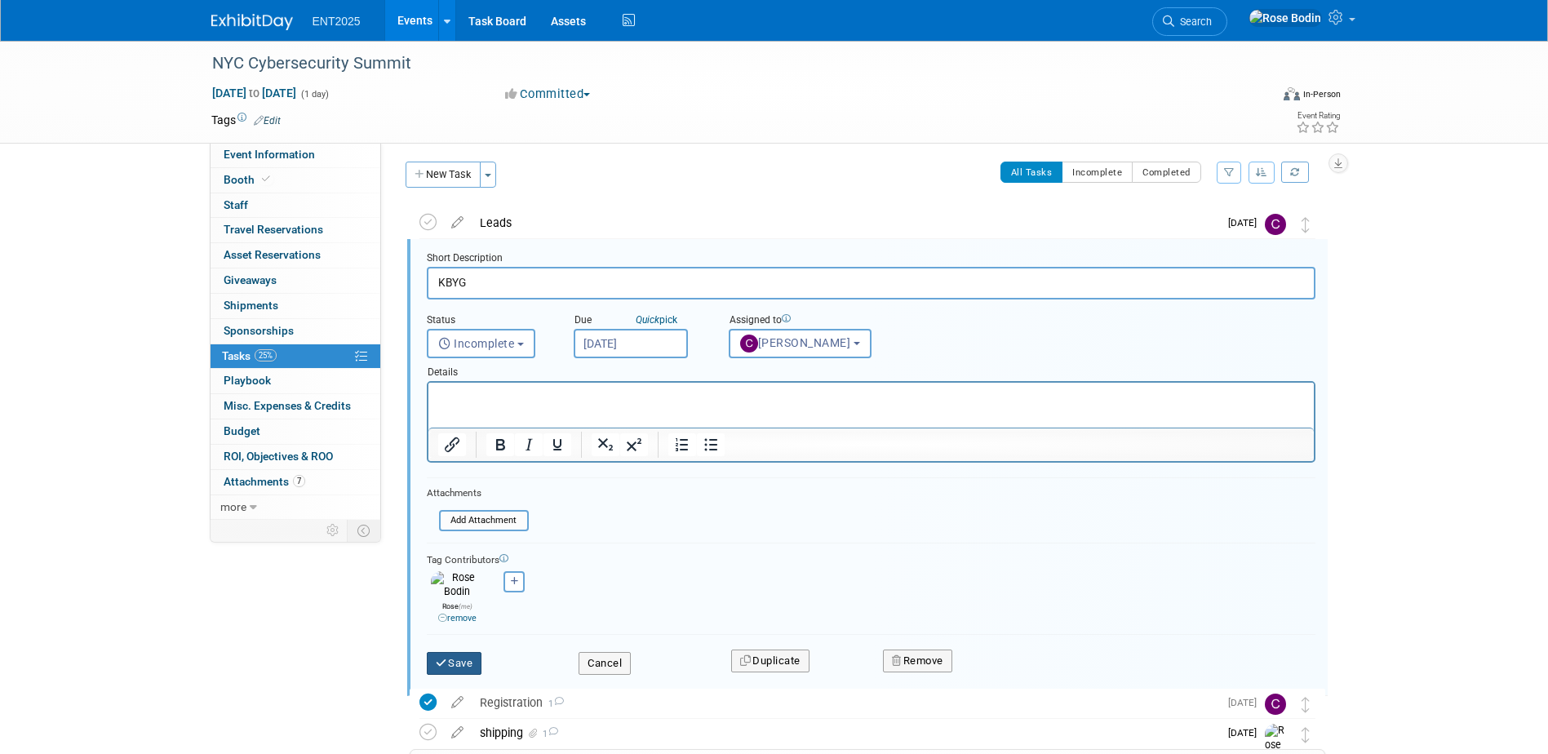
click at [452, 657] on button "Save" at bounding box center [454, 663] width 55 height 23
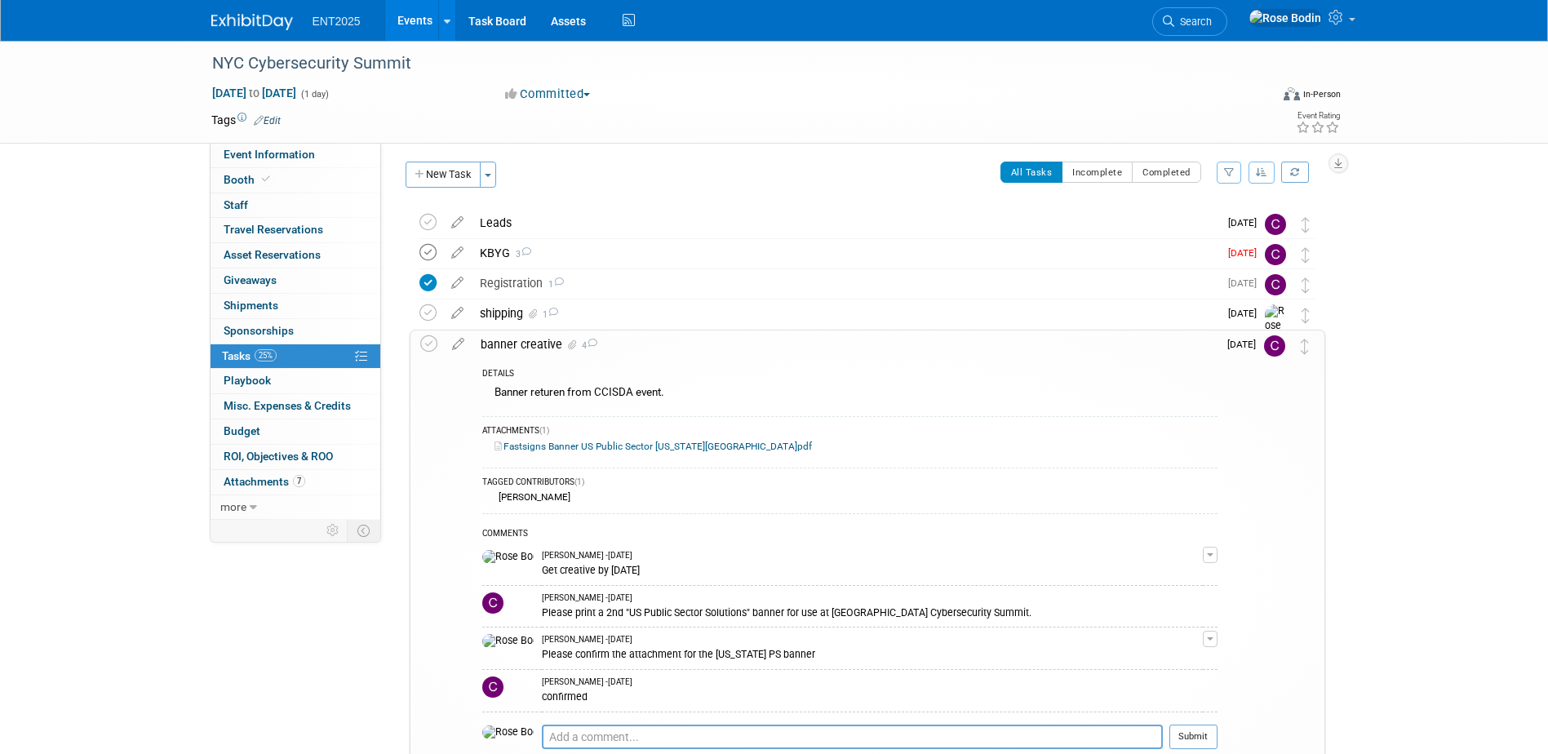
click at [427, 252] on icon at bounding box center [427, 252] width 17 height 17
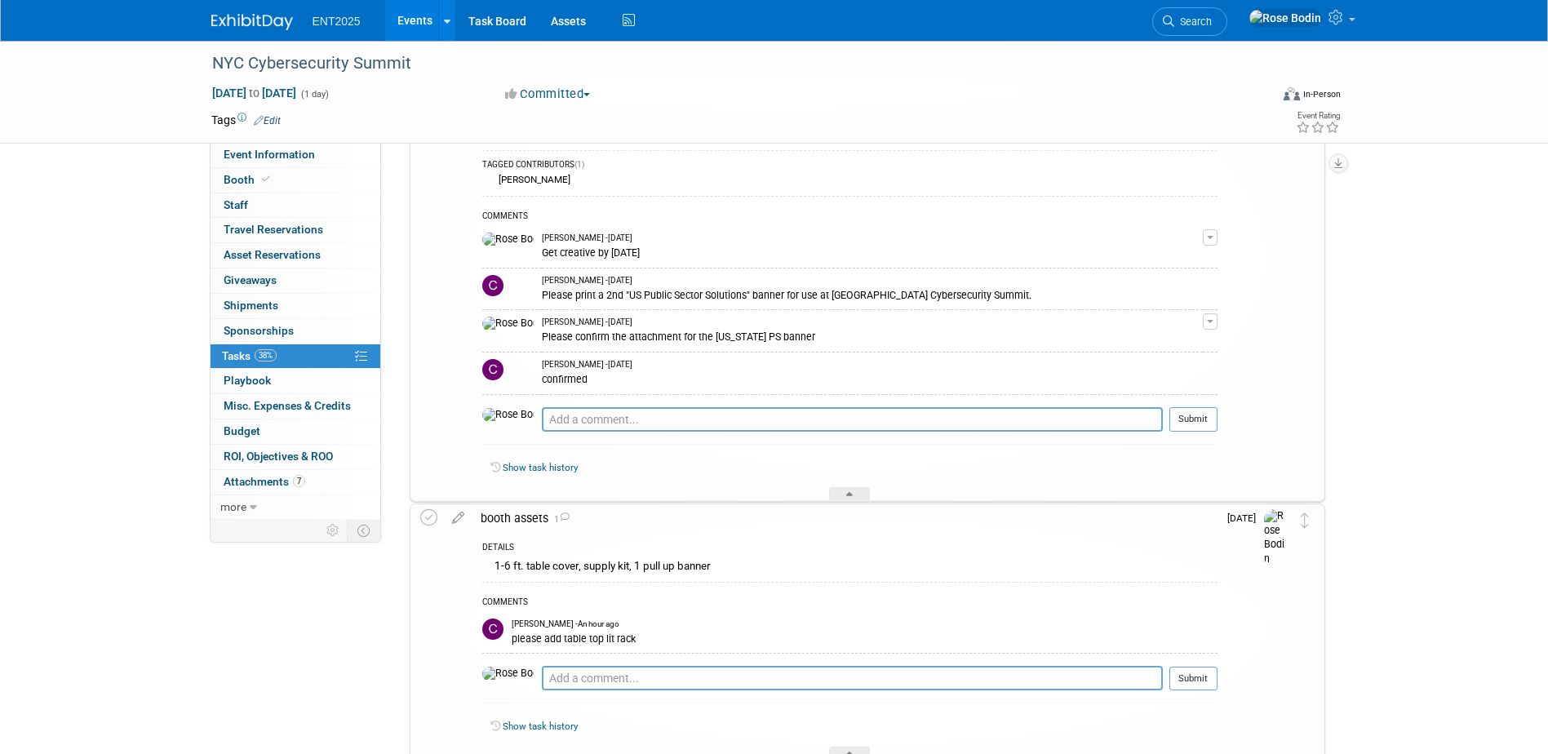
scroll to position [330, 0]
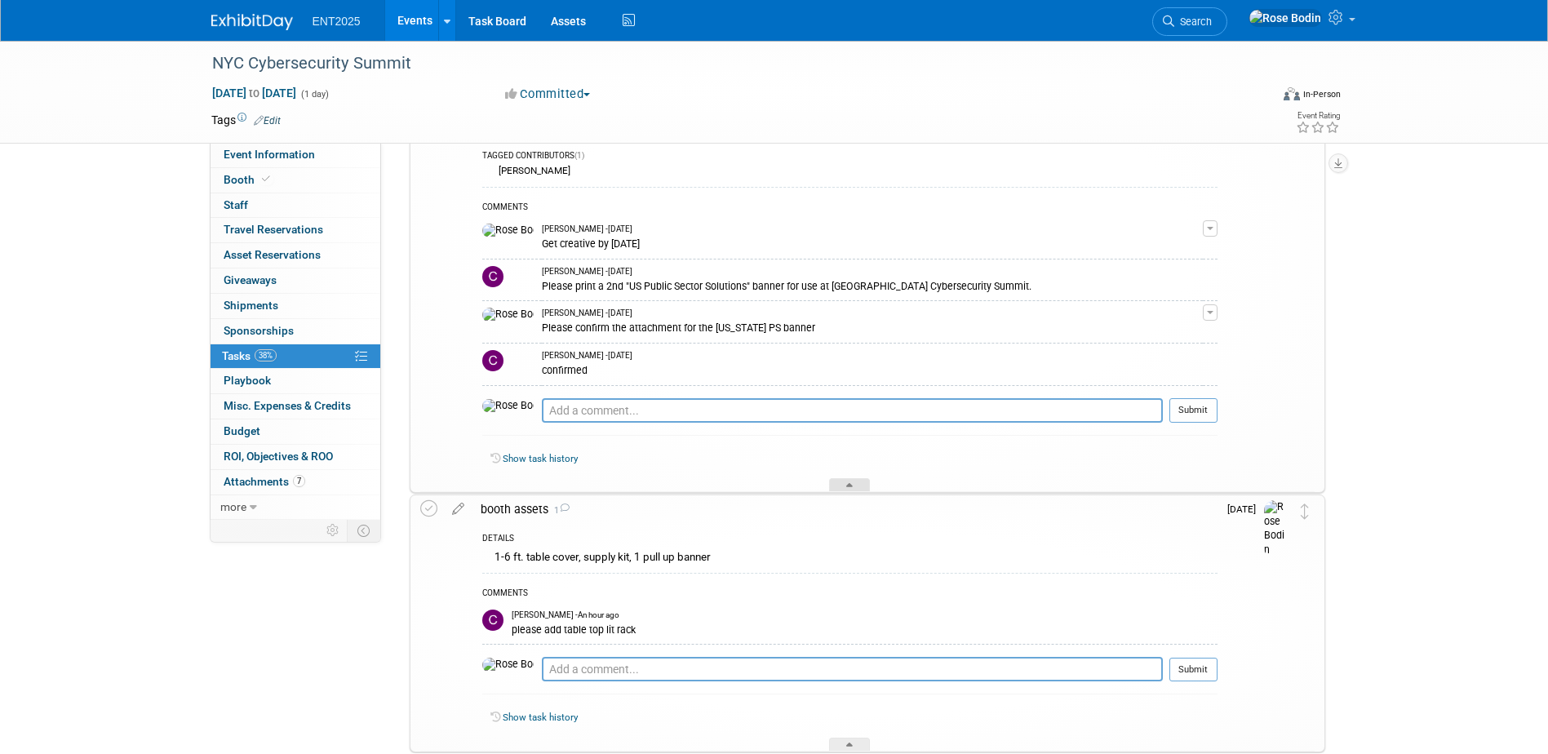
click at [842, 484] on div at bounding box center [849, 485] width 41 height 14
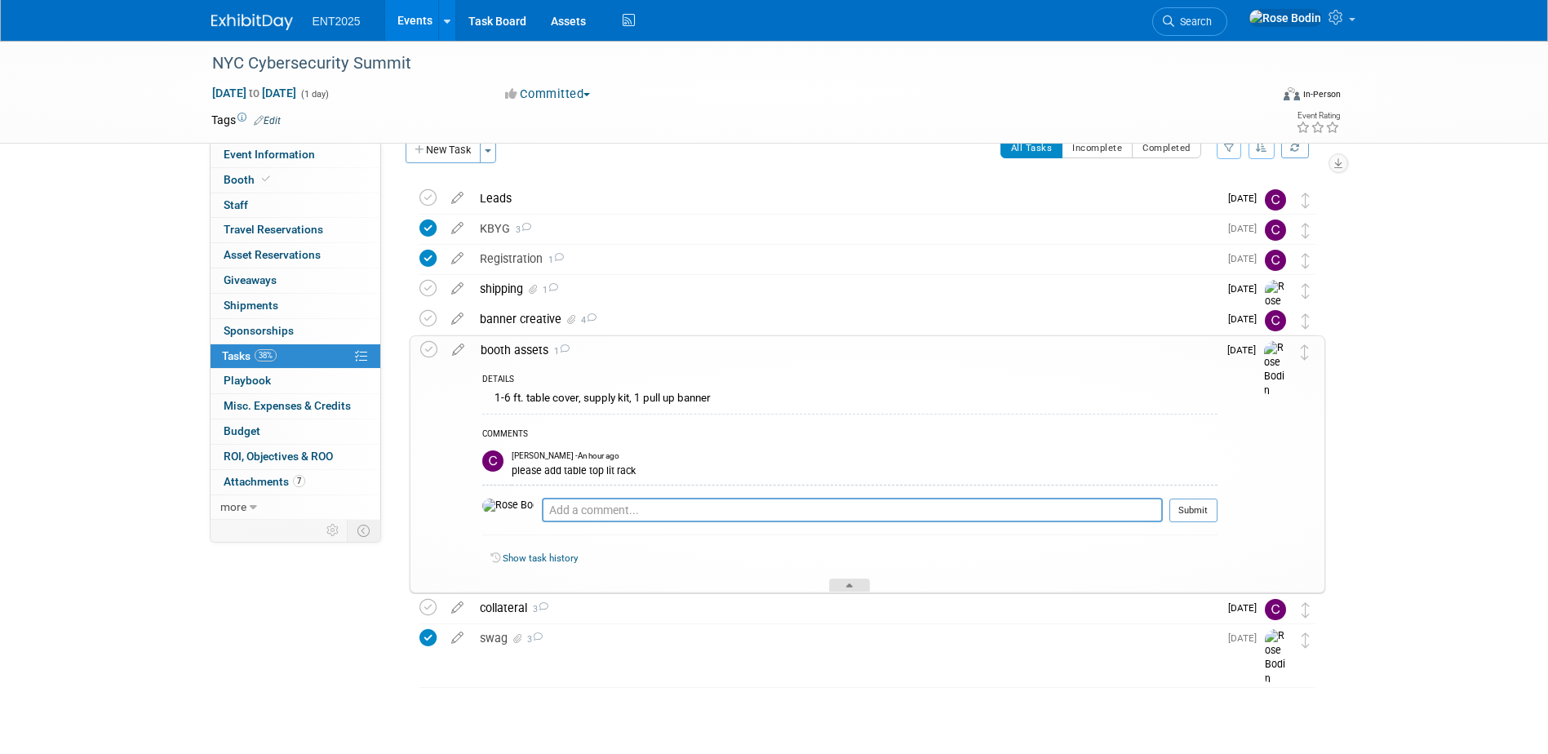
click at [844, 586] on div at bounding box center [849, 586] width 41 height 14
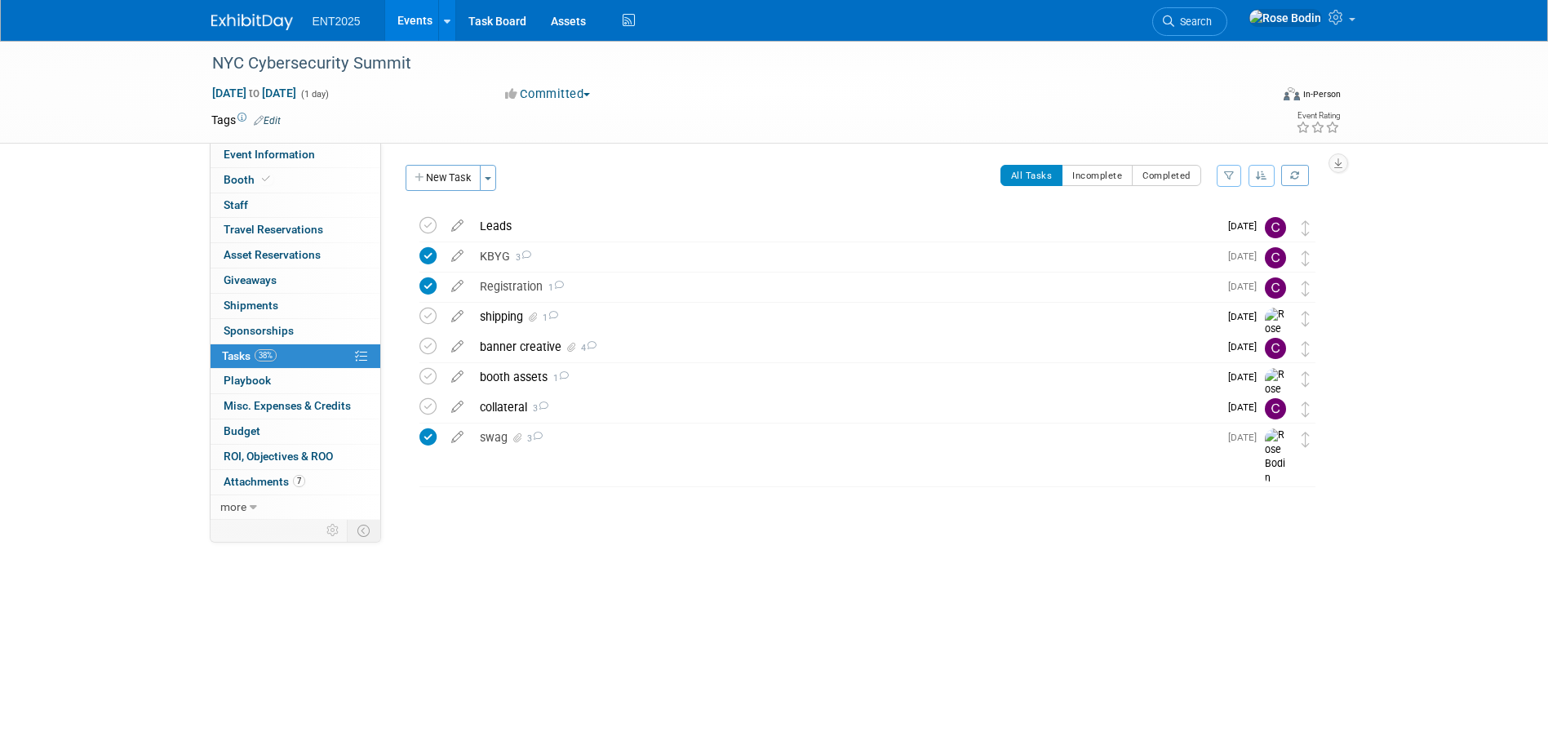
click at [419, 18] on link "Events" at bounding box center [415, 20] width 60 height 41
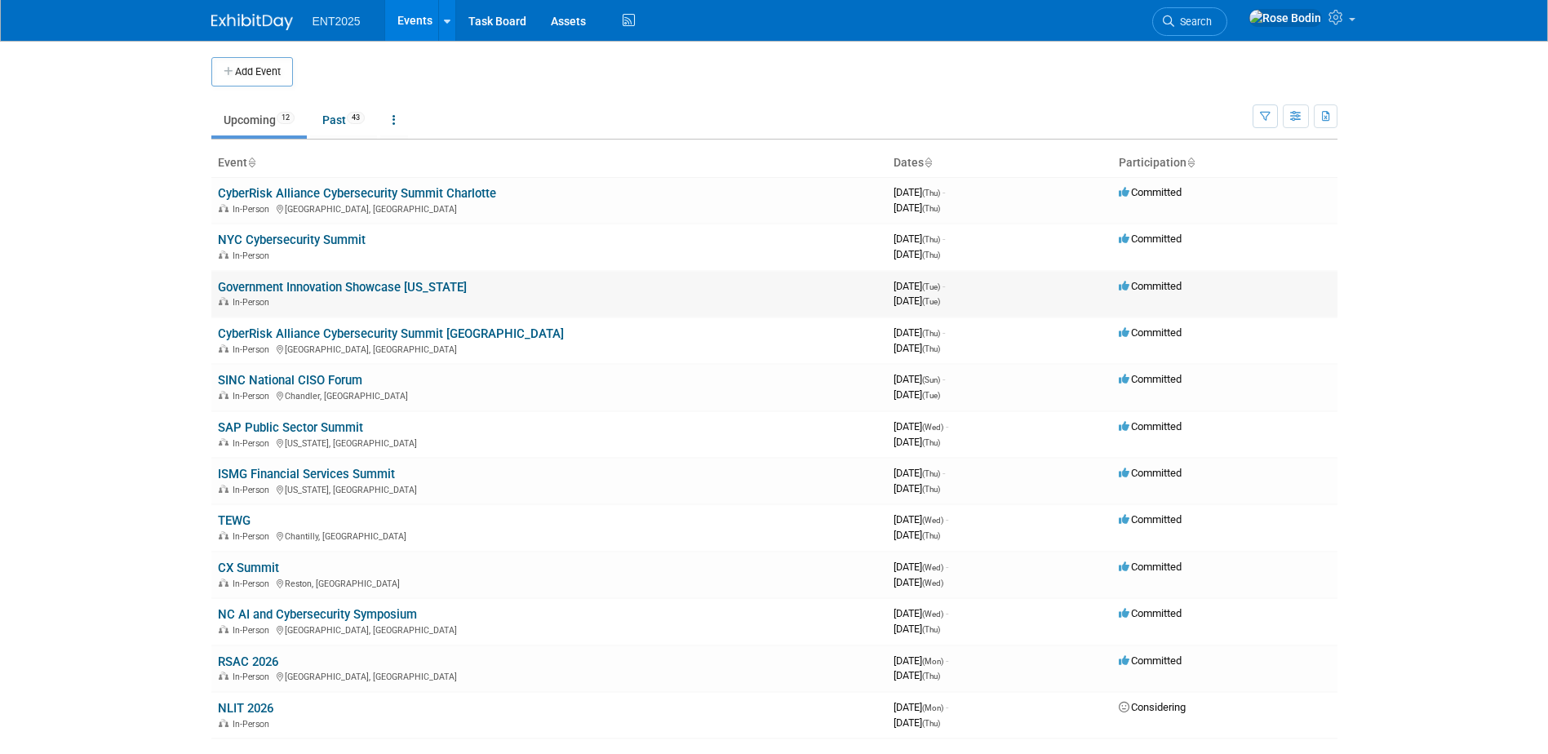
click at [394, 284] on link "Government Innovation Showcase [US_STATE]" at bounding box center [342, 287] width 249 height 15
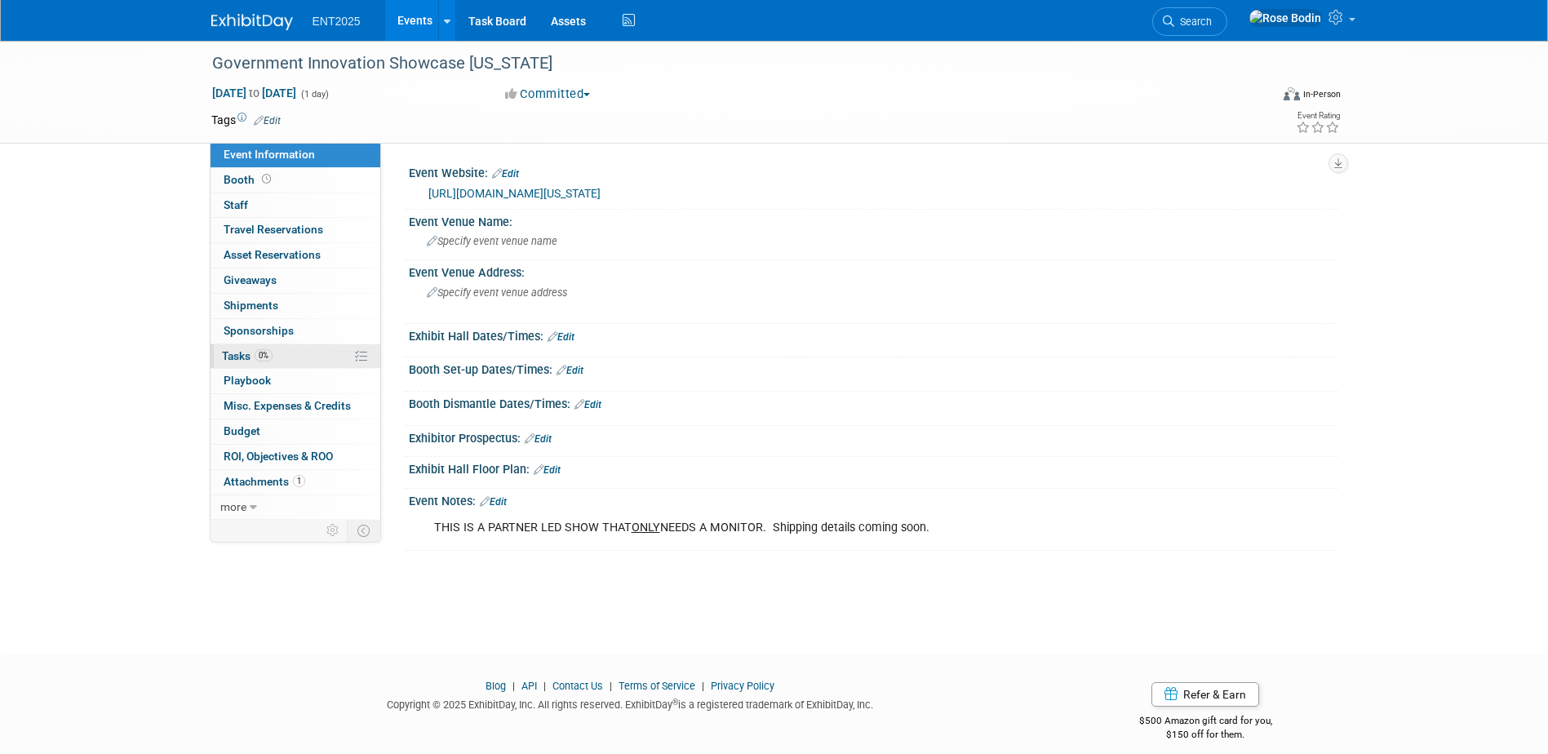
click at [313, 353] on link "0% Tasks 0%" at bounding box center [296, 356] width 170 height 24
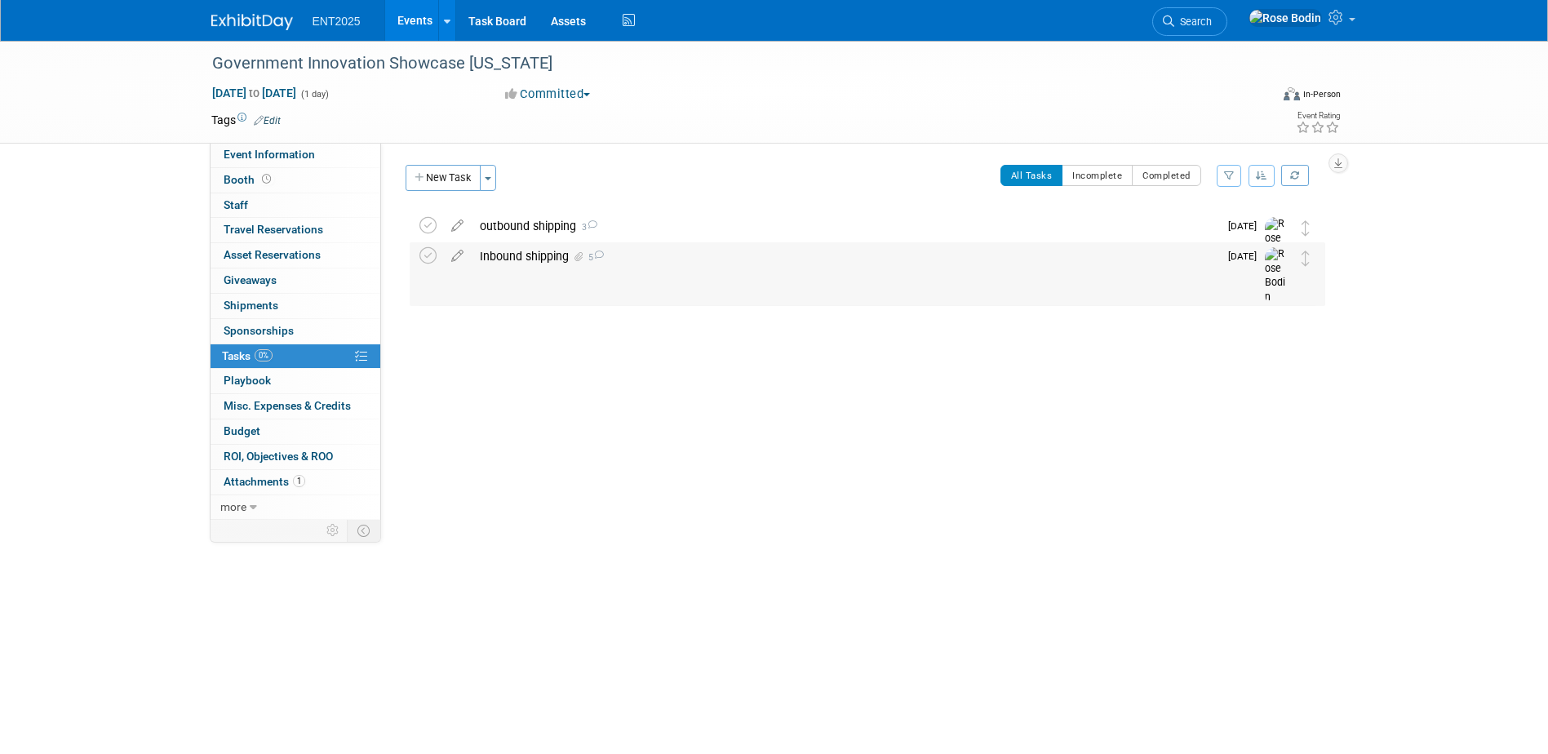
click at [674, 255] on div "Inbound shipping 5" at bounding box center [845, 256] width 747 height 28
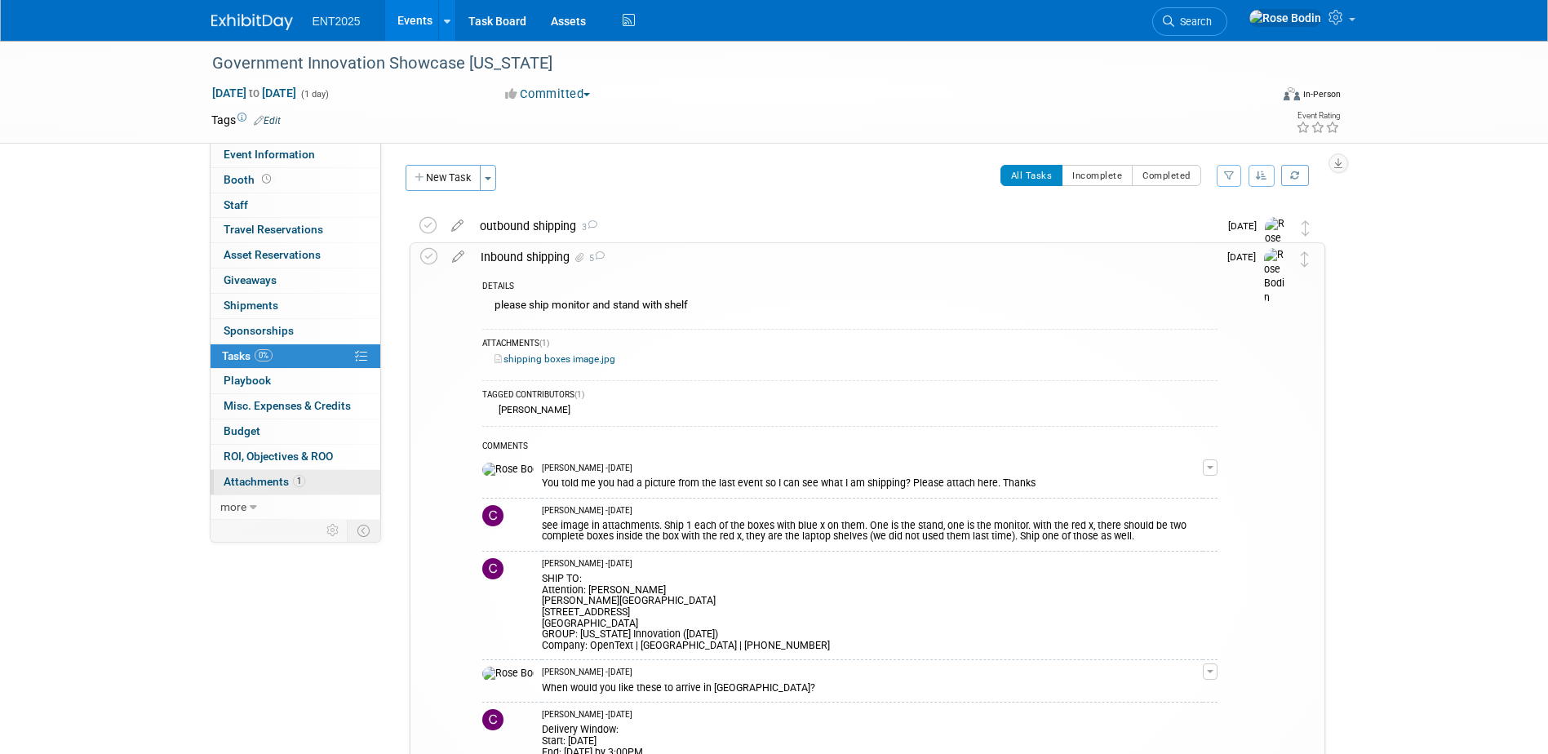
click at [329, 482] on link "1 Attachments 1" at bounding box center [296, 482] width 170 height 24
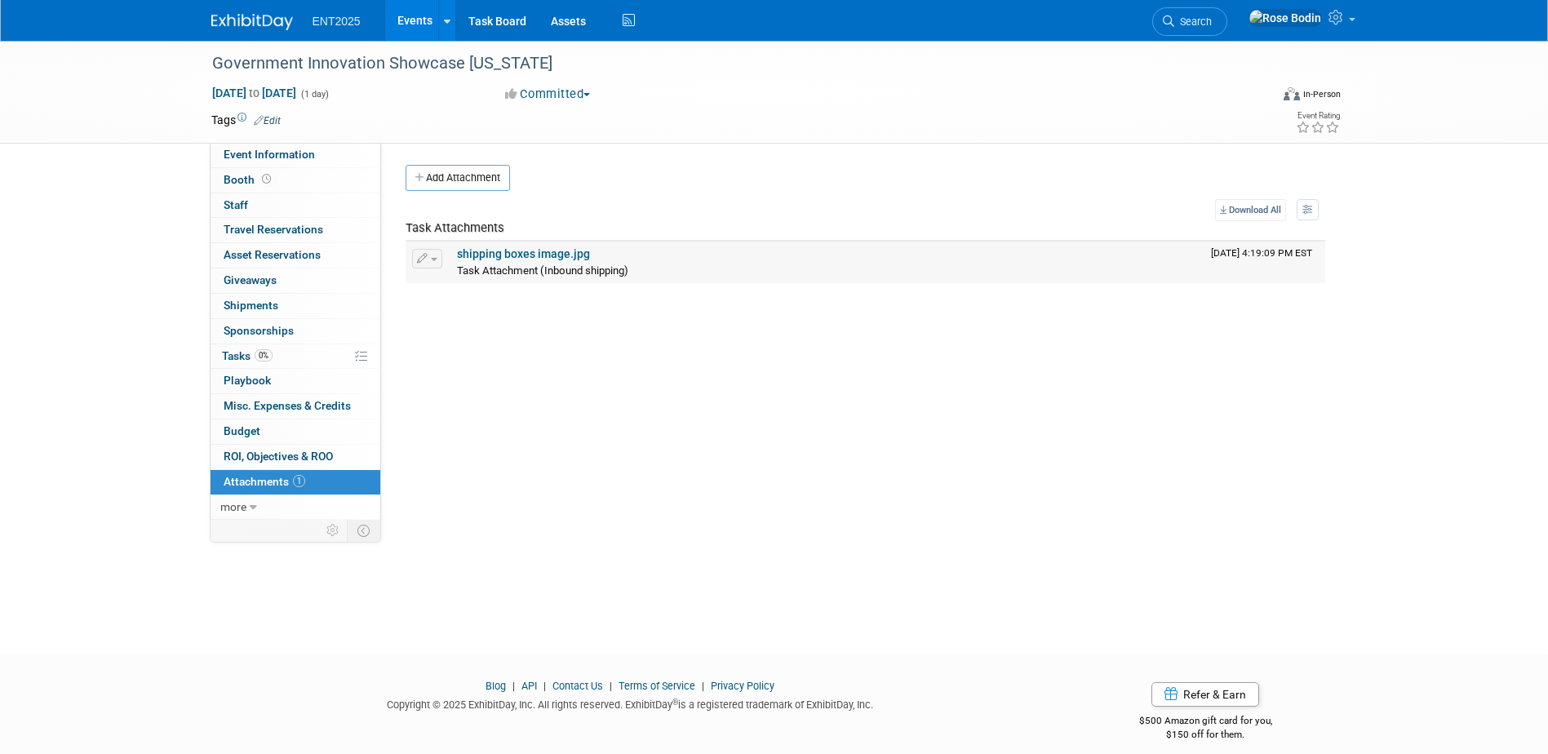
click at [520, 255] on link "shipping boxes image.jpg" at bounding box center [523, 253] width 133 height 13
click at [342, 152] on link "Event Information" at bounding box center [296, 155] width 170 height 24
